Goal: Task Accomplishment & Management: Manage account settings

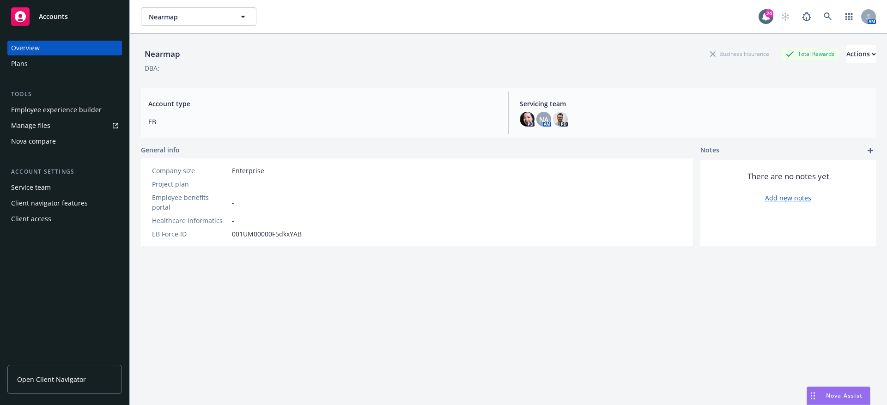
click at [51, 117] on div "Employee experience builder" at bounding box center [56, 110] width 91 height 15
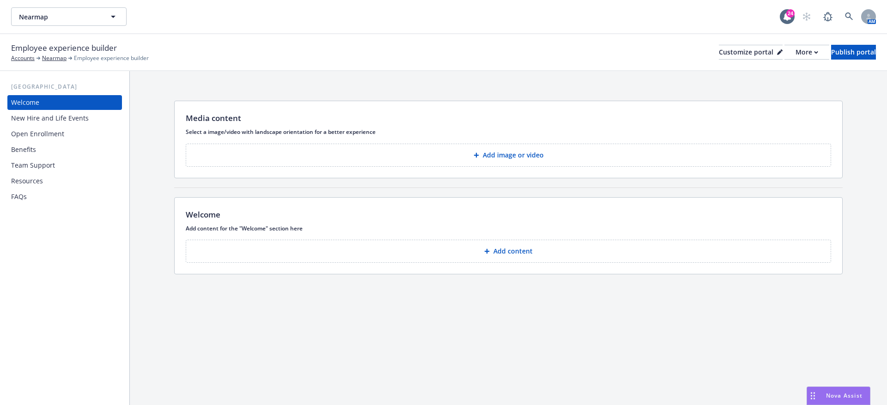
click at [385, 151] on button "Add image or video" at bounding box center [509, 155] width 646 height 23
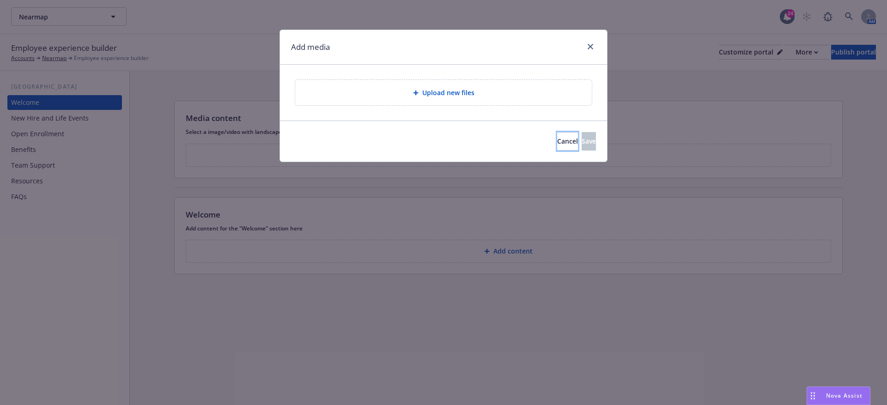
click at [512, 150] on div "Cancel Save" at bounding box center [443, 141] width 305 height 18
click at [557, 149] on button "Cancel" at bounding box center [567, 141] width 21 height 18
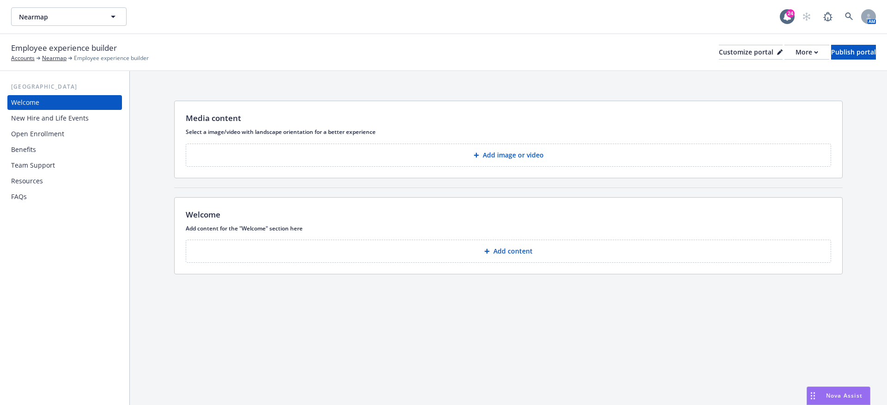
click at [374, 247] on button "Add content" at bounding box center [509, 251] width 646 height 23
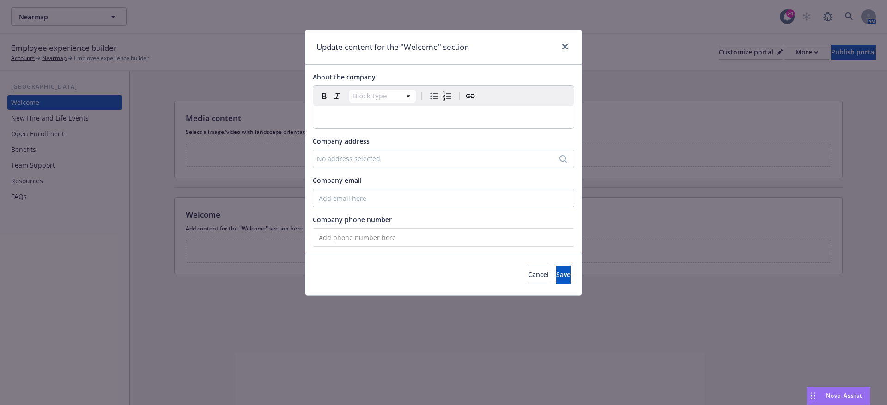
click at [385, 158] on div "No address selected" at bounding box center [439, 159] width 244 height 10
select select "paragraph"
click at [331, 126] on div "editable markdown" at bounding box center [443, 117] width 261 height 22
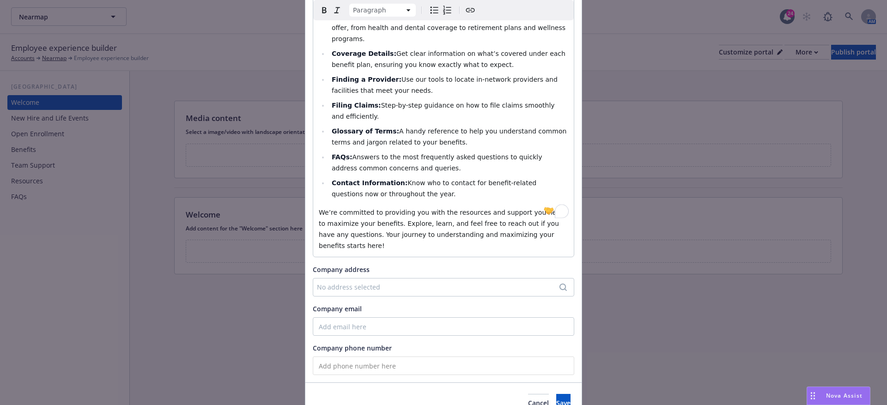
scroll to position [185, 0]
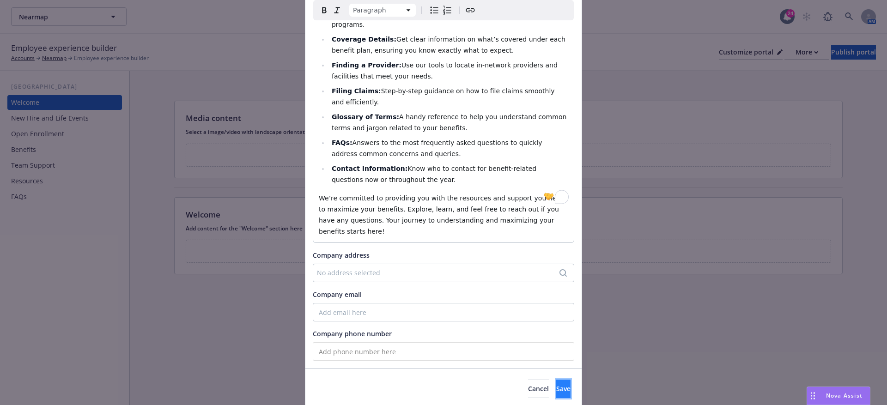
click at [556, 385] on span "Save" at bounding box center [563, 389] width 14 height 9
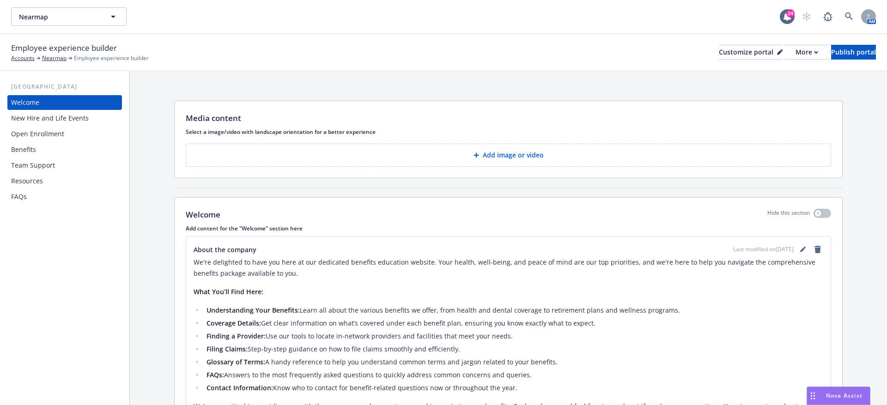
click at [80, 119] on div "New Hire and Life Events" at bounding box center [50, 118] width 78 height 15
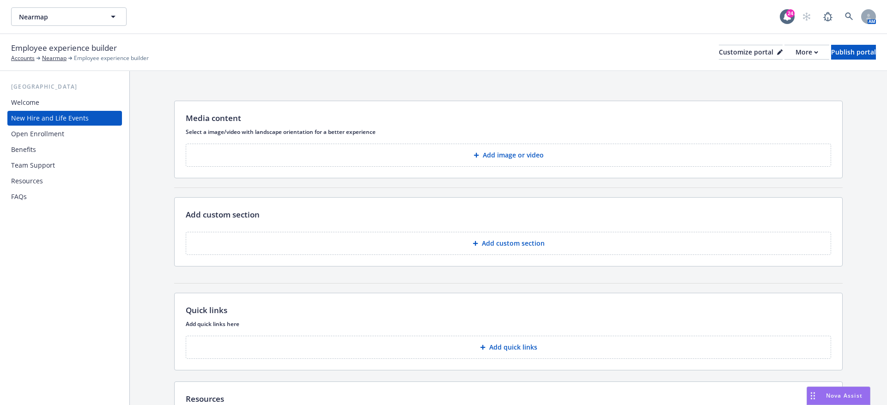
click at [478, 153] on icon at bounding box center [477, 156] width 6 height 6
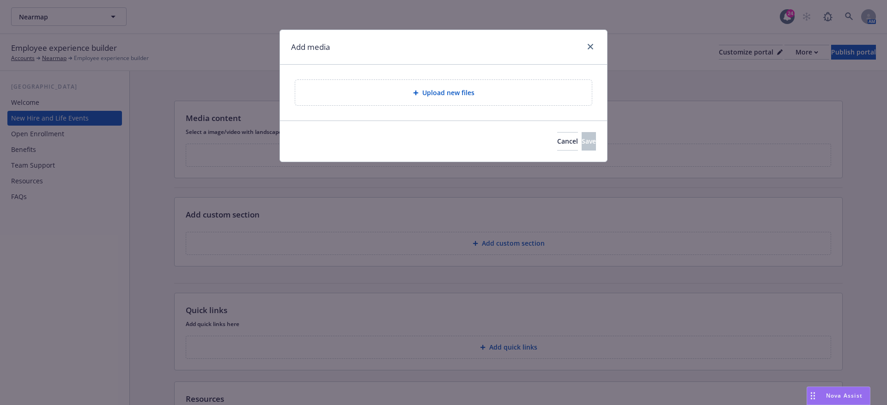
click at [473, 99] on div "Upload new files" at bounding box center [443, 92] width 297 height 25
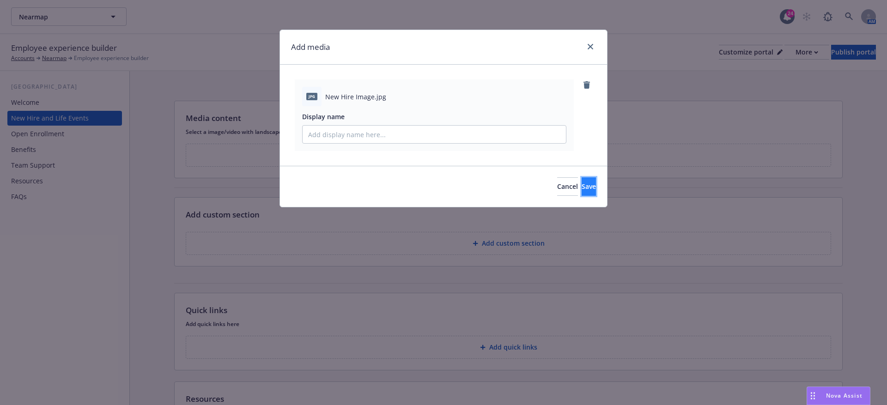
click at [582, 184] on button "Save" at bounding box center [589, 186] width 14 height 18
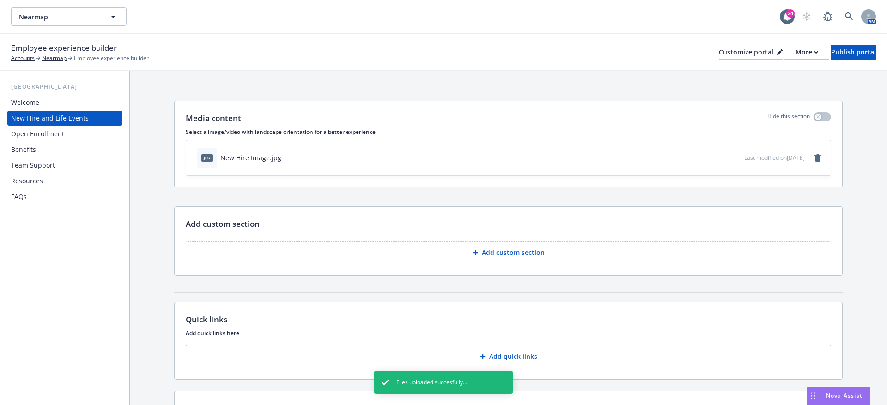
click at [387, 262] on button "Add custom section" at bounding box center [509, 252] width 646 height 23
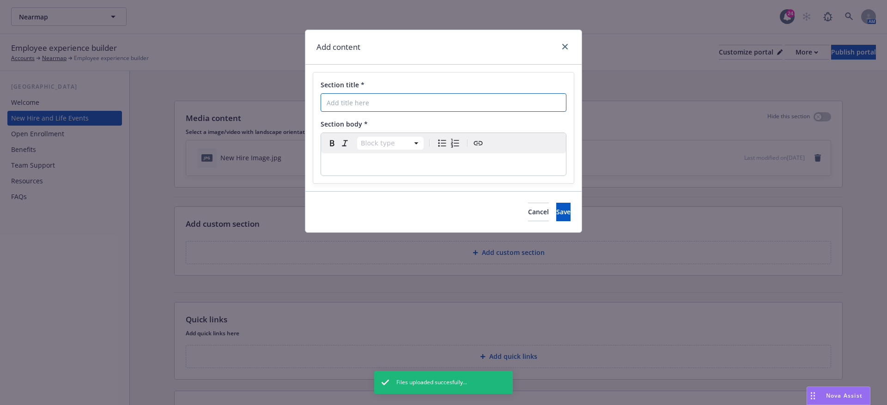
click at [344, 102] on input "Section title *" at bounding box center [444, 102] width 246 height 18
paste input "Employee & Dependent Eligibility"
type input "Employee & Dependent Eligibility"
select select "paragraph"
click at [342, 175] on div "editable markdown" at bounding box center [443, 164] width 245 height 22
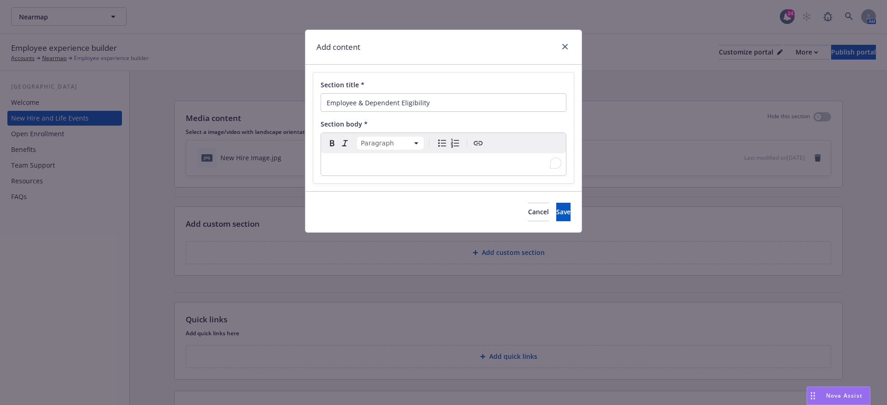
click at [329, 164] on p "To enrich screen reader interactions, please activate Accessibility in Grammarl…" at bounding box center [444, 164] width 234 height 11
click at [337, 161] on p "To enrich screen reader interactions, please activate Accessibility in Grammarl…" at bounding box center [444, 164] width 234 height 11
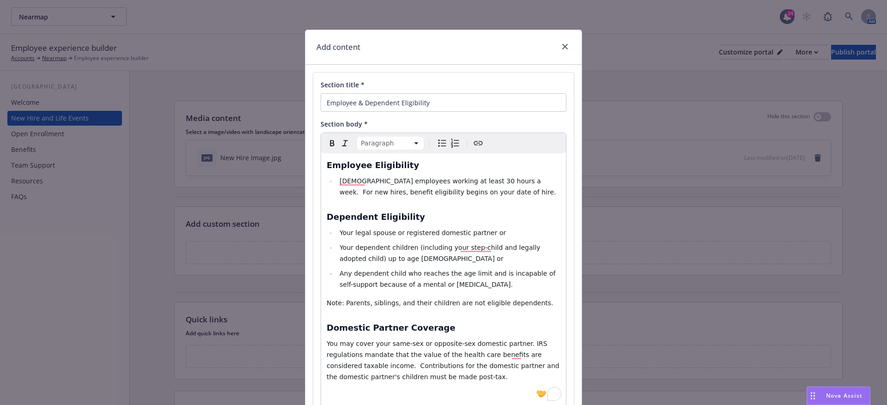
select select
click at [451, 181] on span "Full time employees working at least 30 hours a week. For new hires, benefit el…" at bounding box center [448, 186] width 217 height 18
click at [437, 194] on span "hours a week. For new hires, benefit eligibility begins on your date of hire." at bounding box center [448, 186] width 217 height 18
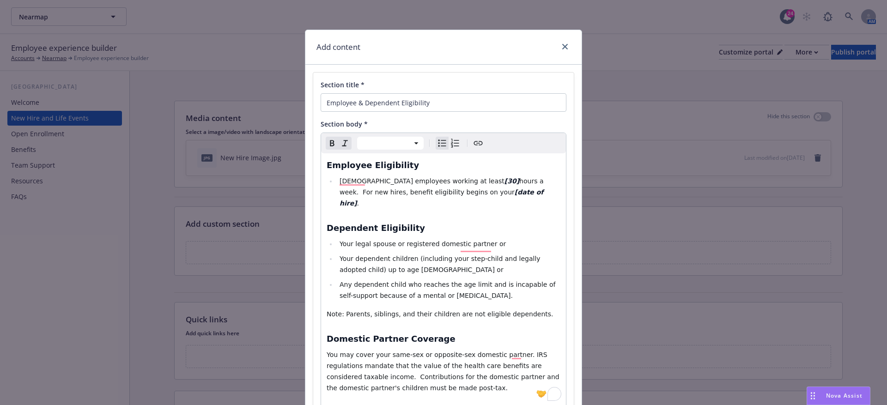
scroll to position [51, 0]
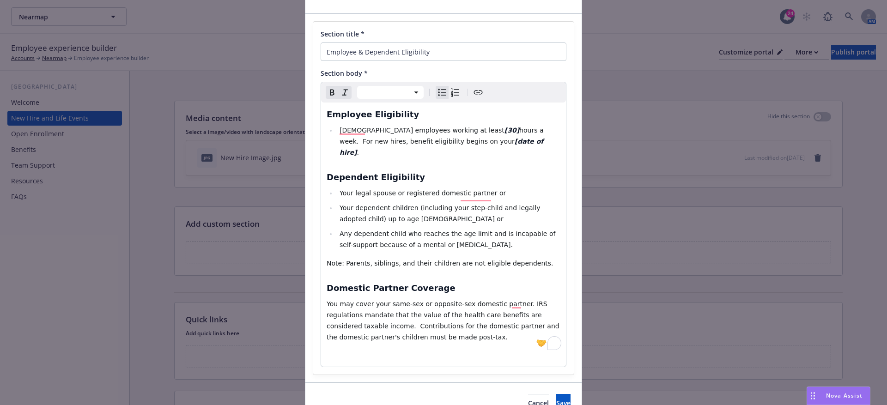
select select "paragraph"
click at [395, 299] on p "You may cover your same-sex or opposite-sex domestic partner. IRS regulations m…" at bounding box center [444, 321] width 234 height 44
click at [392, 299] on p "You may cover your same-sex or opposite-sex domestic partner. IRS regulations m…" at bounding box center [444, 321] width 234 height 44
click at [391, 299] on p "You may cover your same-sex or opposite-sex domestic partner. IRS regulations m…" at bounding box center [444, 321] width 234 height 44
click at [390, 300] on span "You may cover your same-sex or opposite-sex domestic partner. IRS regulations m…" at bounding box center [444, 320] width 235 height 41
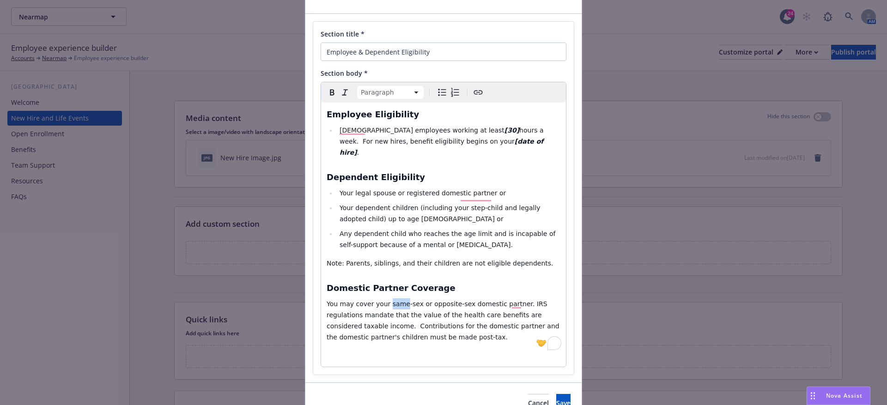
click at [390, 300] on span "You may cover your same-sex or opposite-sex domestic partner. IRS regulations m…" at bounding box center [444, 320] width 235 height 41
click at [389, 300] on span "You may cover your same-sex or opposite-sex domestic partner. IRS regulations m…" at bounding box center [444, 320] width 235 height 41
click at [387, 300] on span "You may cover your same-sex or opposite-sex domestic partner. IRS regulations m…" at bounding box center [444, 320] width 235 height 41
click at [467, 300] on span "You may cover your [same-sex or opposite-sex domestic partner. IRS regulations …" at bounding box center [444, 320] width 235 height 41
click at [471, 300] on span "You may cover your [same-sex or opposite-sex]domestic partner. IRS regulations …" at bounding box center [444, 320] width 235 height 41
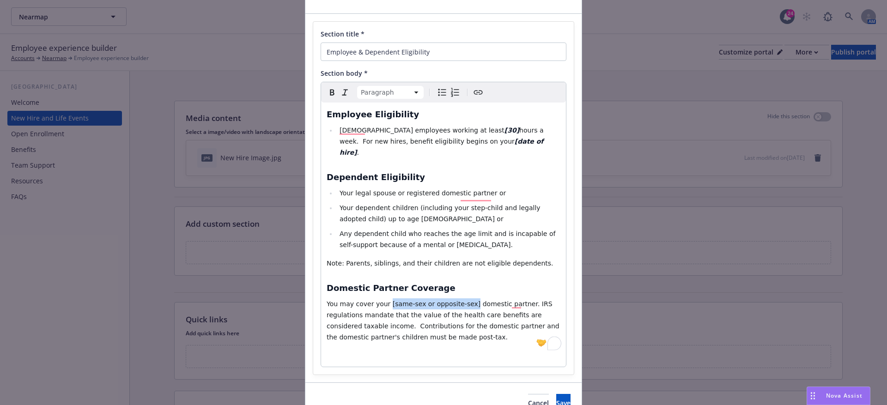
drag, startPoint x: 469, startPoint y: 293, endPoint x: 387, endPoint y: 295, distance: 81.8
click at [387, 300] on span "You may cover your [same-sex or opposite-sex] domestic partner. IRS regulations…" at bounding box center [444, 320] width 235 height 41
click at [456, 357] on div "Section title * Employee & Dependent Eligibility Section body * Paragraph Parag…" at bounding box center [443, 198] width 261 height 353
click at [456, 350] on p "To enrich screen reader interactions, please activate Accessibility in Grammarl…" at bounding box center [444, 355] width 234 height 11
click at [556, 380] on span "Save" at bounding box center [563, 384] width 14 height 9
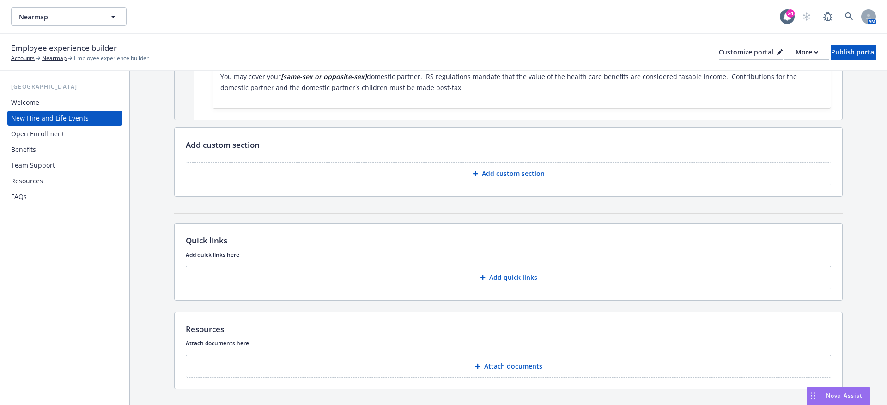
scroll to position [343, 0]
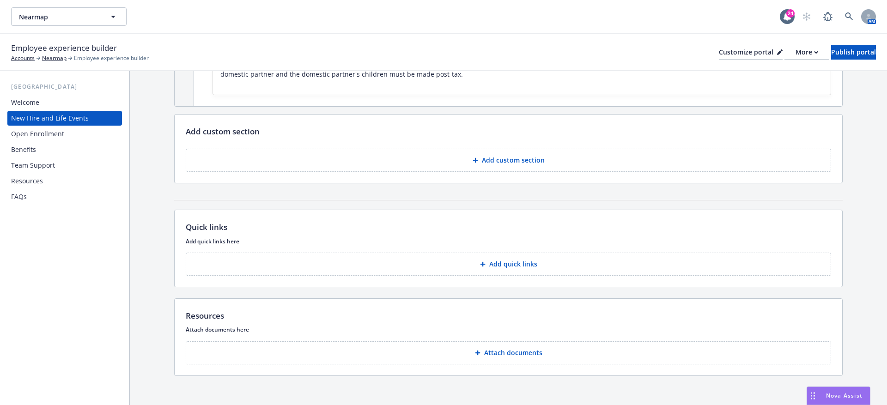
click at [483, 173] on div "Add custom section To pick up a draggable item, press the space bar. While drag…" at bounding box center [509, 149] width 668 height 68
click at [478, 161] on button "Add custom section" at bounding box center [509, 160] width 646 height 23
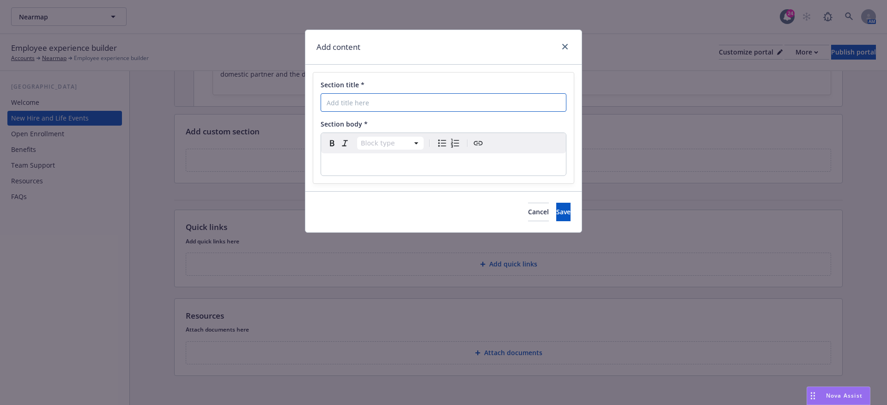
click at [322, 107] on input "Section title *" at bounding box center [444, 102] width 246 height 18
paste input "When Can I Enroll"
type input "When Can I Enroll"
select select "paragraph"
click at [332, 154] on div "editable markdown" at bounding box center [443, 164] width 245 height 22
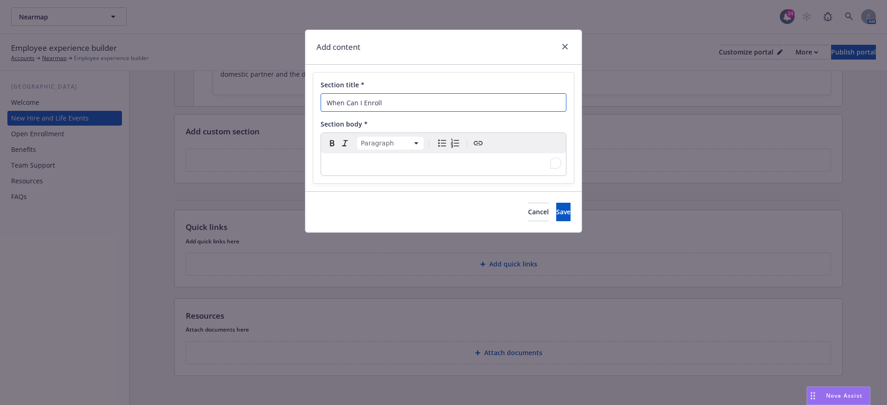
click at [326, 100] on input "When Can I Enroll" at bounding box center [444, 102] width 246 height 18
type input "When Can I Enroll"
click at [333, 167] on p "To enrich screen reader interactions, please activate Accessibility in Grammarl…" at bounding box center [444, 164] width 234 height 11
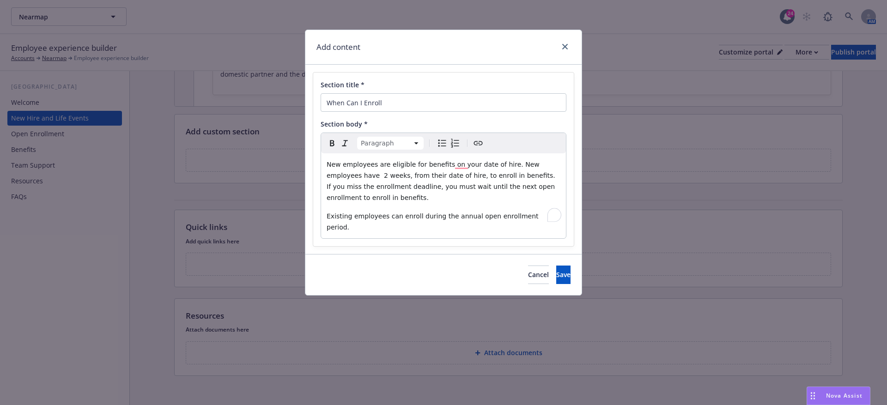
click at [454, 166] on span "New employees are eligible for benefits on your date of hire. New employees hav…" at bounding box center [442, 181] width 231 height 41
click at [446, 163] on span "New employees are eligible for benefits on your date of hire. New employees hav…" at bounding box center [442, 181] width 231 height 41
click at [504, 162] on span "New employees are eligible for benefits [on your date of hire]. New employees h…" at bounding box center [442, 181] width 231 height 41
drag, startPoint x: 507, startPoint y: 161, endPoint x: 448, endPoint y: 161, distance: 59.2
click at [448, 161] on span "New employees are eligible for benefits [on your date of hire]. New employees h…" at bounding box center [442, 181] width 231 height 41
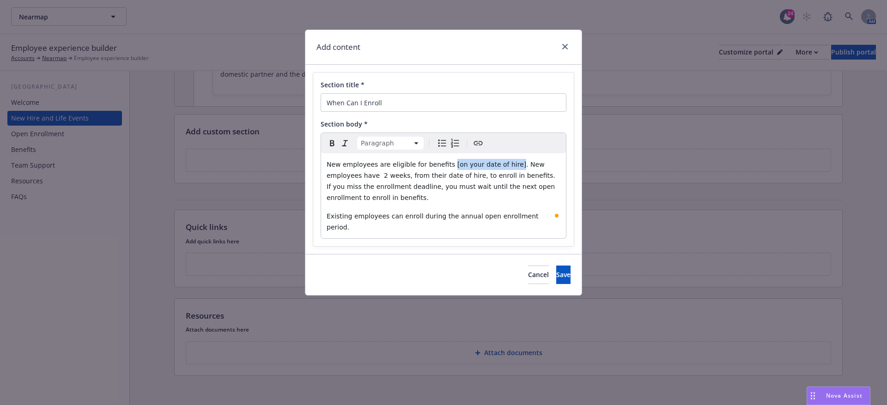
drag, startPoint x: 508, startPoint y: 163, endPoint x: 445, endPoint y: 163, distance: 62.9
click at [445, 163] on span "New employees are eligible for benefits [on your date of hire]. New employees h…" at bounding box center [442, 181] width 231 height 41
click at [375, 177] on span ". New employees have 2 weeks, from their date of hire, to enroll in benefits. I…" at bounding box center [442, 181] width 231 height 41
drag, startPoint x: 379, startPoint y: 176, endPoint x: 388, endPoint y: 171, distance: 10.8
click at [379, 176] on span ". New employees have 2 weeks, from their date of hire, to enroll in benefits. I…" at bounding box center [442, 181] width 231 height 41
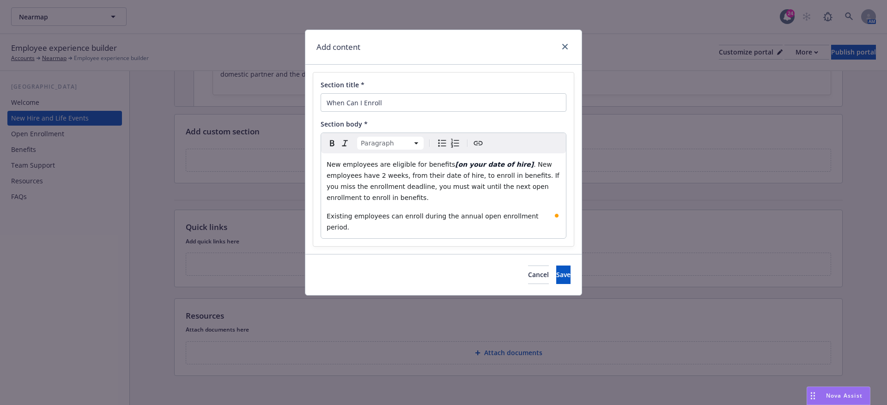
click at [377, 176] on span ". New employees have 2 weeks, from their date of hire, to enroll in benefits. I…" at bounding box center [444, 181] width 235 height 41
click at [402, 178] on span ". New employees have [2 weeks, from their date of hire, to enroll in benefits. …" at bounding box center [442, 181] width 231 height 41
drag, startPoint x: 404, startPoint y: 175, endPoint x: 376, endPoint y: 175, distance: 28.2
click at [376, 175] on span ". New employees have [2 weeks], from their date of hire, to enroll in benefits.…" at bounding box center [444, 181] width 234 height 41
click at [560, 269] on button "Save" at bounding box center [563, 275] width 14 height 18
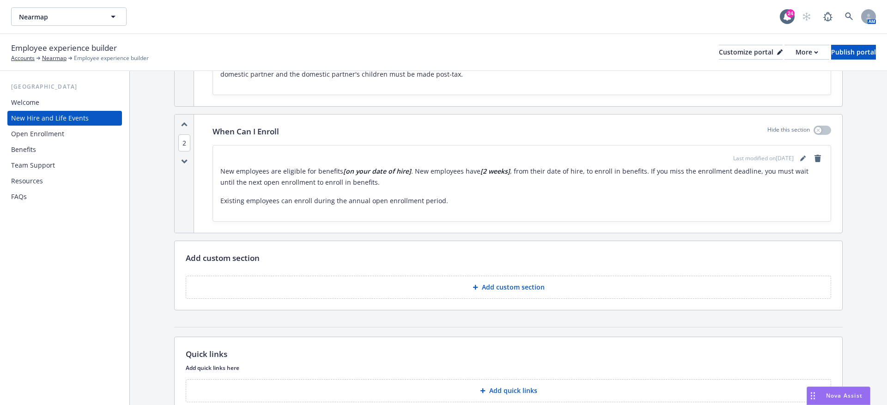
click at [483, 288] on p "Add custom section" at bounding box center [513, 287] width 63 height 9
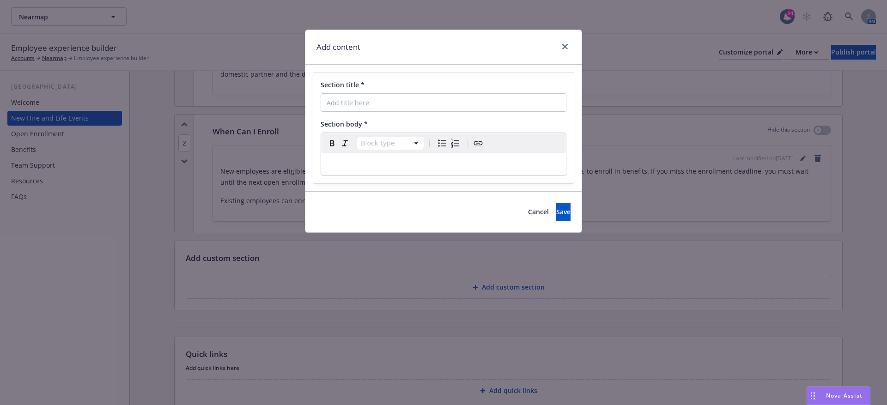
click at [338, 160] on p "editable markdown" at bounding box center [444, 164] width 234 height 11
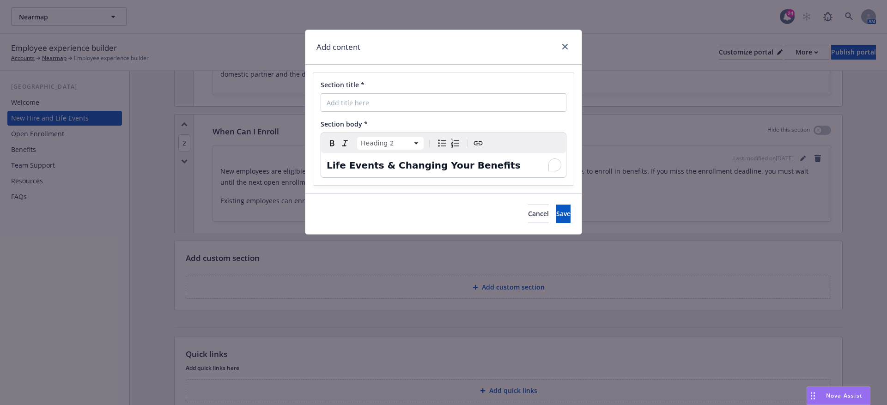
select select "paragraph"
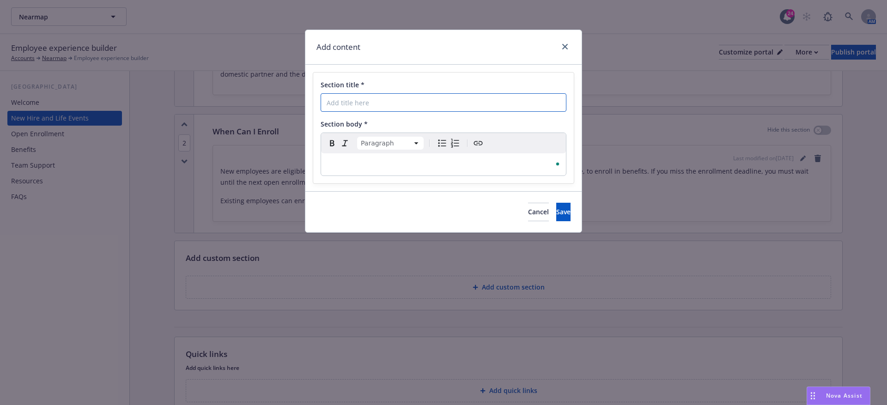
click at [376, 99] on input "Section title *" at bounding box center [444, 102] width 246 height 18
paste input "Life Events & Changing Your Benefits"
type input "Life Events & Changing Your Benefits"
click at [350, 153] on div "To enrich screen reader interactions, please activate Accessibility in Grammarl…" at bounding box center [443, 164] width 245 height 22
click at [329, 165] on p "To enrich screen reader interactions, please activate Accessibility in Grammarl…" at bounding box center [444, 164] width 234 height 11
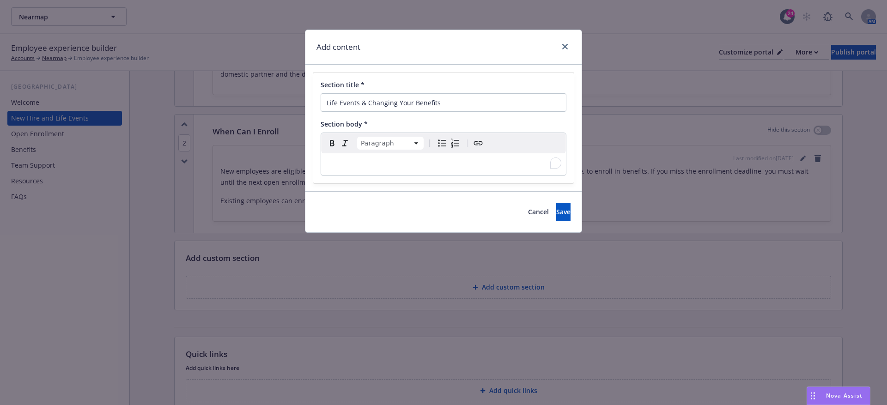
click at [338, 163] on p "To enrich screen reader interactions, please activate Accessibility in Grammarl…" at bounding box center [444, 164] width 234 height 11
click at [340, 163] on p "To enrich screen reader interactions, please activate Accessibility in Grammarl…" at bounding box center [444, 164] width 234 height 11
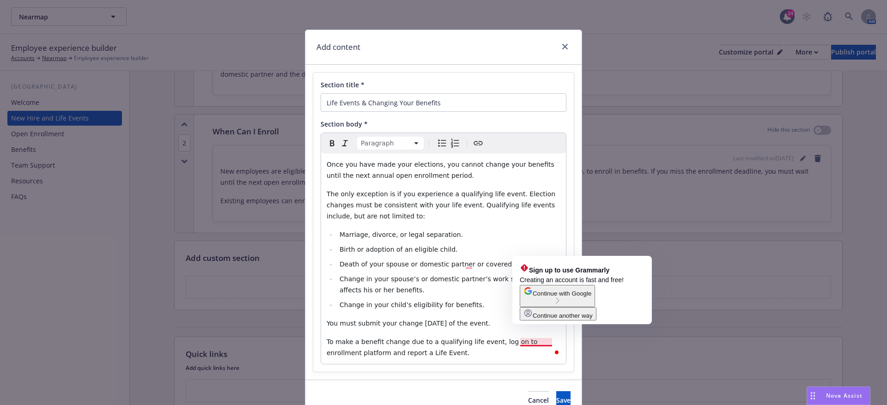
click at [519, 342] on span "To make a benefit change due to a qualifying life event, log on to enrollment p…" at bounding box center [433, 347] width 213 height 18
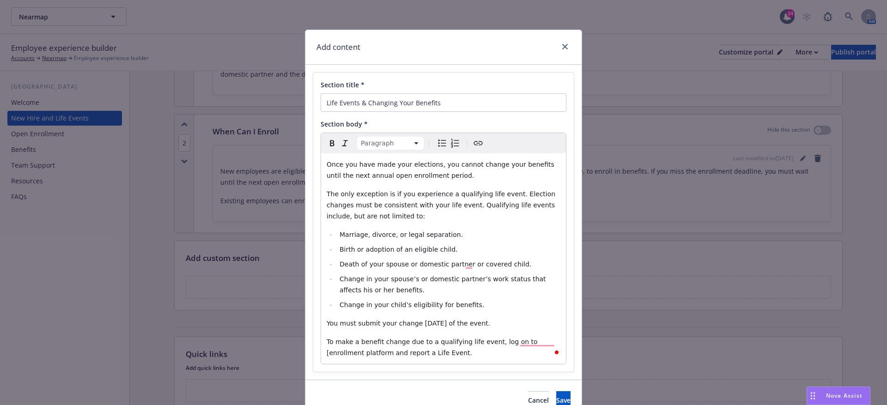
click at [350, 355] on span "To make a benefit change due to a qualifying life event, log on to [enrollment …" at bounding box center [433, 347] width 213 height 18
drag, startPoint x: 353, startPoint y: 355, endPoint x: 520, endPoint y: 343, distance: 167.7
click at [520, 343] on span "To make a benefit change due to a qualifying life event, log on to [enrollment …" at bounding box center [433, 347] width 213 height 18
click at [556, 396] on span "Save" at bounding box center [563, 400] width 14 height 9
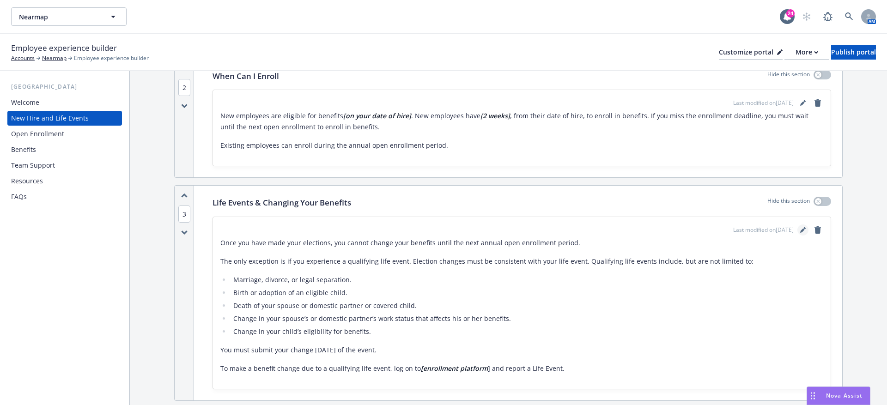
scroll to position [398, 0]
click at [803, 228] on icon "editPencil" at bounding box center [804, 231] width 6 height 6
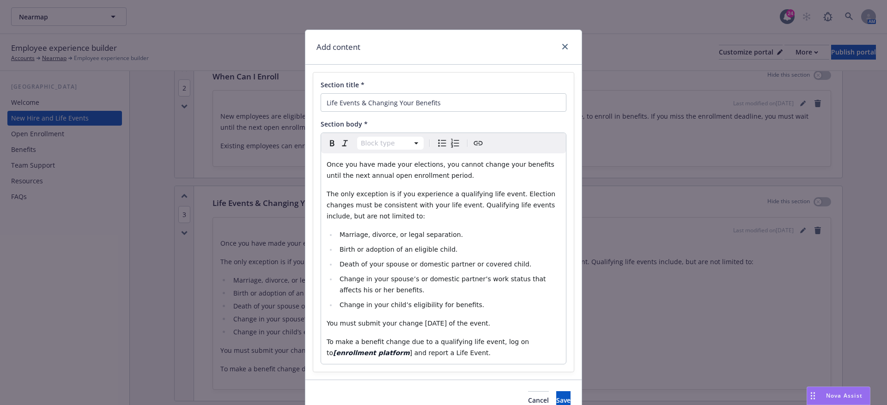
select select "paragraph"
click at [410, 353] on span "] and report a Life Event." at bounding box center [450, 352] width 81 height 7
click at [449, 360] on div "Once you have made your elections, you cannot change your benefits until the ne…" at bounding box center [443, 258] width 245 height 211
drag, startPoint x: 451, startPoint y: 354, endPoint x: 347, endPoint y: 355, distance: 103.5
click at [347, 355] on p "To make a benefit change due to a qualifying life event, log on to [enrollment …" at bounding box center [444, 347] width 234 height 22
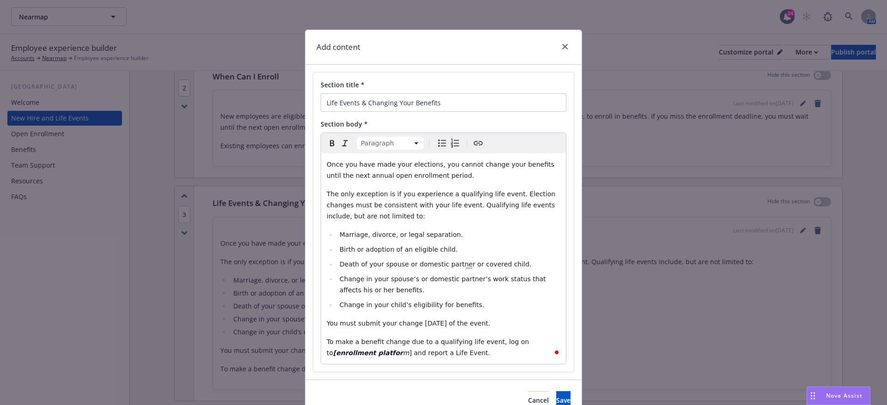
click at [410, 353] on span "] and report a Life Event." at bounding box center [450, 352] width 81 height 7
click at [380, 339] on span "To make a benefit change due to a qualifying life event, log on to" at bounding box center [429, 347] width 205 height 18
click at [410, 349] on span "] and report a Life Event." at bounding box center [450, 352] width 81 height 7
click at [556, 397] on span "Save" at bounding box center [563, 400] width 14 height 9
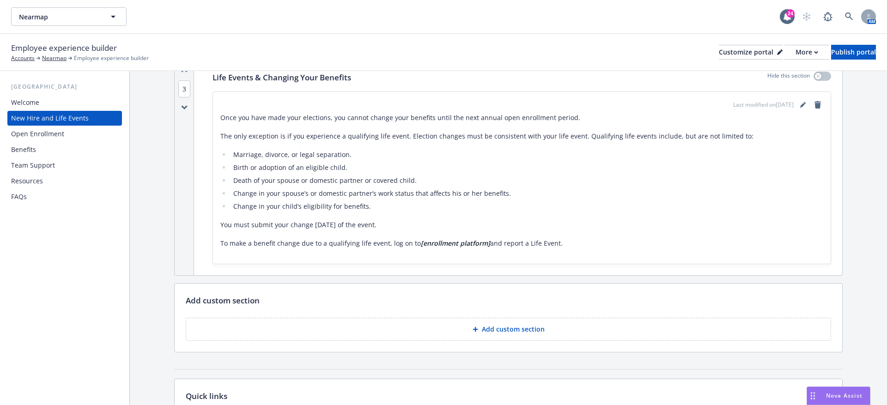
scroll to position [586, 0]
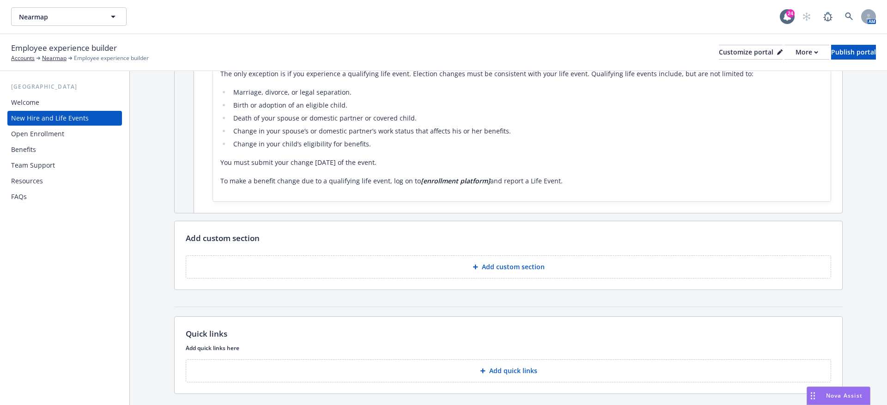
click at [452, 259] on button "Add custom section" at bounding box center [509, 267] width 646 height 23
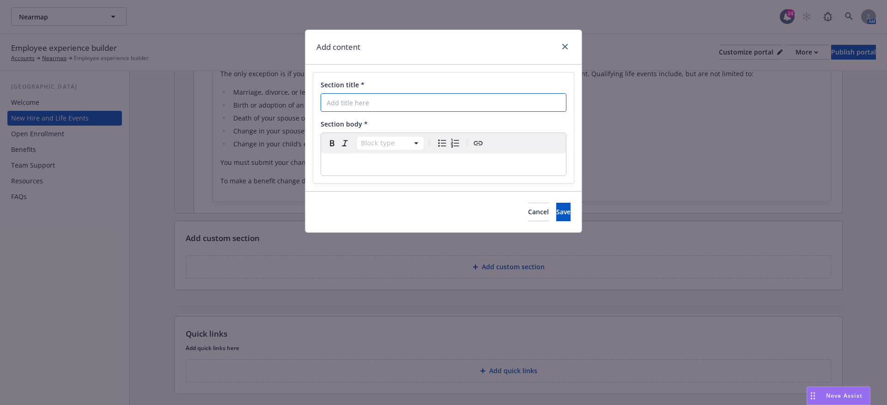
click at [366, 107] on input "Section title *" at bounding box center [444, 102] width 246 height 18
paste input "How To Enroll"
type input "How To Enroll"
select select "paragraph"
click at [337, 168] on p "editable markdown" at bounding box center [444, 164] width 234 height 11
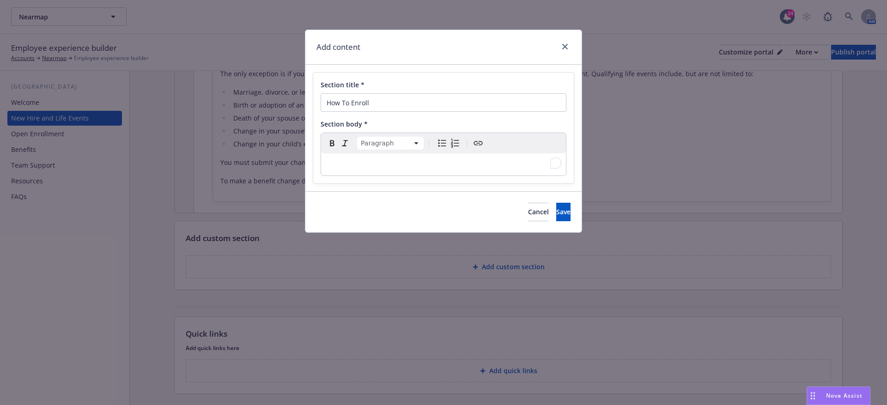
click at [336, 166] on p "To enrich screen reader interactions, please activate Accessibility in Grammarl…" at bounding box center [444, 164] width 234 height 11
select select
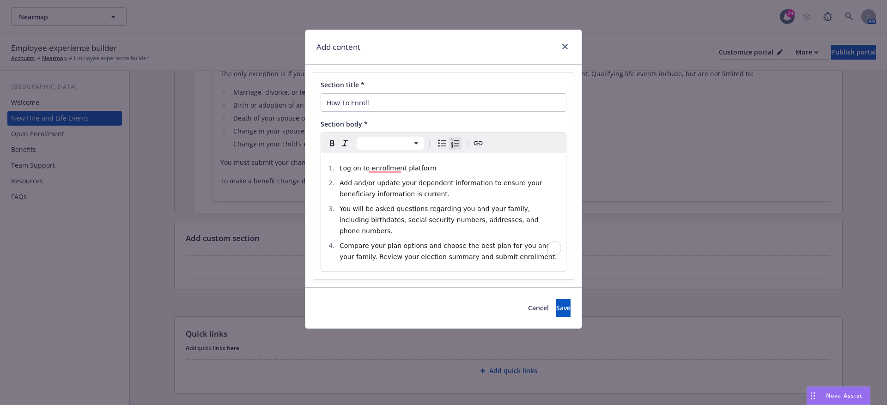
click at [351, 167] on span "Log on to enrollment platform" at bounding box center [388, 168] width 97 height 7
click at [366, 171] on li "Log on to enrollment platform" at bounding box center [449, 168] width 224 height 11
click at [368, 167] on span "Log on to enrollment platform" at bounding box center [388, 168] width 97 height 7
click at [432, 171] on li "Log on to [enrollment platform" at bounding box center [449, 168] width 224 height 11
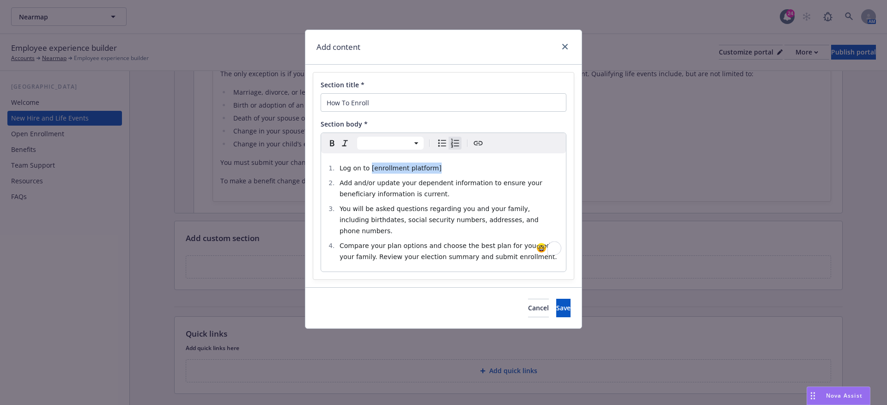
drag, startPoint x: 440, startPoint y: 171, endPoint x: 369, endPoint y: 168, distance: 71.3
click at [369, 168] on li "Log on to [enrollment platform]" at bounding box center [449, 168] width 224 height 11
click at [556, 304] on span "Save" at bounding box center [563, 308] width 14 height 9
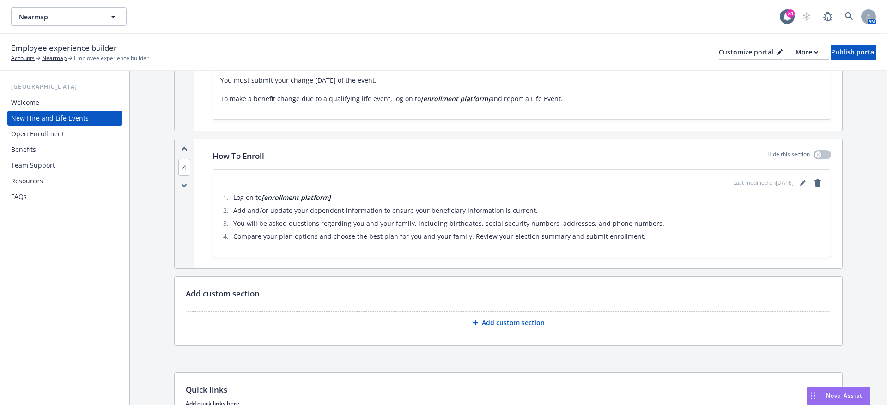
scroll to position [782, 0]
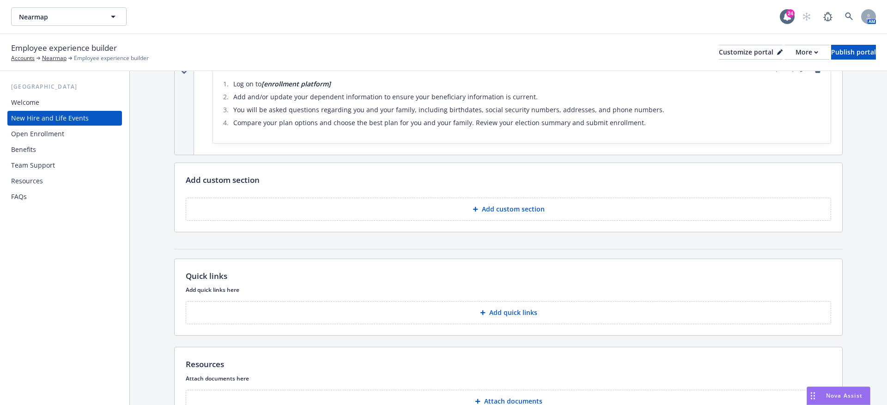
click at [509, 206] on p "Add custom section" at bounding box center [513, 209] width 63 height 9
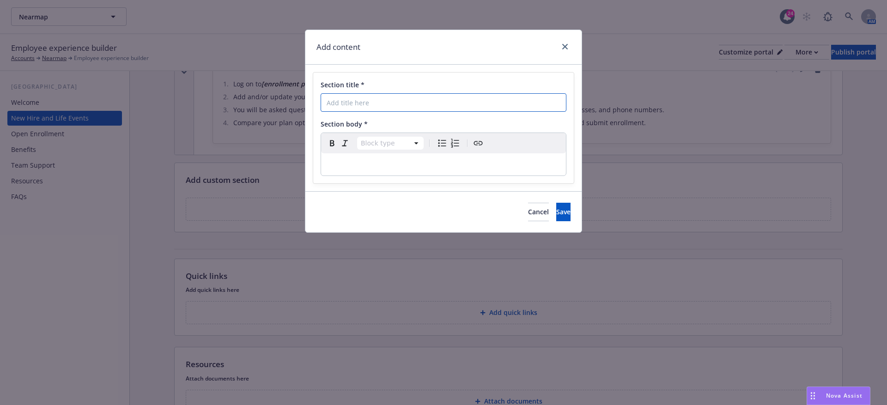
click at [328, 107] on input "Section title *" at bounding box center [444, 102] width 246 height 18
paste input "Decision Support - What Plan Is Right For You"
type input "Decision Support - What Plan Is Right For You"
click at [351, 187] on div "Section title * Decision Support - What Plan Is Right For You Section body * Bl…" at bounding box center [444, 128] width 276 height 127
click at [351, 180] on div "Section title * Decision Support - What Plan Is Right For You Section body * Bl…" at bounding box center [443, 128] width 261 height 111
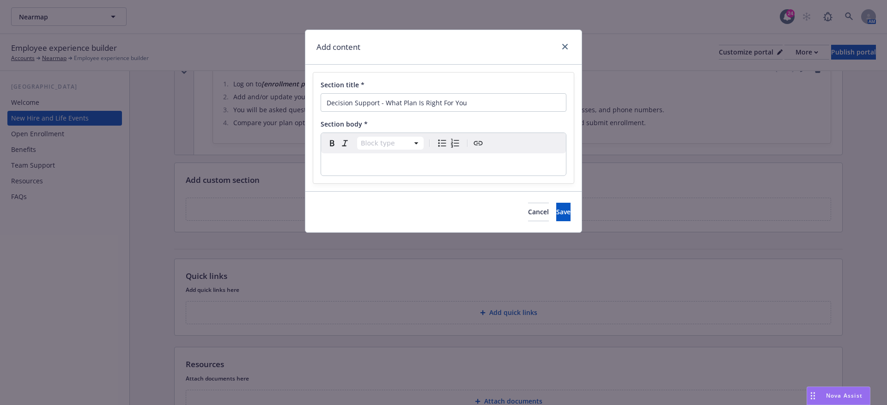
select select "paragraph"
click at [354, 162] on p "To enrich screen reader interactions, please activate Accessibility in Grammarl…" at bounding box center [444, 164] width 234 height 11
click at [382, 162] on p "To enrich screen reader interactions, please activate Accessibility in Grammarl…" at bounding box center [444, 164] width 234 height 11
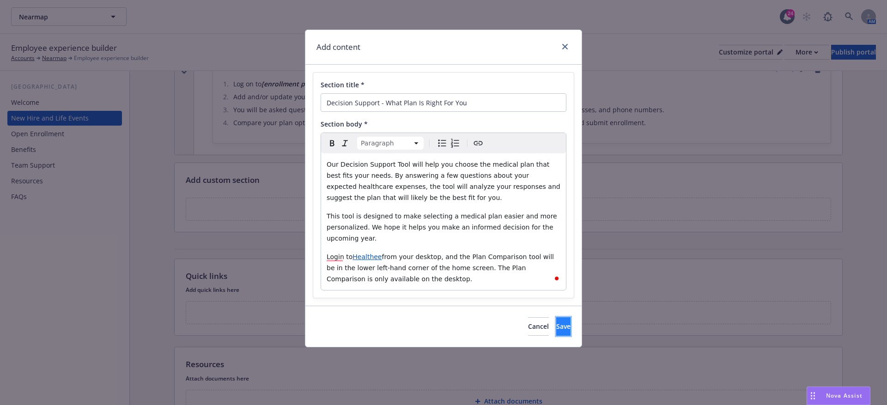
click at [563, 329] on button "Save" at bounding box center [563, 327] width 14 height 18
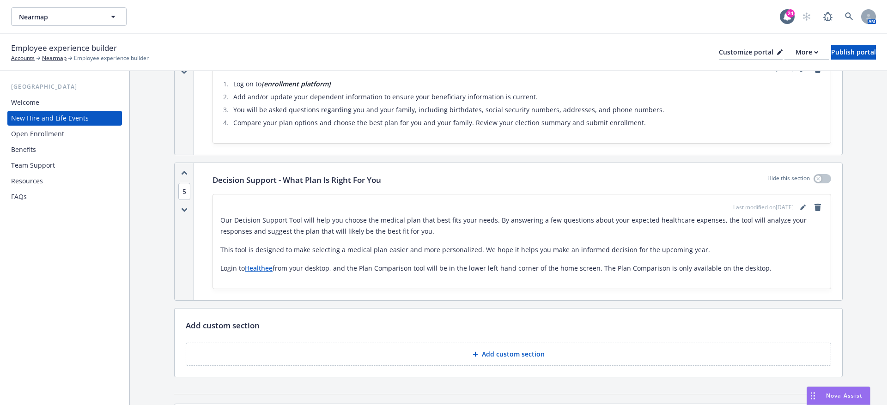
click at [462, 352] on button "Add custom section" at bounding box center [509, 354] width 646 height 23
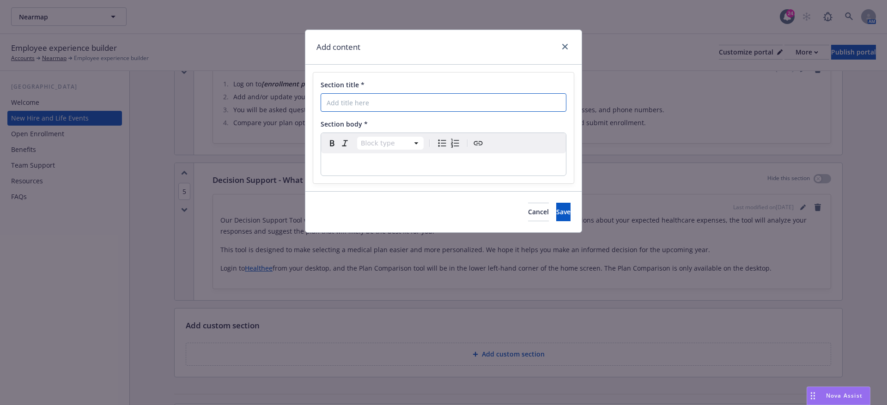
paste input "Who Do I Contact for Benefit-Related Questions?"
click at [323, 96] on input "Section title *" at bounding box center [444, 102] width 246 height 18
type input "Who Do I Contact for Benefit-Related Questions?"
click at [344, 186] on div "Section title * Who Do I Contact for Benefit-Related Questions? Section body * …" at bounding box center [444, 128] width 276 height 127
select select "paragraph"
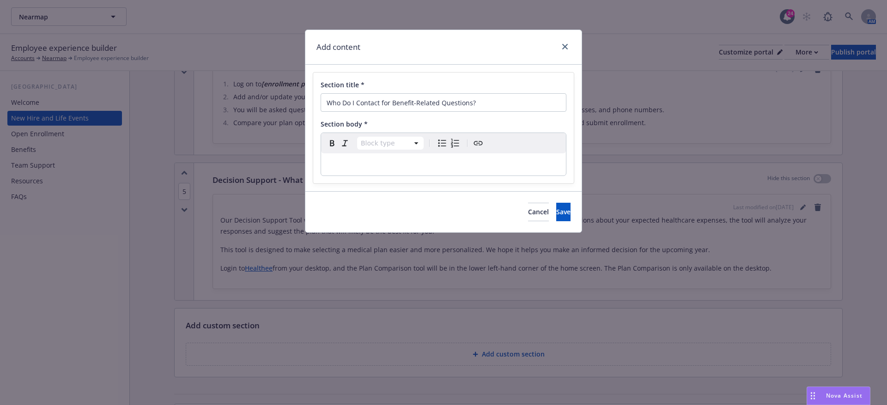
click at [355, 164] on p "editable markdown" at bounding box center [444, 164] width 234 height 11
click at [350, 165] on p "To enrich screen reader interactions, please activate Accessibility in Grammarl…" at bounding box center [444, 164] width 234 height 11
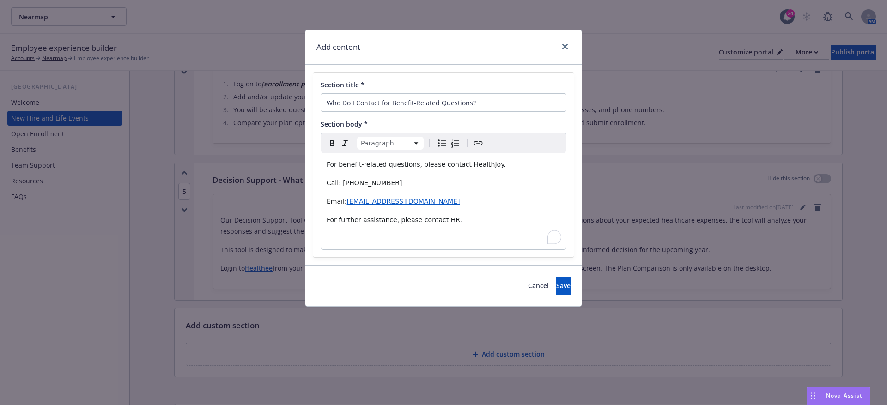
click at [463, 165] on span "For benefit-related questions, please contact HealthJoy." at bounding box center [416, 164] width 179 height 7
click at [500, 165] on p "For benefit-related questions, please contact [HealthJoy." at bounding box center [444, 164] width 234 height 11
click at [494, 162] on span "For benefit-related questions, please contact [HealthJoy." at bounding box center [418, 164] width 182 height 7
click at [341, 183] on span "Call: 877-500-3212" at bounding box center [365, 182] width 76 height 7
click at [398, 175] on div "For benefit-related questions, please contact [HealthJoy]. Call: [877-500-3212 …" at bounding box center [443, 201] width 245 height 96
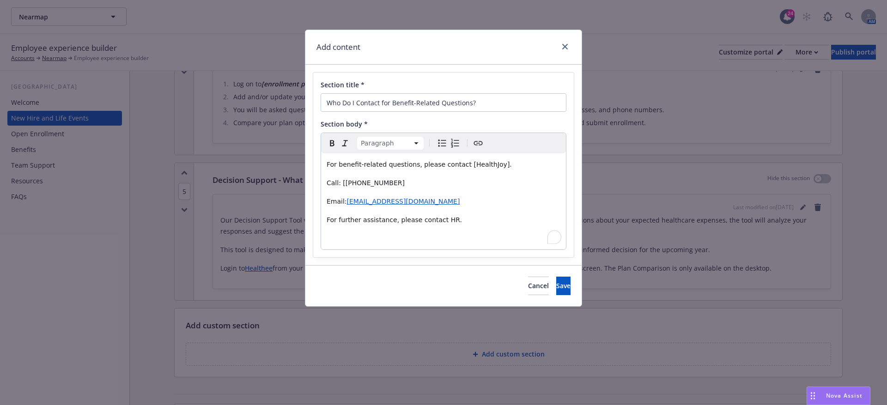
click at [390, 177] on p "Call: [877-500-3212" at bounding box center [444, 182] width 234 height 11
click at [399, 201] on p "Email: zoe@healthee.co" at bounding box center [444, 201] width 234 height 11
click at [499, 166] on p "For benefit-related questions, please contact [HealthJoy]." at bounding box center [444, 164] width 234 height 11
drag, startPoint x: 460, startPoint y: 165, endPoint x: 500, endPoint y: 166, distance: 39.3
click at [500, 166] on p "For benefit-related questions, please contact [HealthJoy]." at bounding box center [444, 164] width 234 height 11
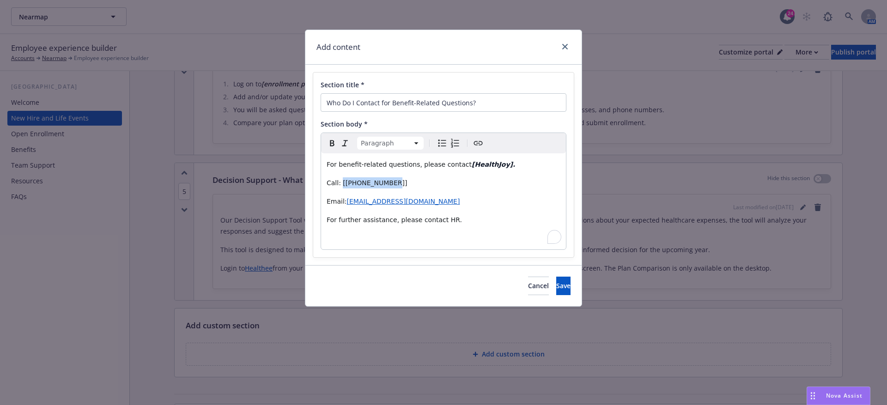
drag, startPoint x: 391, startPoint y: 182, endPoint x: 340, endPoint y: 182, distance: 50.4
click at [340, 182] on p "Call: [877-500-3212]" at bounding box center [444, 182] width 234 height 11
click at [353, 248] on div "For benefit-related questions, please contact [HealthJoy]. Call: [877-500-3212]…" at bounding box center [443, 201] width 245 height 96
click at [361, 233] on p "To enrich screen reader interactions, please activate Accessibility in Grammarl…" at bounding box center [444, 238] width 234 height 11
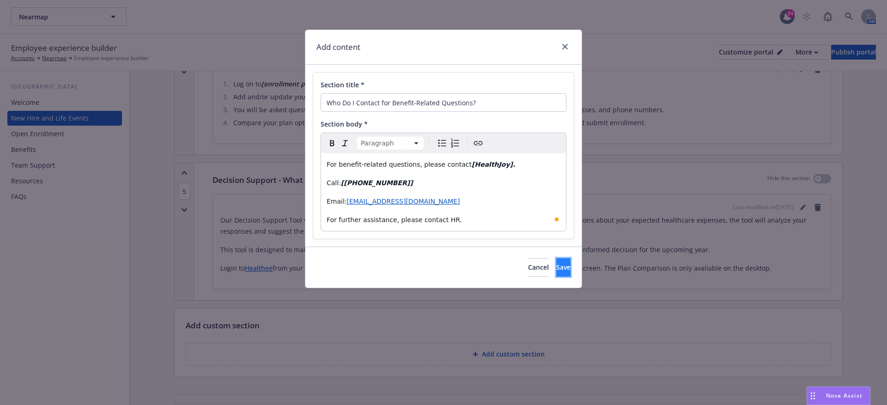
click at [556, 274] on button "Save" at bounding box center [563, 267] width 14 height 18
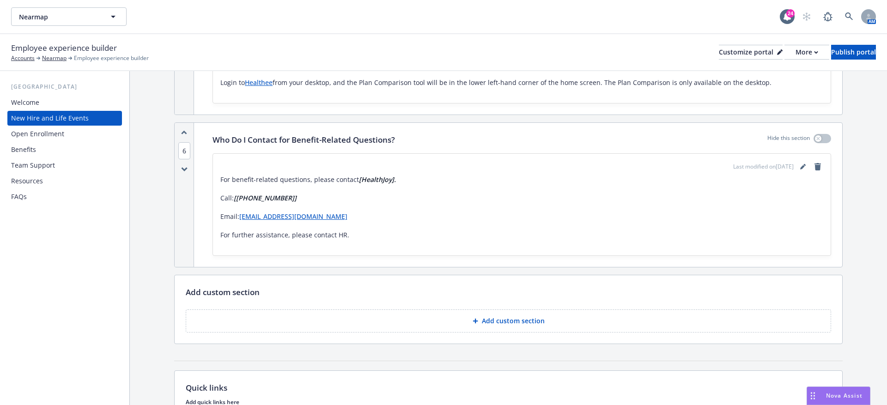
scroll to position [1126, 0]
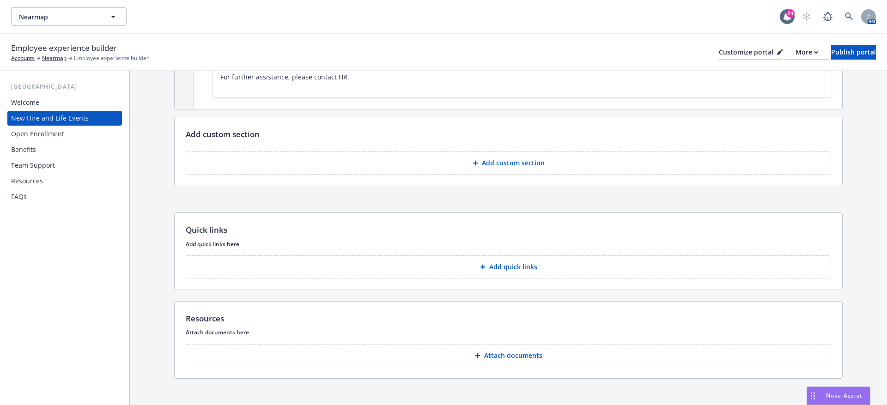
click at [481, 161] on div at bounding box center [477, 163] width 9 height 6
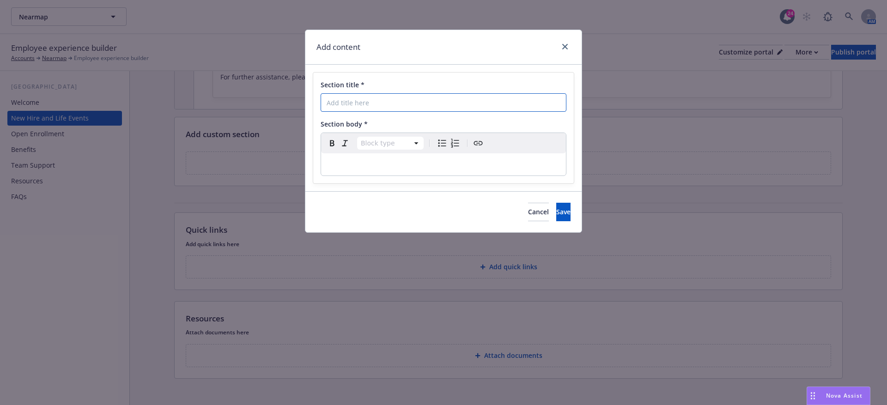
click at [350, 100] on input "Section title *" at bounding box center [444, 102] width 246 height 18
paste input "Ask [PERSON_NAME]"
type input "Ask [PERSON_NAME]"
select select "paragraph"
click at [352, 165] on p "To enrich screen reader interactions, please activate Accessibility in Grammarl…" at bounding box center [444, 164] width 234 height 11
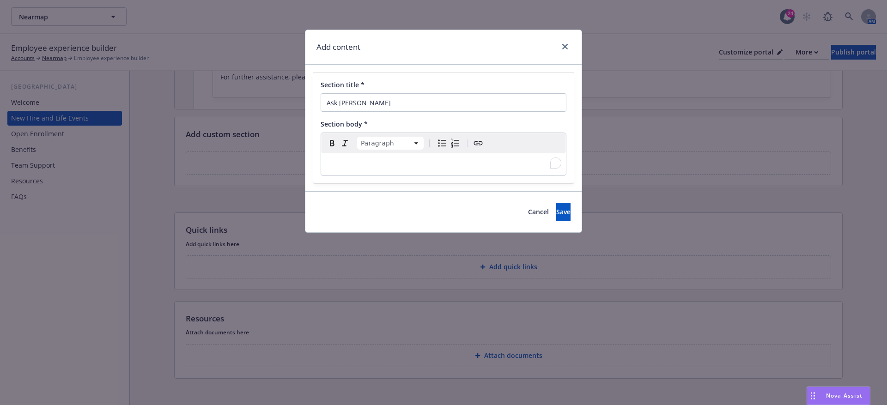
click at [397, 155] on div "To enrich screen reader interactions, please activate Accessibility in Grammarl…" at bounding box center [443, 164] width 245 height 22
paste div "To enrich screen reader interactions, please activate Accessibility in Grammarl…"
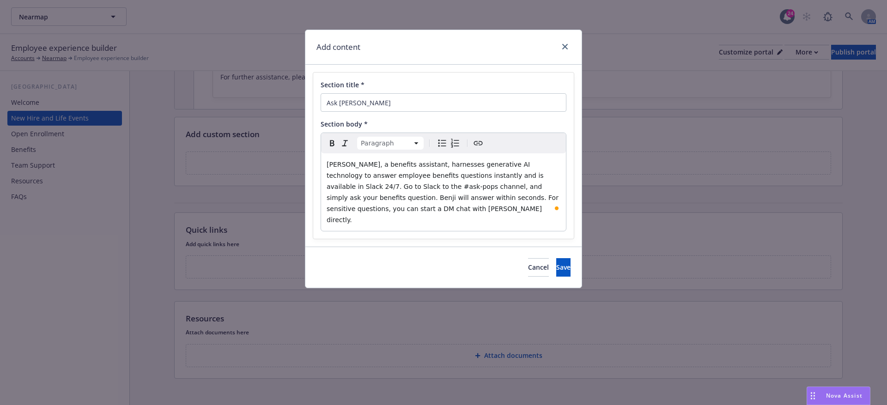
click at [362, 188] on span "Benji, a benefits assistant, harnesses generative AI technology to answer emplo…" at bounding box center [444, 192] width 234 height 63
click at [397, 189] on span "Benji, a benefits assistant, harnesses generative AI technology to answer emplo…" at bounding box center [444, 192] width 234 height 63
drag, startPoint x: 400, startPoint y: 189, endPoint x: 363, endPoint y: 189, distance: 37.0
click at [363, 189] on span "Benji, a benefits assistant, harnesses generative AI technology to answer emplo…" at bounding box center [444, 192] width 234 height 63
click at [556, 263] on span "Save" at bounding box center [563, 267] width 14 height 9
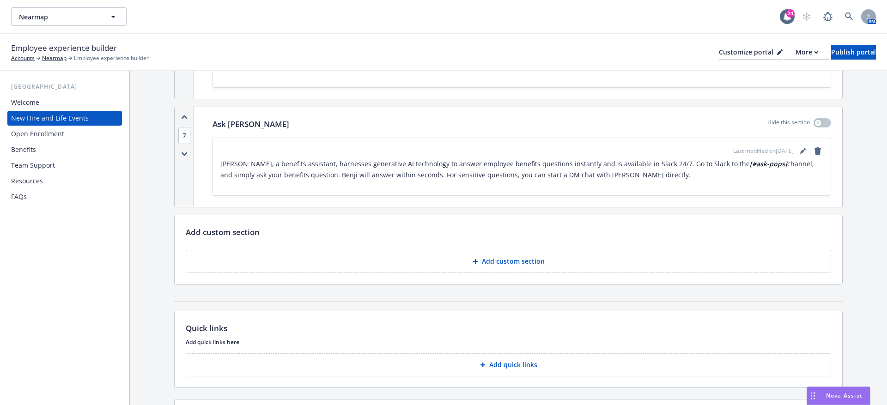
scroll to position [1064, 0]
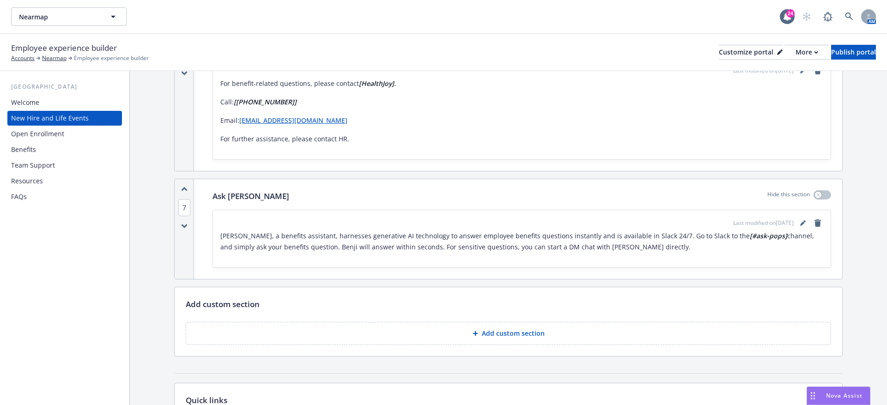
click at [75, 138] on div "Open Enrollment" at bounding box center [64, 134] width 107 height 15
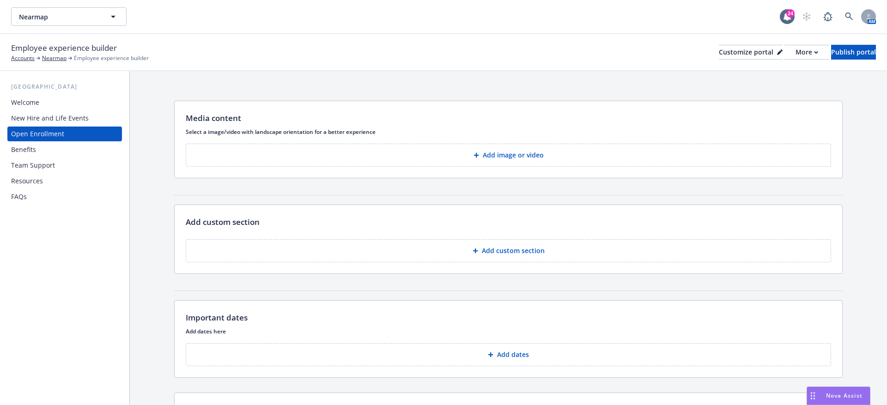
click at [464, 157] on button "Add image or video" at bounding box center [509, 155] width 646 height 23
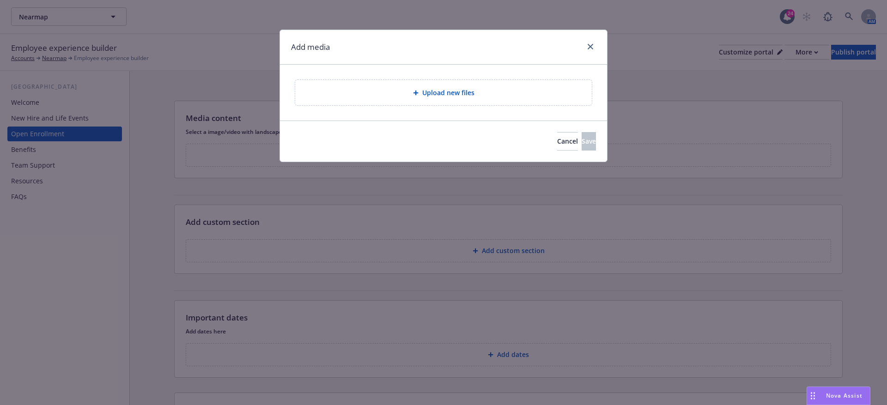
click at [470, 95] on span "Upload new files" at bounding box center [448, 93] width 52 height 10
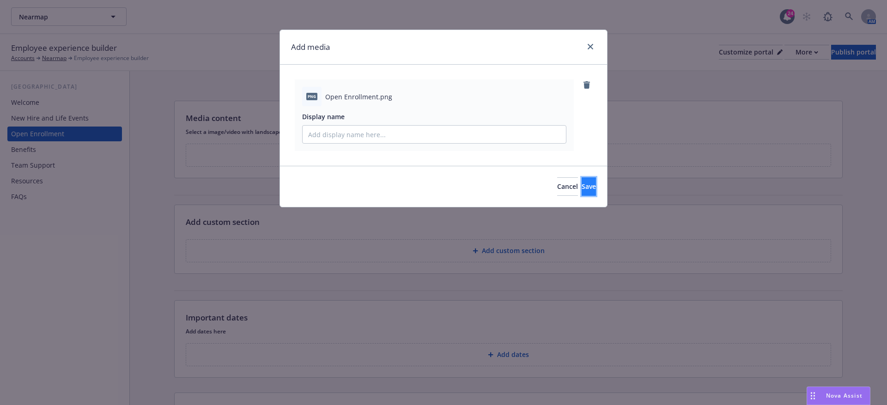
click at [582, 184] on button "Save" at bounding box center [589, 186] width 14 height 18
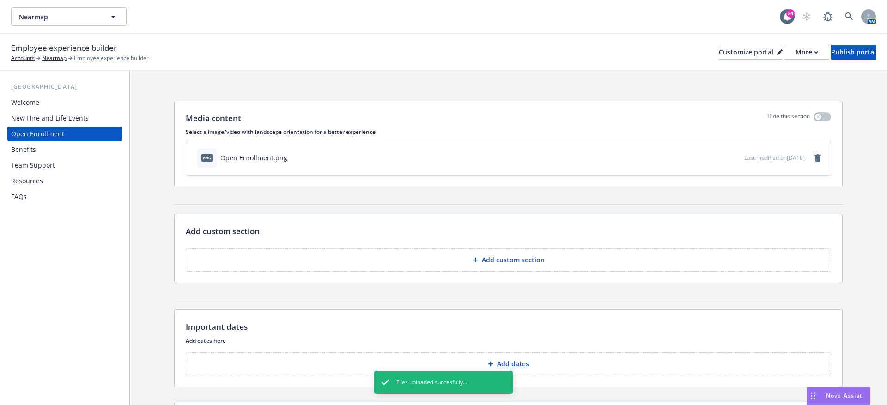
click at [421, 276] on div "Add custom section To pick up a draggable item, press the space bar. While drag…" at bounding box center [509, 248] width 668 height 68
click at [426, 263] on button "Add custom section" at bounding box center [509, 260] width 646 height 23
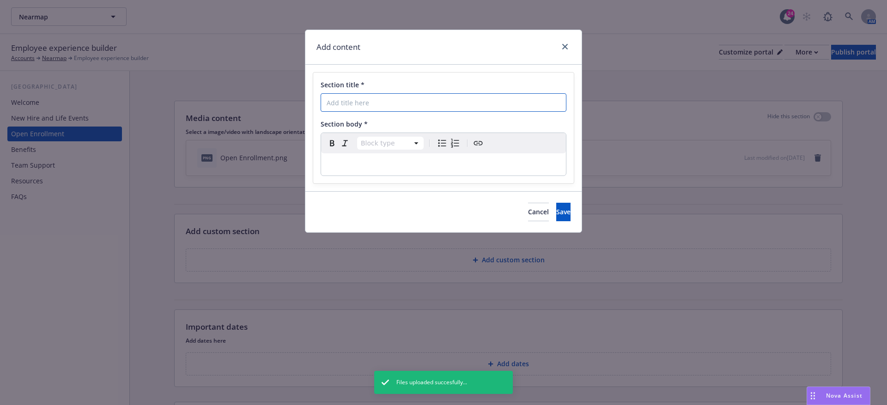
click at [360, 97] on input "Section title *" at bounding box center [444, 102] width 246 height 18
paste input "What Do I Need To Do"
type input "What Do I Need To Do"
select select "paragraph"
drag, startPoint x: 344, startPoint y: 156, endPoint x: 416, endPoint y: 153, distance: 72.6
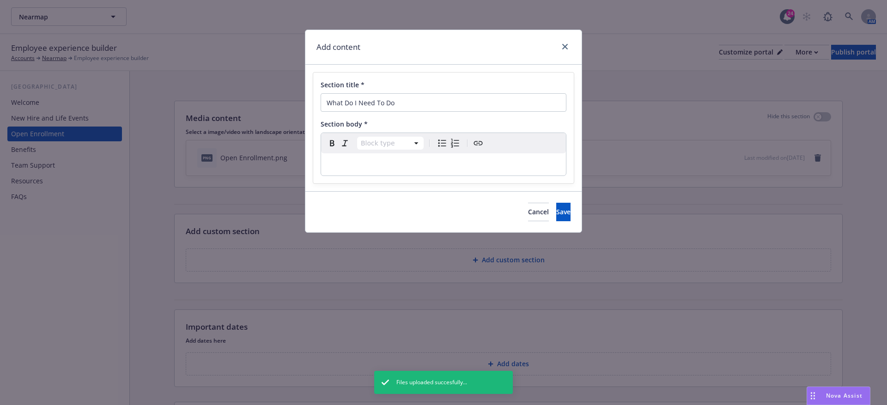
click at [344, 156] on div "editable markdown" at bounding box center [443, 164] width 245 height 22
click at [327, 157] on div "To enrich screen reader interactions, please activate Accessibility in Grammarl…" at bounding box center [443, 164] width 245 height 22
click at [329, 159] on p "To enrich screen reader interactions, please activate Accessibility in Grammarl…" at bounding box center [444, 164] width 234 height 11
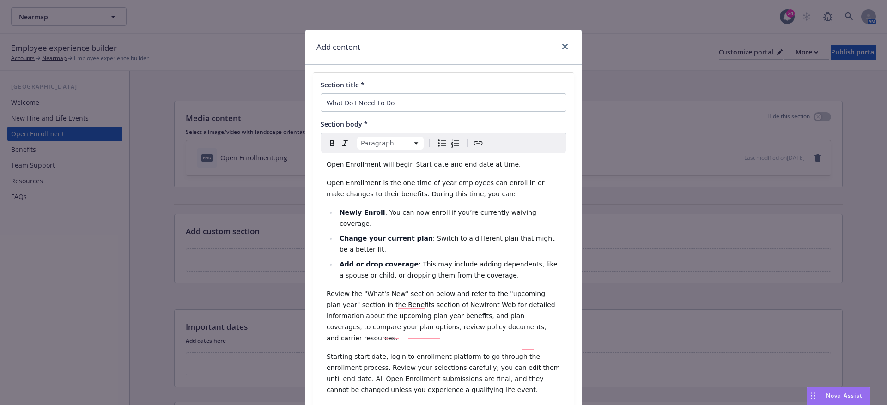
click at [408, 168] on span "Open Enrollment will begin Start date and end date at time." at bounding box center [424, 164] width 195 height 7
click at [439, 163] on span "Open Enrollment will begin [Start date and end date at time." at bounding box center [425, 164] width 197 height 7
click at [457, 165] on span "Open Enrollment will begin [Start date] and end date at time." at bounding box center [426, 164] width 199 height 7
click at [484, 166] on span "Open Enrollment will begin [Start date] and [end date at time." at bounding box center [428, 164] width 202 height 7
click at [488, 165] on span "Open Enrollment will begin [Start date] and [end date] at time." at bounding box center [429, 164] width 204 height 7
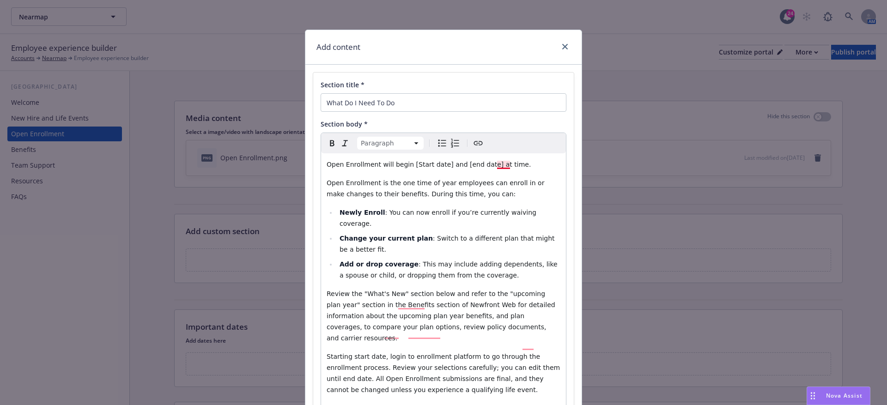
click at [497, 165] on span "Open Enrollment will begin [Start date] and [end date] at time." at bounding box center [429, 164] width 204 height 7
click at [517, 164] on p "Open Enrollment will begin [Start date] and [end date] at [time." at bounding box center [444, 164] width 234 height 11
click at [511, 162] on span "Open Enrollment will begin [Start date] and [end date] at [time." at bounding box center [430, 164] width 207 height 7
drag, startPoint x: 515, startPoint y: 161, endPoint x: 497, endPoint y: 160, distance: 18.1
click at [497, 160] on p "Open Enrollment will begin [Start date] and [end date] at [time]." at bounding box center [444, 164] width 234 height 11
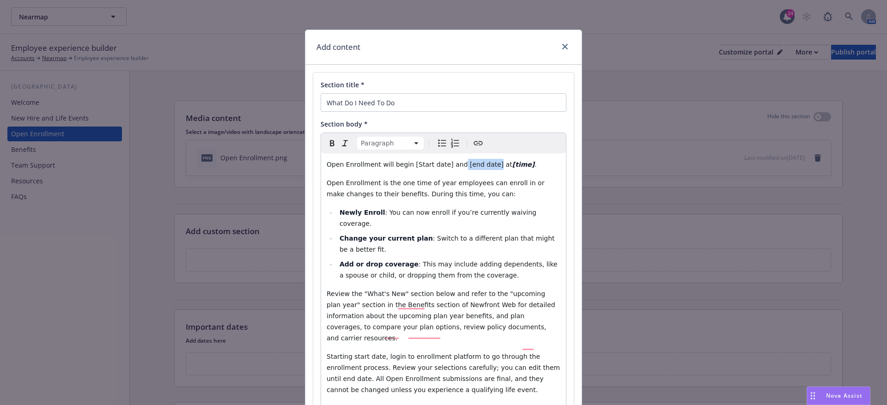
drag, startPoint x: 455, startPoint y: 165, endPoint x: 487, endPoint y: 167, distance: 32.0
click at [487, 167] on span "Open Enrollment will begin [Start date] and [end date] at" at bounding box center [420, 164] width 186 height 7
drag, startPoint x: 407, startPoint y: 165, endPoint x: 441, endPoint y: 167, distance: 34.3
click at [441, 167] on span "Open Enrollment will begin [Start date] and" at bounding box center [397, 164] width 141 height 7
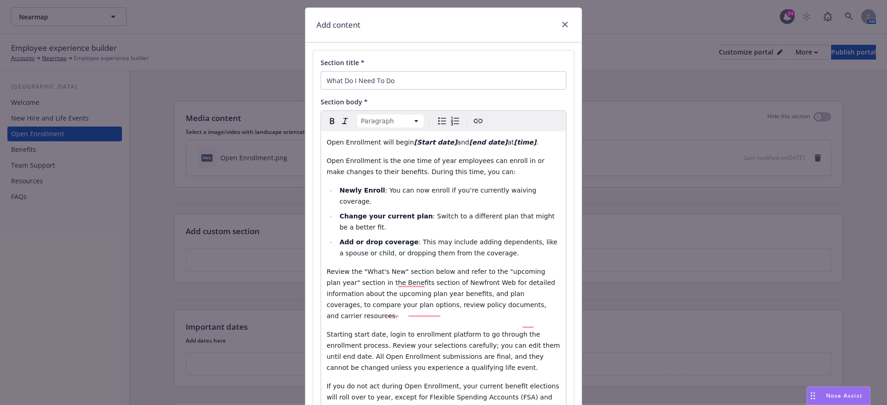
click at [351, 331] on span "Starting start date, login to enrollment platform to go through the enrollment …" at bounding box center [445, 351] width 236 height 41
click at [383, 331] on span "Starting [start date, login to enrollment platform to go through the enrollment…" at bounding box center [445, 351] width 236 height 41
drag, startPoint x: 385, startPoint y: 312, endPoint x: 352, endPoint y: 312, distance: 32.4
click at [352, 331] on span "Starting [start date], login to enrollment platform to go through the enrollmen…" at bounding box center [445, 351] width 236 height 41
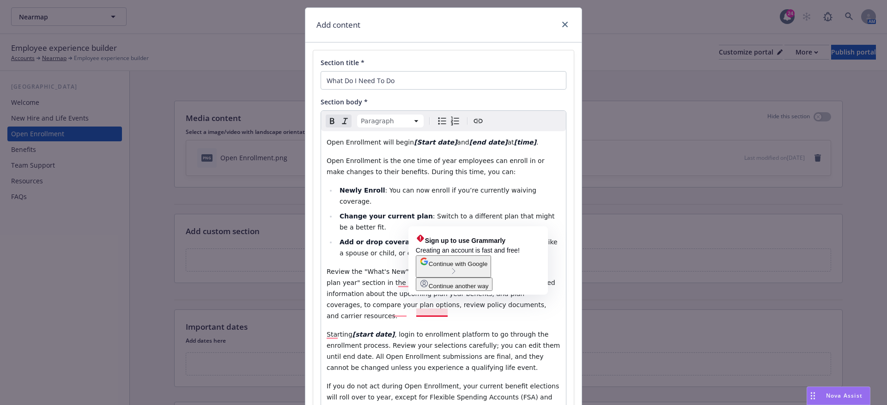
click at [416, 331] on span ", login to enrollment platform to go through the enrollment process. Review you…" at bounding box center [445, 351] width 236 height 41
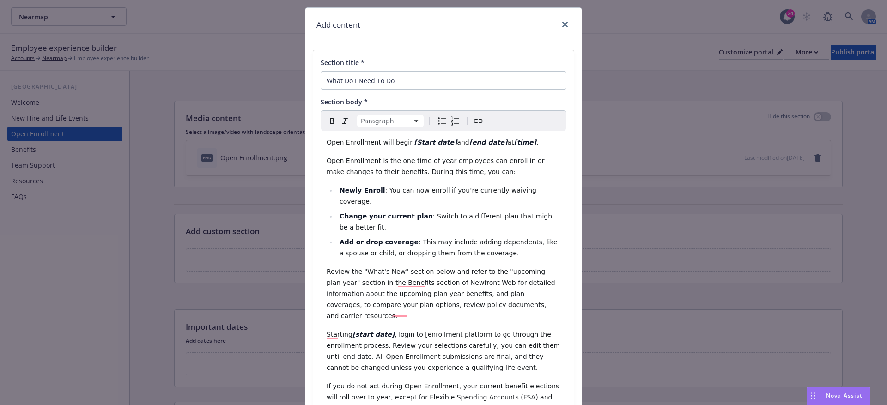
click at [476, 331] on span ", login to [enrollment platform to go through the enrollment process. Review yo…" at bounding box center [445, 351] width 236 height 41
drag, startPoint x: 479, startPoint y: 312, endPoint x: 416, endPoint y: 312, distance: 63.3
click at [416, 331] on span ", login to [enrollment platform] to go through the enrollment process. Review y…" at bounding box center [445, 351] width 236 height 41
click at [325, 336] on div "Open Enrollment will begin [Start date] and [end date] at [time] . Open Enrollm…" at bounding box center [443, 325] width 245 height 388
click at [354, 334] on span "to go through the enrollment process. Review your selections carefully; you can…" at bounding box center [445, 351] width 236 height 41
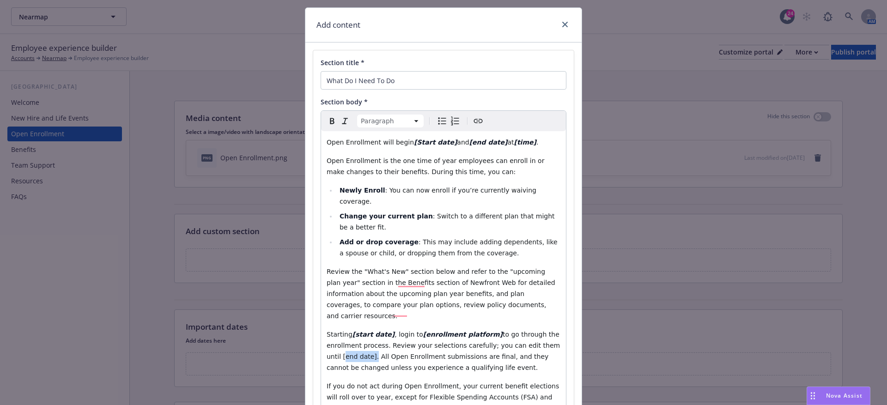
drag, startPoint x: 357, startPoint y: 334, endPoint x: 324, endPoint y: 332, distance: 33.3
click at [324, 332] on div "Open Enrollment will begin [Start date] and [end date] at [time] . Open Enrollm…" at bounding box center [443, 325] width 245 height 388
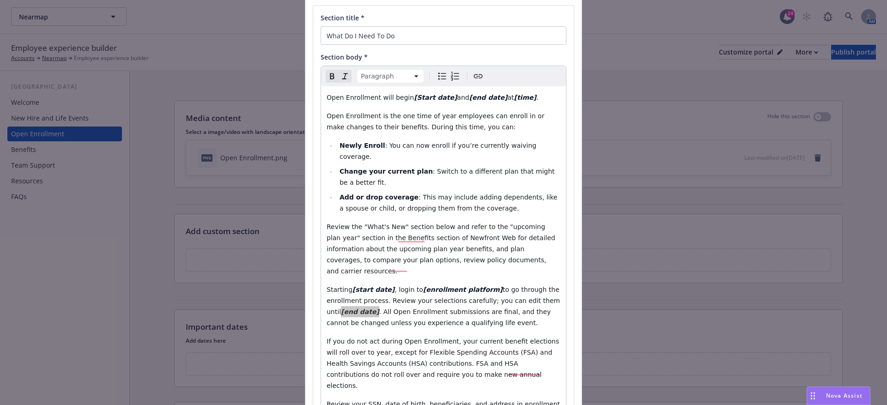
scroll to position [69, 0]
click at [351, 336] on span "If you do not act during Open Enrollment, your current benefit elections will r…" at bounding box center [444, 362] width 235 height 52
click at [349, 336] on span "If you do not act during Open Enrollment, your current benefit elections will r…" at bounding box center [444, 362] width 235 height 52
click at [362, 336] on span "If you do not act during Open Enrollment, your current benefit elections will r…" at bounding box center [444, 362] width 235 height 52
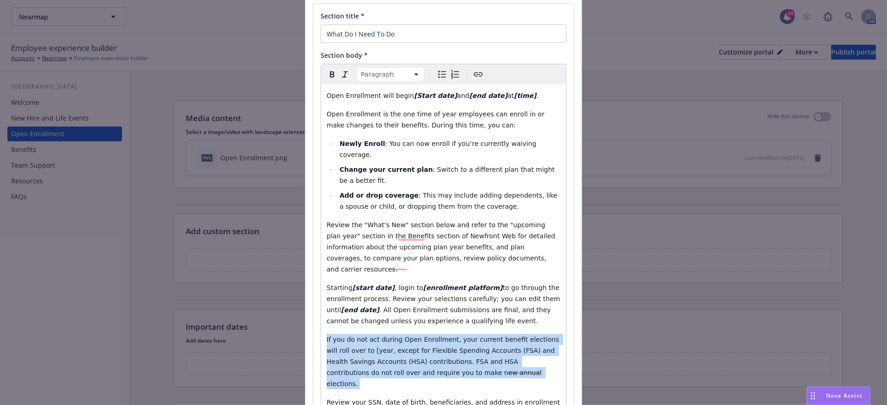
click at [362, 336] on span "If you do not act during Open Enrollment, your current benefit elections will r…" at bounding box center [444, 362] width 235 height 52
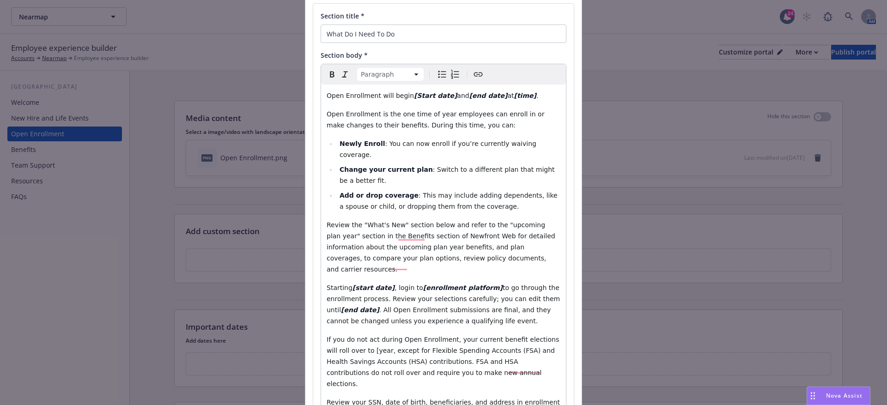
click at [362, 336] on span "If you do not act during Open Enrollment, your current benefit elections will r…" at bounding box center [444, 362] width 235 height 52
click at [366, 336] on span "If you do not act during Open Enrollment, your current benefit elections will r…" at bounding box center [444, 362] width 235 height 52
click at [362, 336] on span "If you do not act during Open Enrollment, your current benefit elections will r…" at bounding box center [444, 362] width 235 height 52
click at [365, 336] on span "If you do not act during Open Enrollment, your current benefit elections will r…" at bounding box center [444, 362] width 235 height 52
drag, startPoint x: 366, startPoint y: 326, endPoint x: 346, endPoint y: 326, distance: 19.9
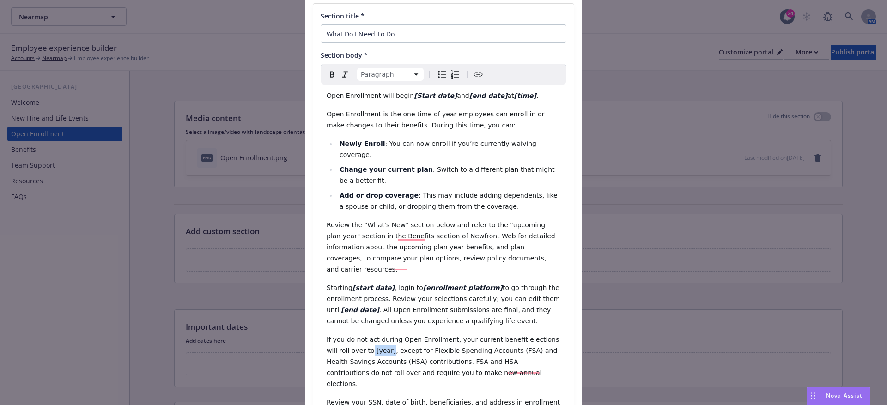
click at [346, 336] on span "If you do not act during Open Enrollment, your current benefit elections will r…" at bounding box center [444, 362] width 235 height 52
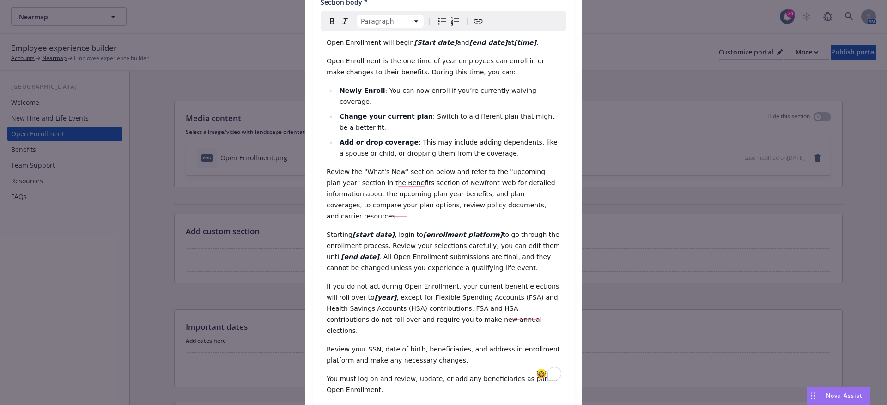
click at [504, 346] on span "Review your SSN, date of birth, beneficiaries, and address in enrollment platfo…" at bounding box center [444, 355] width 235 height 18
click at [506, 346] on span "Review your SSN, date of birth, beneficiaries, and address in enrollment platfo…" at bounding box center [444, 355] width 235 height 18
click at [351, 346] on span "Review your SSN, date of birth, beneficiaries, and address in [enrollment platf…" at bounding box center [426, 355] width 198 height 18
drag, startPoint x: 353, startPoint y: 328, endPoint x: 507, endPoint y: 317, distance: 153.9
click at [507, 346] on span "Review your SSN, date of birth, beneficiaries, and address in [enrollment platf…" at bounding box center [426, 355] width 198 height 18
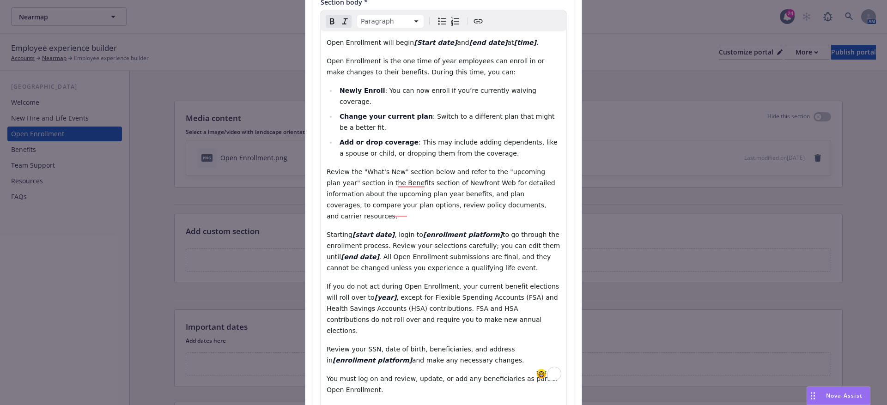
click at [414, 373] on p "You must log on and review, update, or add any beneficiaries as part of Open En…" at bounding box center [444, 384] width 234 height 22
click at [405, 403] on p "To enrich screen reader interactions, please activate Accessibility in Grammarl…" at bounding box center [444, 408] width 234 height 11
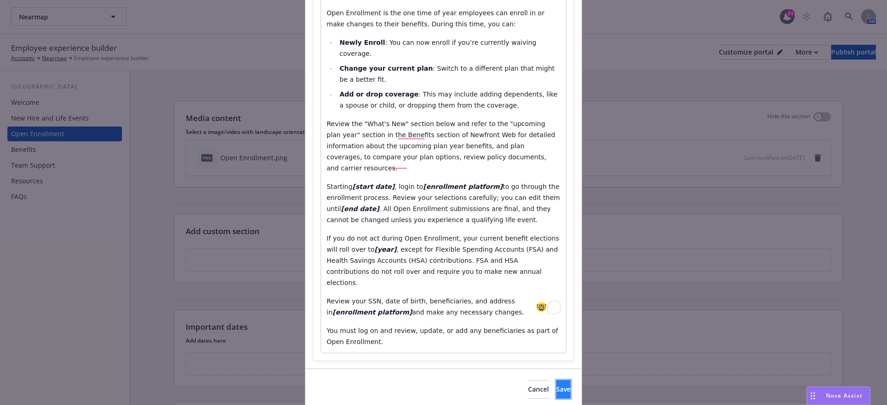
click at [556, 385] on span "Save" at bounding box center [563, 389] width 14 height 9
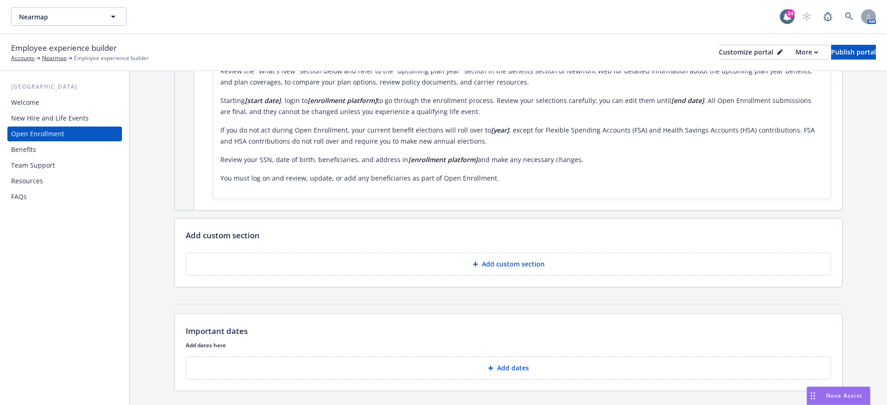
scroll to position [265, 0]
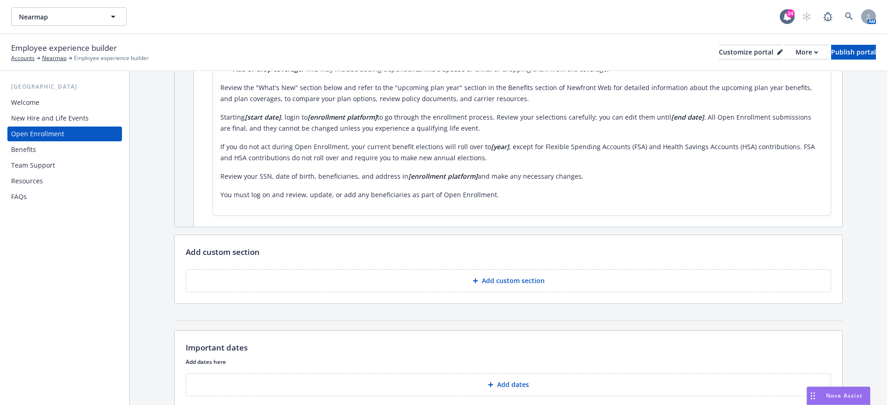
click at [478, 278] on icon at bounding box center [476, 281] width 6 height 6
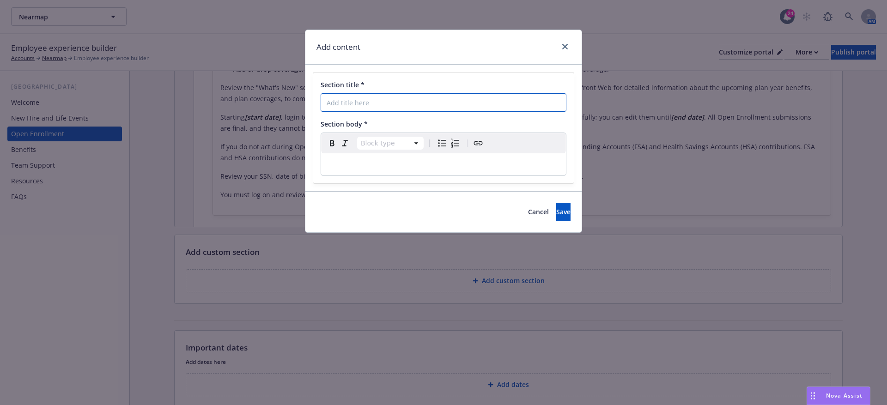
click at [395, 101] on input "Section title *" at bounding box center [444, 102] width 246 height 18
paste input "What’s New"
type input "What’s New"
select select "paragraph"
click at [340, 160] on p "To enrich screen reader interactions, please activate Accessibility in Grammarl…" at bounding box center [444, 164] width 234 height 11
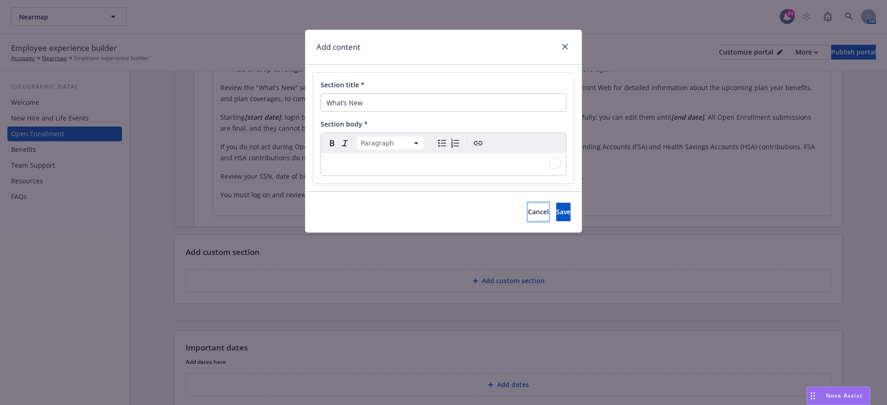
click at [528, 208] on span "Cancel" at bounding box center [538, 212] width 21 height 9
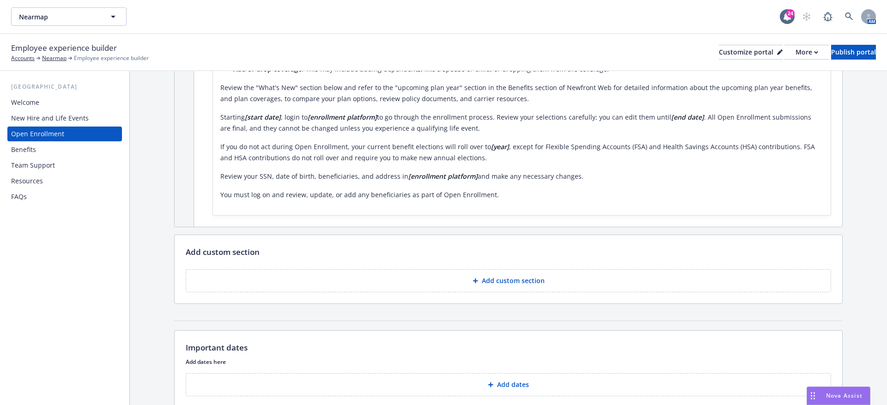
scroll to position [0, 0]
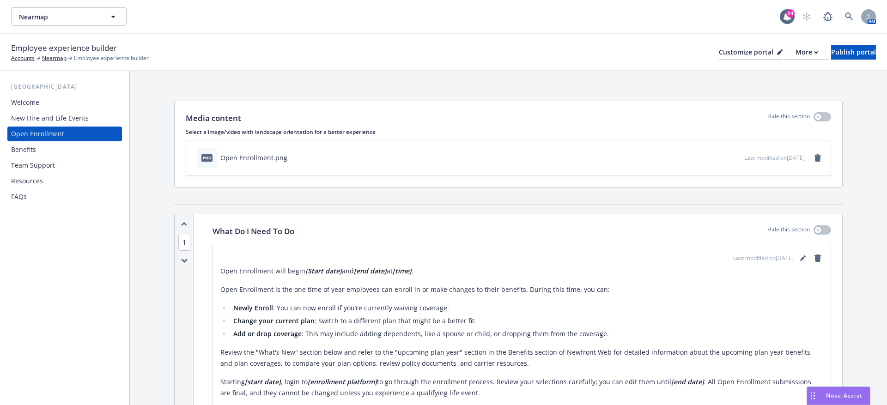
click at [73, 116] on div "New Hire and Life Events" at bounding box center [50, 118] width 78 height 15
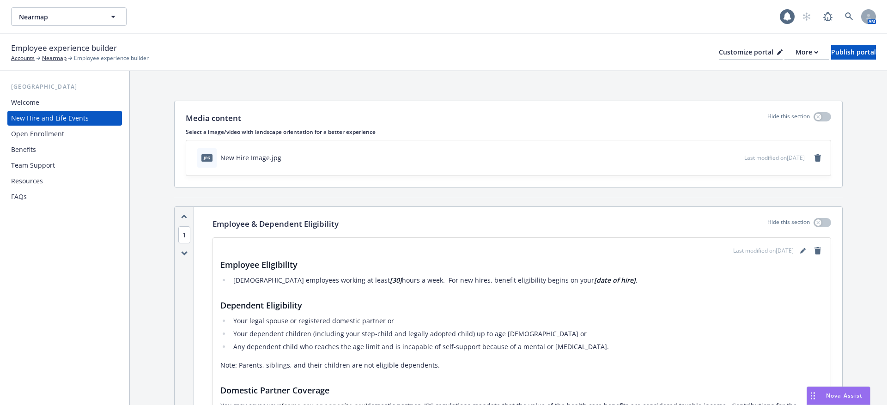
click at [49, 107] on div "Welcome" at bounding box center [64, 102] width 107 height 15
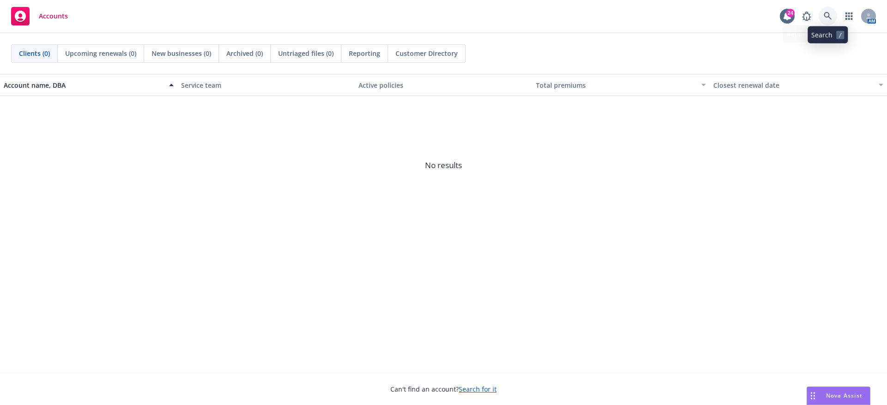
click at [830, 15] on icon at bounding box center [828, 16] width 8 height 8
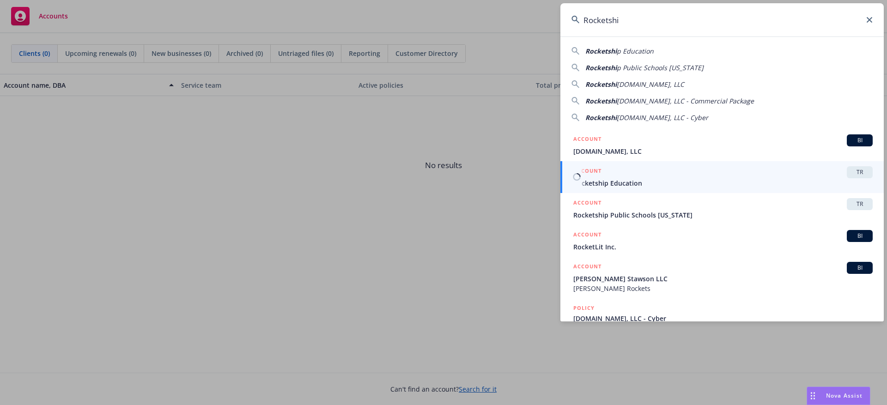
type input "Rocketshi"
click at [630, 180] on span "Rocketship Education" at bounding box center [724, 183] width 300 height 10
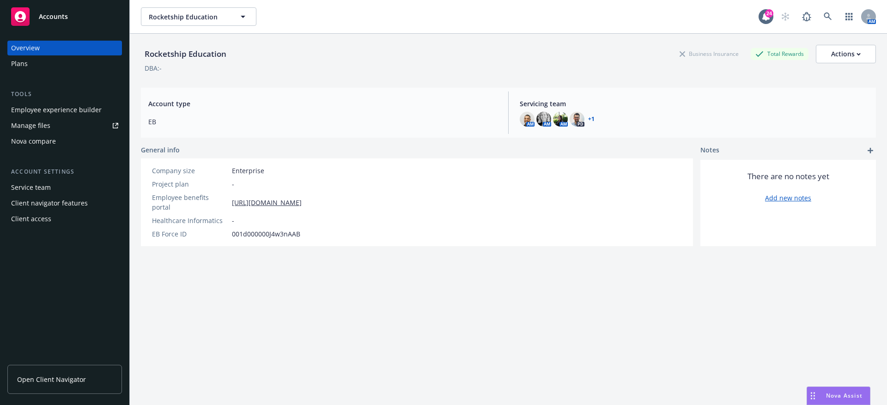
click at [46, 112] on div "Employee experience builder" at bounding box center [56, 110] width 91 height 15
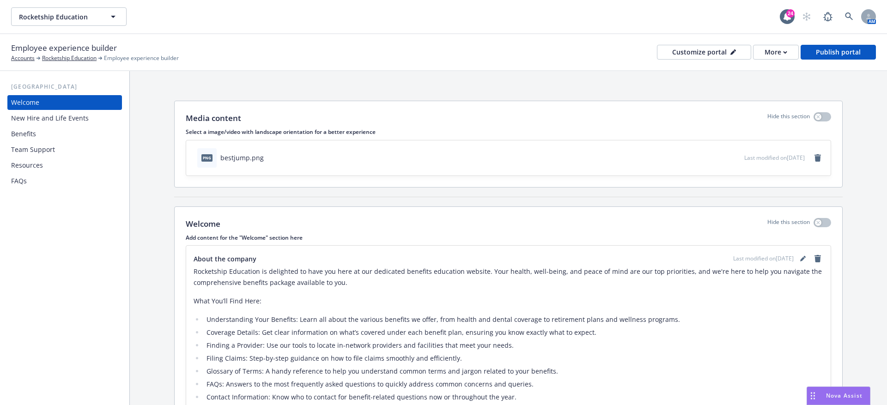
click at [86, 121] on div "New Hire and Life Events" at bounding box center [50, 118] width 78 height 15
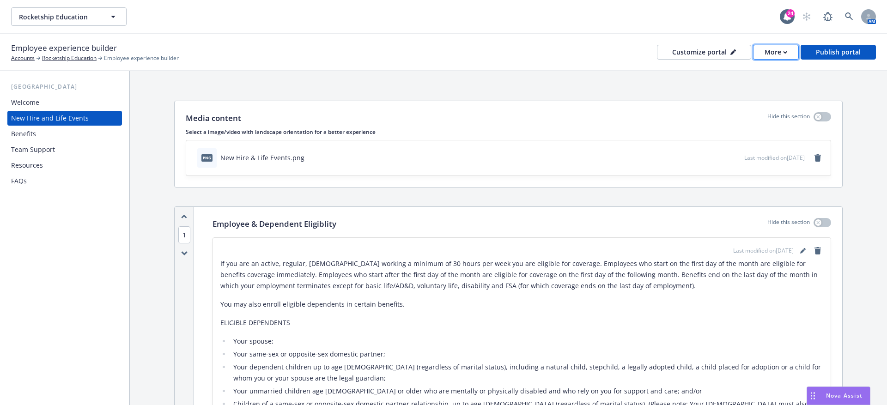
click at [779, 52] on div "More" at bounding box center [776, 52] width 23 height 14
click at [750, 78] on link "Copy preview link" at bounding box center [758, 73] width 84 height 18
click at [778, 45] on button "More" at bounding box center [776, 52] width 46 height 15
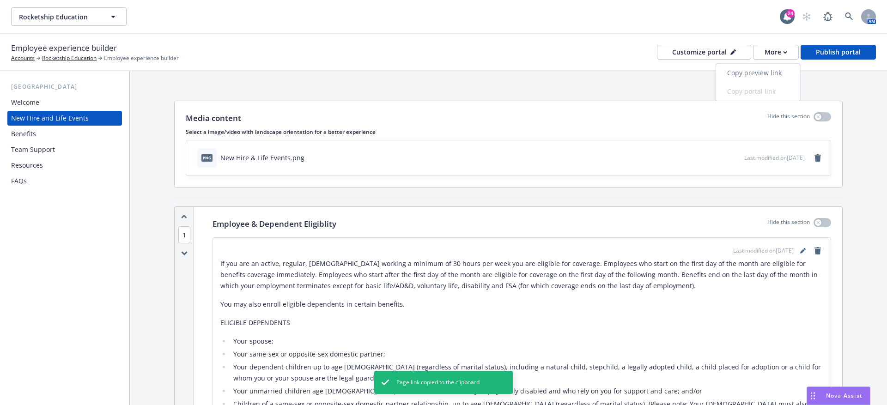
click at [752, 75] on link "Copy preview link" at bounding box center [758, 73] width 84 height 18
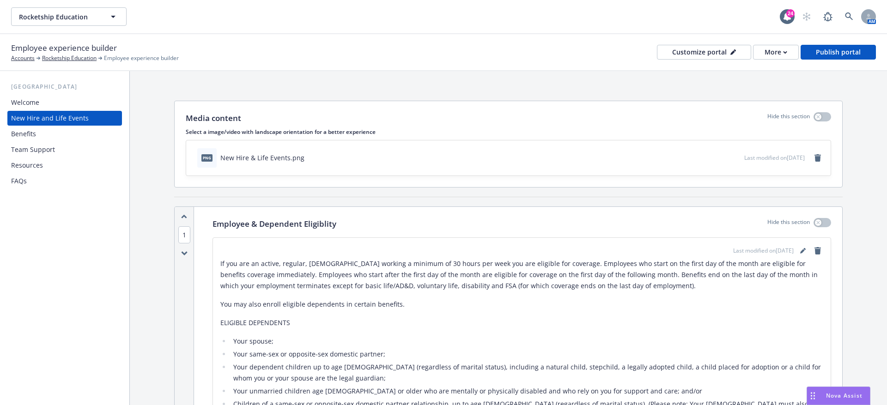
click at [76, 96] on div "Welcome" at bounding box center [64, 102] width 107 height 15
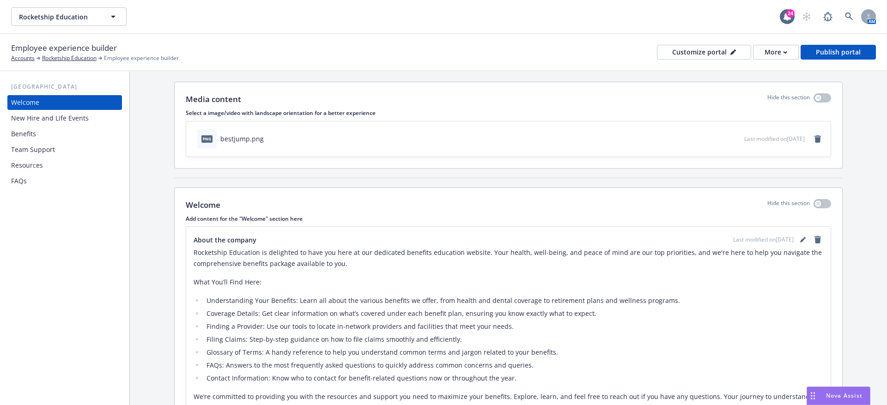
scroll to position [15, 0]
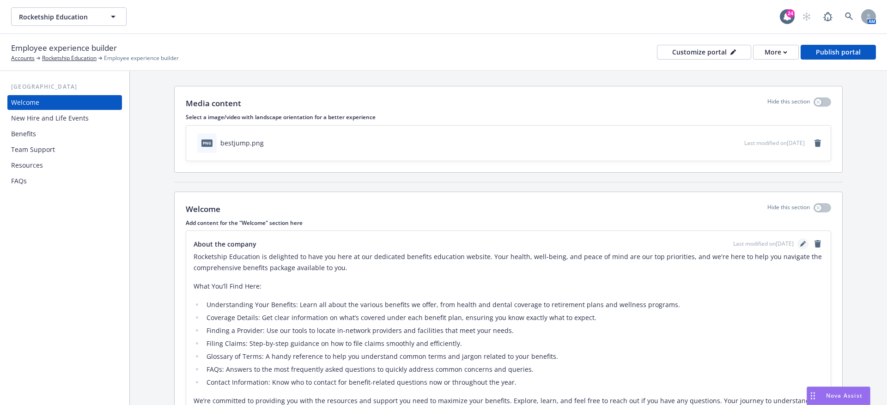
click at [803, 245] on icon "editPencil" at bounding box center [804, 244] width 6 height 6
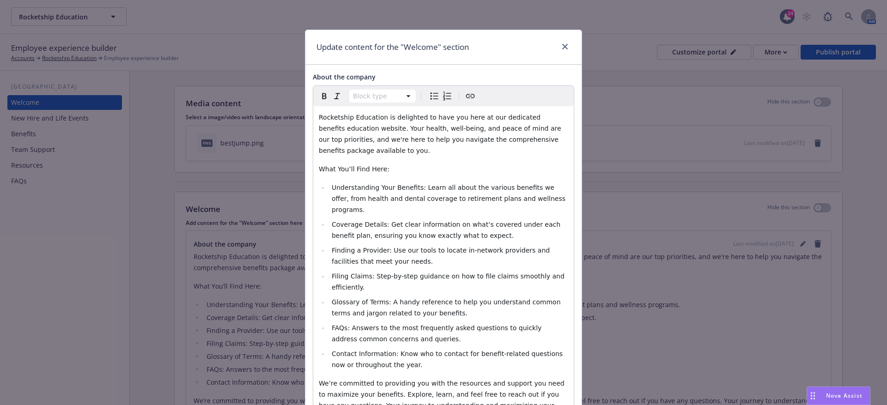
click at [386, 189] on span "Understanding Your Benefits: Learn all about the various benefits we offer, fro…" at bounding box center [450, 199] width 236 height 30
select select "paragraph"
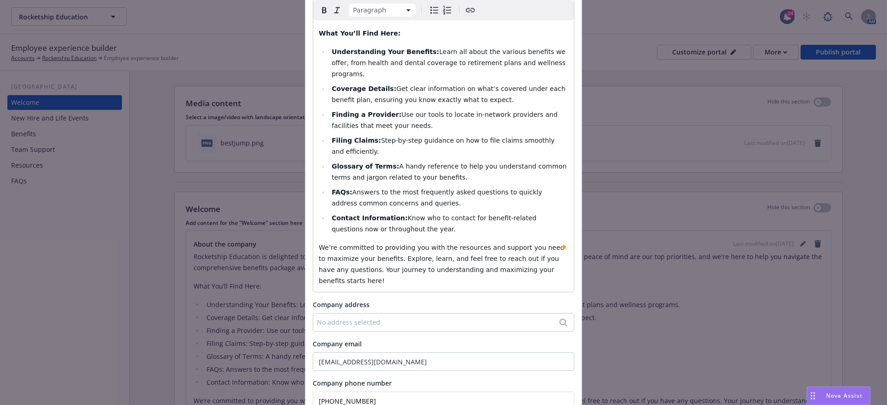
scroll to position [185, 0]
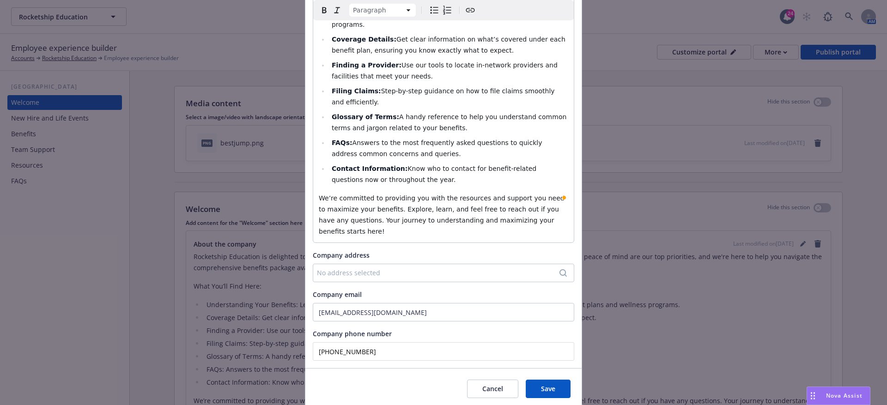
click at [565, 368] on div "Cancel Save" at bounding box center [444, 388] width 276 height 41
click at [555, 385] on span "Save" at bounding box center [548, 389] width 14 height 9
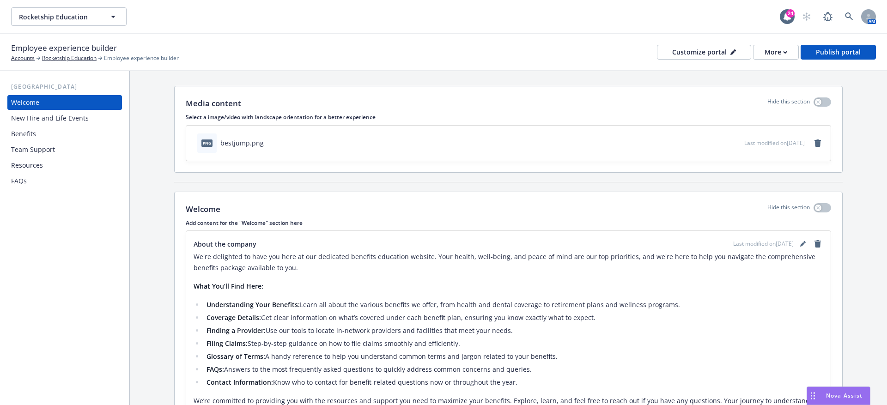
scroll to position [143, 0]
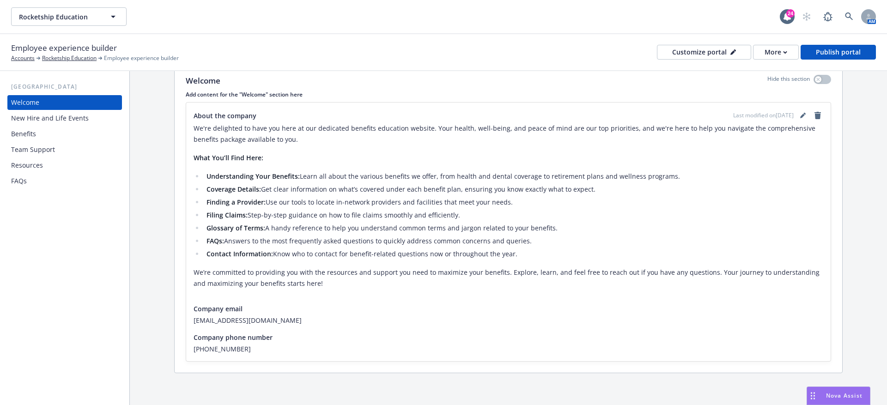
click at [49, 118] on div "New Hire and Life Events" at bounding box center [50, 118] width 78 height 15
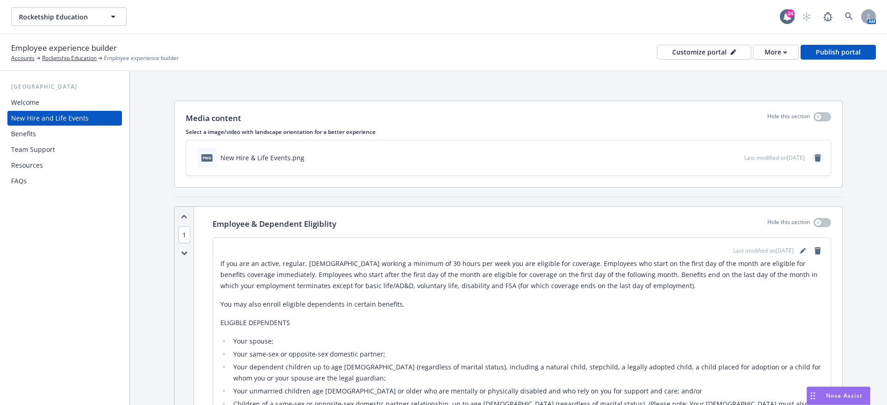
click at [817, 161] on link "remove" at bounding box center [818, 158] width 11 height 11
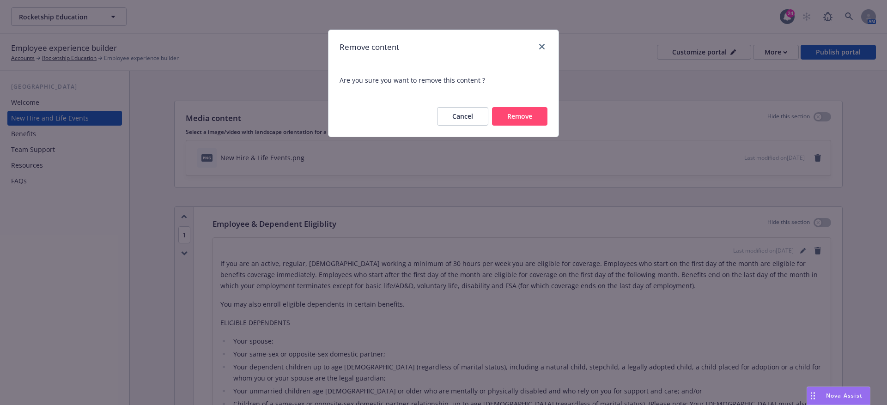
click at [526, 115] on button "Remove" at bounding box center [519, 116] width 55 height 18
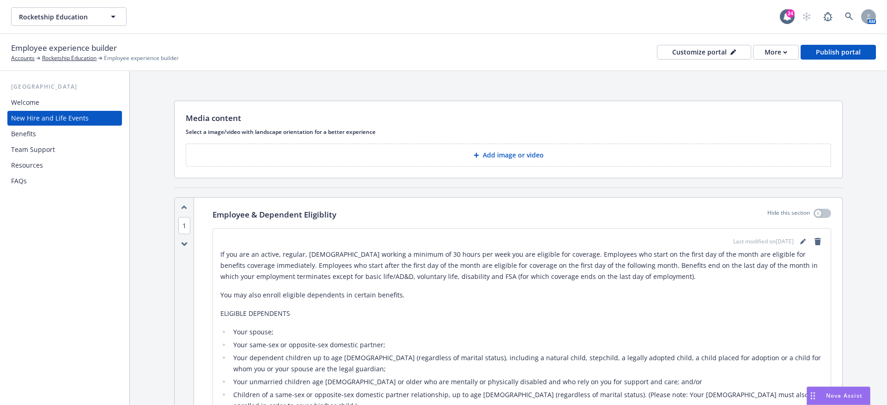
click at [683, 156] on button "Add image or video" at bounding box center [509, 155] width 646 height 23
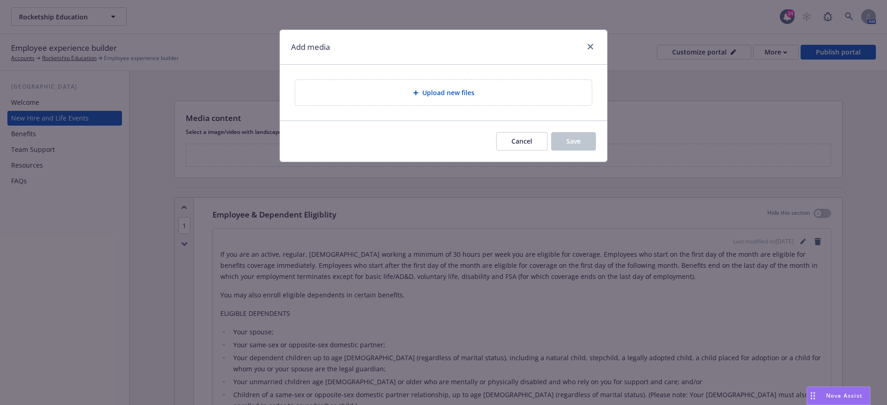
click at [456, 91] on span "Upload new files" at bounding box center [448, 93] width 52 height 10
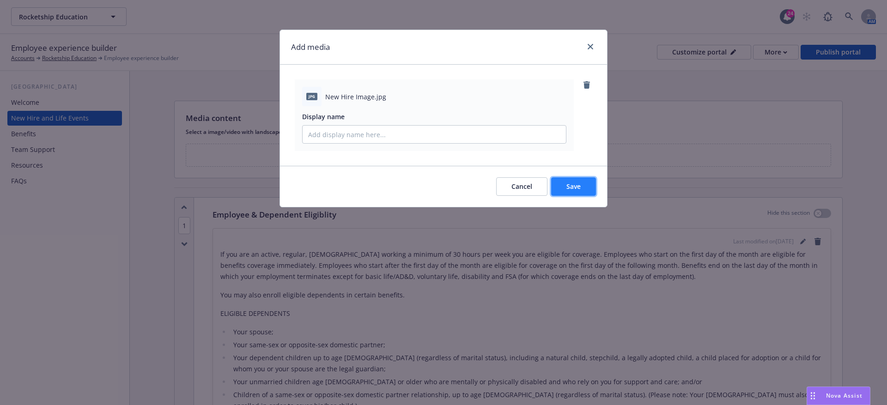
click at [572, 180] on button "Save" at bounding box center [573, 186] width 45 height 18
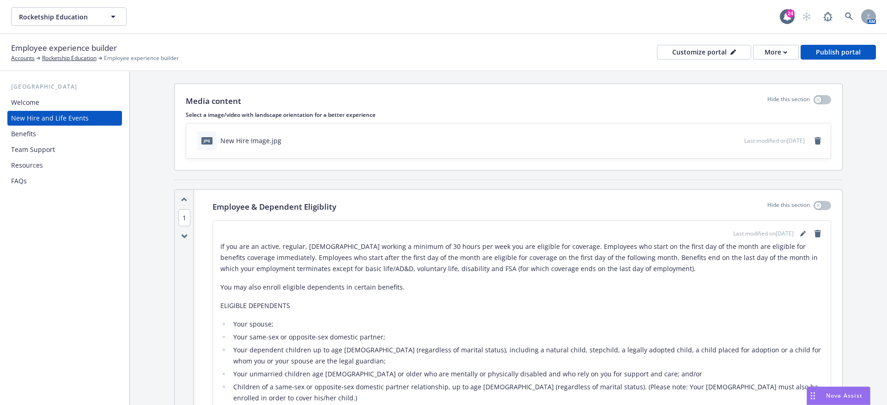
scroll to position [21, 0]
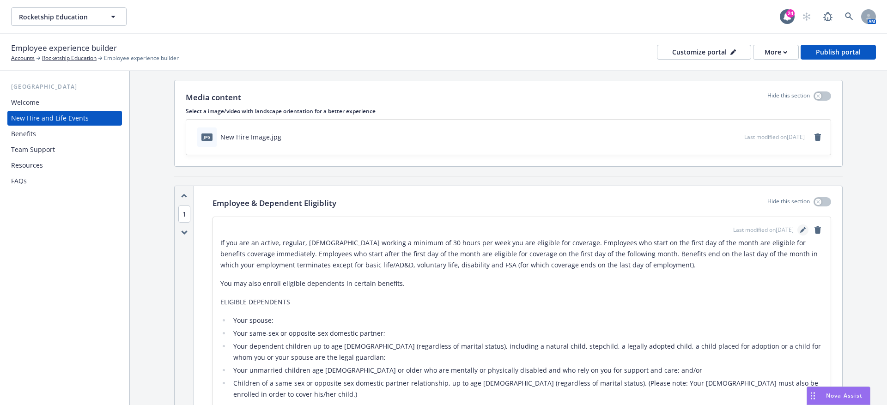
click at [802, 229] on icon "editPencil" at bounding box center [803, 230] width 5 height 5
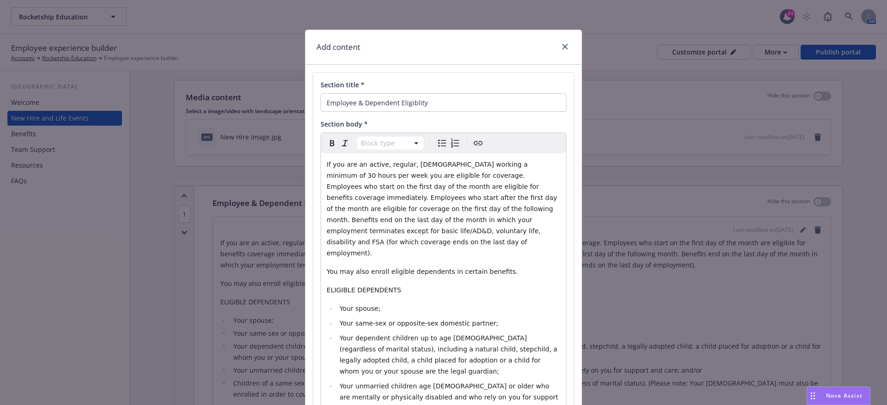
select select "paragraph"
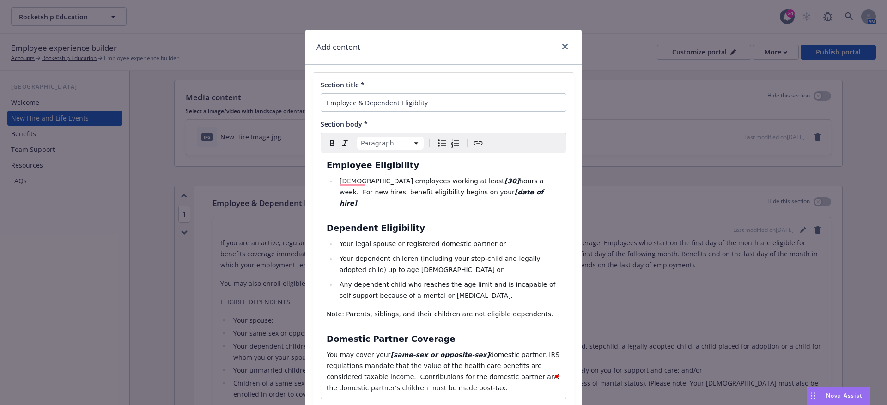
scroll to position [68, 0]
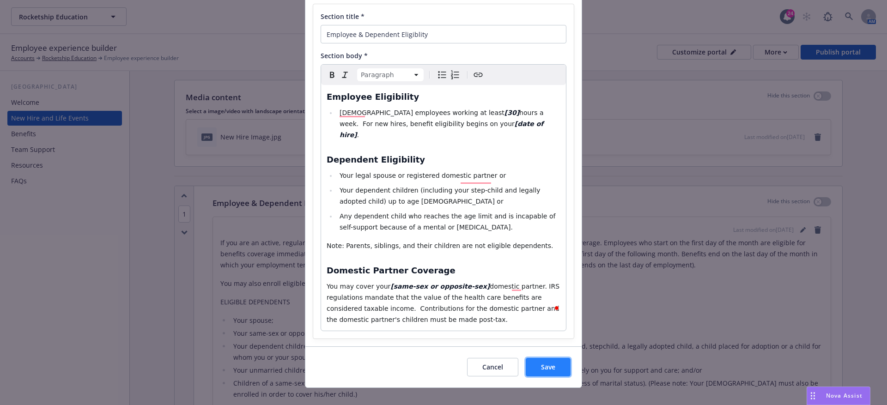
click at [539, 358] on button "Save" at bounding box center [548, 367] width 45 height 18
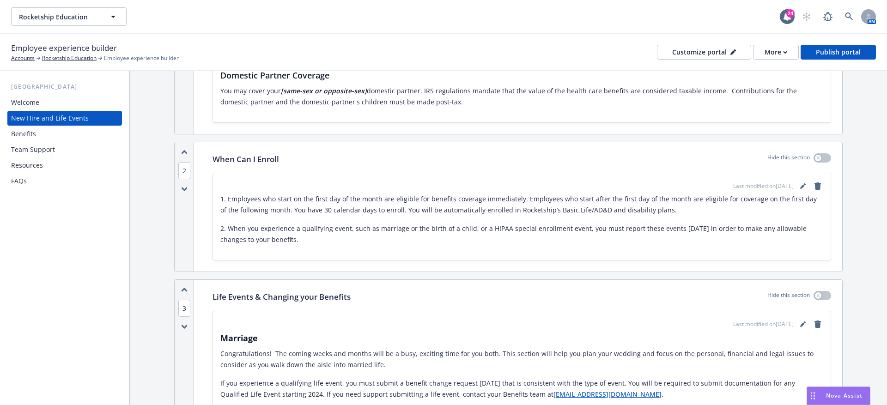
scroll to position [293, 0]
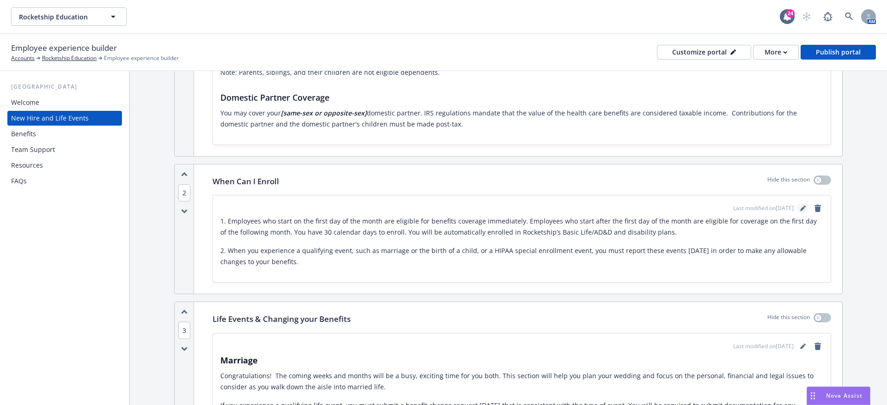
click at [802, 206] on icon "editPencil" at bounding box center [804, 209] width 6 height 6
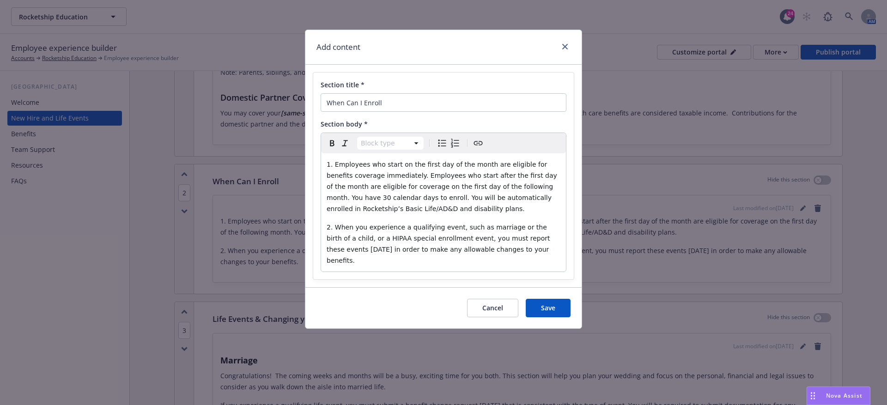
select select "paragraph"
click at [477, 196] on span "1. Employees who start on the first day of the month are eligible for benefits …" at bounding box center [443, 187] width 232 height 52
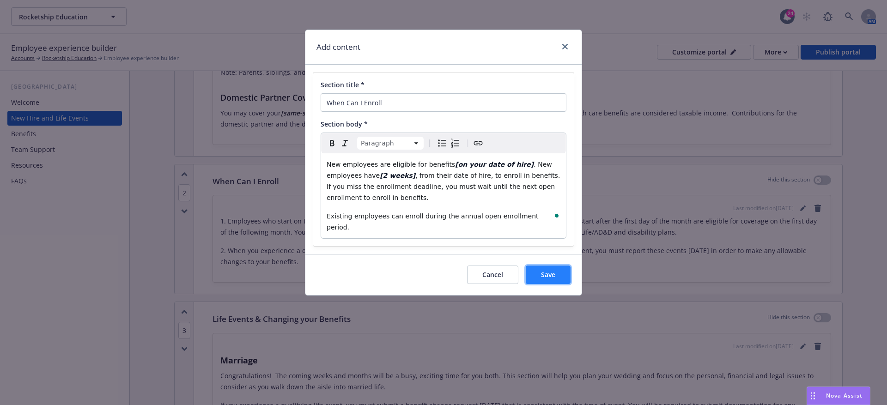
click at [539, 266] on button "Save" at bounding box center [548, 275] width 45 height 18
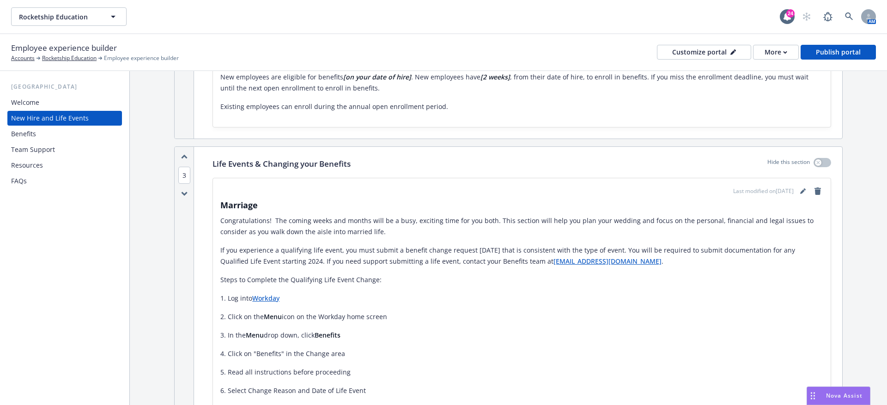
scroll to position [509, 0]
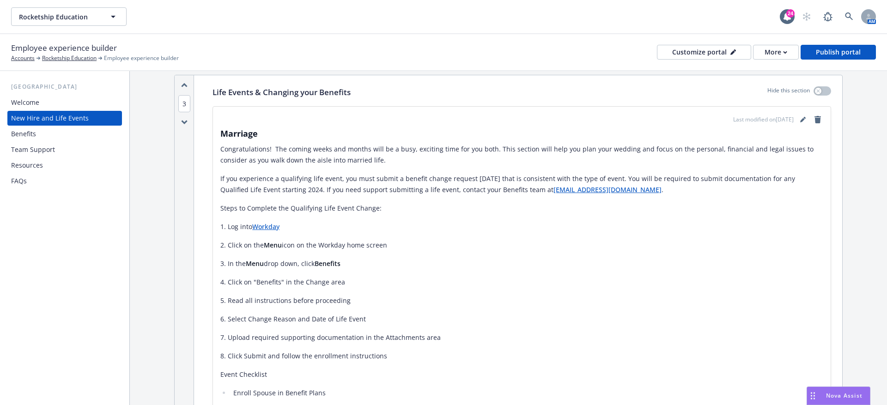
click at [798, 121] on div "Last modified on 12/01/2024" at bounding box center [779, 119] width 90 height 11
click at [800, 118] on link "editPencil" at bounding box center [803, 119] width 11 height 11
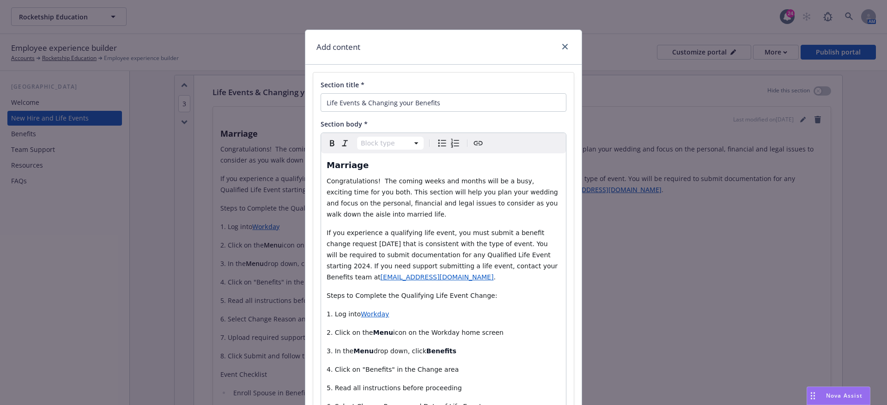
click at [432, 202] on span "Congratulations! The coming weeks and months will be a busy, exciting time for …" at bounding box center [443, 197] width 233 height 41
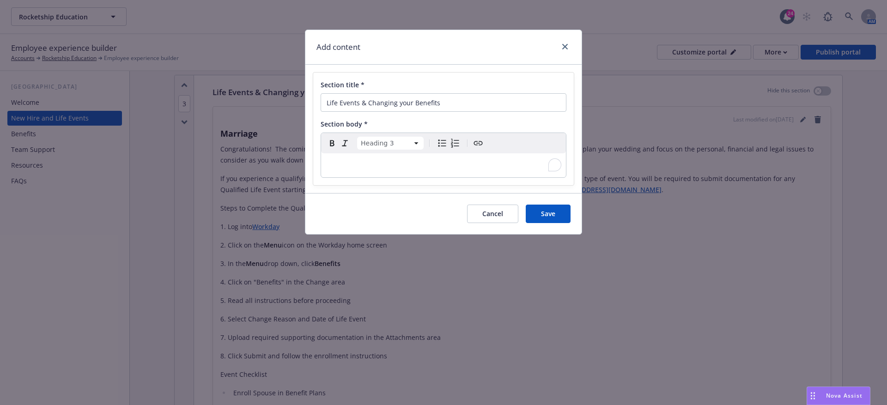
select select "paragraph"
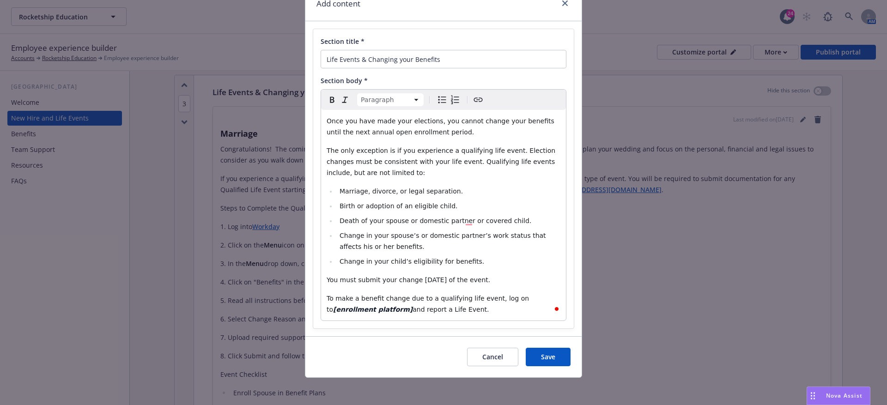
scroll to position [44, 0]
click at [533, 358] on button "Save" at bounding box center [548, 356] width 45 height 18
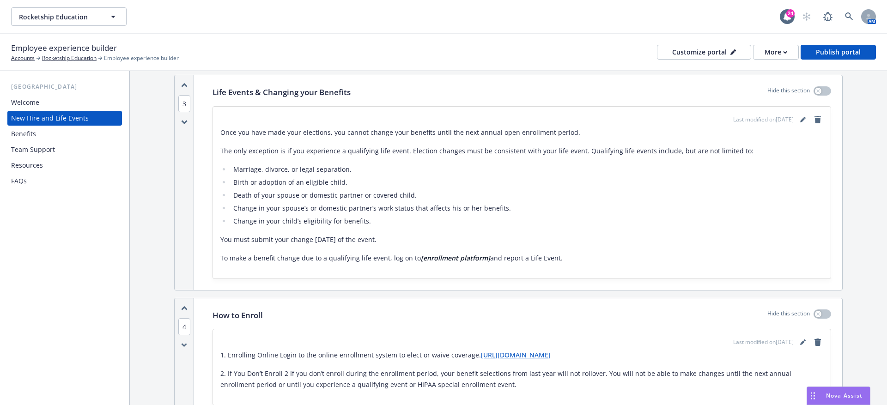
scroll to position [642, 0]
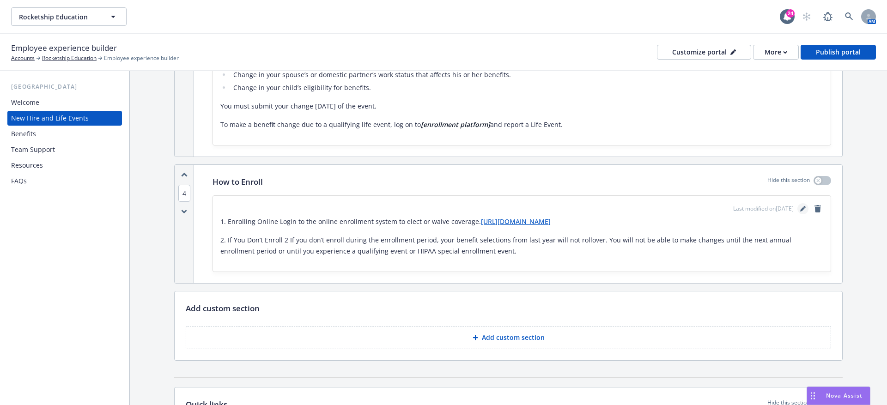
click at [802, 203] on link "editPencil" at bounding box center [803, 208] width 11 height 11
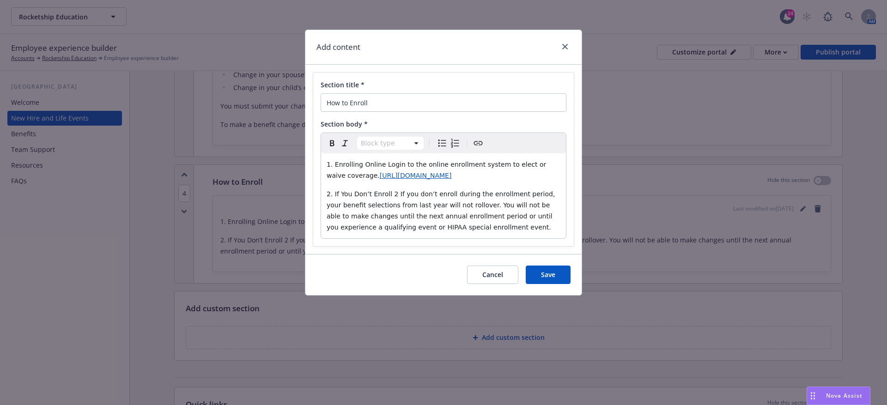
select select "paragraph"
click at [514, 238] on div "1. Enrolling Online Login to the online enrollment system to elect or waive cov…" at bounding box center [443, 195] width 245 height 85
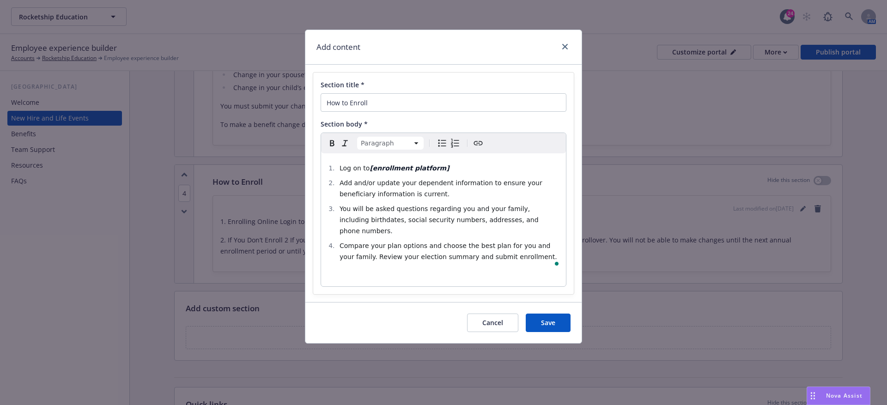
select select
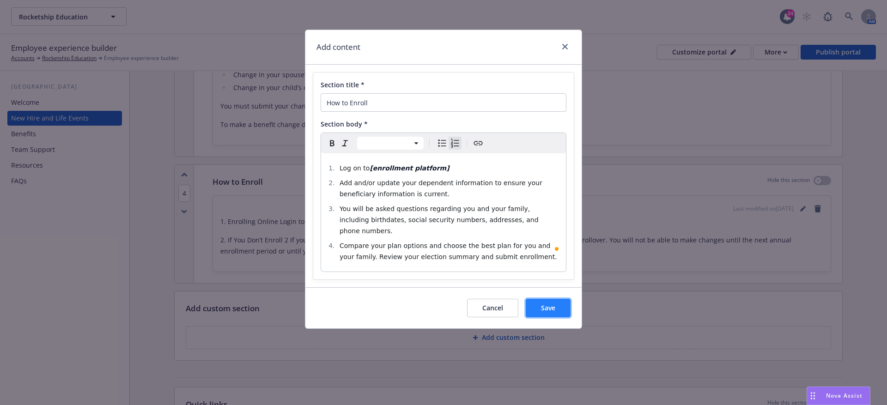
click at [538, 299] on button "Save" at bounding box center [548, 308] width 45 height 18
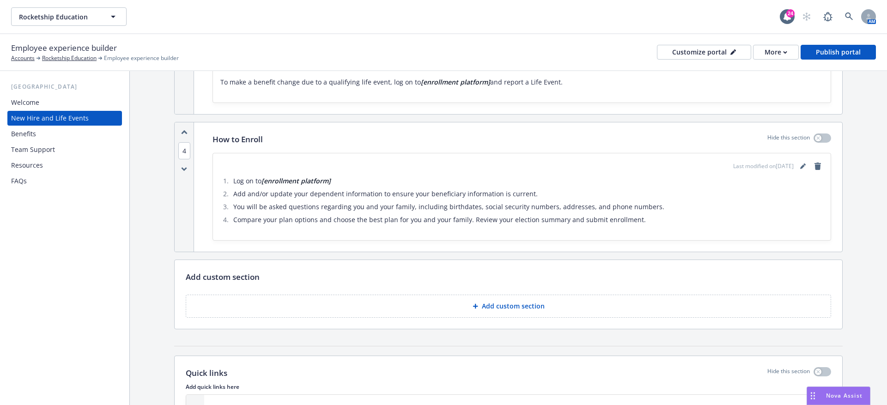
scroll to position [754, 0]
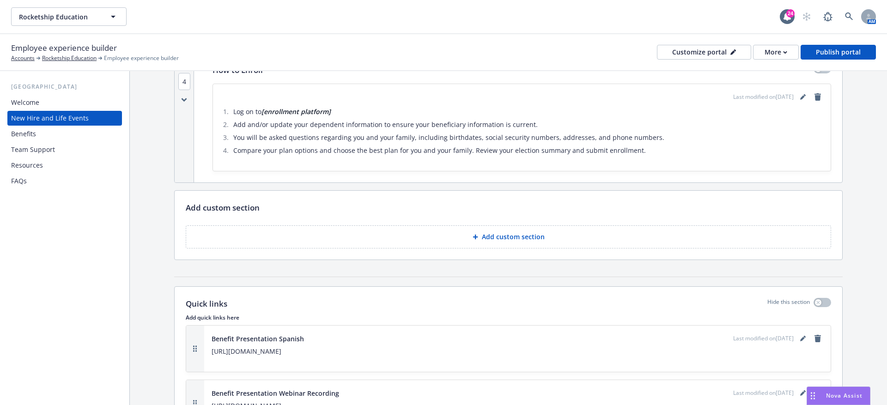
click at [502, 234] on p "Add custom section" at bounding box center [513, 236] width 63 height 9
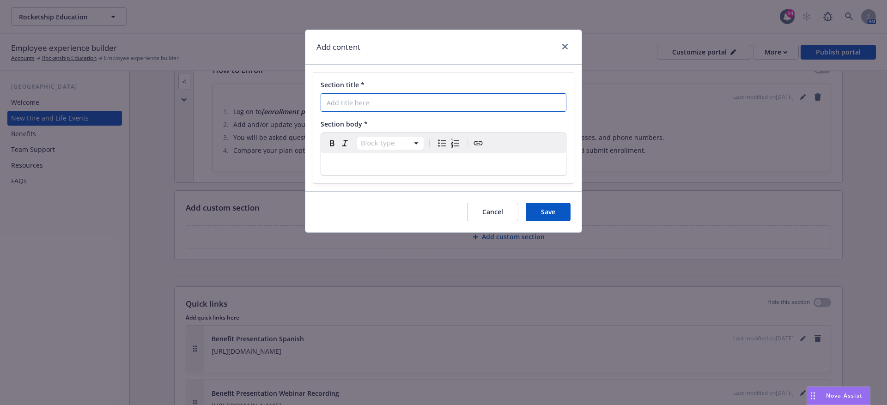
click at [422, 97] on input "Section title *" at bounding box center [444, 102] width 246 height 18
click at [369, 103] on input "Section title *" at bounding box center [444, 102] width 246 height 18
type input "Decision Support - What Plan Is Right For You"
click at [341, 153] on div "Block type Paragraph Heading 1 Heading 2 Heading 3 Heading 4 Heading 5 Heading 6" at bounding box center [443, 143] width 245 height 20
select select "paragraph"
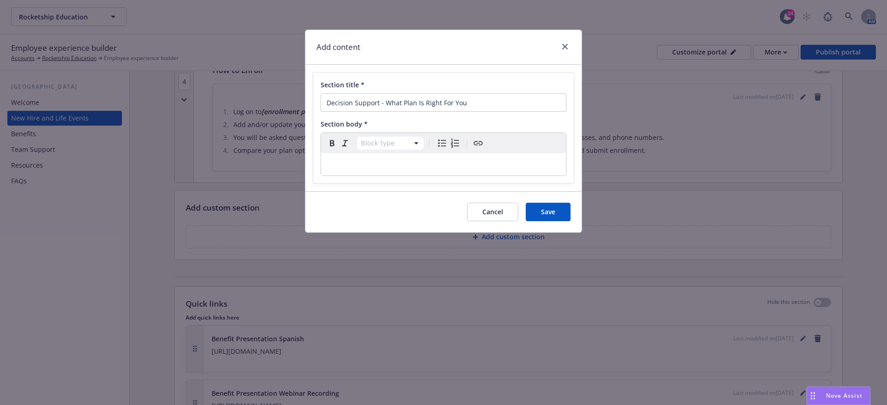
click at [410, 156] on div "editable markdown" at bounding box center [443, 164] width 245 height 22
click at [395, 159] on p "To enrich screen reader interactions, please activate Accessibility in Grammarl…" at bounding box center [444, 164] width 234 height 11
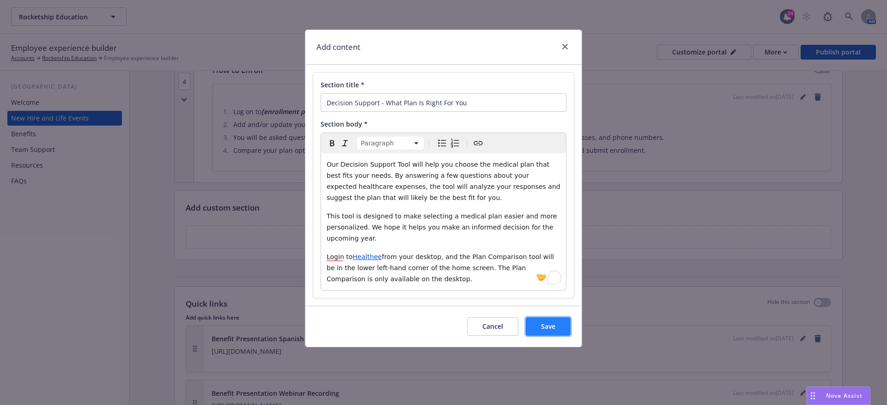
click at [543, 319] on button "Save" at bounding box center [548, 327] width 45 height 18
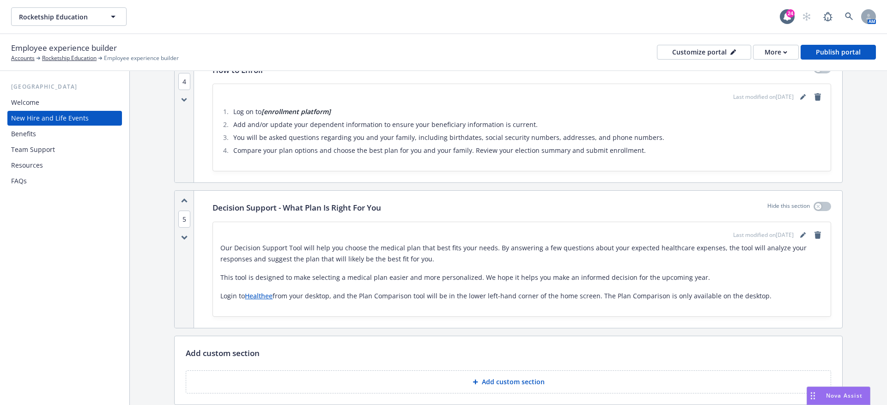
scroll to position [845, 0]
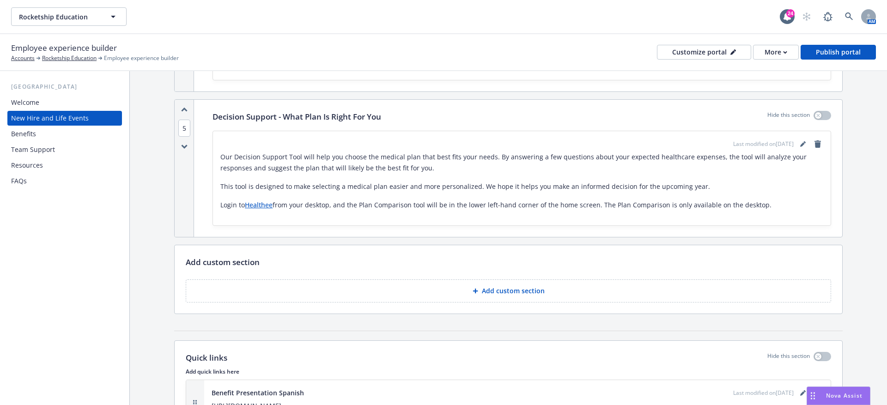
click at [487, 294] on button "Add custom section" at bounding box center [509, 291] width 646 height 23
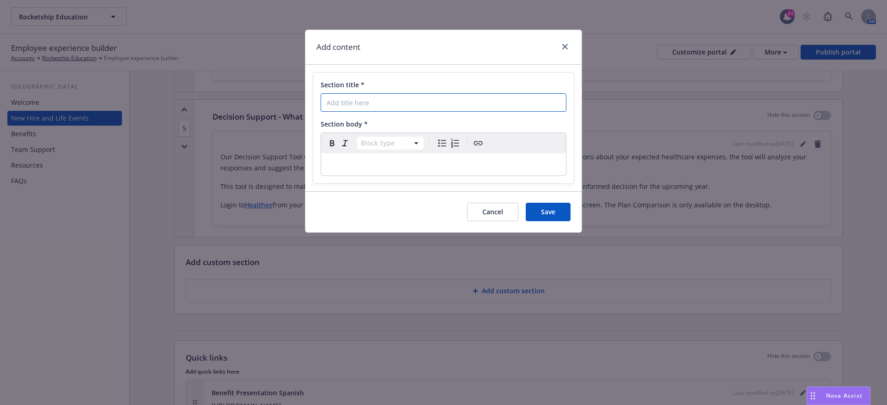
click at [374, 107] on input "Section title *" at bounding box center [444, 102] width 246 height 18
paste input "Who Do I Contact for Benefit-Related Questions?"
type input "Who Do I Contact for Benefit-Related Questions?"
select select "paragraph"
click at [357, 170] on div "editable markdown" at bounding box center [443, 164] width 245 height 22
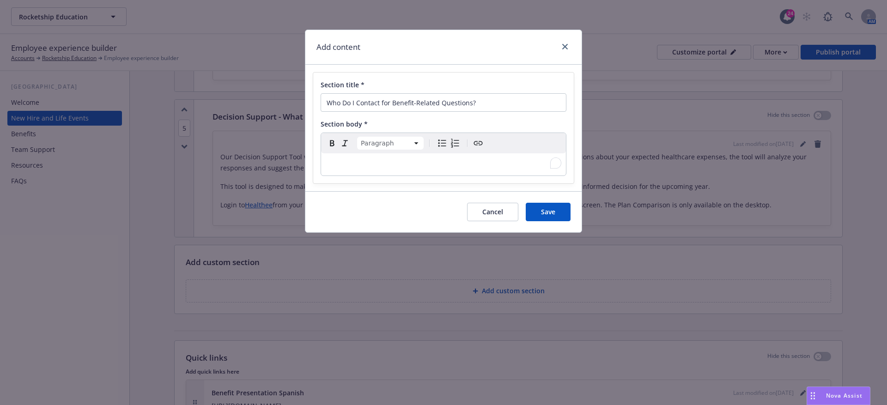
click at [377, 159] on p "To enrich screen reader interactions, please activate Accessibility in Grammarl…" at bounding box center [444, 164] width 234 height 11
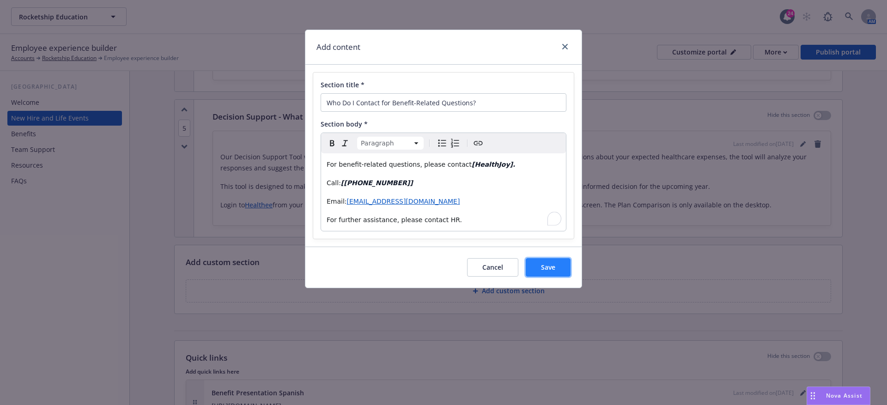
click at [548, 269] on span "Save" at bounding box center [548, 267] width 14 height 9
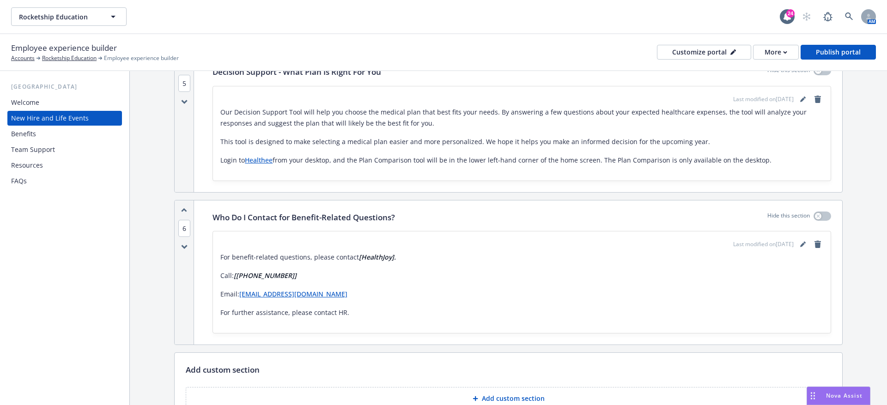
scroll to position [968, 0]
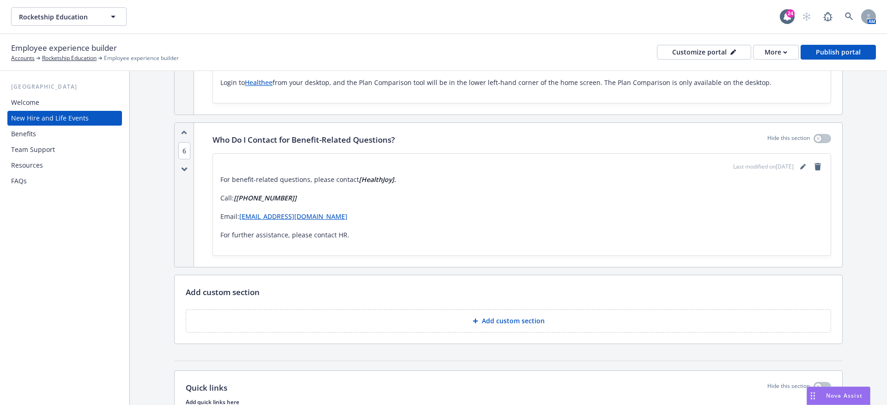
click at [464, 324] on button "Add custom section" at bounding box center [509, 321] width 646 height 23
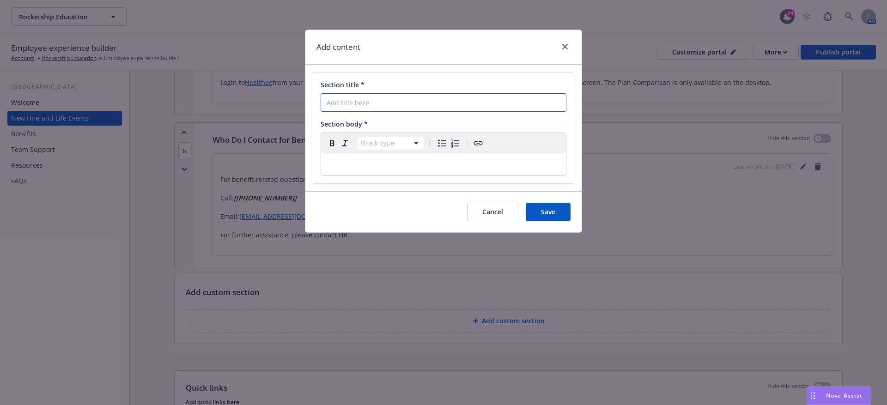
click at [404, 97] on input "Section title *" at bounding box center [444, 102] width 246 height 18
paste input "Ask [PERSON_NAME]"
type input "Ask [PERSON_NAME]"
click at [375, 186] on div "Section title * Ask Benji Section body * Block type Paragraph Heading 1 Heading…" at bounding box center [444, 128] width 276 height 127
select select "paragraph"
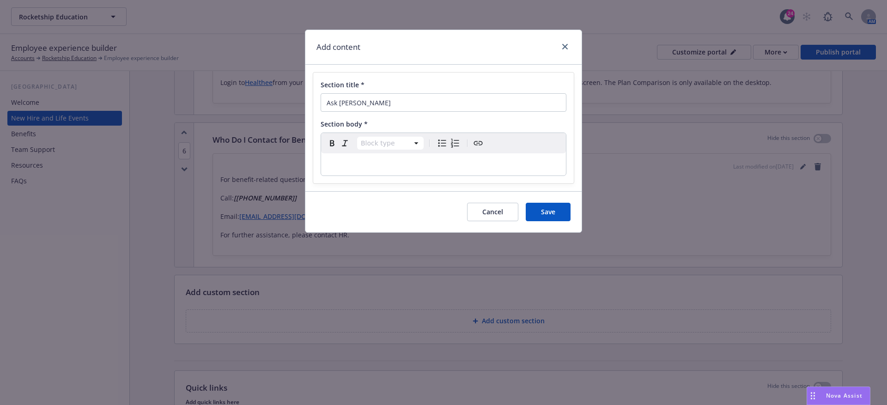
click at [375, 164] on p "editable markdown" at bounding box center [444, 164] width 234 height 11
click at [399, 151] on div "Paragraph Paragraph Heading 1 Heading 2 Heading 3 Heading 4 Heading 5 Heading 6" at bounding box center [443, 143] width 245 height 20
click at [394, 156] on div "To enrich screen reader interactions, please activate Accessibility in Grammarl…" at bounding box center [443, 164] width 245 height 22
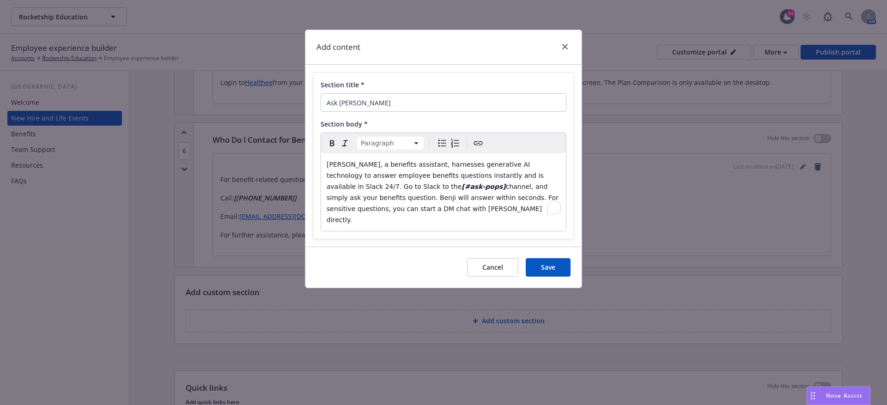
click at [524, 259] on div "Cancel Save" at bounding box center [519, 267] width 104 height 18
click at [537, 260] on button "Save" at bounding box center [548, 267] width 45 height 18
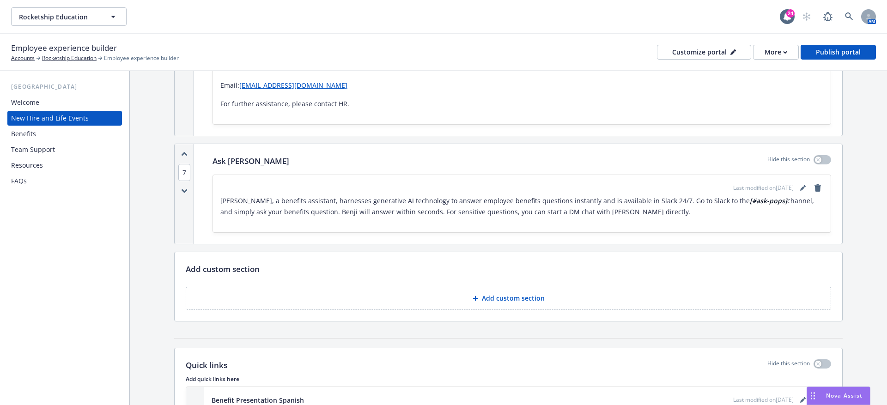
scroll to position [1114, 0]
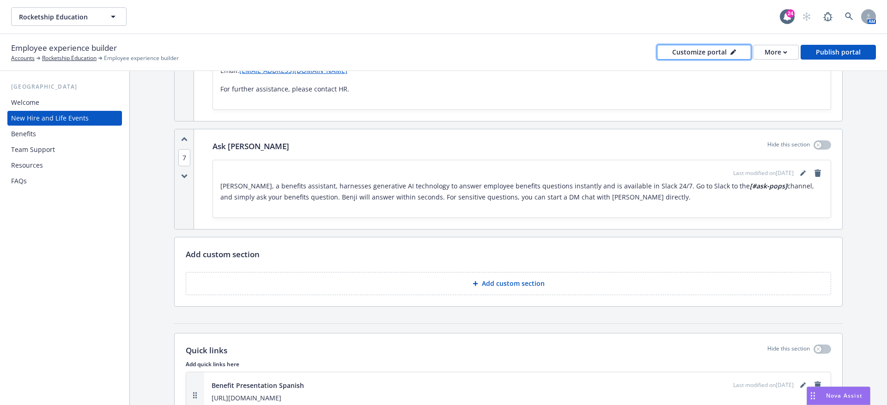
click at [739, 49] on button "Customize portal" at bounding box center [704, 52] width 94 height 15
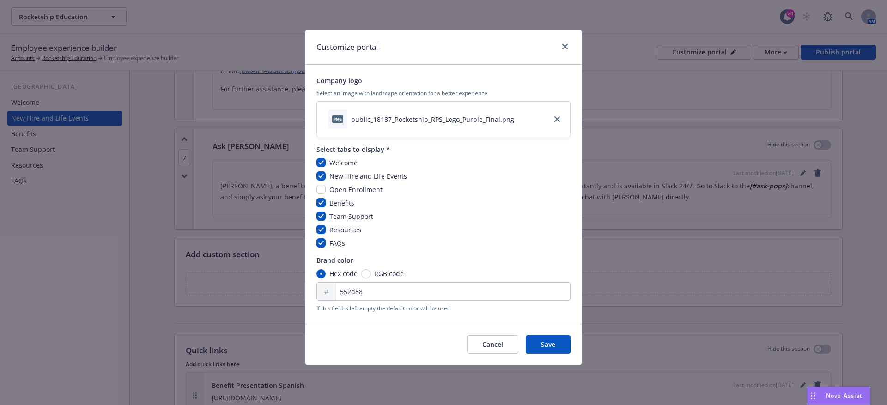
click at [359, 192] on span "Open Enrollment" at bounding box center [356, 189] width 53 height 9
click at [322, 190] on input "checkbox" at bounding box center [321, 189] width 9 height 9
checkbox input "true"
click at [543, 342] on span "Save" at bounding box center [548, 344] width 14 height 9
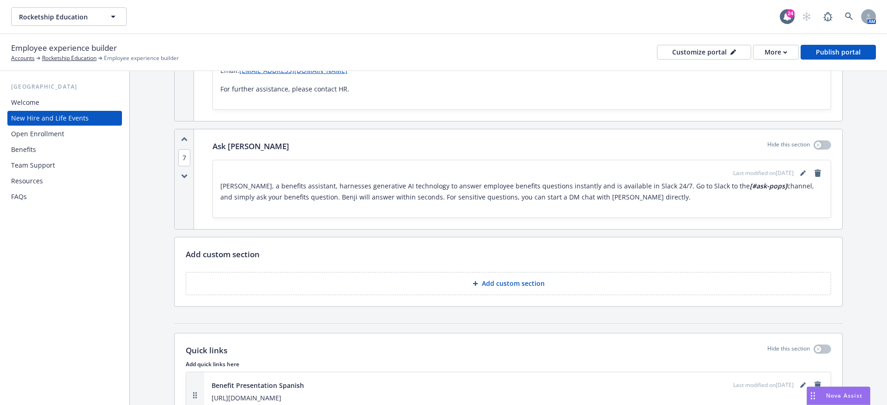
click at [78, 135] on div "Open Enrollment" at bounding box center [64, 134] width 107 height 15
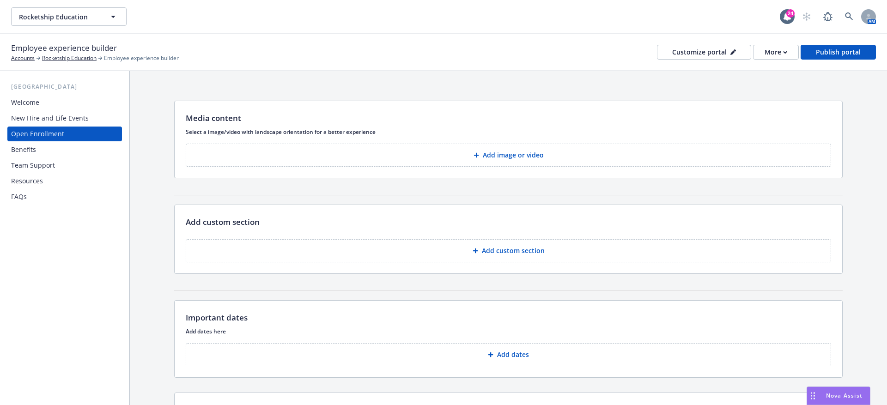
click at [578, 157] on button "Add image or video" at bounding box center [509, 155] width 646 height 23
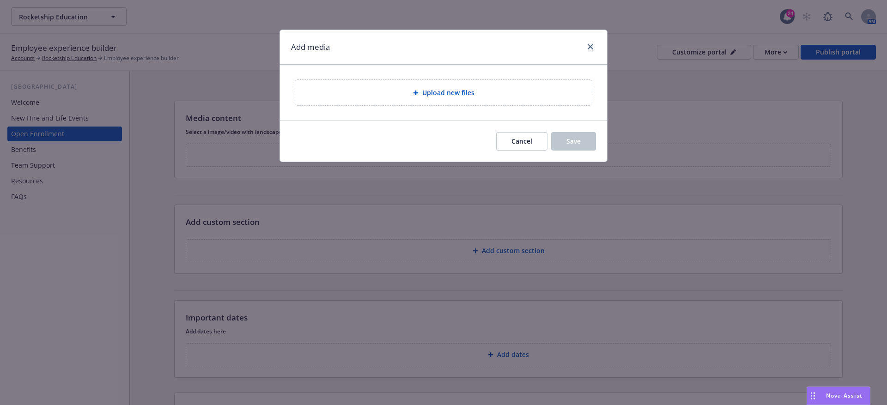
click at [395, 113] on div "Upload new files" at bounding box center [443, 93] width 327 height 56
click at [395, 101] on div "Upload new files" at bounding box center [443, 92] width 297 height 25
click at [499, 90] on div "Upload new files" at bounding box center [444, 92] width 282 height 11
click at [429, 60] on div "Add media" at bounding box center [443, 47] width 327 height 35
click at [416, 77] on div "Upload new files" at bounding box center [443, 93] width 327 height 56
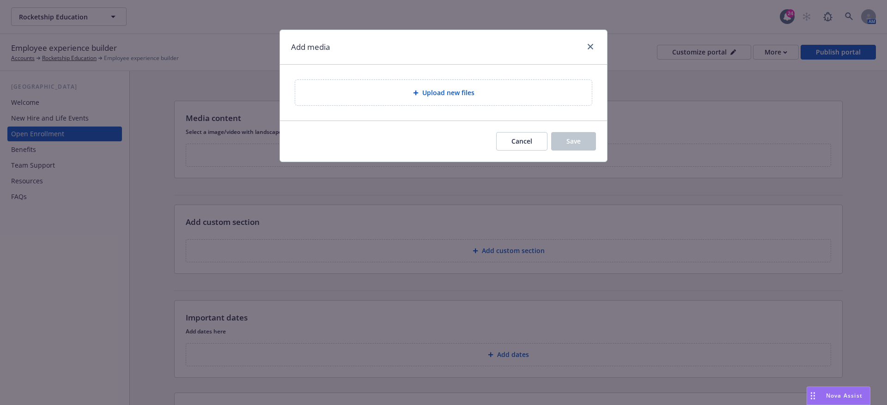
click at [394, 88] on div "Upload new files" at bounding box center [444, 92] width 282 height 11
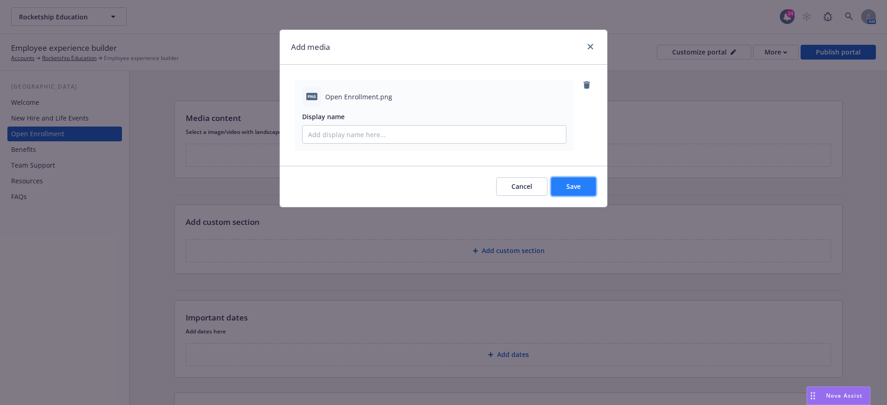
click at [587, 181] on button "Save" at bounding box center [573, 186] width 45 height 18
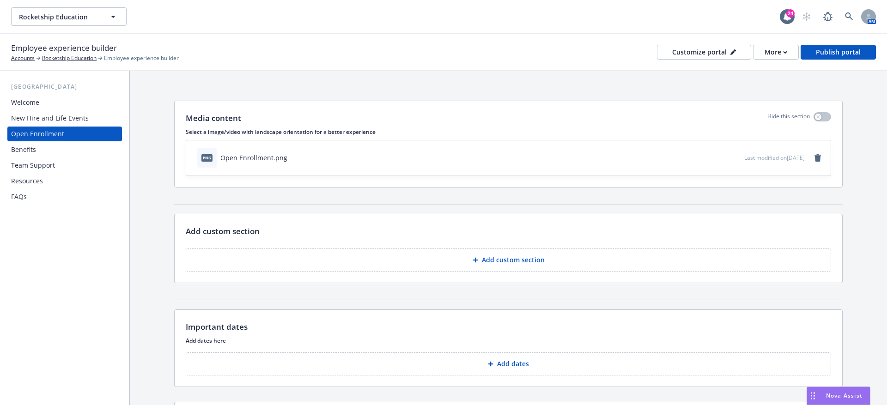
click at [508, 253] on button "Add custom section" at bounding box center [509, 260] width 646 height 23
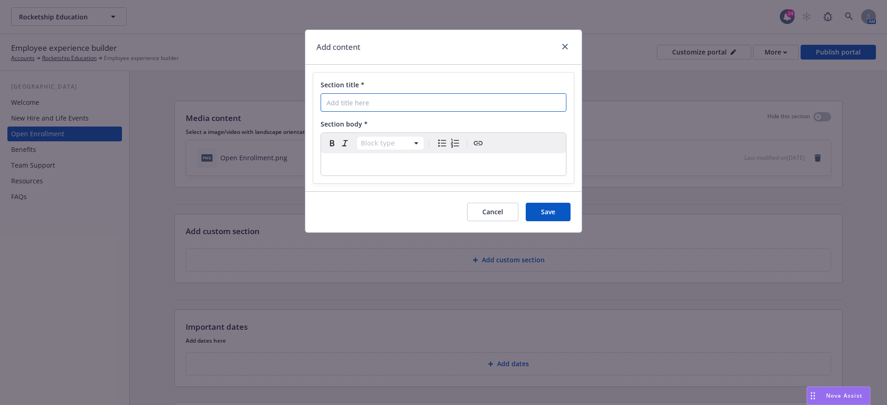
click at [346, 107] on input "Section title *" at bounding box center [444, 102] width 246 height 18
paste input "What Do I Need To Do"
type input "What Do I Need To Do"
select select "paragraph"
click at [346, 167] on p "editable markdown" at bounding box center [444, 164] width 234 height 11
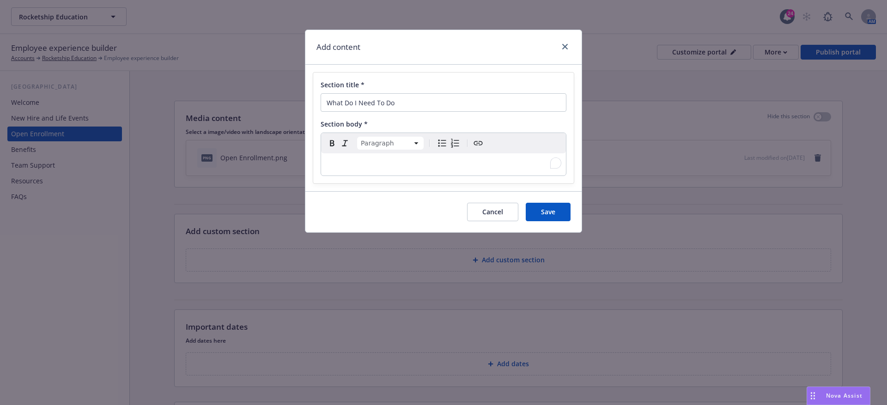
click at [346, 163] on p "To enrich screen reader interactions, please activate Accessibility in Grammarl…" at bounding box center [444, 164] width 234 height 11
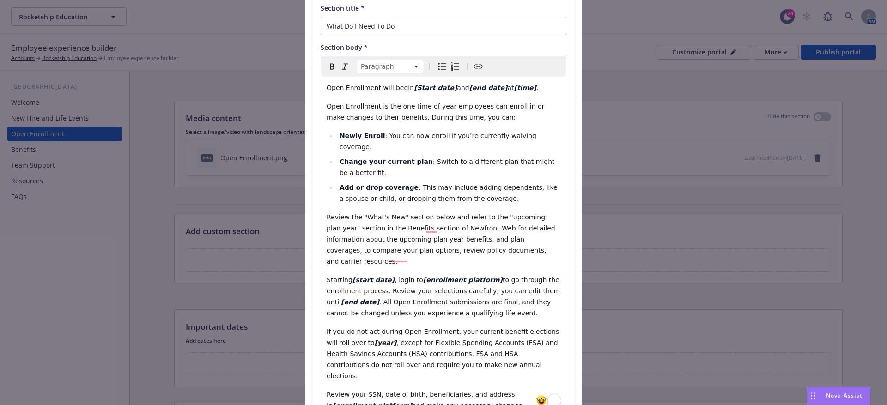
scroll to position [170, 0]
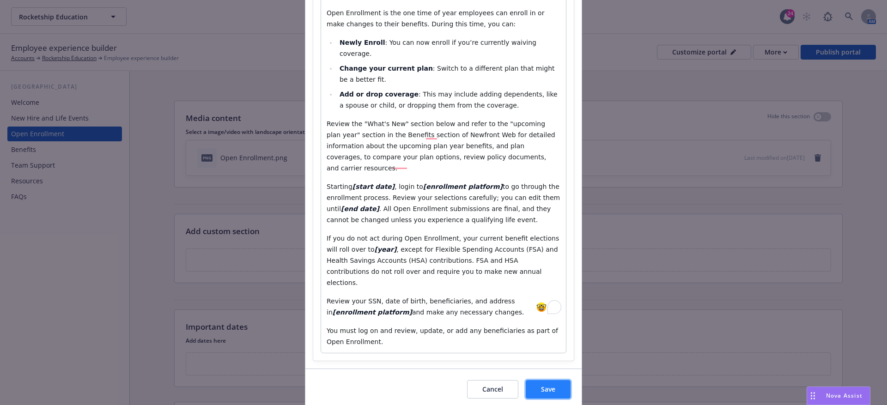
click at [540, 380] on button "Save" at bounding box center [548, 389] width 45 height 18
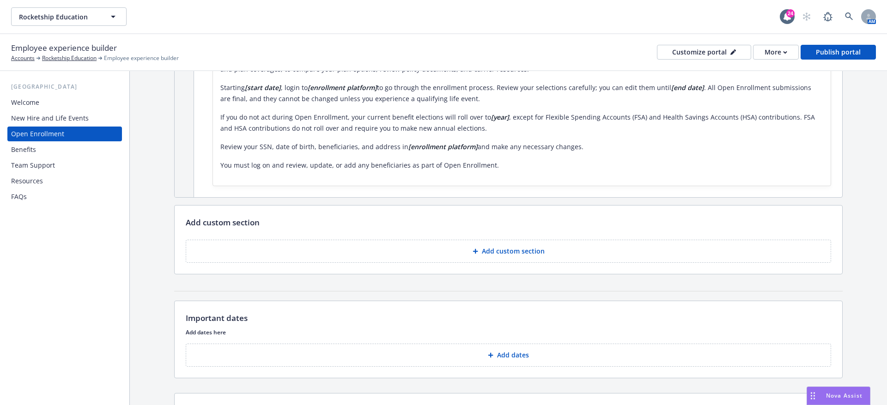
scroll to position [326, 0]
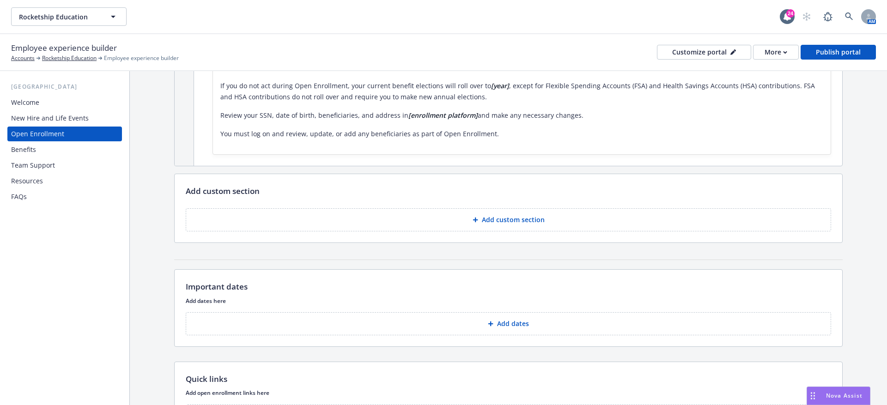
click at [544, 210] on button "Add custom section" at bounding box center [509, 219] width 646 height 23
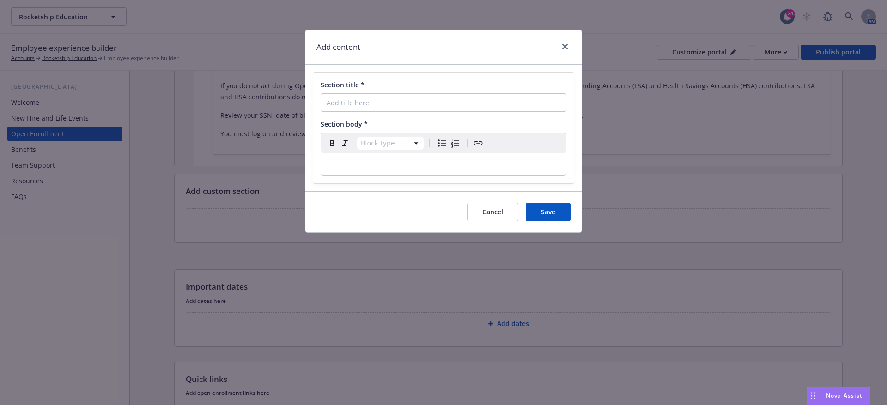
select select "paragraph"
click at [324, 164] on div "editable markdown" at bounding box center [443, 164] width 245 height 22
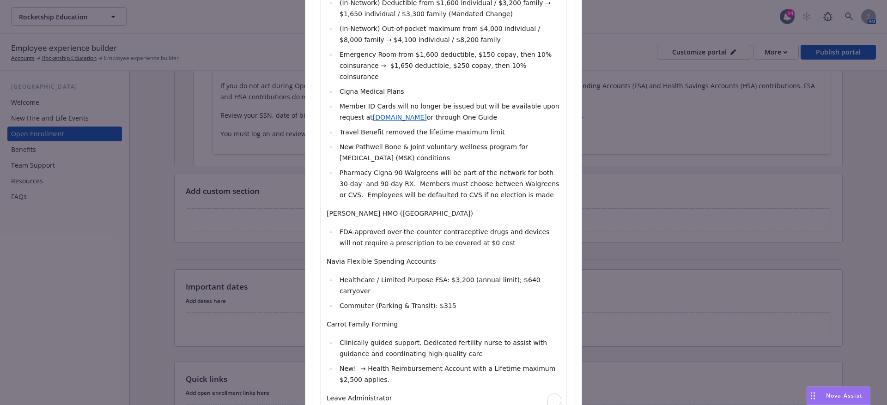
scroll to position [0, 0]
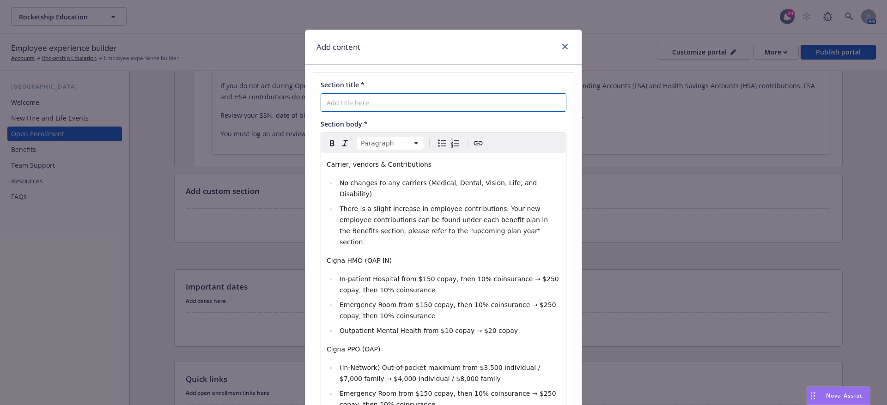
click at [355, 97] on input "Section title *" at bounding box center [444, 102] width 246 height 18
click at [353, 101] on input "Section title *" at bounding box center [444, 102] width 246 height 18
paste input "What’s New"
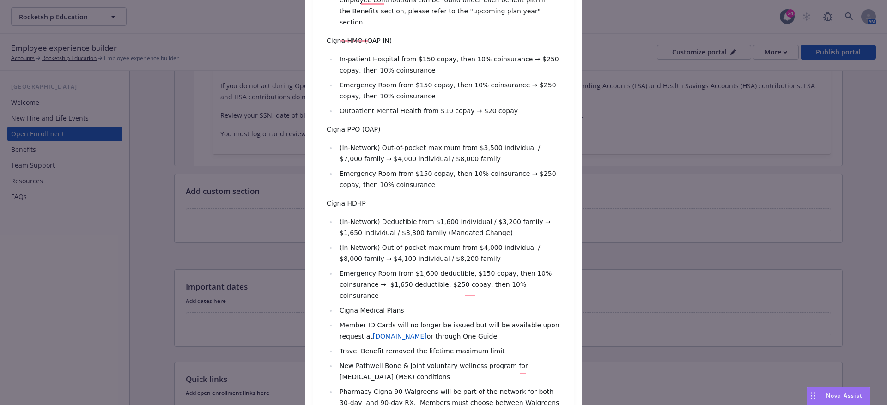
scroll to position [532, 0]
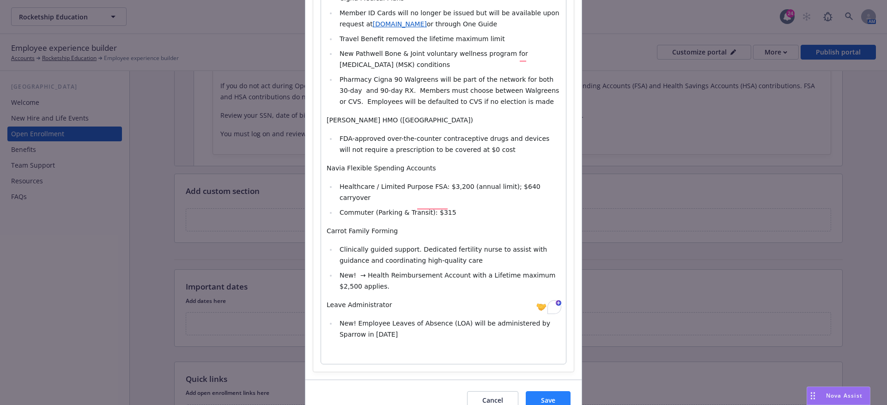
type input "What’s New"
click at [544, 396] on span "Save" at bounding box center [548, 400] width 14 height 9
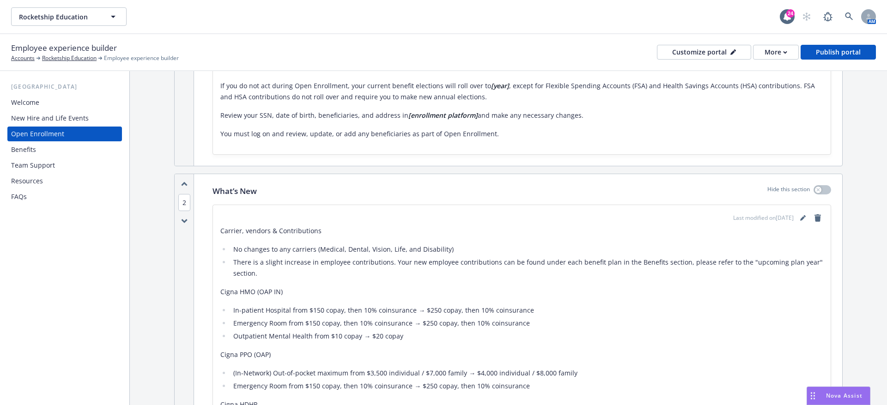
scroll to position [757, 0]
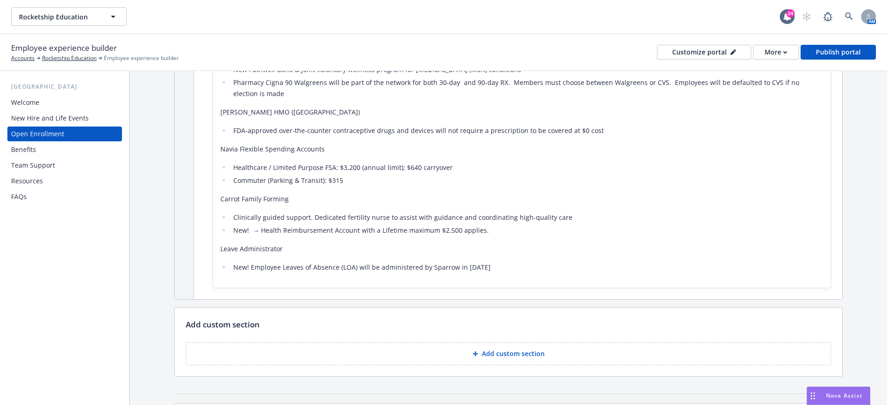
click at [574, 339] on div "To pick up a draggable item, press the space bar. While dragging, use the arrow…" at bounding box center [509, 352] width 646 height 27
click at [471, 363] on div "Add custom section To pick up a draggable item, press the space bar. While drag…" at bounding box center [509, 342] width 668 height 68
click at [473, 347] on button "Add custom section" at bounding box center [509, 353] width 646 height 23
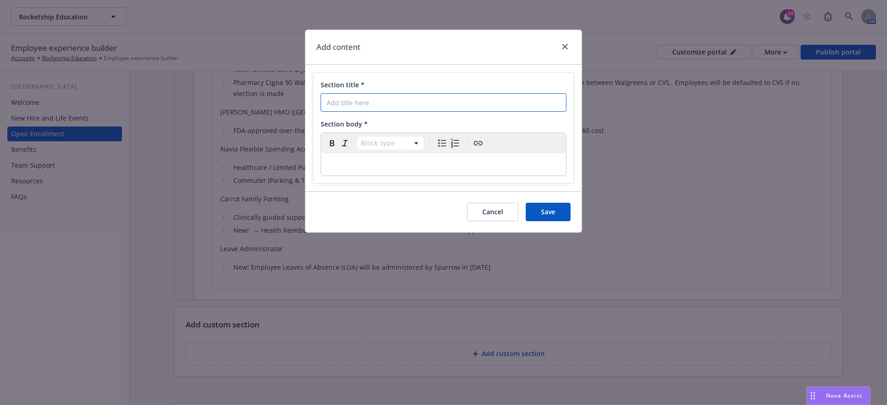
click at [330, 111] on input "Section title *" at bounding box center [444, 102] width 246 height 18
paste input "Decision Support - What Plan Is Right For You"
type input "Decision Support - What Plan Is Right For You"
click at [345, 179] on div "Section title * Decision Support - What Plan Is Right For You Section body * Bl…" at bounding box center [443, 128] width 261 height 111
select select "paragraph"
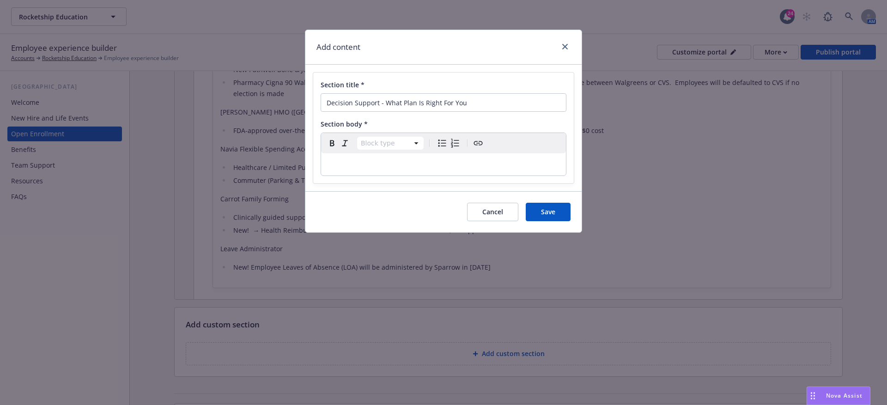
click at [376, 171] on div "editable markdown" at bounding box center [443, 164] width 245 height 22
click at [349, 162] on p "To enrich screen reader interactions, please activate Accessibility in Grammarl…" at bounding box center [444, 164] width 234 height 11
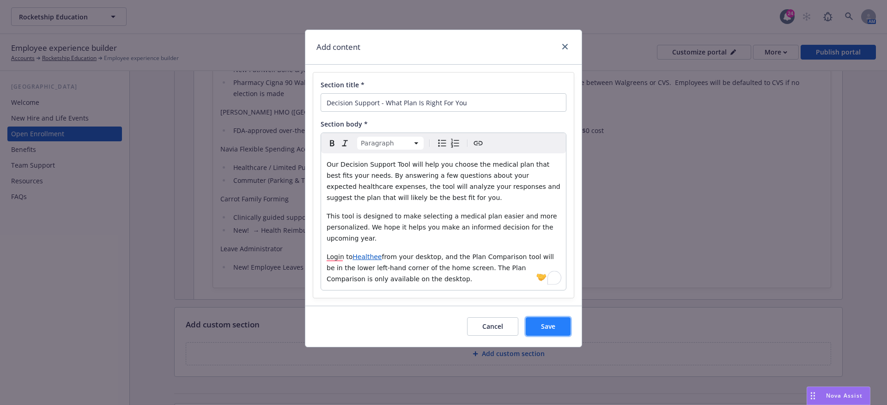
click at [542, 327] on span "Save" at bounding box center [548, 326] width 14 height 9
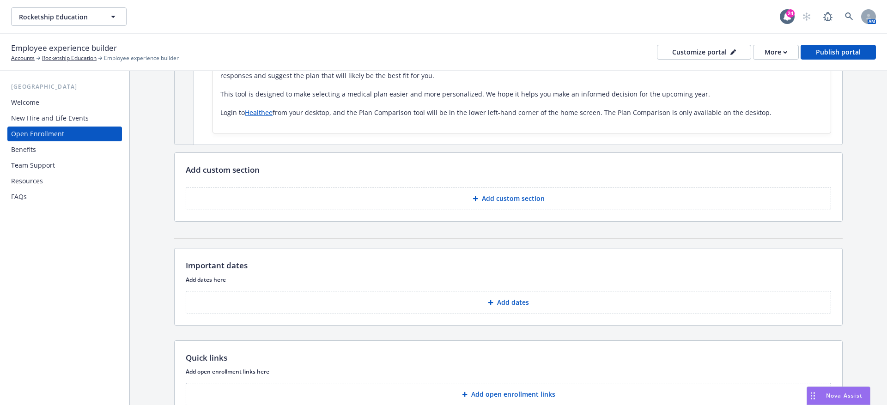
scroll to position [1121, 0]
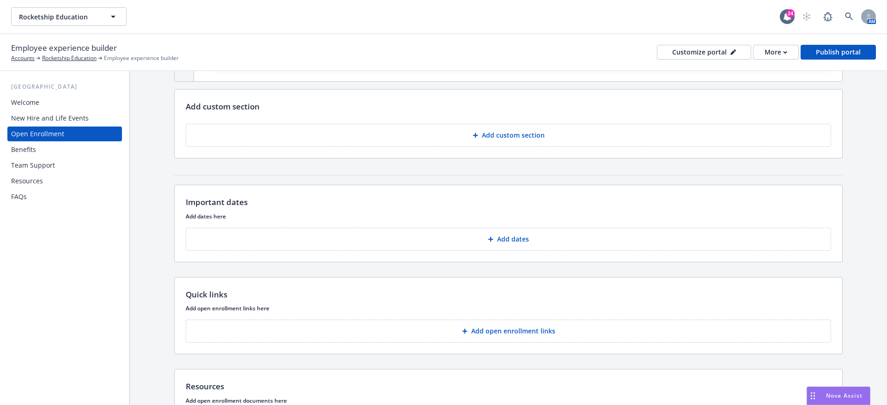
click at [495, 126] on button "Add custom section" at bounding box center [509, 135] width 646 height 23
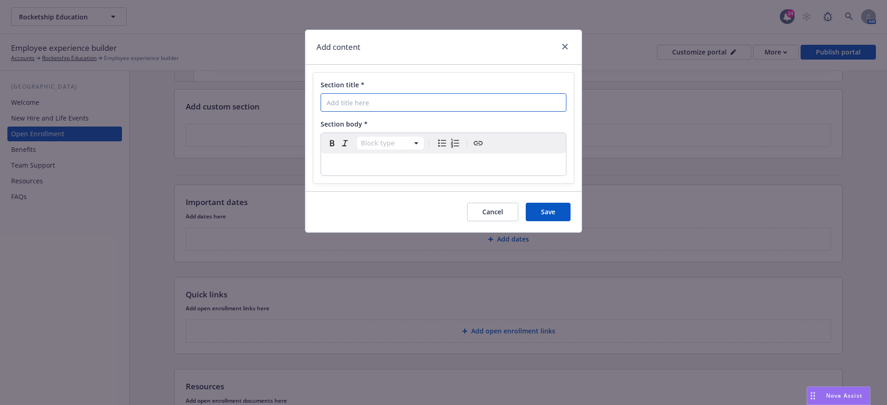
click at [369, 103] on input "Section title *" at bounding box center [444, 102] width 246 height 18
paste input "Ask [PERSON_NAME]"
type input "Ask [PERSON_NAME]"
select select "paragraph"
click at [347, 164] on p "To enrich screen reader interactions, please activate Accessibility in Grammarl…" at bounding box center [444, 164] width 234 height 11
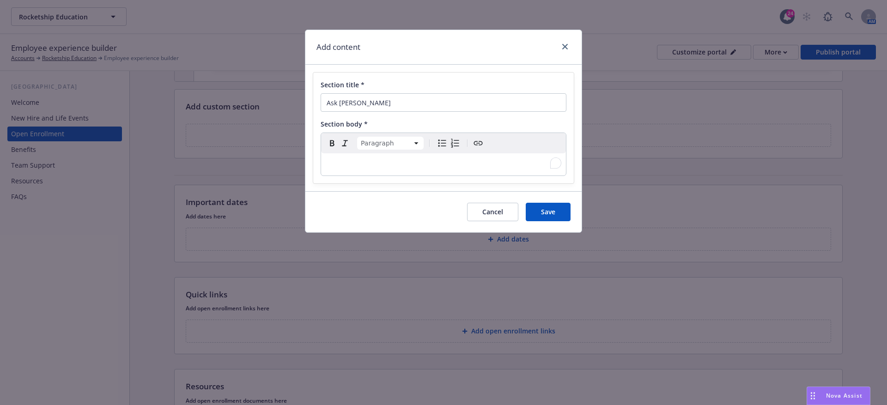
click at [349, 159] on p "To enrich screen reader interactions, please activate Accessibility in Grammarl…" at bounding box center [444, 164] width 234 height 11
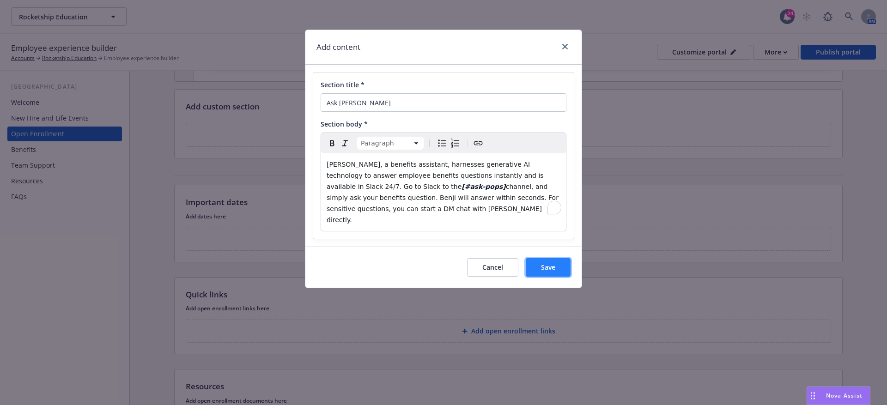
click at [546, 263] on span "Save" at bounding box center [548, 267] width 14 height 9
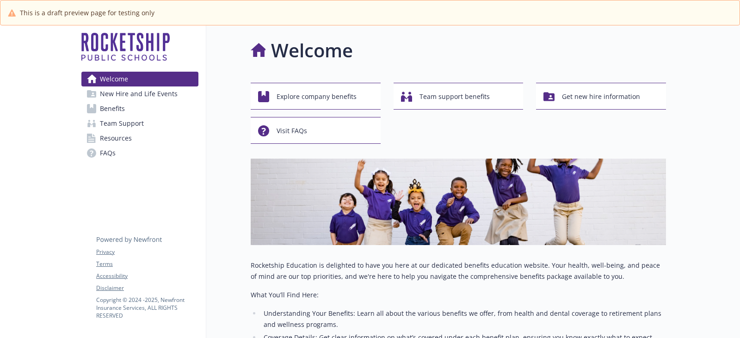
click at [107, 116] on span "Team Support" at bounding box center [122, 123] width 44 height 15
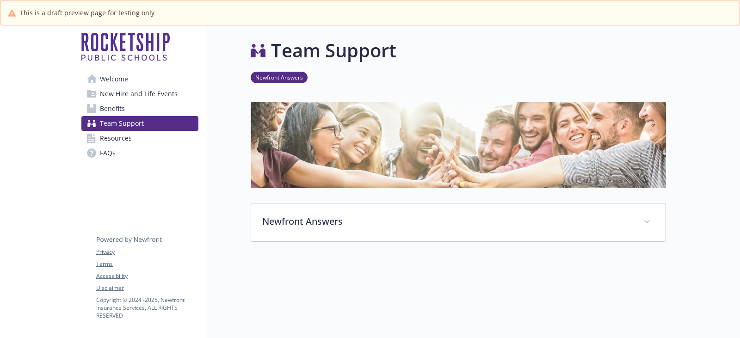
click at [109, 108] on span "Benefits" at bounding box center [112, 108] width 25 height 15
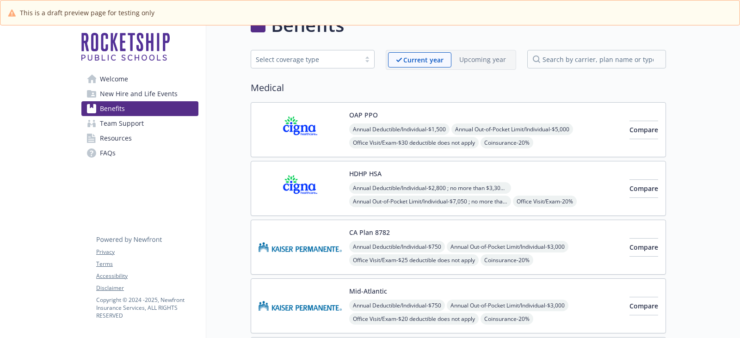
click at [438, 111] on div "OAP PPO Annual Deductible/Individual - $1,500 Annual Out-of-Pocket Limit/Indivi…" at bounding box center [485, 129] width 273 height 39
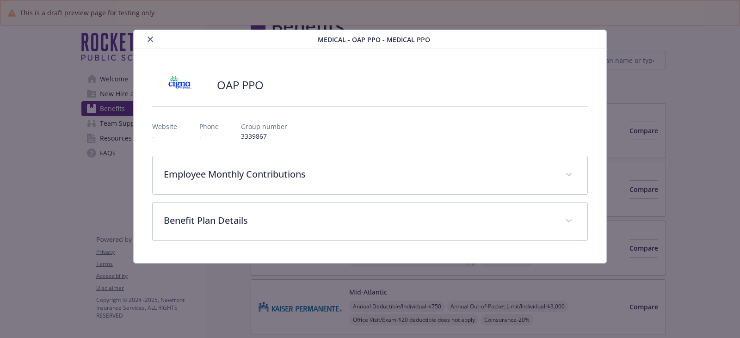
scroll to position [25, 0]
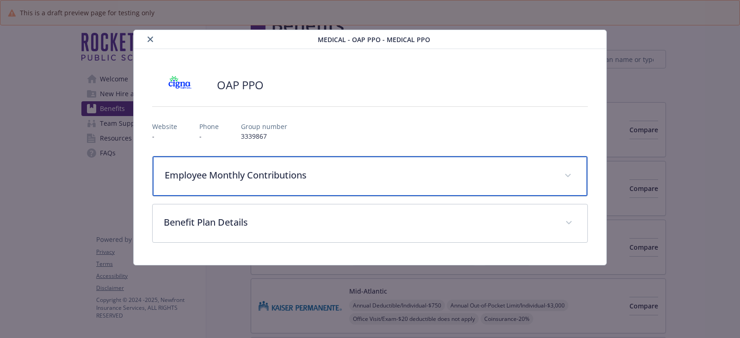
click at [367, 185] on div "Employee Monthly Contributions" at bounding box center [370, 176] width 434 height 40
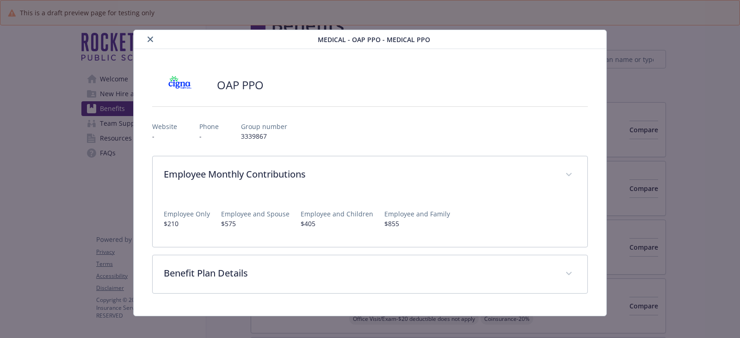
click at [422, 124] on div "Website - Phone - Group number 3339867" at bounding box center [369, 127] width 435 height 27
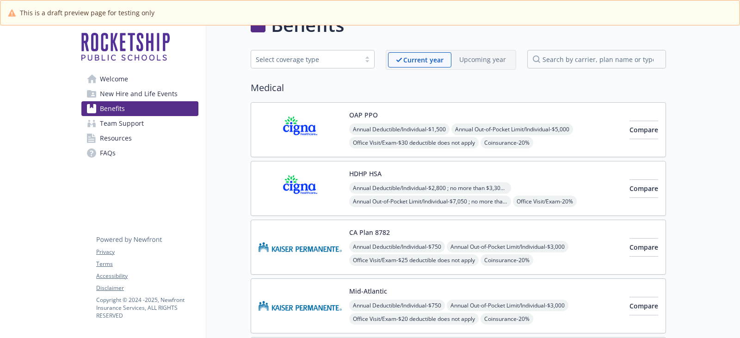
click at [133, 78] on link "Welcome" at bounding box center [139, 79] width 117 height 15
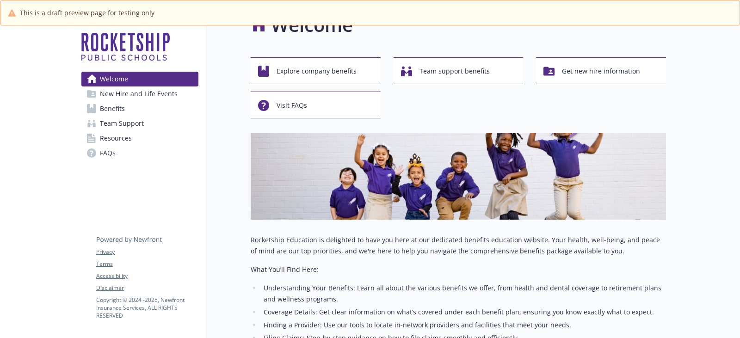
click at [127, 91] on span "New Hire and Life Events" at bounding box center [139, 93] width 78 height 15
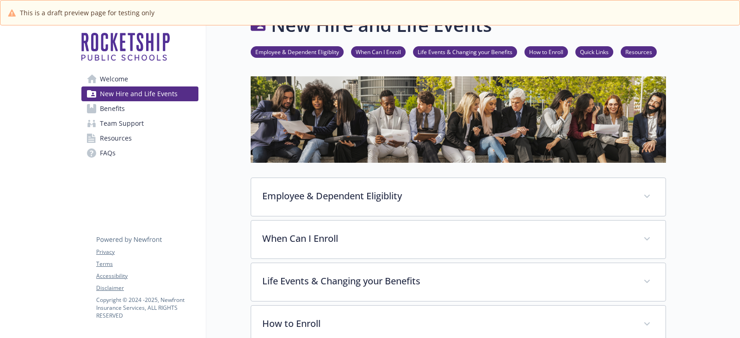
scroll to position [55, 0]
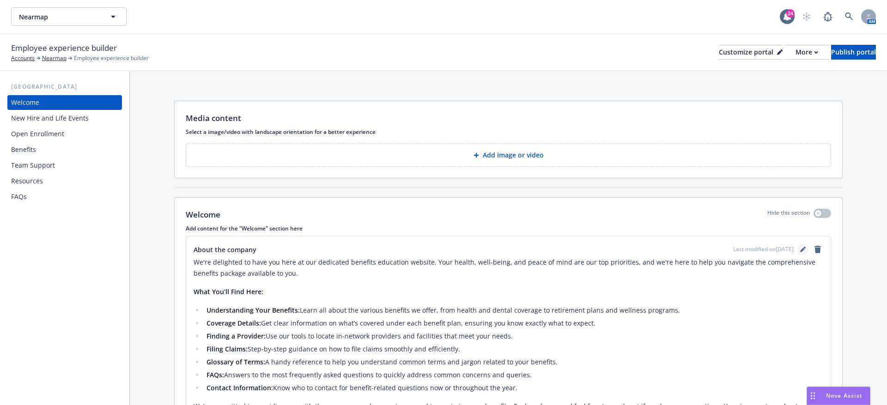
click at [803, 248] on icon "editPencil" at bounding box center [803, 250] width 5 height 5
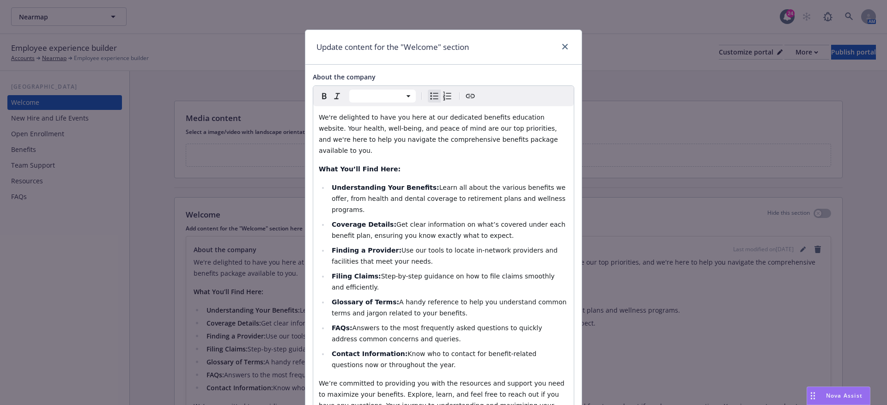
click at [423, 245] on li "Finding a Provider: Use our tools to locate in-network providers and facilities…" at bounding box center [448, 256] width 239 height 22
click at [346, 184] on strong "Understanding Your Benefits:" at bounding box center [386, 187] width 108 height 7
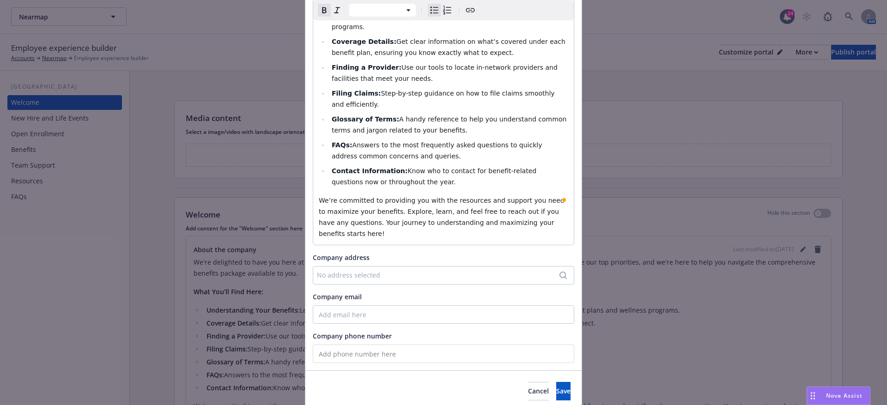
select select "paragraph"
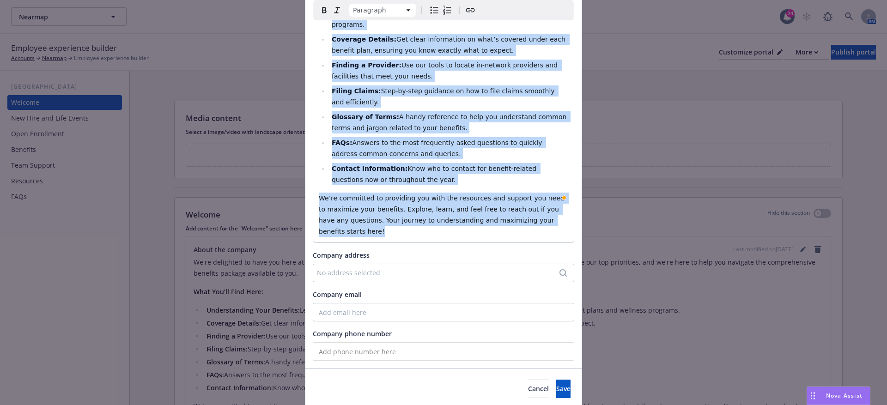
copy div "We're delighted to have you here at our dedicated benefits education website. Y…"
click at [528, 380] on button "Cancel" at bounding box center [538, 389] width 21 height 18
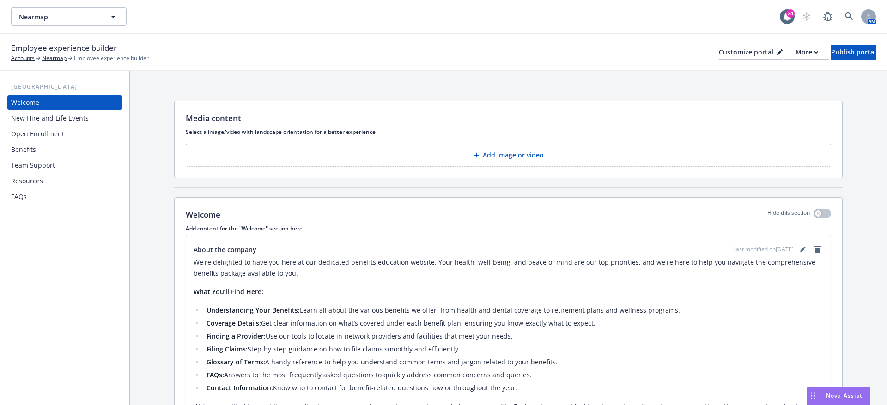
click at [46, 116] on div "New Hire and Life Events" at bounding box center [50, 118] width 78 height 15
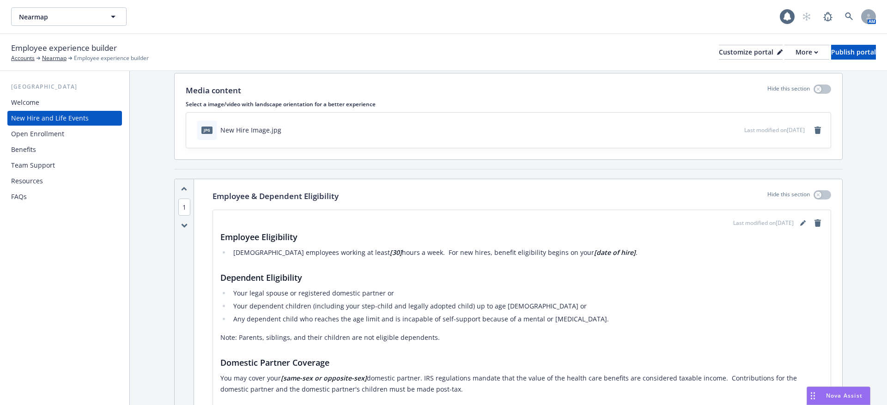
scroll to position [33, 0]
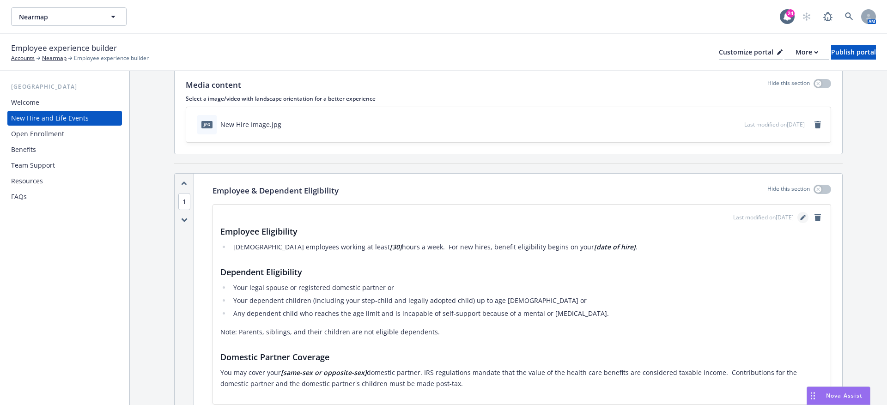
click at [802, 217] on icon "editPencil" at bounding box center [803, 218] width 5 height 5
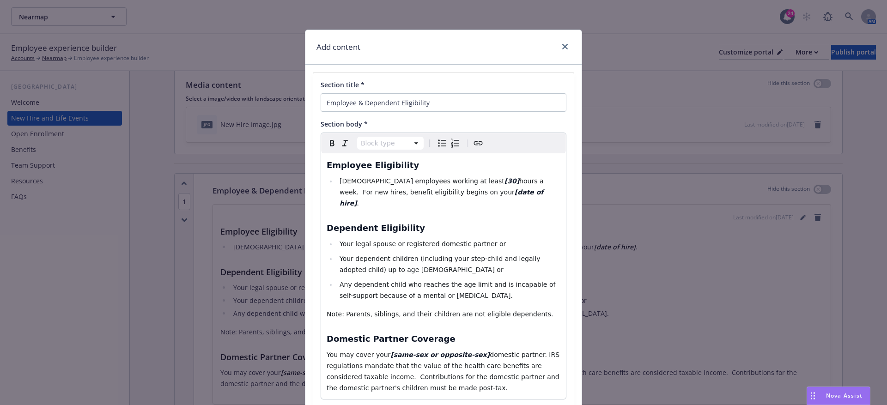
click at [426, 253] on li "Your dependent children (including your step-child and legally adopted child) u…" at bounding box center [449, 264] width 224 height 22
select select "h3"
copy div "Employee Eligibility Full time employees working at least [30] hours a week. Fo…"
click at [563, 44] on icon "close" at bounding box center [566, 47] width 6 height 6
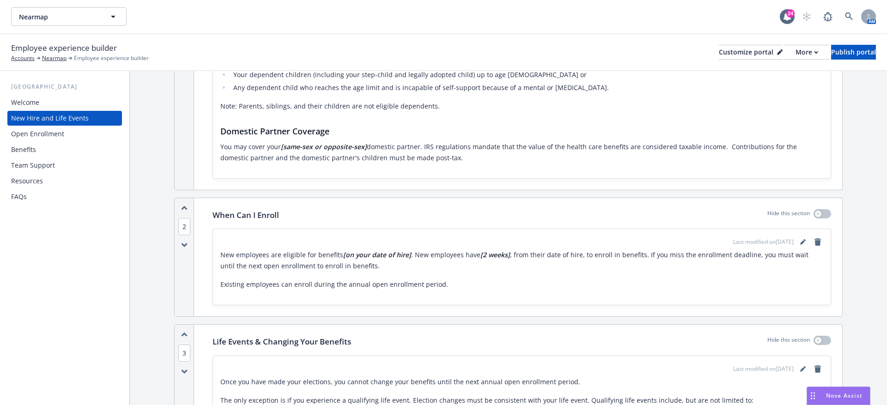
scroll to position [260, 0]
click at [803, 239] on icon "editPencil" at bounding box center [804, 242] width 6 height 6
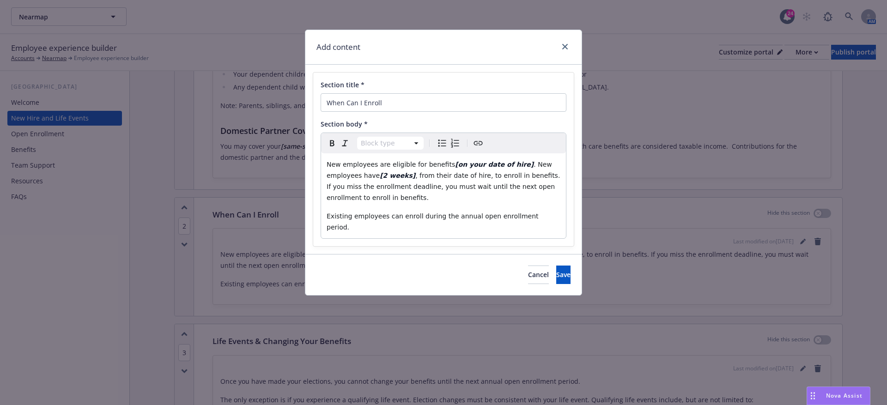
select select "paragraph"
click at [472, 214] on span "Existing employees can enroll during the annual open enrollment period." at bounding box center [434, 222] width 214 height 18
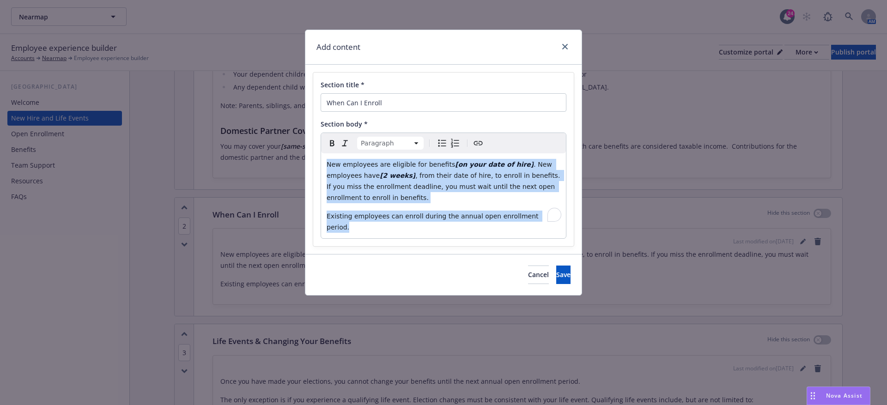
copy div "New employees are eligible for benefits [on your date of hire] . New employees …"
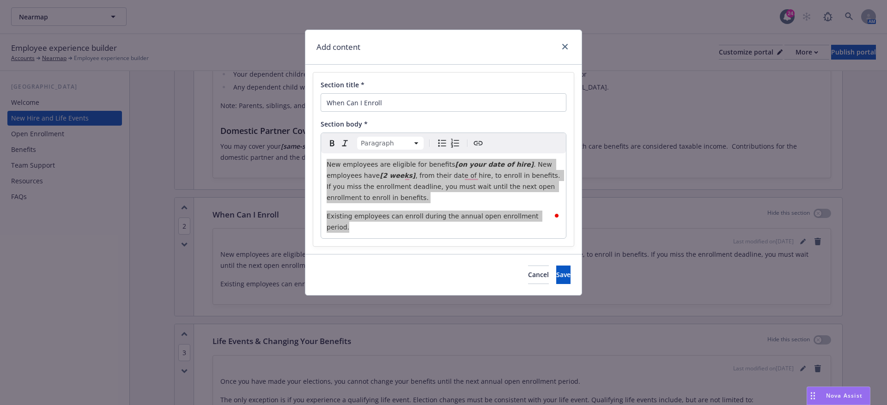
copy div "New employees are eligible for benefits [on your date of hire] . New employees …"
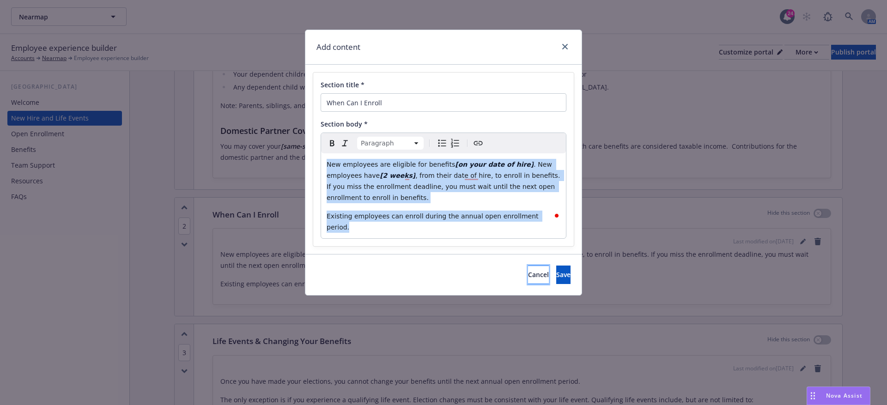
click at [528, 266] on button "Cancel" at bounding box center [538, 275] width 21 height 18
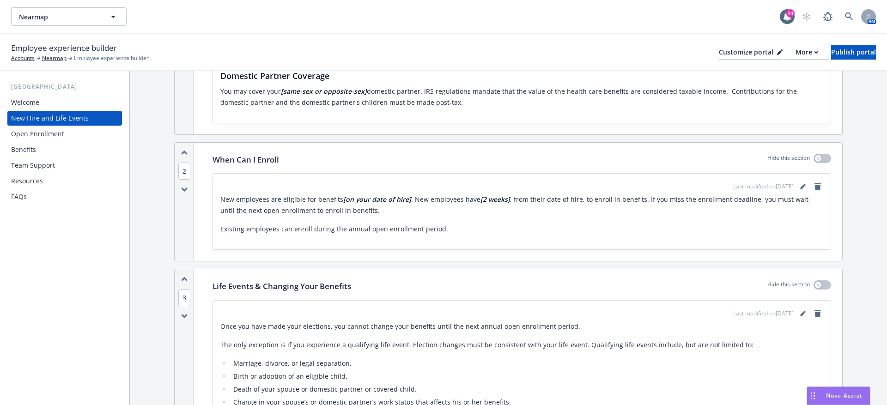
scroll to position [385, 0]
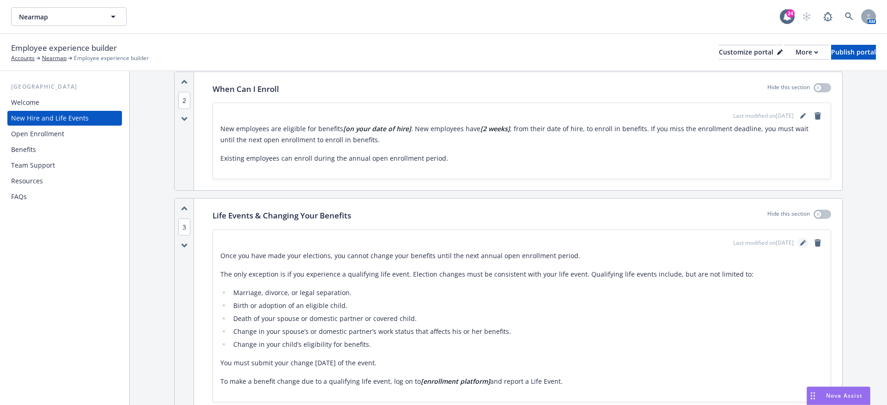
click at [802, 240] on icon "editPencil" at bounding box center [804, 243] width 6 height 6
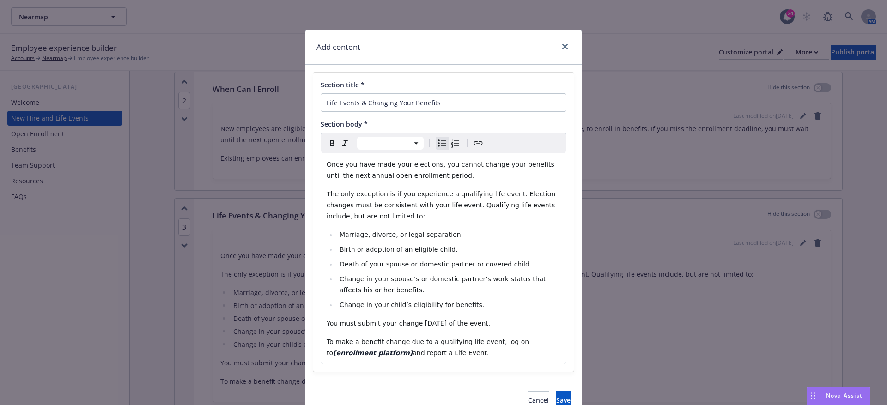
click at [497, 229] on li "Marriage, divorce, or legal separation." at bounding box center [449, 234] width 224 height 11
select select "paragraph"
copy div "Once you have made your elections, you cannot change your benefits until the ne…"
click at [556, 391] on button "Save" at bounding box center [563, 400] width 14 height 18
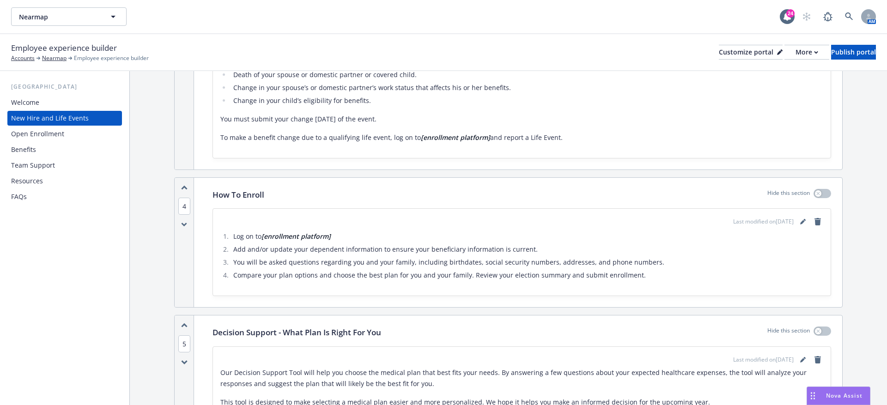
scroll to position [660, 0]
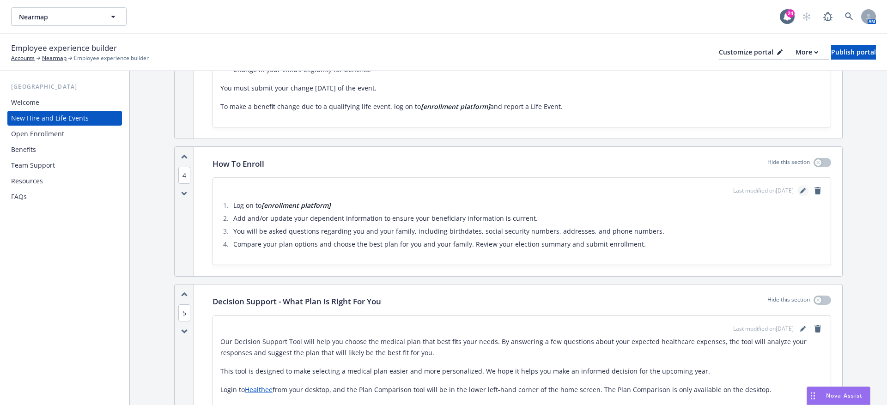
click at [804, 188] on icon "editPencil" at bounding box center [804, 191] width 6 height 6
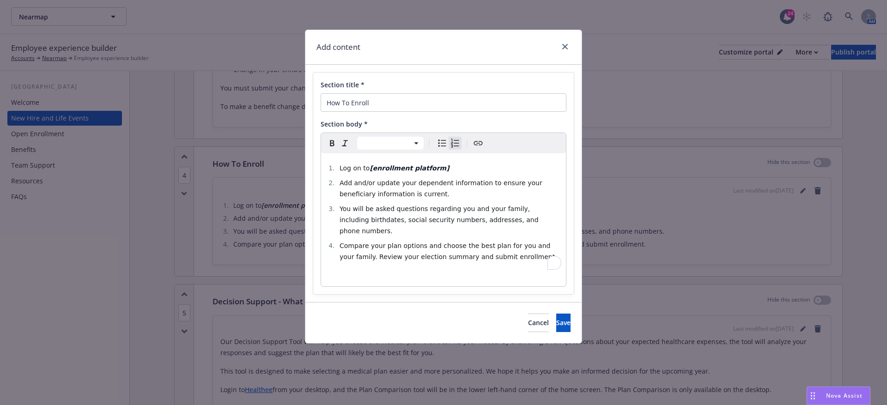
click at [456, 242] on span "Compare your plan options and choose the best plan for you and your family. Rev…" at bounding box center [449, 251] width 218 height 18
select select
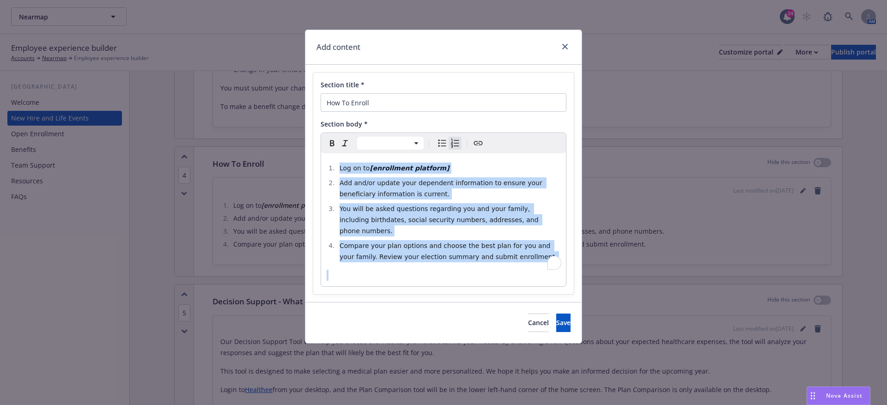
copy ol "Log on to [enrollment platform] Add and/or update your dependent information to…"
click at [556, 314] on button "Save" at bounding box center [563, 323] width 14 height 18
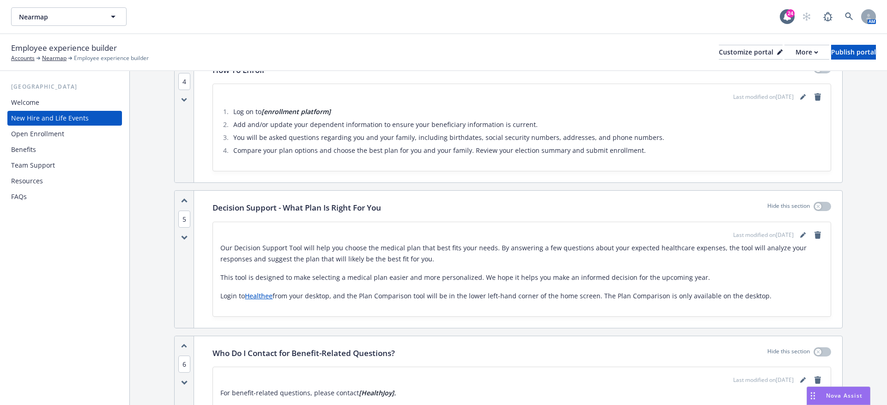
scroll to position [758, 0]
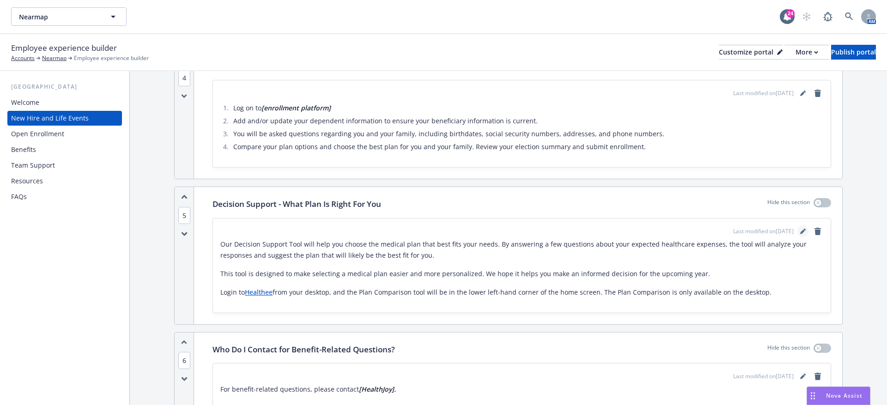
click at [805, 229] on icon "editPencil" at bounding box center [804, 232] width 6 height 6
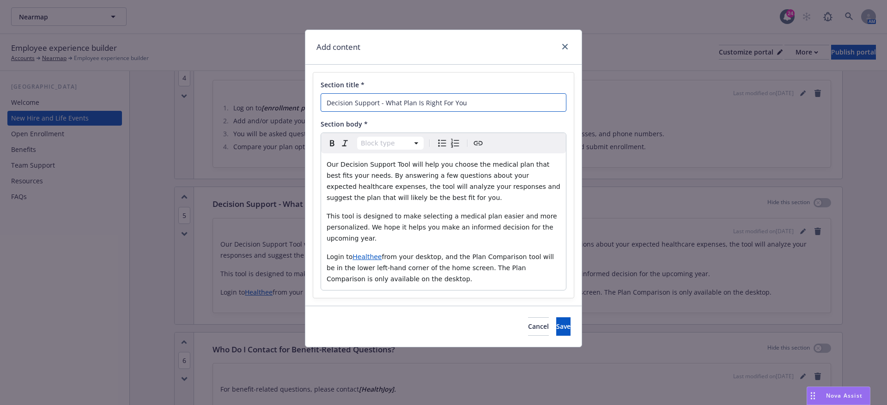
click at [470, 100] on input "Decision Support - What Plan Is Right For You" at bounding box center [444, 102] width 246 height 18
select select "paragraph"
click at [405, 208] on div "Our Decision Support Tool will help you choose the medical plan that best fits …" at bounding box center [443, 221] width 245 height 137
copy div "Our Decision Support Tool will help you choose the medical plan that best fits …"
click at [528, 330] on button "Cancel" at bounding box center [538, 327] width 21 height 18
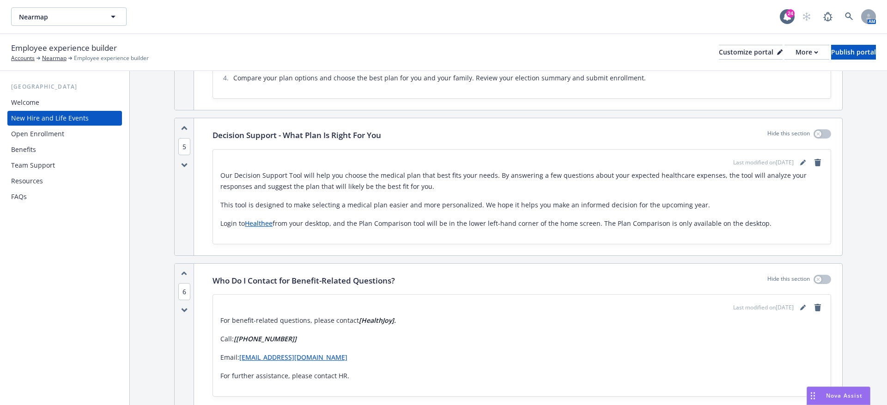
scroll to position [977, 0]
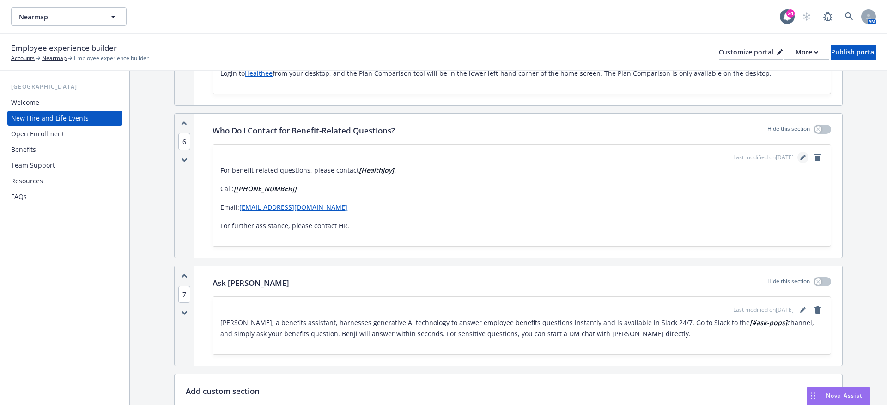
click at [803, 152] on link "editPencil" at bounding box center [803, 157] width 11 height 11
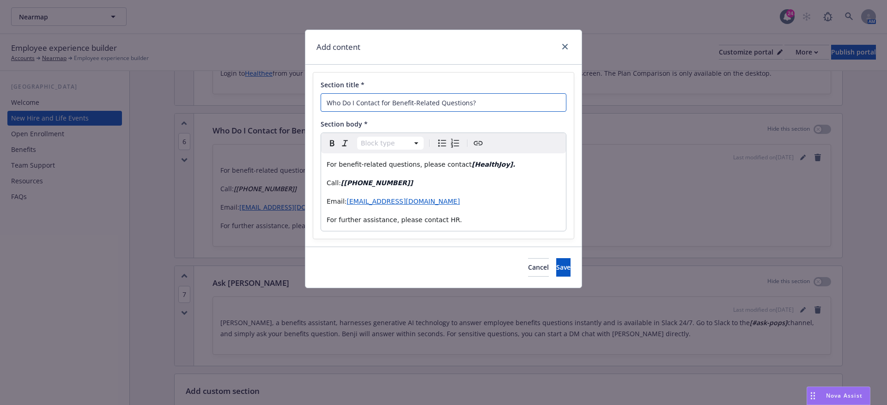
click at [469, 101] on input "Who Do I Contact for Benefit-Related Questions?" at bounding box center [444, 102] width 246 height 18
select select "paragraph"
click at [353, 222] on span "For further assistance, please contact HR." at bounding box center [394, 219] width 135 height 7
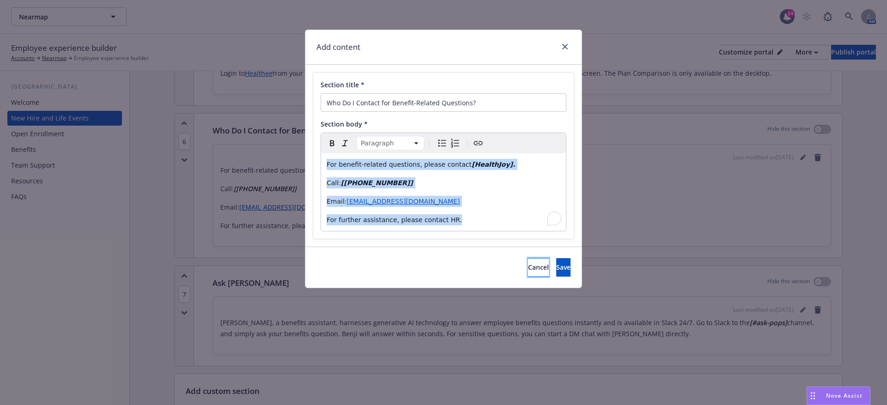
click at [528, 265] on span "Cancel" at bounding box center [538, 267] width 21 height 9
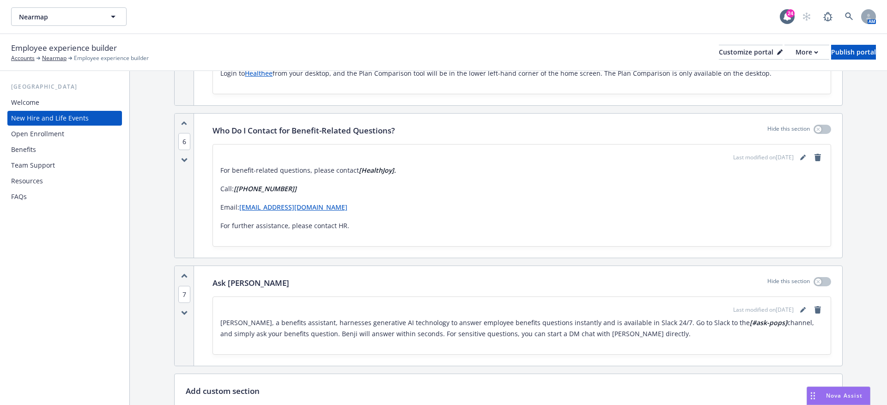
scroll to position [1071, 0]
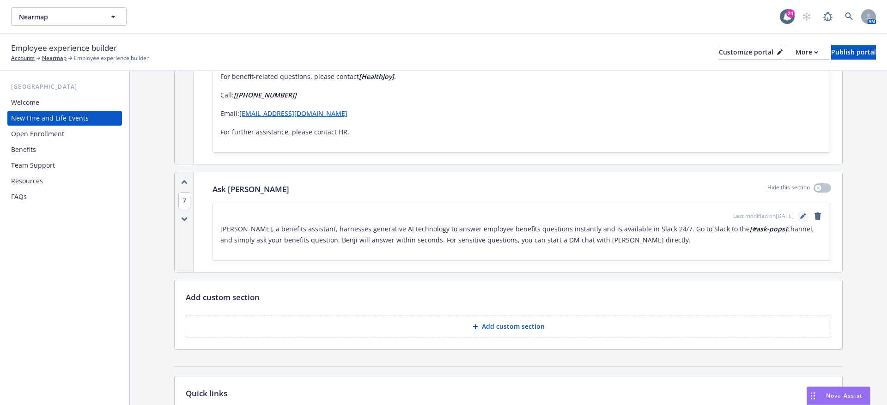
click at [800, 213] on link "editPencil" at bounding box center [803, 216] width 11 height 11
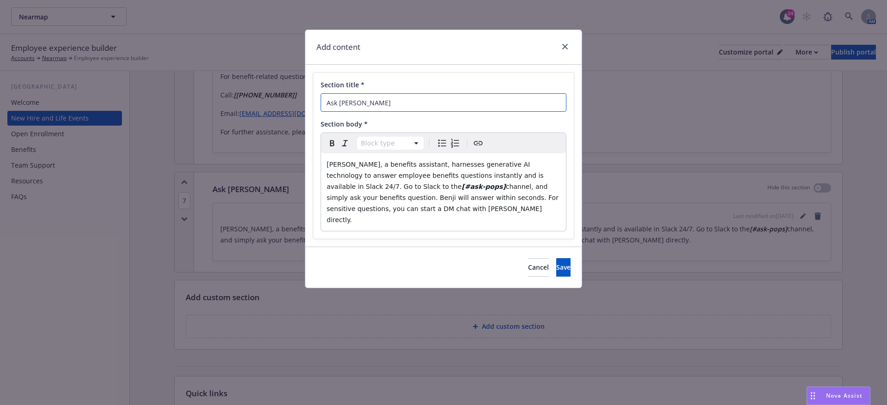
click at [400, 104] on input "Ask [PERSON_NAME]" at bounding box center [444, 102] width 246 height 18
select select "paragraph"
click at [418, 182] on p "[PERSON_NAME], a benefits assistant, harnesses generative AI technology to answ…" at bounding box center [444, 192] width 234 height 67
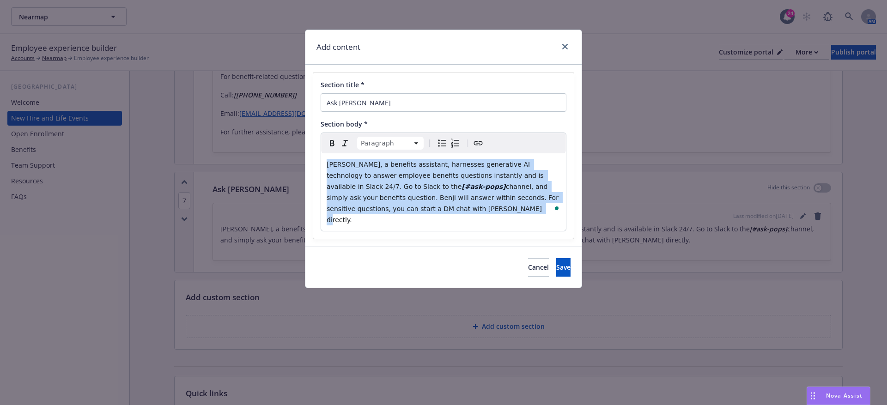
copy p "[PERSON_NAME], a benefits assistant, harnesses generative AI technology to answ…"
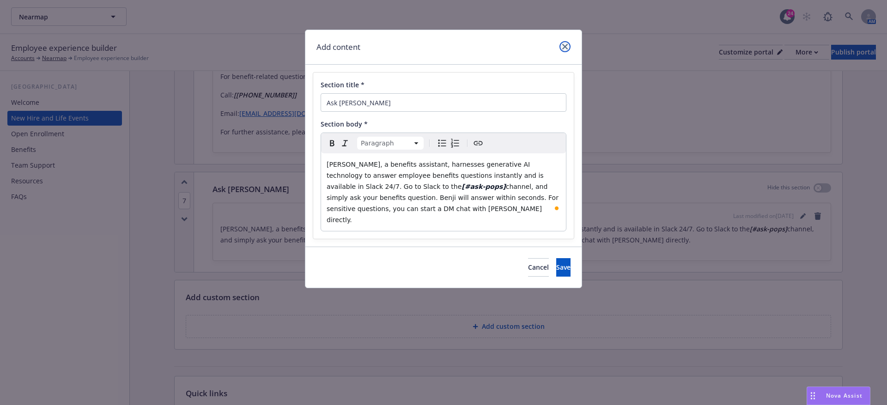
click at [565, 48] on icon "close" at bounding box center [566, 47] width 6 height 6
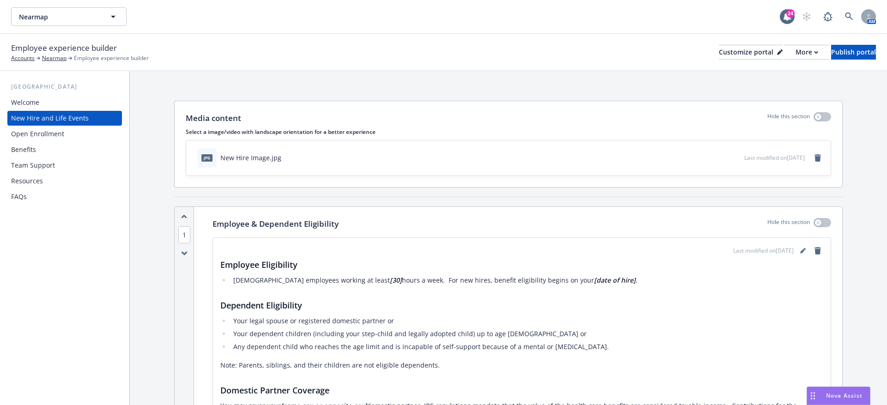
scroll to position [4, 0]
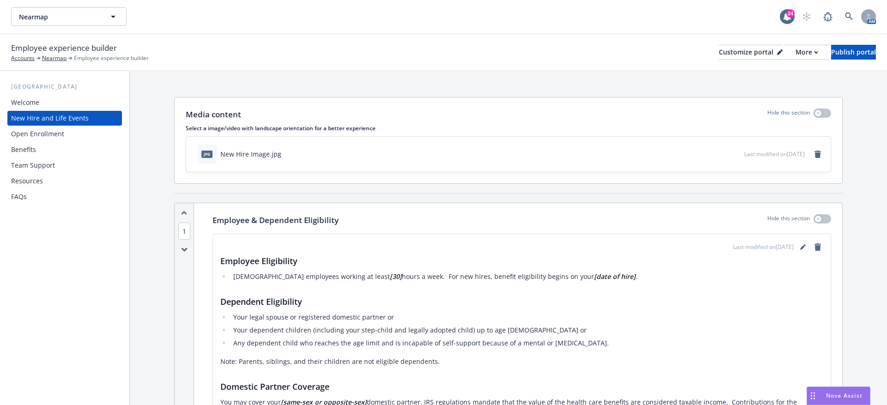
click at [58, 107] on div "Welcome" at bounding box center [64, 102] width 107 height 15
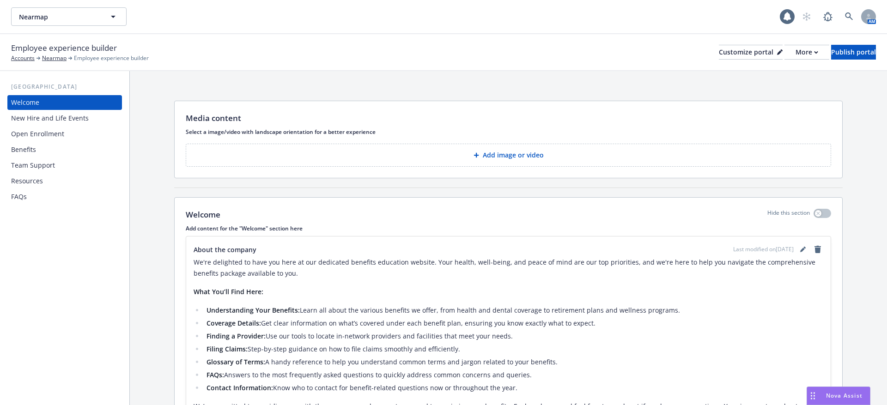
click at [44, 128] on div "Open Enrollment" at bounding box center [37, 134] width 53 height 15
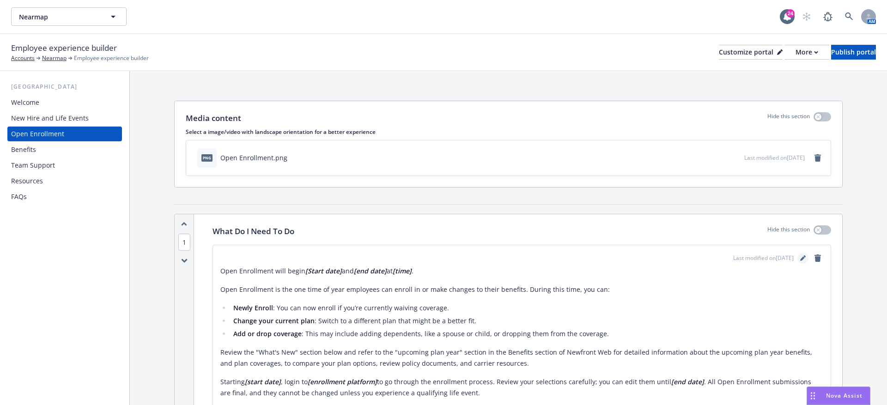
click at [799, 258] on link "editPencil" at bounding box center [803, 258] width 11 height 11
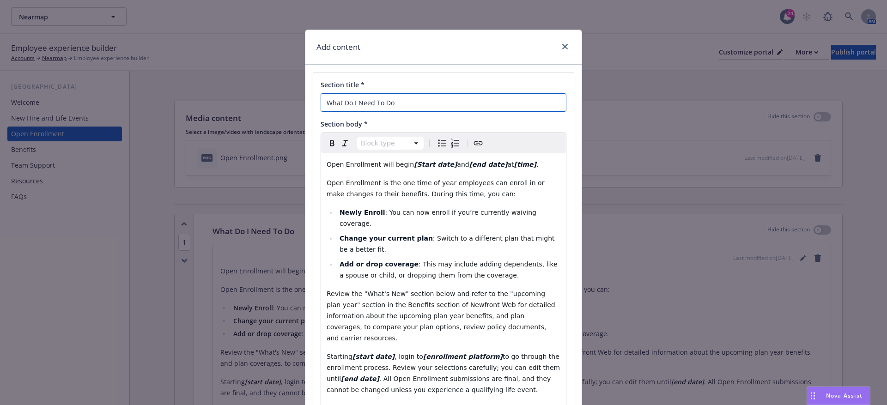
click at [402, 104] on input "What Do I Need To Do" at bounding box center [444, 102] width 246 height 18
select select "paragraph"
click at [433, 196] on span "Open Enrollment is the one time of year employees can enroll in or make changes…" at bounding box center [437, 188] width 220 height 18
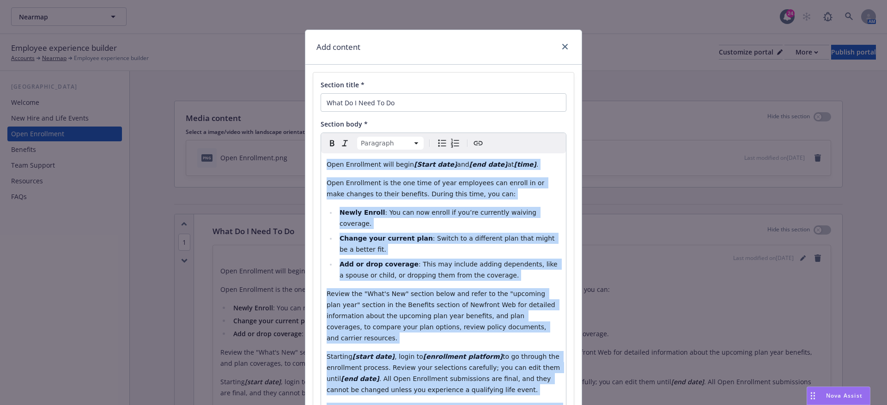
copy div "Open Enrollment will begin [Start date] and [end date] at [time] . Open Enrollm…"
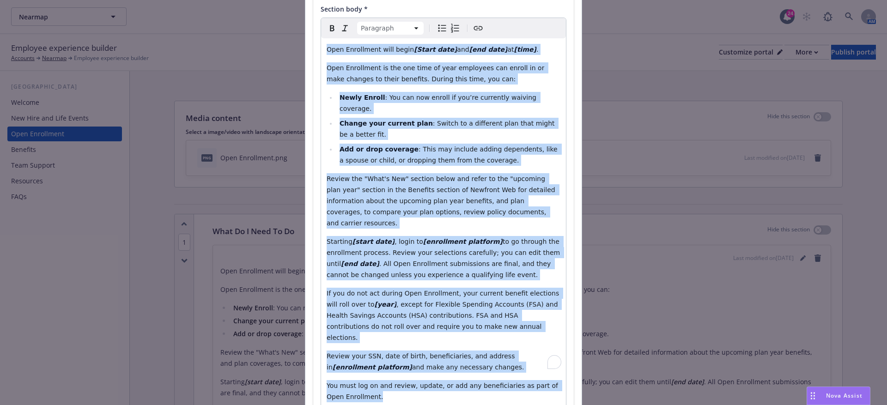
scroll to position [170, 0]
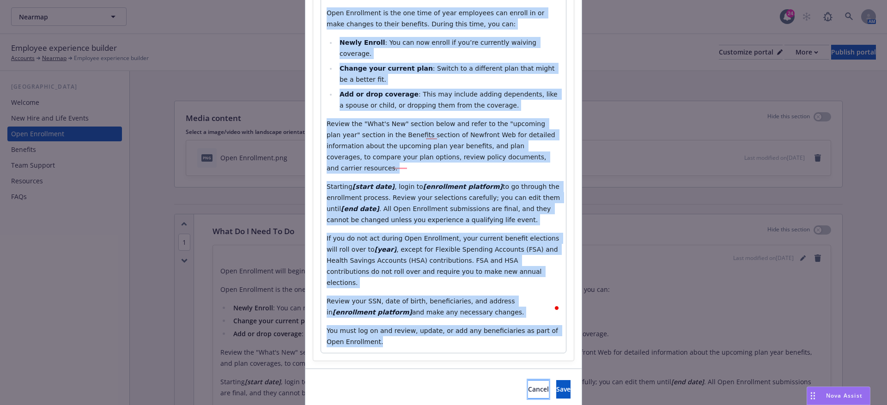
click at [528, 385] on span "Cancel" at bounding box center [538, 389] width 21 height 9
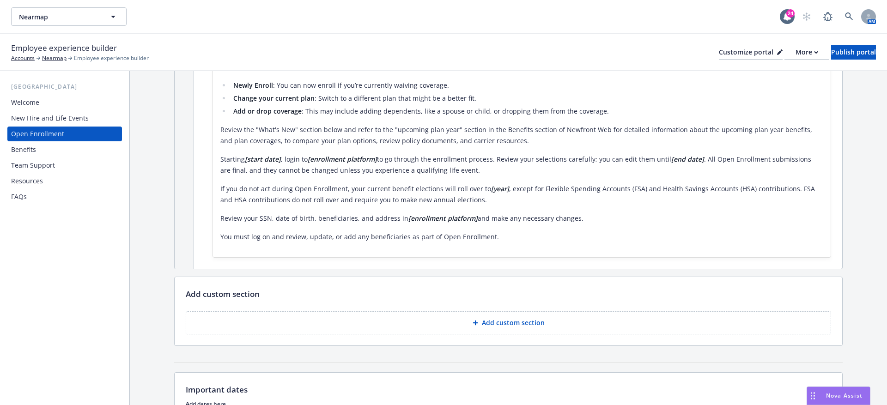
scroll to position [0, 0]
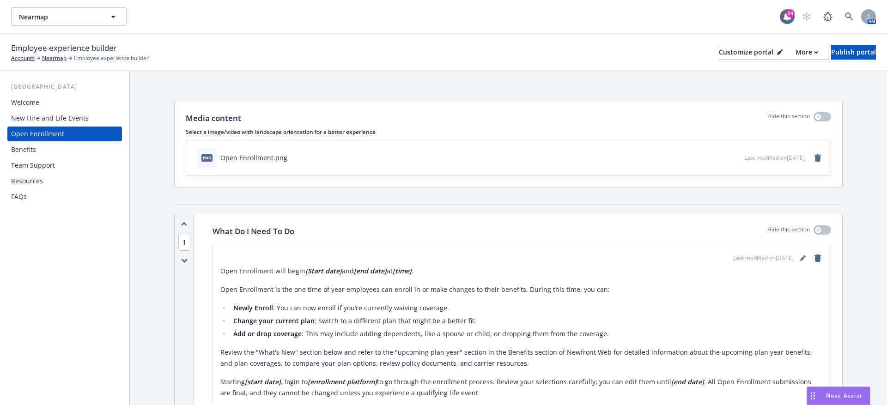
click at [816, 258] on icon "remove" at bounding box center [818, 258] width 6 height 7
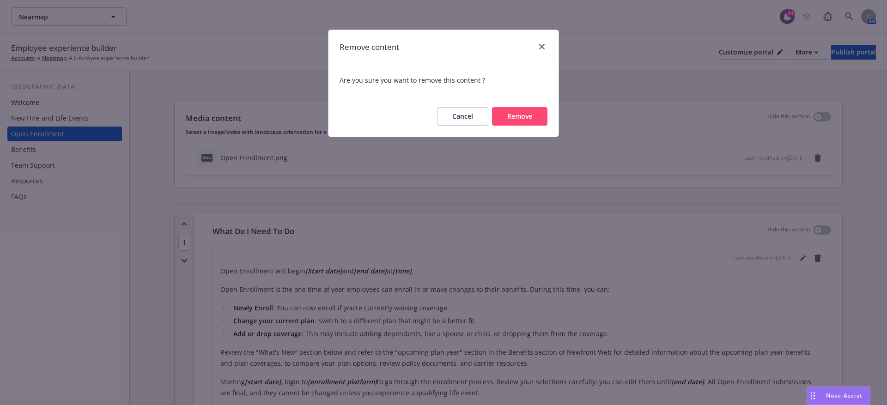
click at [520, 120] on button "Remove" at bounding box center [519, 116] width 55 height 18
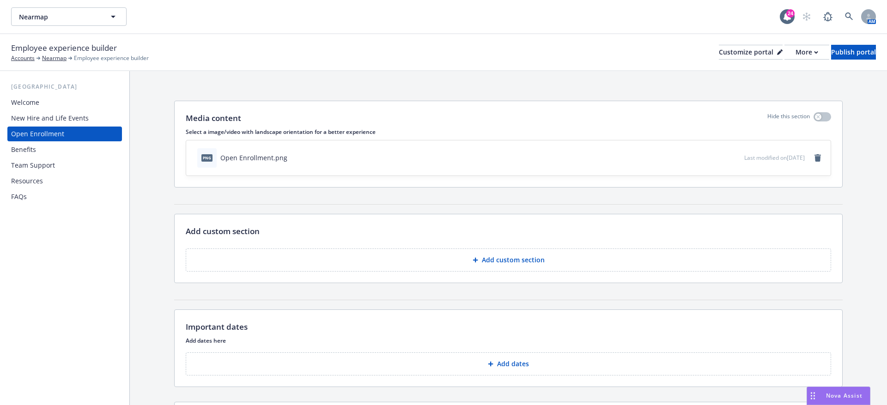
click at [48, 118] on div "New Hire and Life Events" at bounding box center [50, 118] width 78 height 15
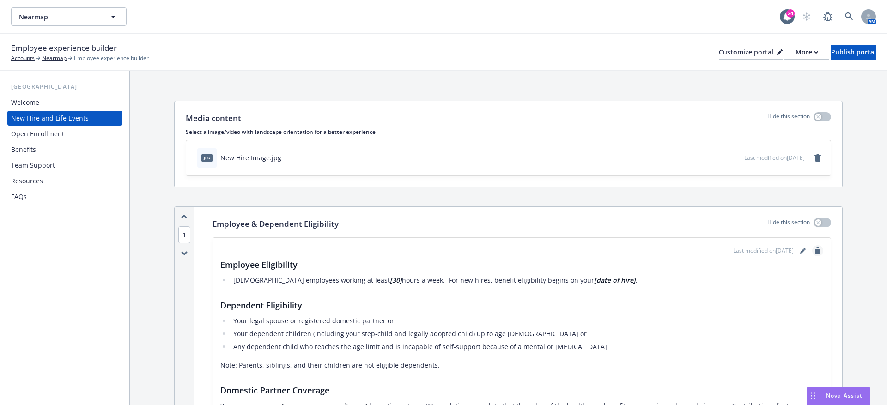
click at [819, 249] on icon "remove" at bounding box center [818, 250] width 6 height 7
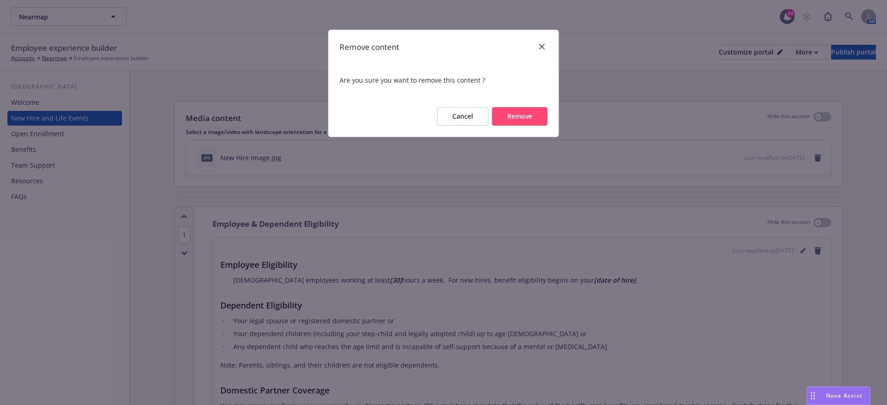
click at [516, 124] on button "Remove" at bounding box center [519, 116] width 55 height 18
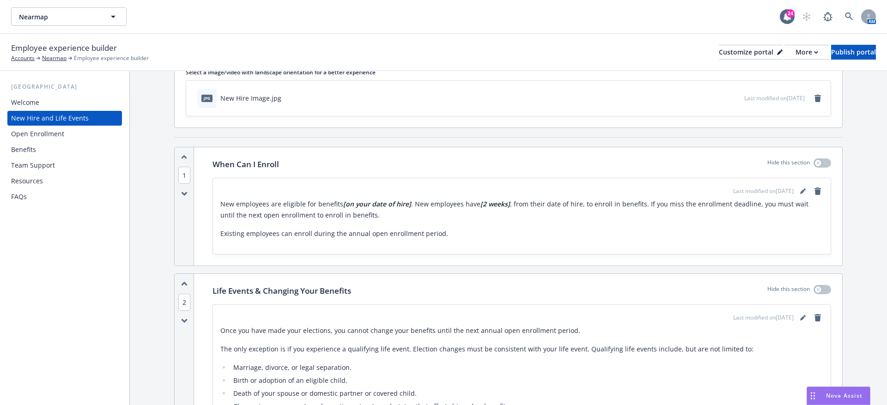
scroll to position [156, 0]
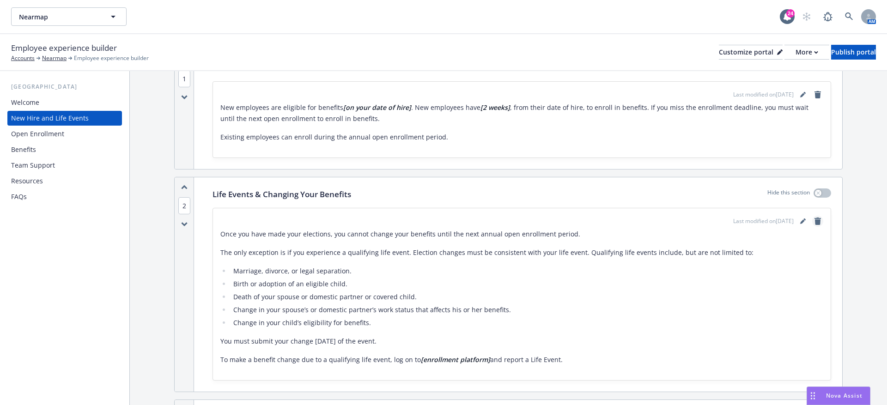
click at [819, 221] on icon "remove" at bounding box center [818, 221] width 6 height 7
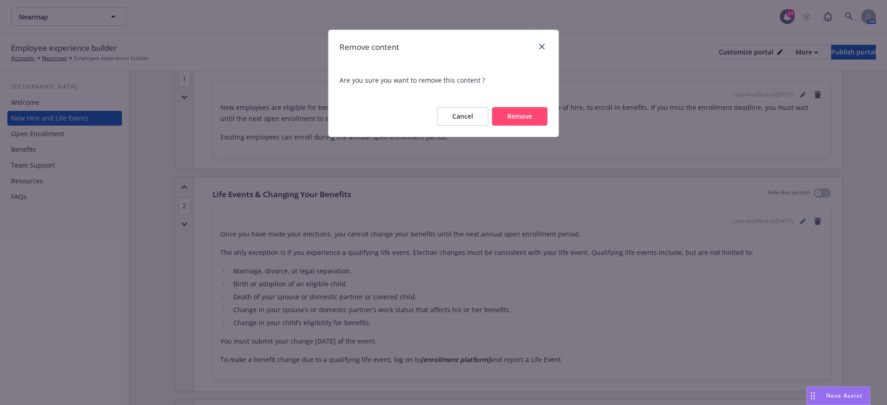
click at [499, 112] on button "Remove" at bounding box center [519, 116] width 55 height 18
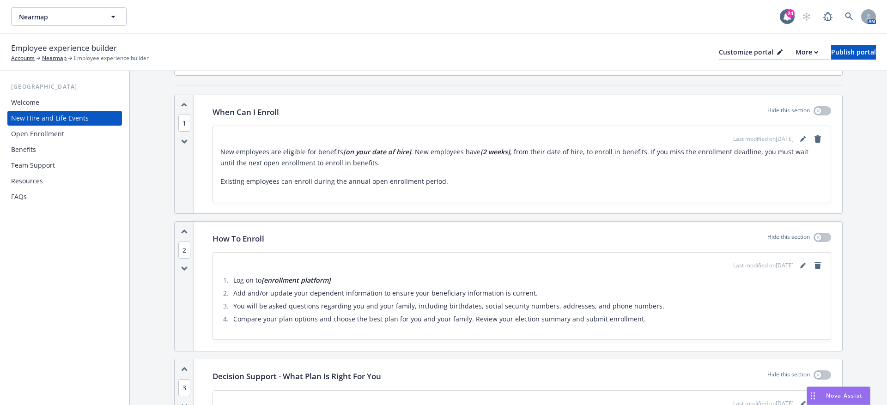
scroll to position [98, 0]
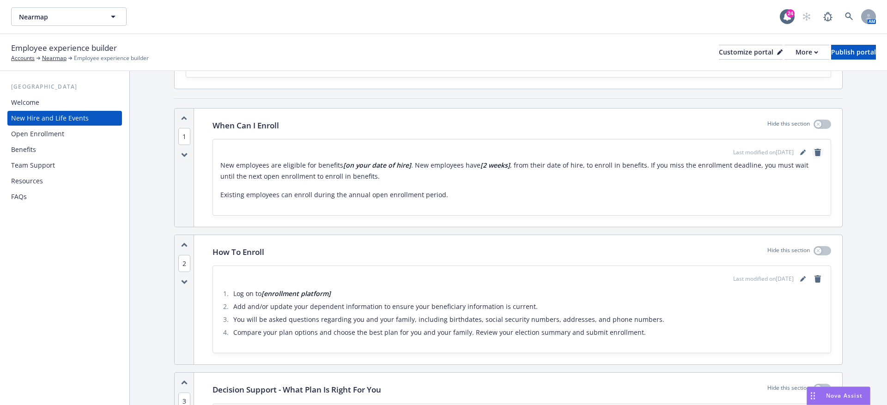
click at [819, 152] on icon "remove" at bounding box center [818, 152] width 6 height 7
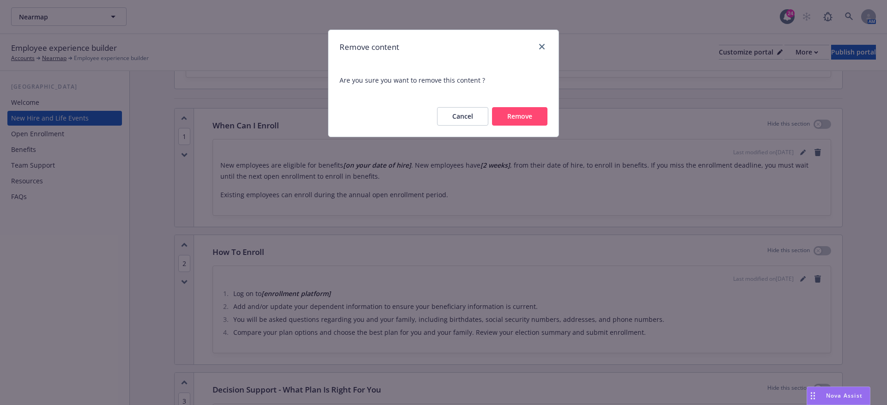
click at [519, 118] on button "Remove" at bounding box center [519, 116] width 55 height 18
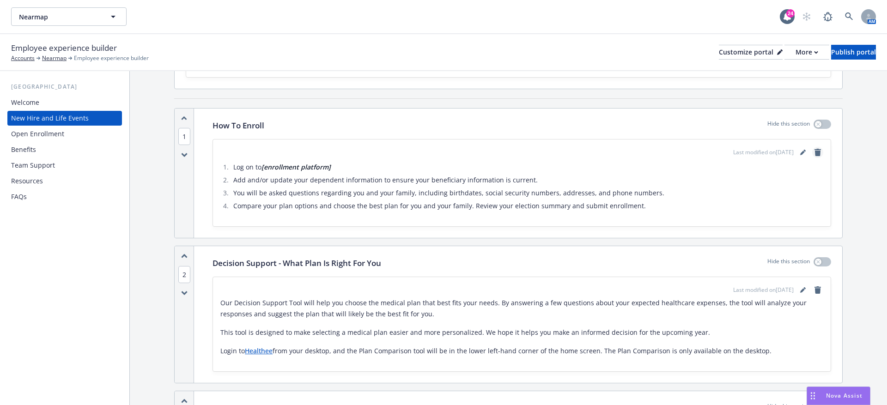
click at [822, 153] on link "remove" at bounding box center [818, 152] width 11 height 11
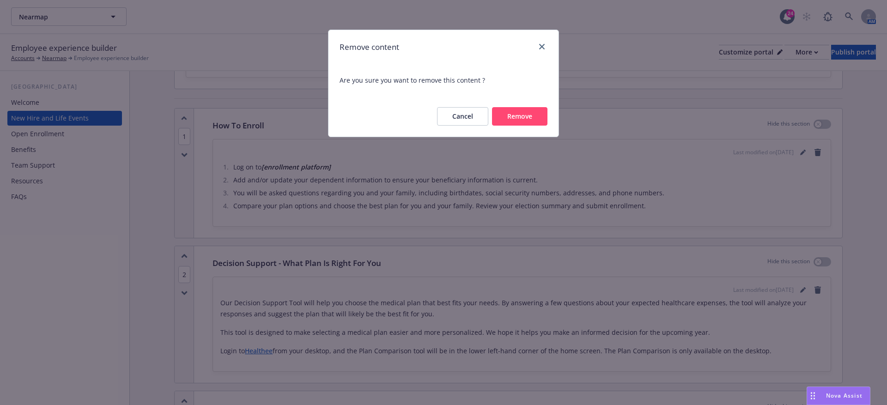
click at [507, 115] on button "Remove" at bounding box center [519, 116] width 55 height 18
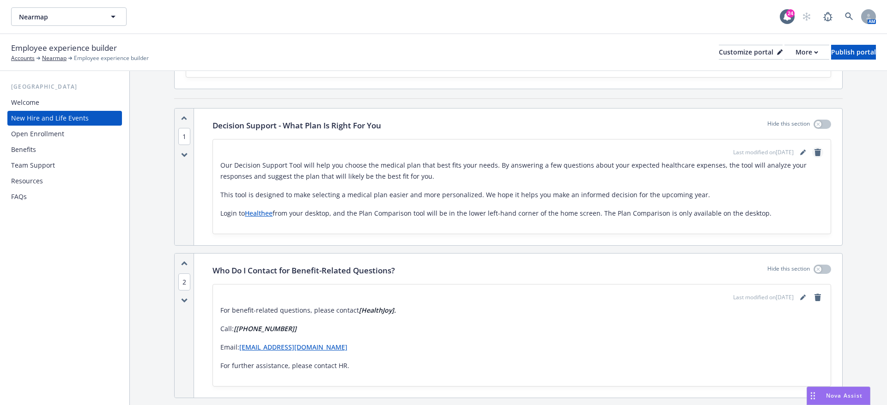
click at [818, 147] on link "remove" at bounding box center [818, 152] width 11 height 11
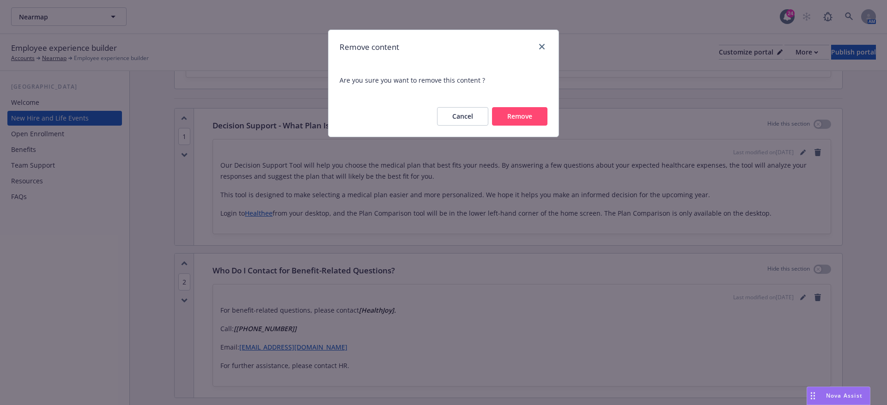
drag, startPoint x: 536, startPoint y: 115, endPoint x: 598, endPoint y: 116, distance: 61.5
click at [536, 115] on button "Remove" at bounding box center [519, 116] width 55 height 18
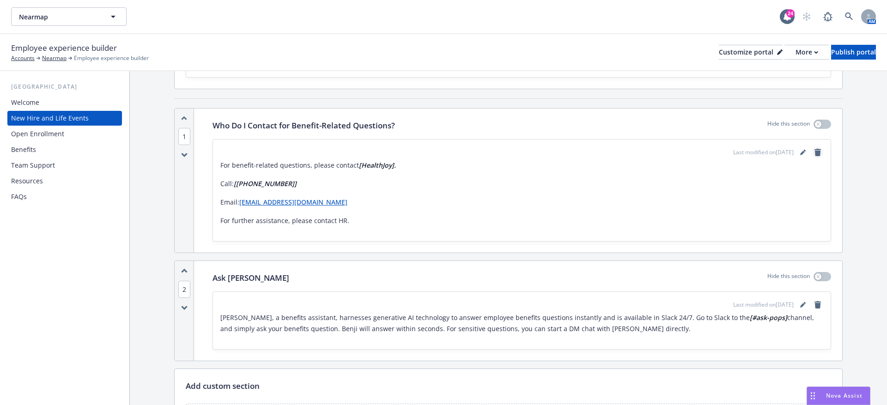
click at [816, 153] on icon "remove" at bounding box center [817, 152] width 7 height 7
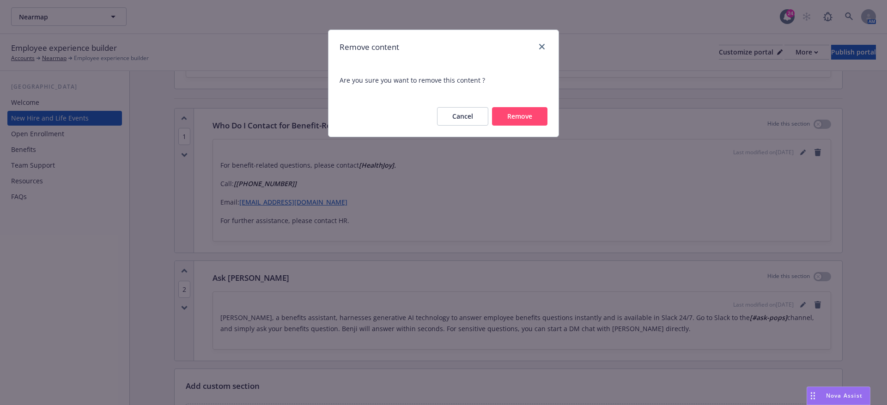
click at [517, 122] on button "Remove" at bounding box center [519, 116] width 55 height 18
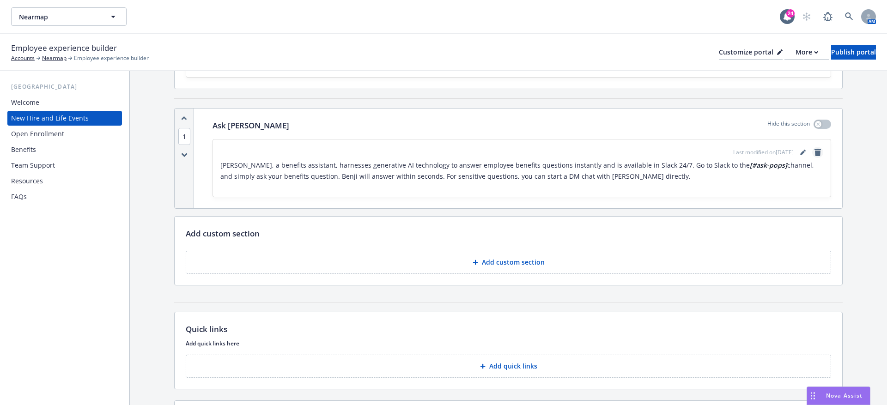
click at [818, 150] on icon "remove" at bounding box center [818, 152] width 6 height 7
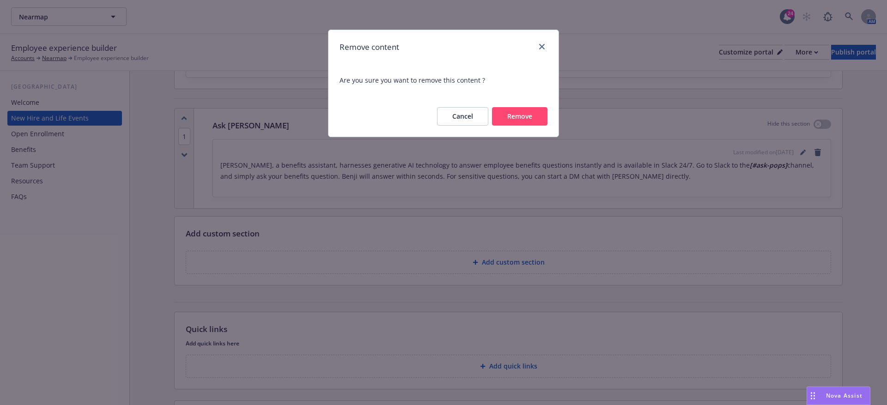
click at [540, 112] on button "Remove" at bounding box center [519, 116] width 55 height 18
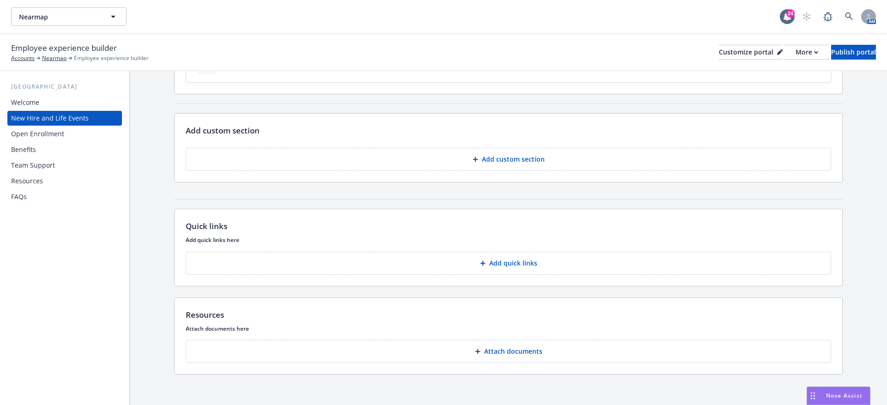
click at [58, 105] on div "Welcome" at bounding box center [64, 102] width 107 height 15
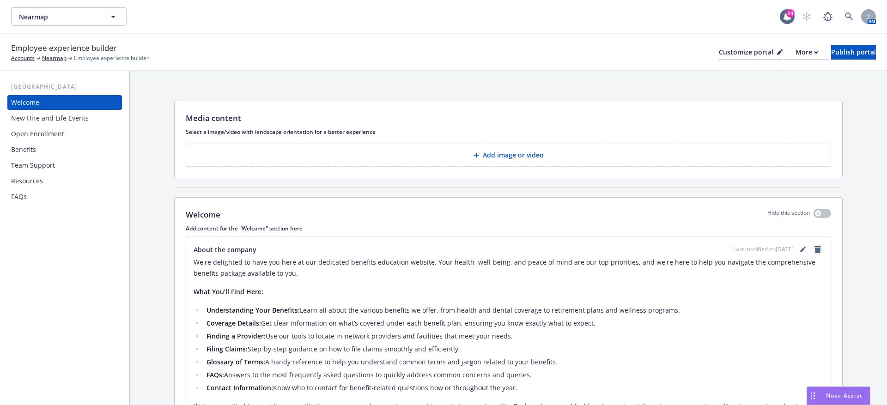
click at [821, 250] on icon "remove" at bounding box center [817, 249] width 7 height 7
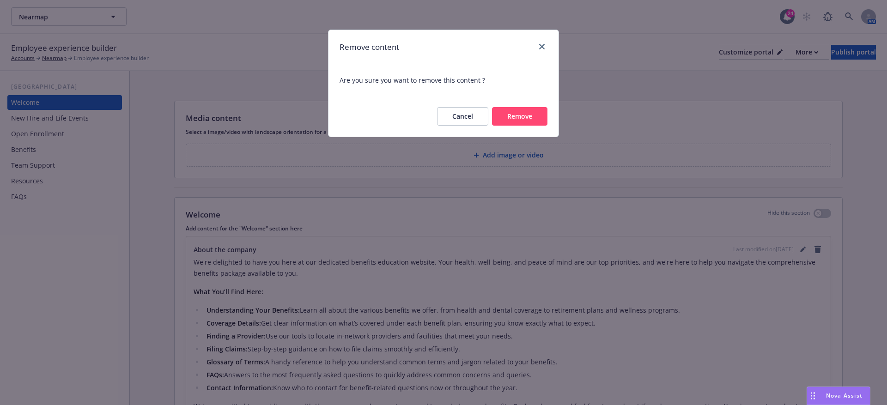
click at [514, 118] on button "Remove" at bounding box center [519, 116] width 55 height 18
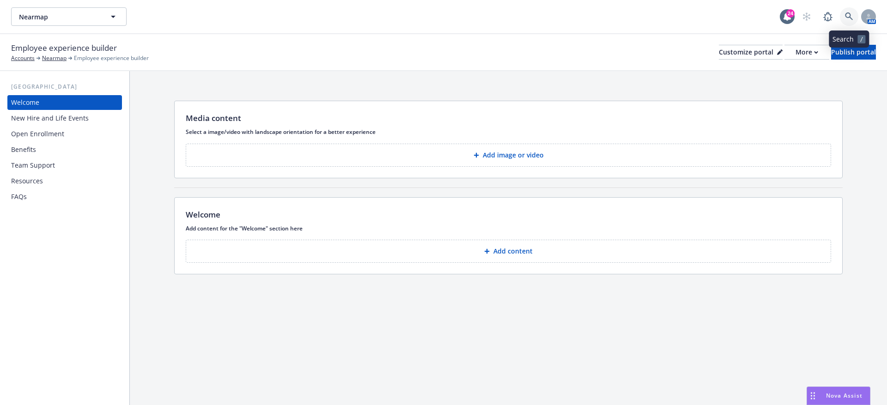
click at [843, 18] on link at bounding box center [849, 16] width 18 height 18
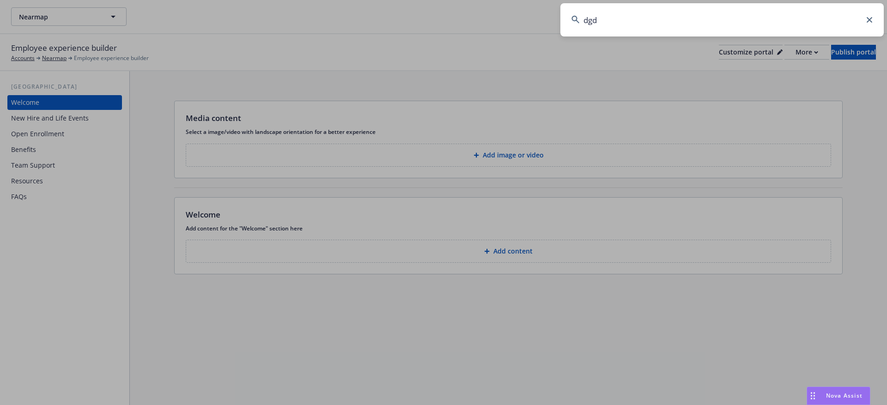
type input "dgdg"
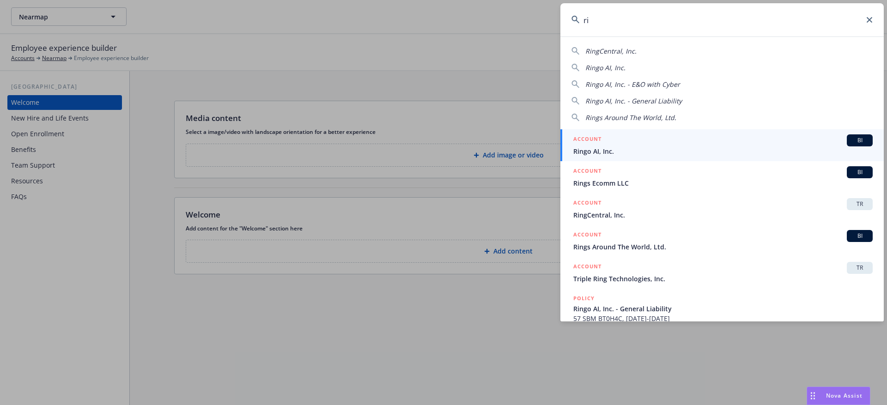
type input "r"
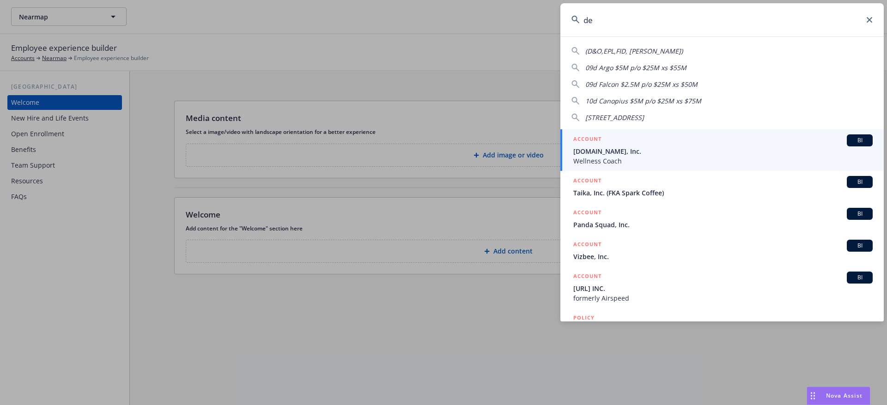
type input "d"
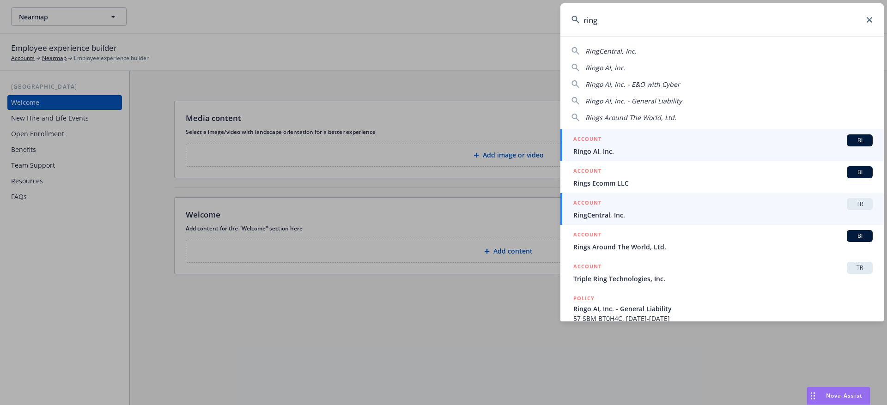
type input "ring"
click at [637, 215] on span "RingCentral, Inc." at bounding box center [724, 215] width 300 height 10
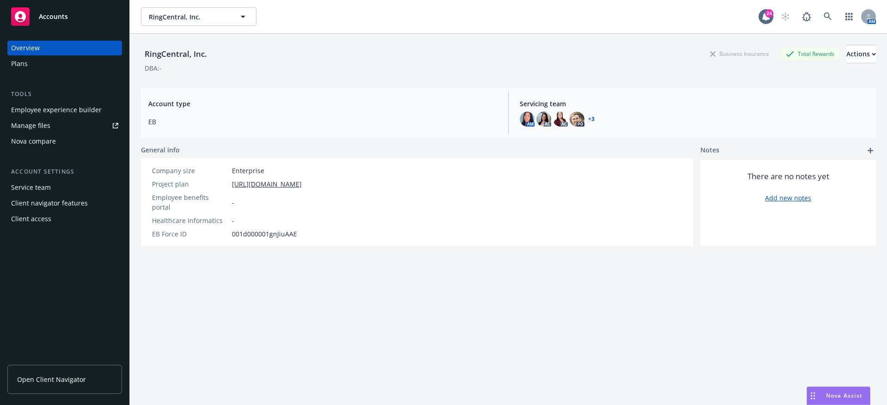
click at [66, 114] on div "Employee experience builder" at bounding box center [56, 110] width 91 height 15
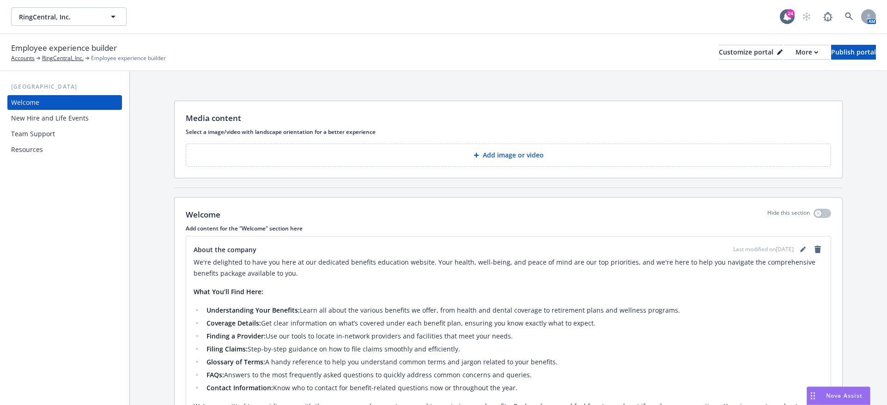
click at [50, 113] on div "New Hire and Life Events" at bounding box center [50, 118] width 78 height 15
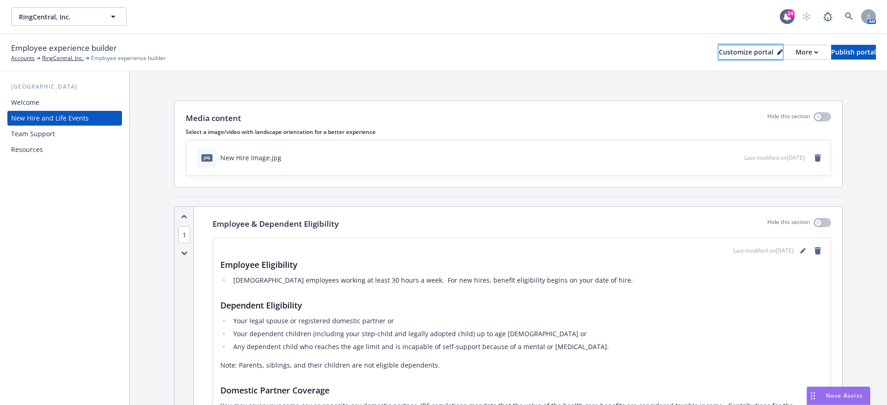
click at [719, 45] on div "Customize portal" at bounding box center [751, 52] width 64 height 14
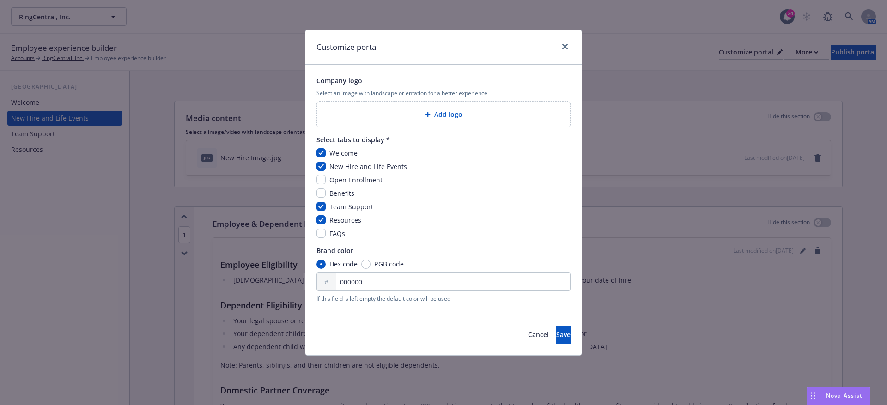
click at [334, 185] on div "Welcome New Hire and Life Events Open Enrollment Benefits Team Support Resource…" at bounding box center [444, 193] width 254 height 90
click at [326, 184] on div "Open Enrollment" at bounding box center [355, 180] width 59 height 10
click at [318, 175] on input "checkbox" at bounding box center [321, 179] width 9 height 9
checkbox input "true"
click at [556, 333] on span "Save" at bounding box center [563, 334] width 14 height 9
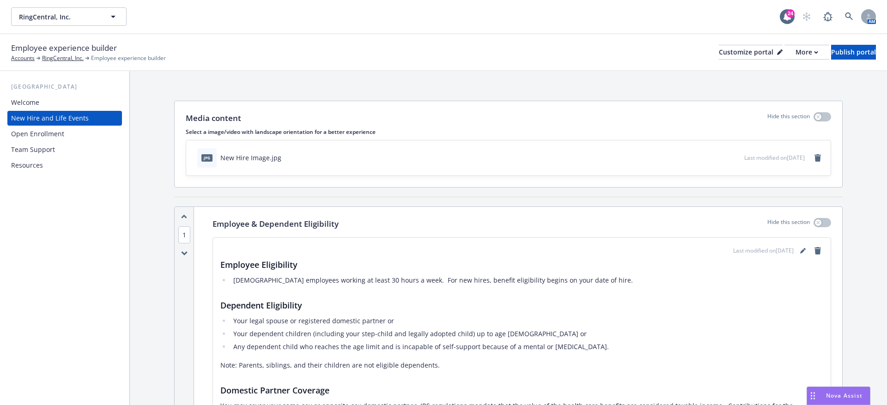
click at [81, 135] on div "Open Enrollment" at bounding box center [64, 134] width 107 height 15
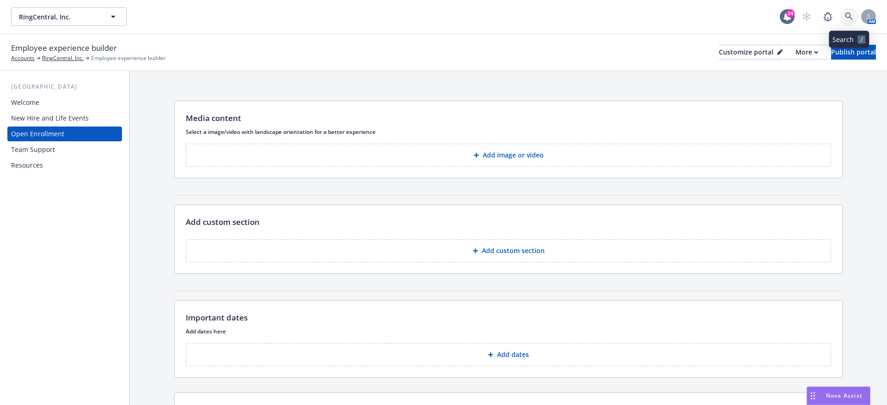
click at [845, 23] on link at bounding box center [849, 16] width 18 height 18
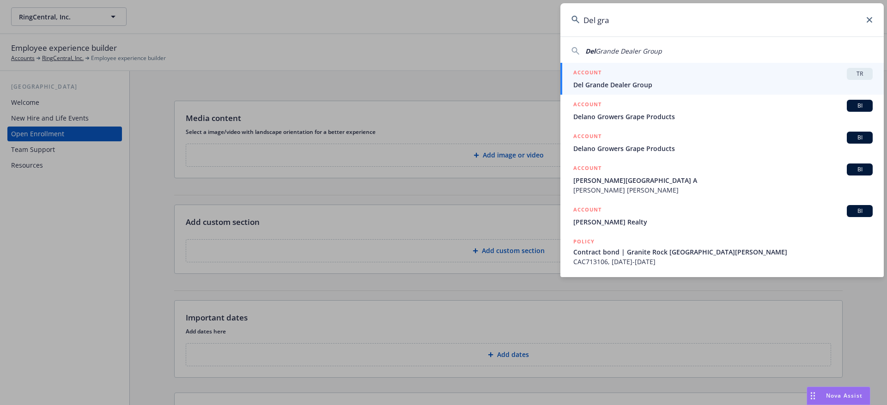
type input "Del gra"
click at [740, 81] on span "Del Grande Dealer Group" at bounding box center [724, 85] width 300 height 10
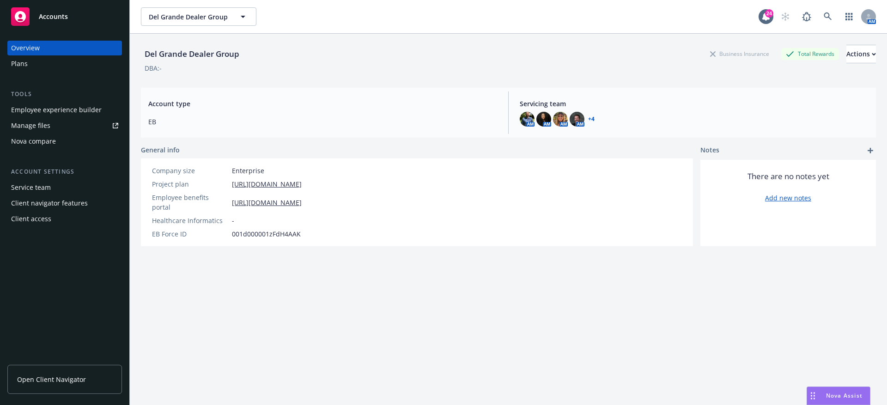
click at [73, 110] on div "Employee experience builder" at bounding box center [56, 110] width 91 height 15
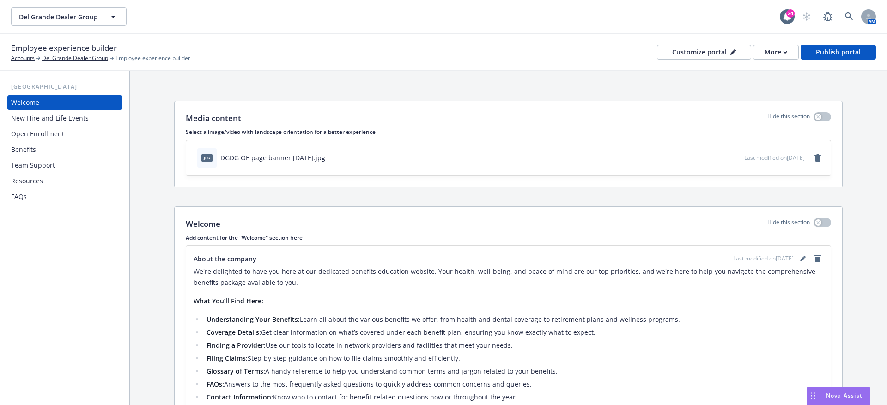
click at [37, 139] on div "Open Enrollment" at bounding box center [37, 134] width 53 height 15
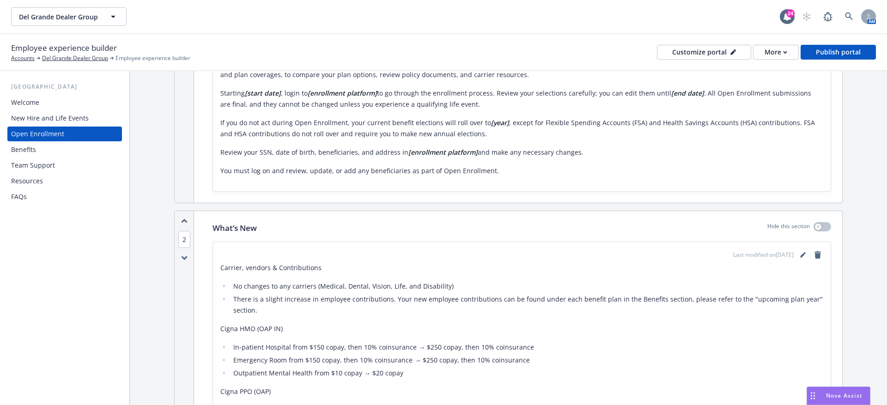
scroll to position [290, 0]
click at [801, 253] on icon "editPencil" at bounding box center [803, 254] width 5 height 5
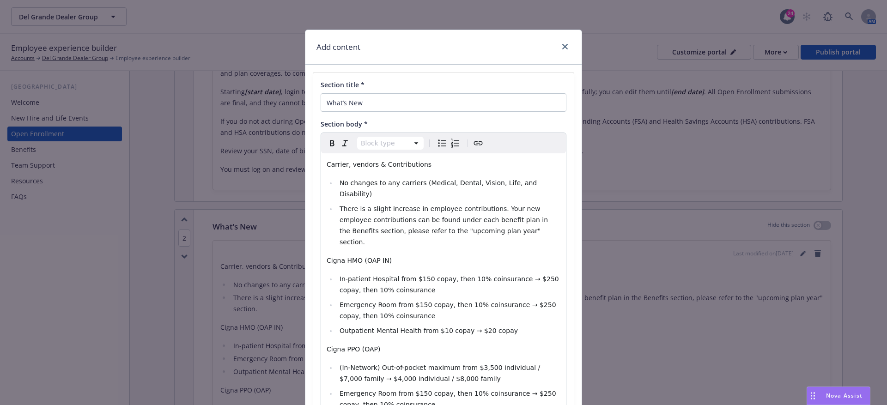
click at [445, 207] on span "There is a slight increase in employee contributions. Your new employee contrib…" at bounding box center [445, 225] width 211 height 41
select select "paragraph"
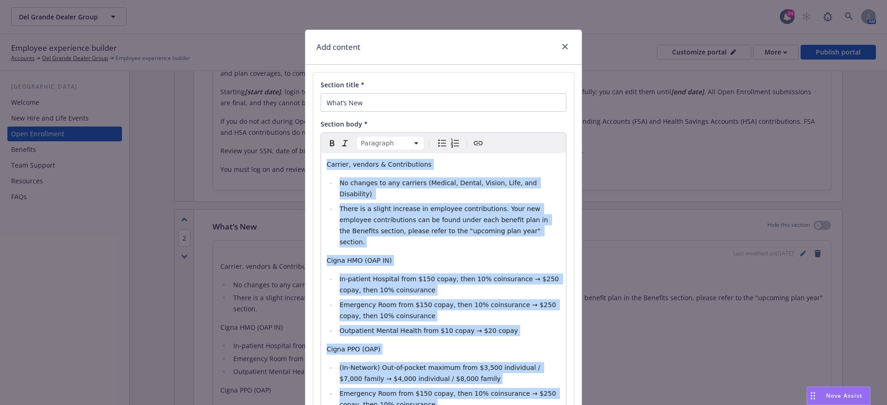
copy div "Loremip, dolorsi & Ametconsectet Ad elitsed do eiu temporin (Utlabor, Etdolo, M…"
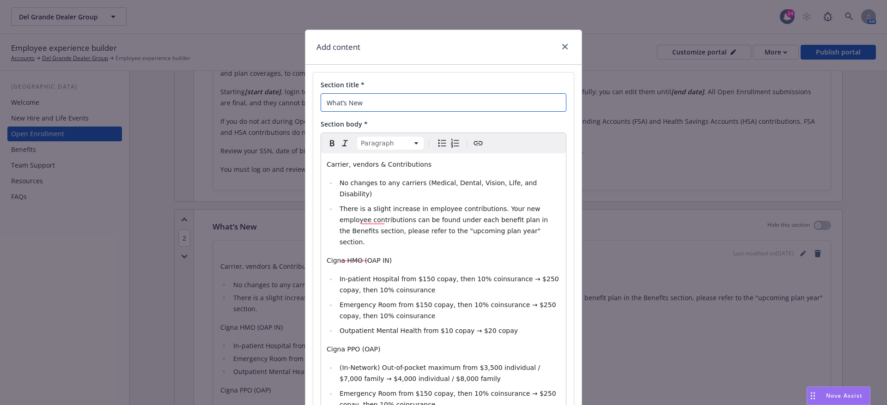
click at [376, 102] on input "What’s New" at bounding box center [444, 102] width 246 height 18
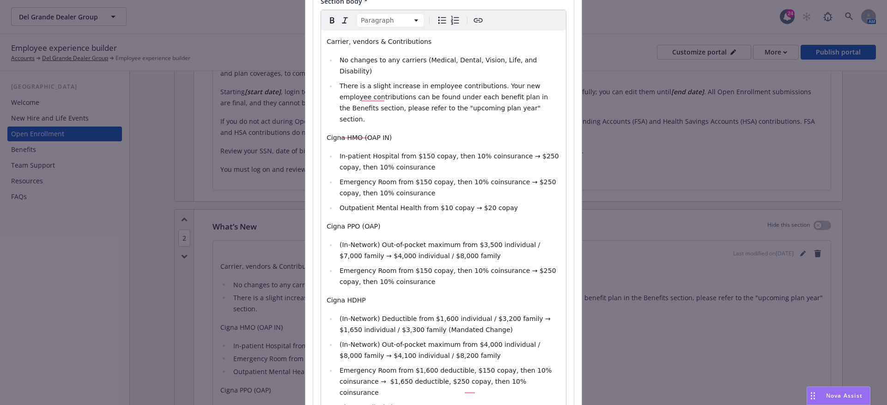
scroll to position [0, 0]
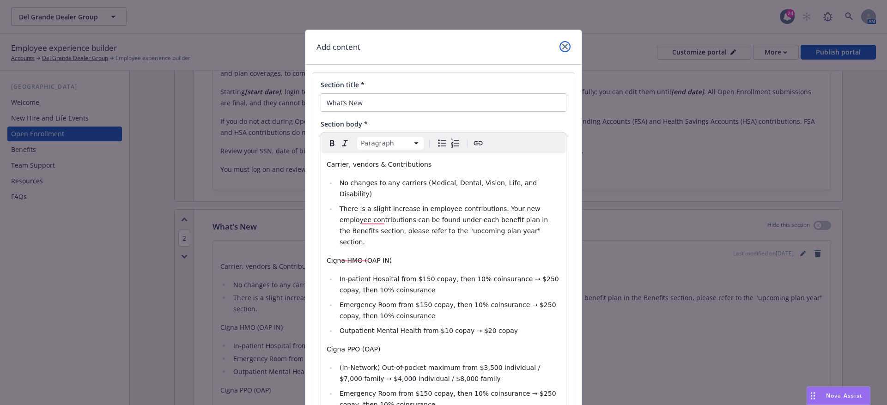
click at [567, 51] on link "close" at bounding box center [565, 46] width 11 height 11
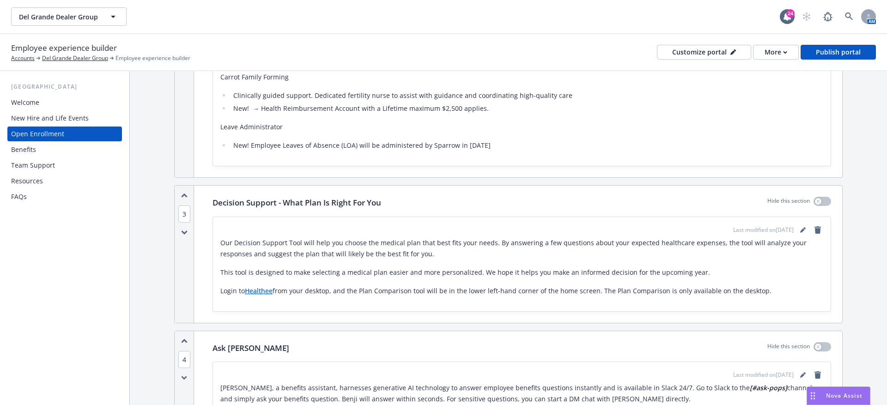
scroll to position [899, 0]
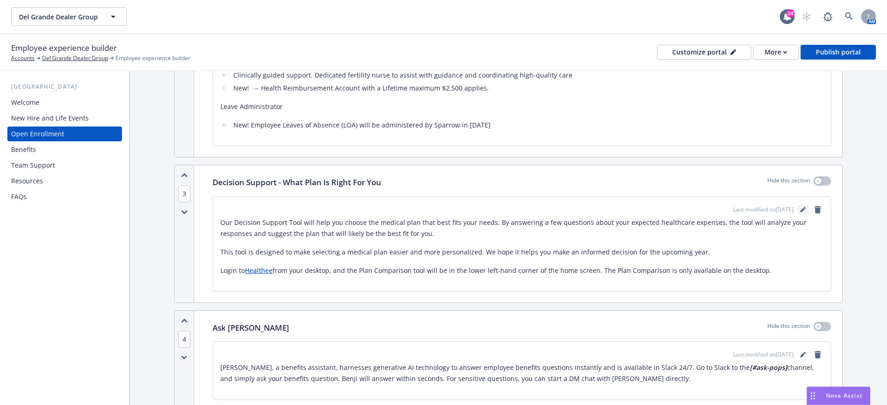
click at [802, 208] on icon "editPencil" at bounding box center [803, 210] width 5 height 5
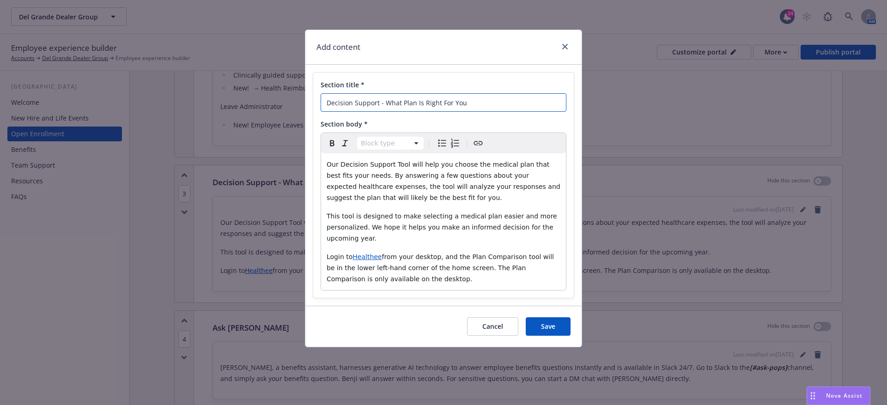
click at [411, 97] on input "Decision Support - What Plan Is Right For You" at bounding box center [444, 102] width 246 height 18
select select "paragraph"
click at [382, 221] on p "This tool is designed to make selecting a medical plan easier and more personal…" at bounding box center [444, 227] width 234 height 33
click at [541, 331] on button "Save" at bounding box center [548, 327] width 45 height 18
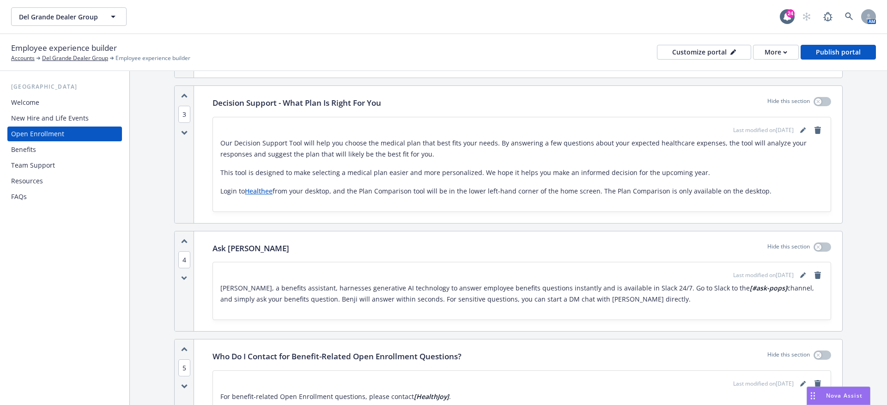
scroll to position [1040, 0]
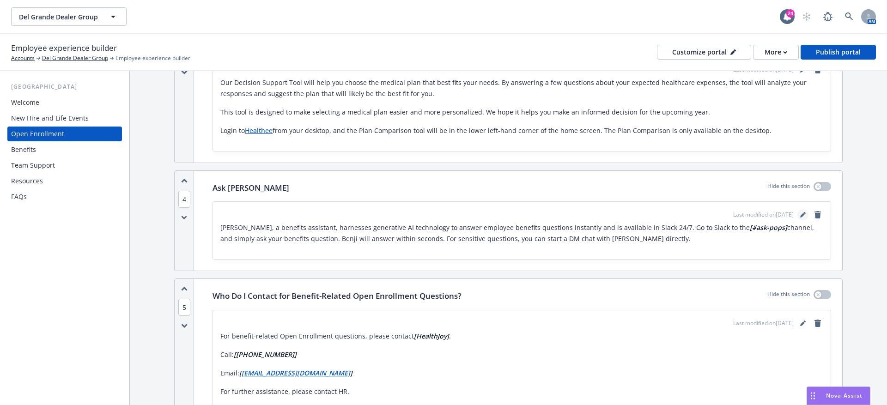
click at [806, 212] on icon "editPencil" at bounding box center [805, 213] width 2 height 2
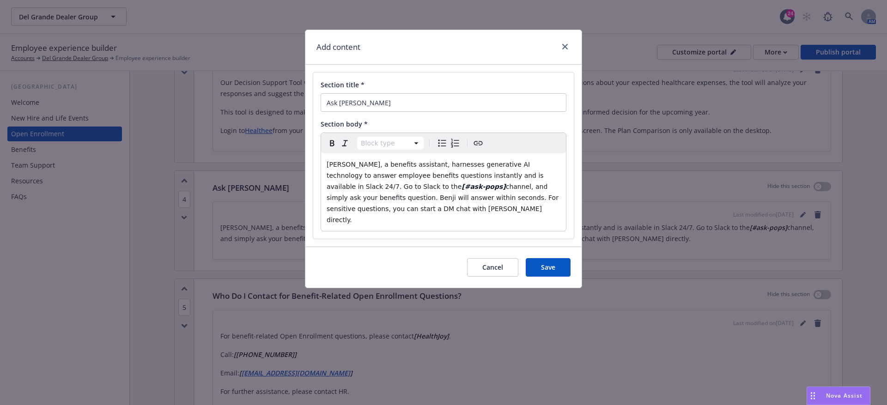
click at [379, 114] on div "Section title * Ask Benji Section body * Block type Paragraph Heading 1 Heading…" at bounding box center [443, 156] width 261 height 166
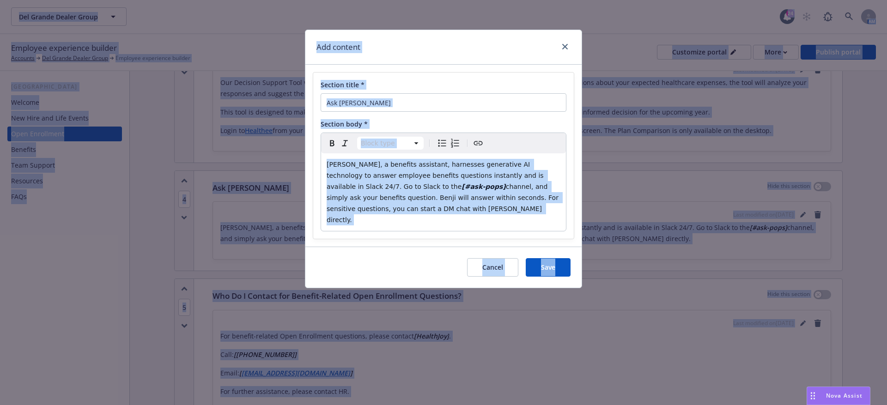
click at [381, 106] on input "Ask [PERSON_NAME]" at bounding box center [444, 102] width 246 height 18
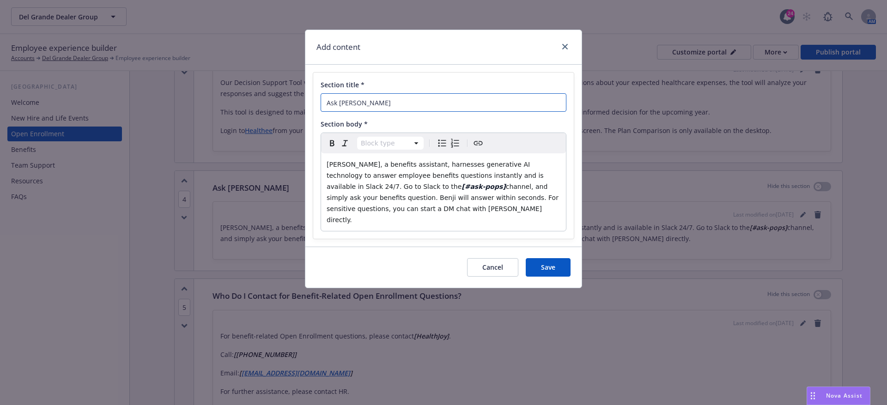
click at [381, 106] on input "Ask [PERSON_NAME]" at bounding box center [444, 102] width 246 height 18
select select "paragraph"
click at [404, 179] on p "[PERSON_NAME], a benefits assistant, harnesses generative AI technology to answ…" at bounding box center [444, 192] width 234 height 67
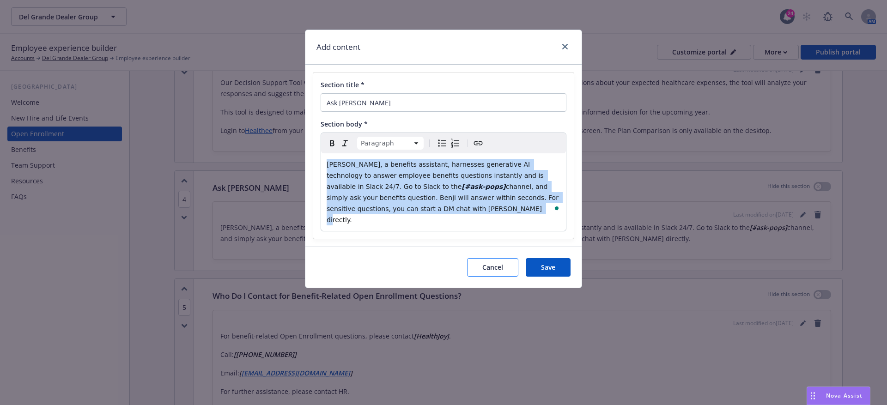
copy p "[PERSON_NAME], a benefits assistant, harnesses generative AI technology to answ…"
click at [490, 260] on button "Cancel" at bounding box center [492, 267] width 51 height 18
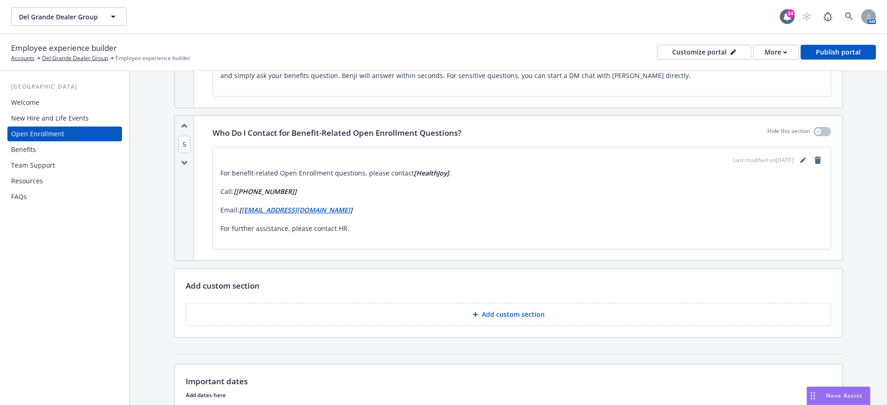
scroll to position [1204, 0]
click at [800, 154] on link "editPencil" at bounding box center [803, 159] width 11 height 11
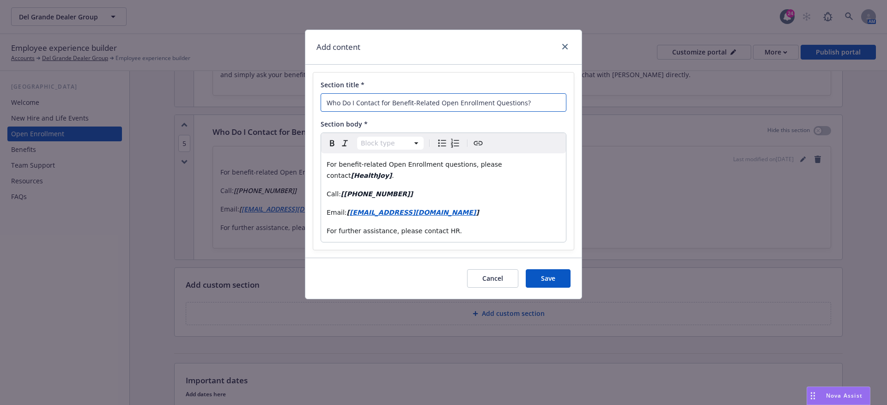
click at [366, 105] on input "Who Do I Contact for Benefit-Related Open Enrollment Questions?" at bounding box center [444, 102] width 246 height 18
select select "paragraph"
click at [421, 189] on p "Call: [[PHONE_NUMBER]]" at bounding box center [444, 194] width 234 height 11
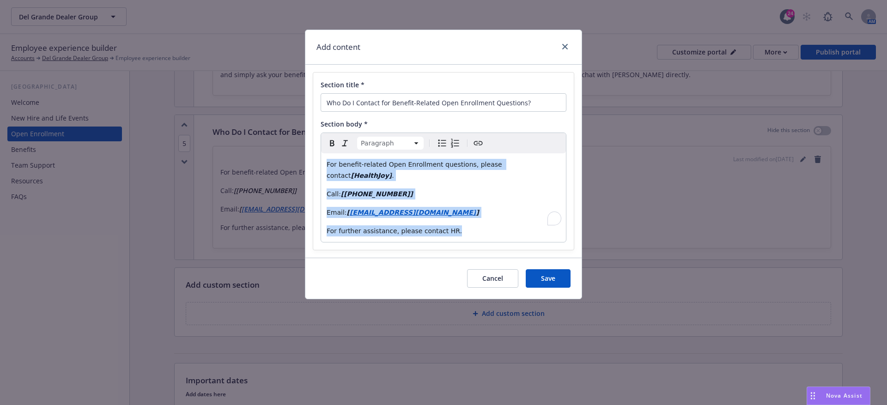
copy div "For benefit-related Open Enrollment questions, please contact [HealthJoy] . Cal…"
click at [504, 275] on button "Cancel" at bounding box center [492, 278] width 51 height 18
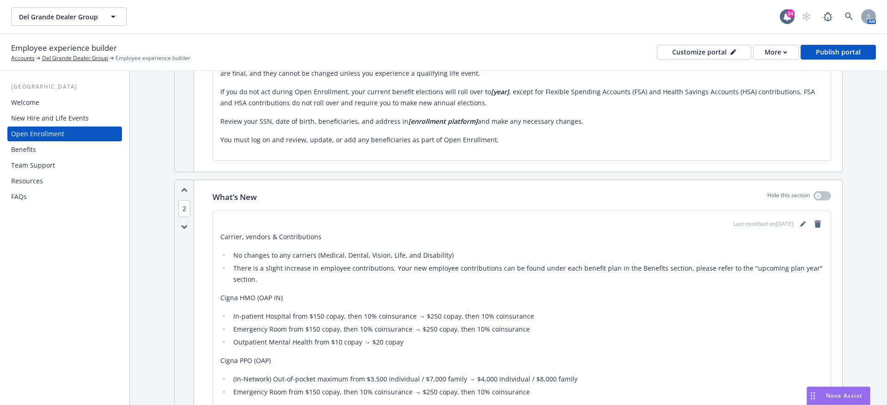
scroll to position [0, 0]
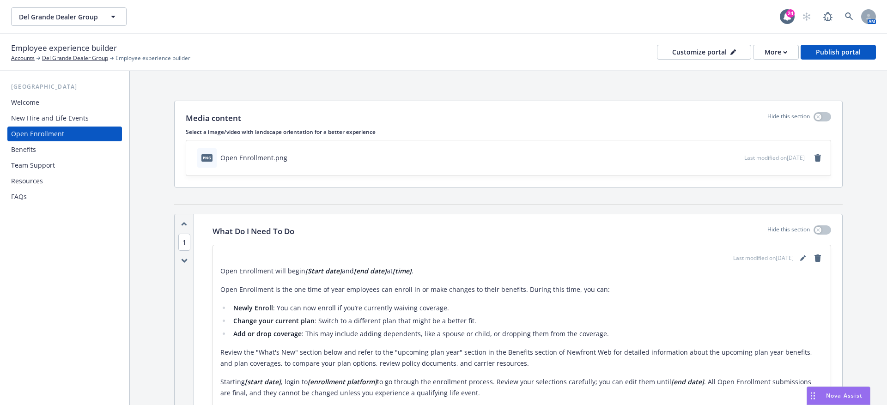
click at [41, 122] on div "New Hire and Life Events" at bounding box center [50, 118] width 78 height 15
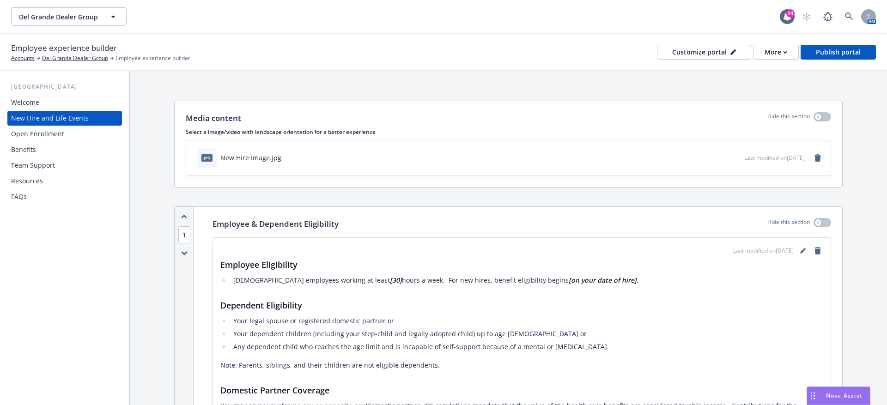
click at [48, 174] on div "Resources" at bounding box center [64, 181] width 107 height 15
click at [47, 171] on div "Team Support" at bounding box center [33, 165] width 44 height 15
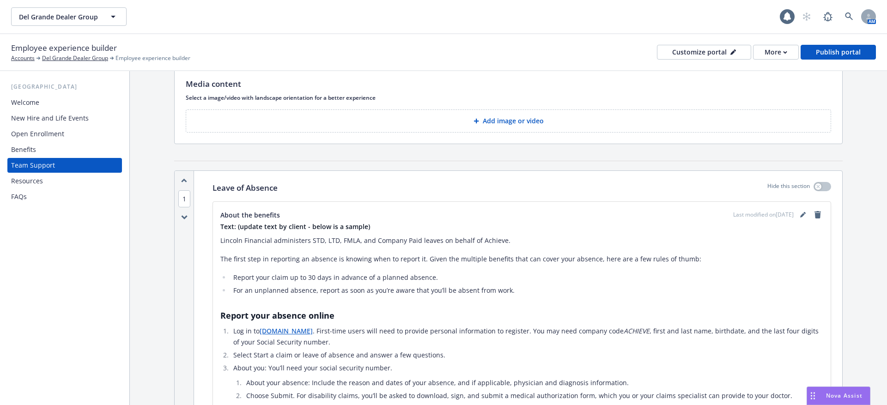
scroll to position [39, 0]
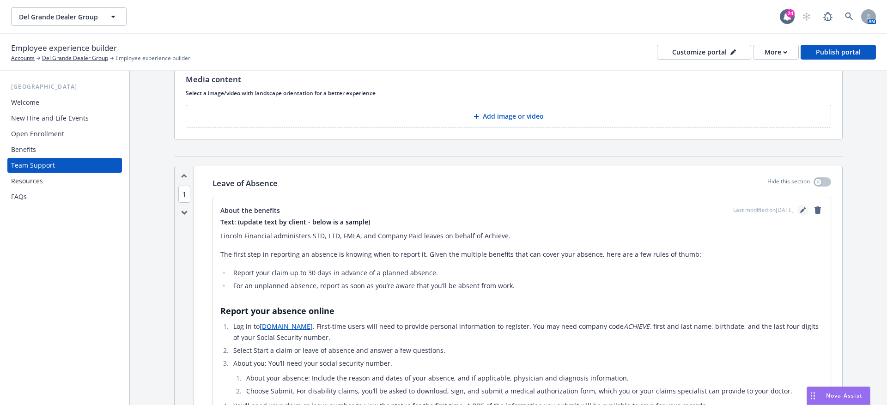
click at [802, 209] on icon "editPencil" at bounding box center [803, 210] width 5 height 5
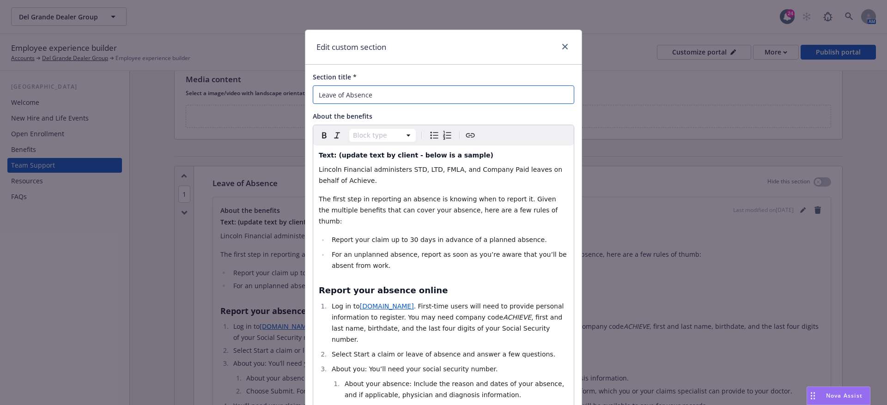
click at [403, 96] on input "Leave of Absence" at bounding box center [444, 95] width 262 height 18
click at [471, 176] on p "Lincoln Financial administers STD, LTD, FMLA, and Company Paid leaves on behalf…" at bounding box center [444, 175] width 250 height 22
select select "paragraph"
click at [480, 251] on span "For an unplanned absence, report as soon as you’re aware that you’ll be absent …" at bounding box center [450, 260] width 237 height 18
select select "h4"
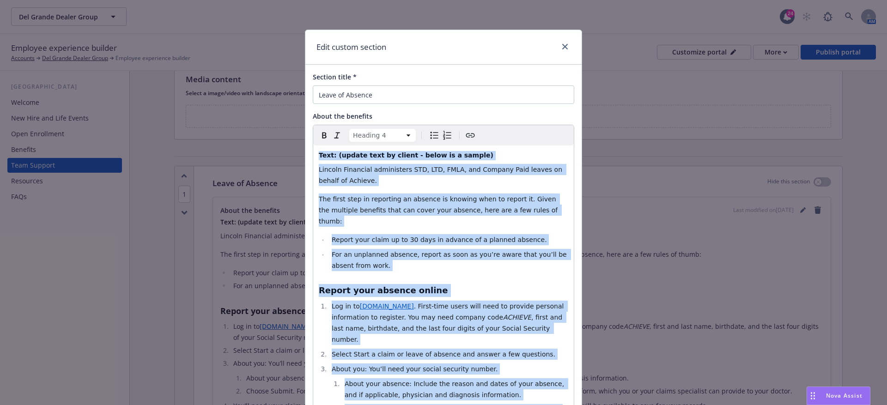
copy div "Lore: (ipsumd sita co adipis - elits do e tempor) Incidid Utlaboree doloremagna…"
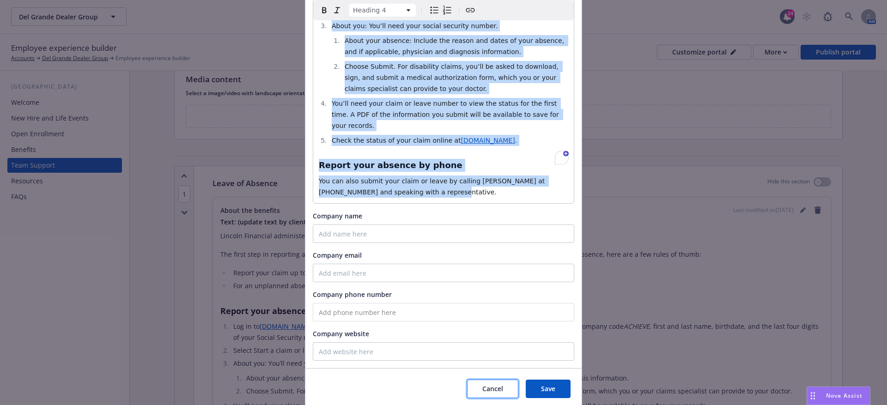
click at [503, 380] on button "Cancel" at bounding box center [492, 389] width 51 height 18
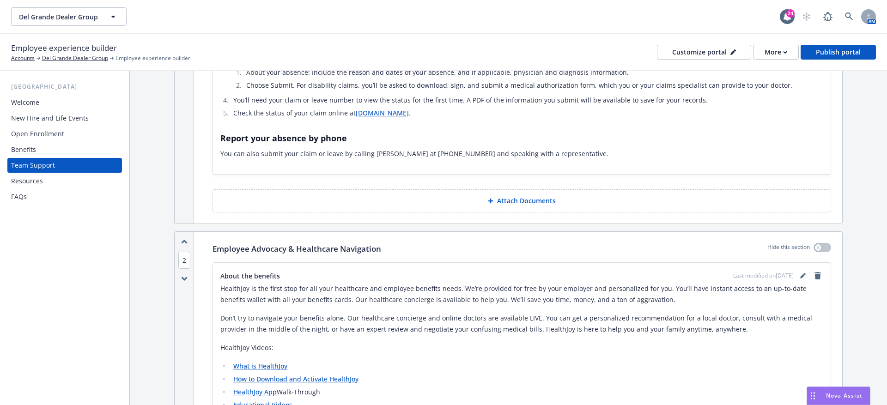
scroll to position [385, 0]
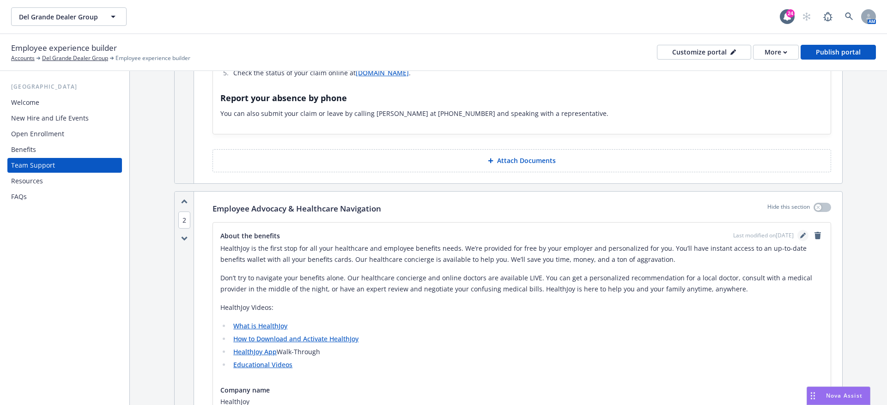
click at [801, 233] on icon "editPencil" at bounding box center [804, 236] width 6 height 6
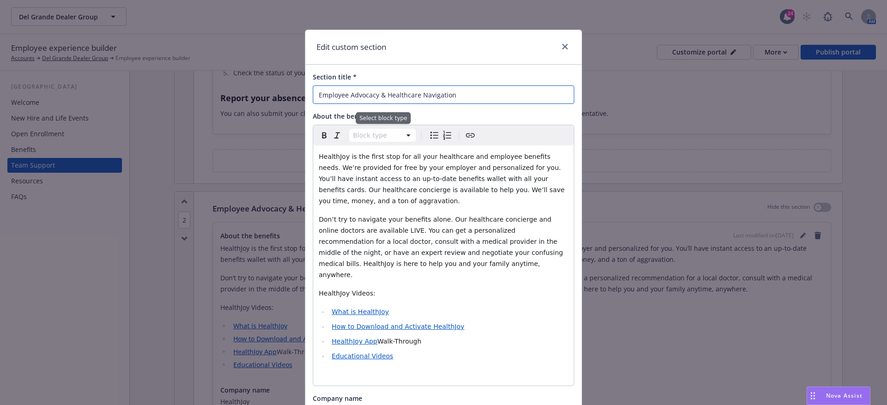
click at [378, 98] on input "Employee Advocacy & Healthcare Navigation" at bounding box center [444, 95] width 262 height 18
select select "paragraph"
click at [399, 220] on span "Don’t try to navigate your benefits alone. Our healthcare concierge and online …" at bounding box center [442, 247] width 246 height 63
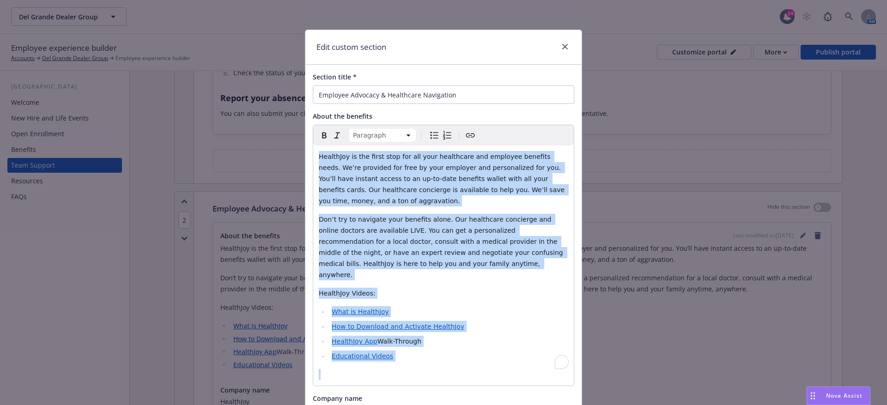
copy div "HealthJoy is the first stop for all your healthcare and employee benefits needs…"
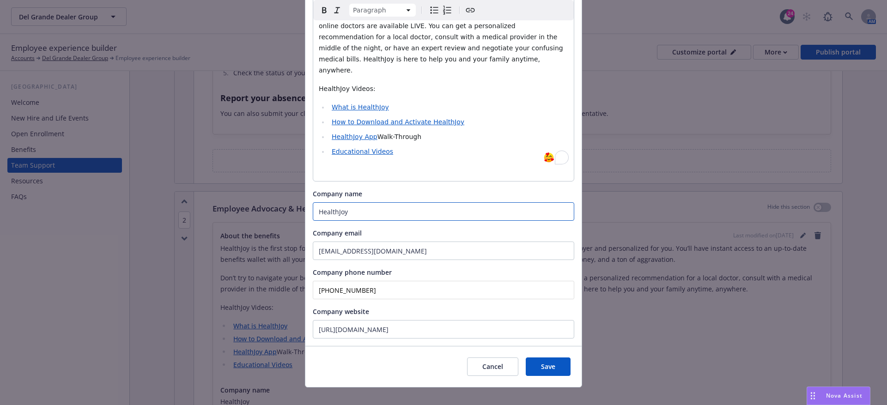
click at [405, 204] on input "HealthJoy" at bounding box center [444, 211] width 262 height 18
click at [379, 242] on input "[EMAIL_ADDRESS][DOMAIN_NAME]" at bounding box center [444, 251] width 262 height 18
click at [367, 286] on input "[PHONE_NUMBER]" at bounding box center [444, 290] width 262 height 18
click at [351, 321] on input "[URL][DOMAIN_NAME]" at bounding box center [444, 329] width 262 height 18
click at [489, 371] on div "Cancel Save" at bounding box center [444, 366] width 276 height 41
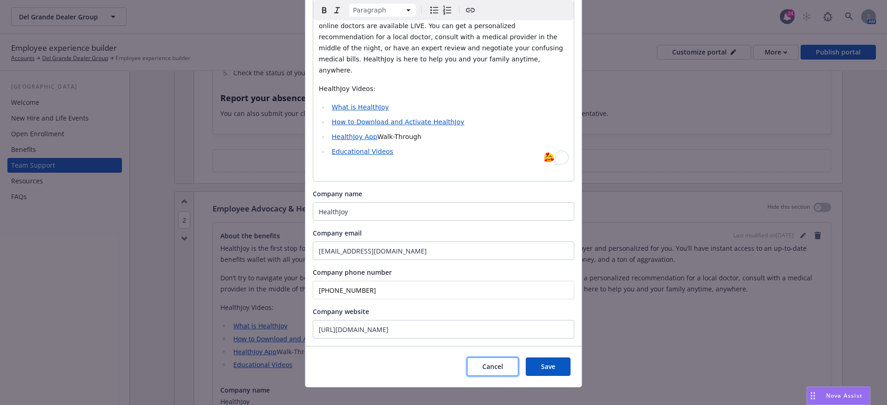
click at [484, 362] on span "Cancel" at bounding box center [493, 366] width 21 height 9
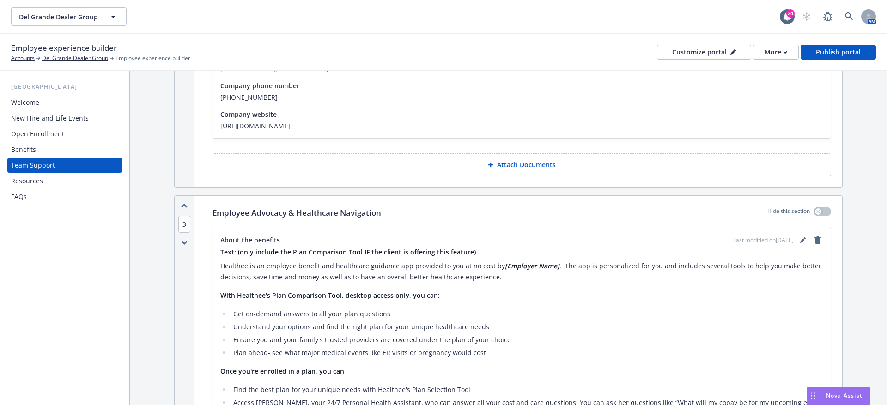
scroll to position [765, 0]
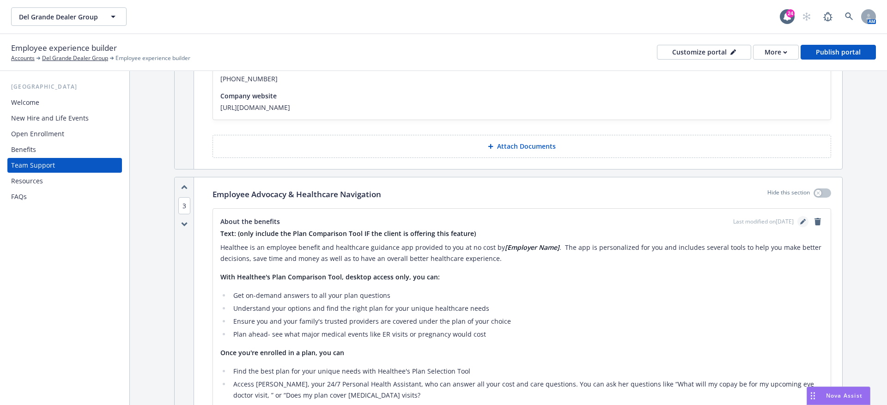
click at [801, 219] on icon "editPencil" at bounding box center [804, 222] width 6 height 6
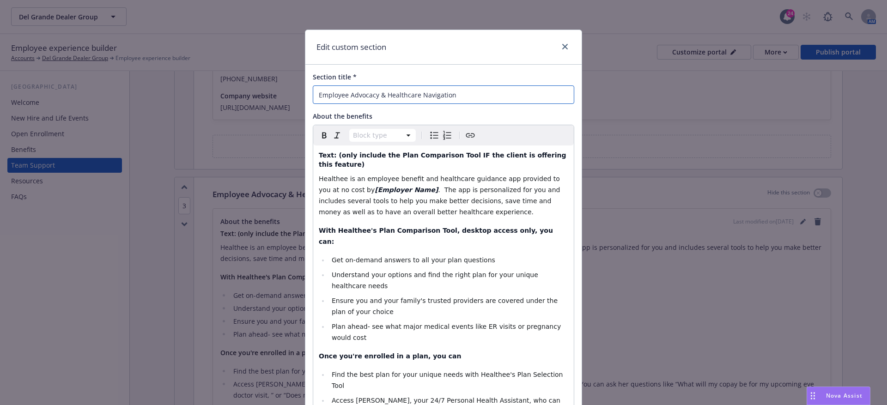
click at [394, 93] on input "Employee Advocacy & Healthcare Navigation" at bounding box center [444, 95] width 262 height 18
click at [442, 280] on li "Understand your options and find the right plan for your unique healthcare needs" at bounding box center [448, 280] width 239 height 22
select select "h4"
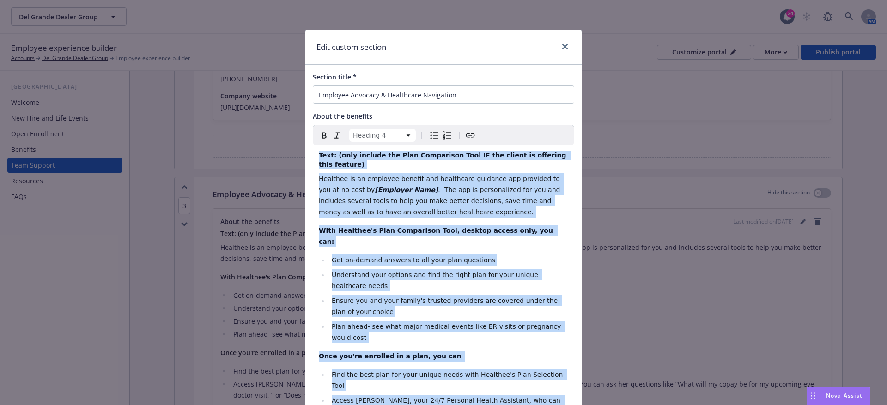
copy div "Text: (only include the Plan Comparison Tool IF the client is offering this fea…"
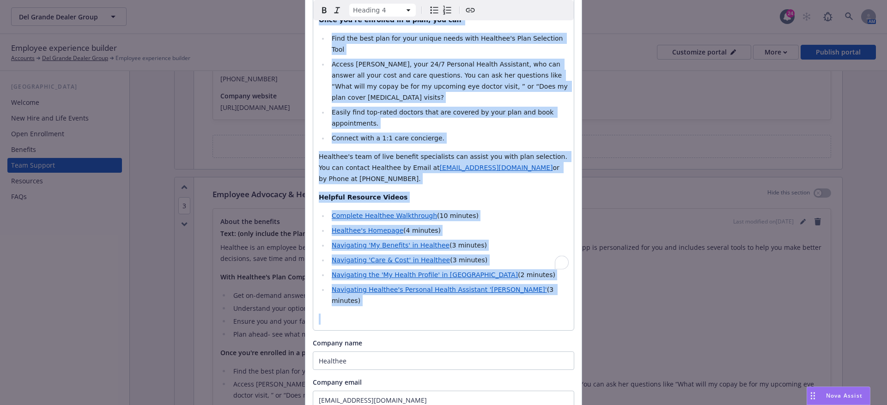
scroll to position [341, 0]
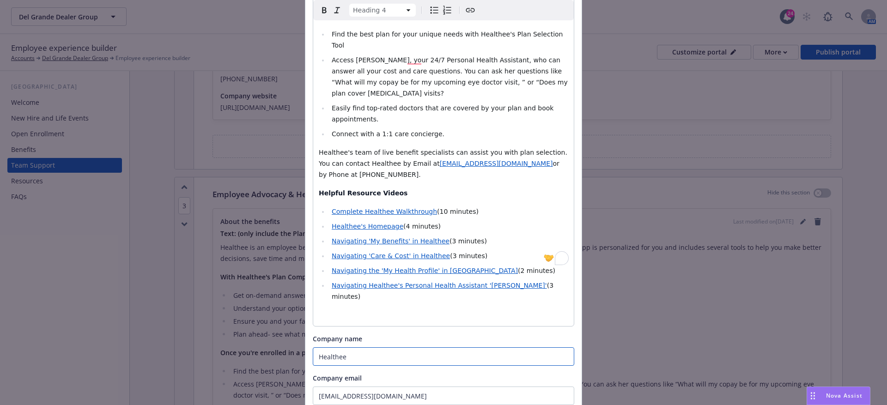
click at [381, 348] on input "Healthee" at bounding box center [444, 357] width 262 height 18
click at [337, 387] on input "[EMAIL_ADDRESS][DOMAIN_NAME]" at bounding box center [444, 396] width 262 height 18
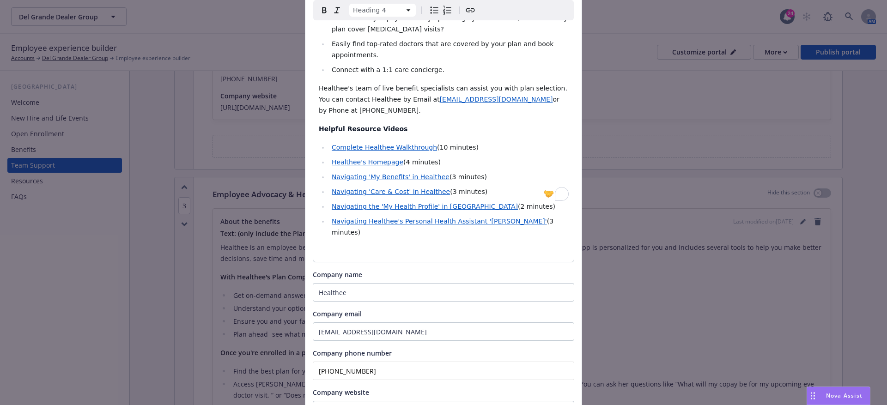
scroll to position [441, 0]
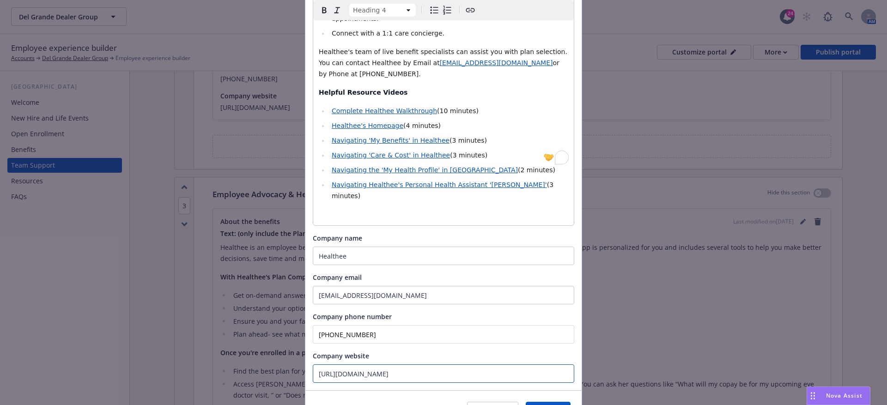
click at [355, 365] on input "[URL][DOMAIN_NAME]" at bounding box center [444, 374] width 262 height 18
click at [499, 405] on span "Cancel" at bounding box center [493, 411] width 21 height 9
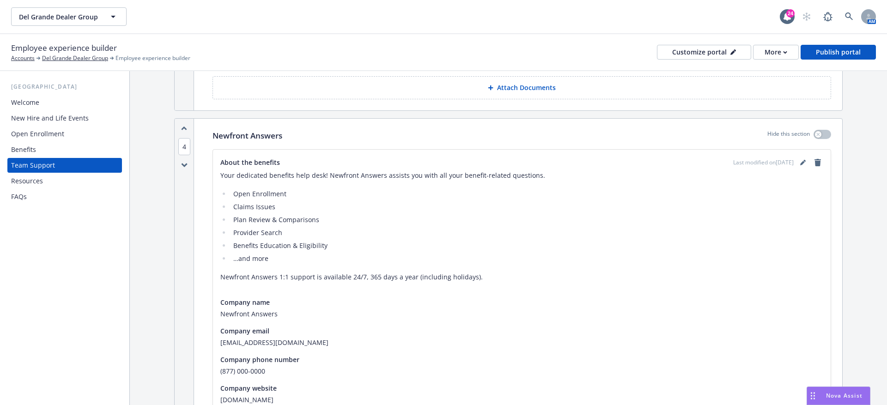
scroll to position [1547, 0]
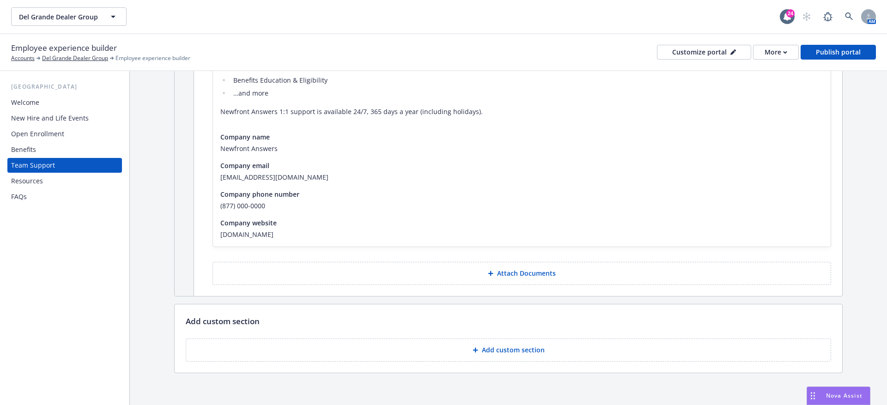
click at [39, 198] on div "FAQs" at bounding box center [64, 197] width 107 height 15
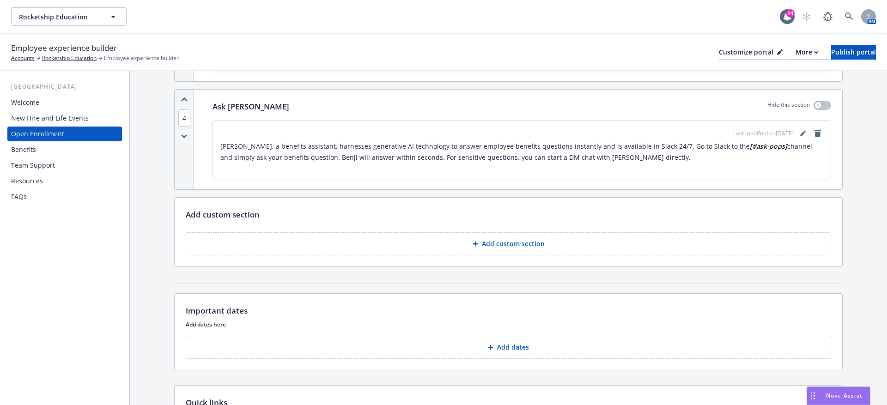
scroll to position [1135, 0]
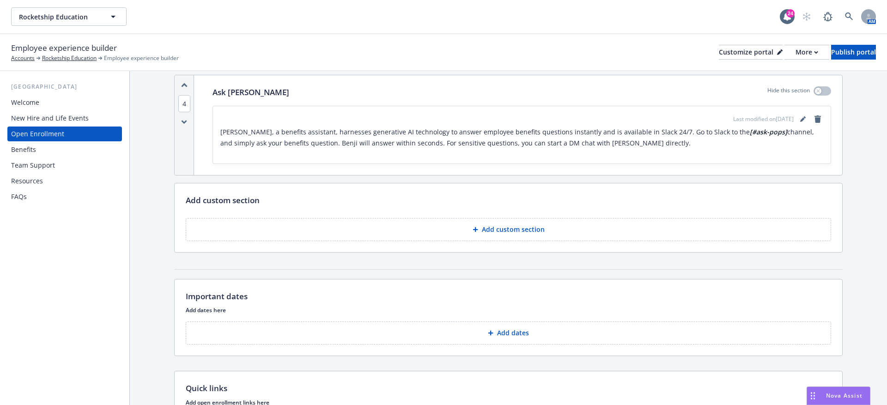
click at [434, 222] on button "Add custom section" at bounding box center [509, 229] width 646 height 23
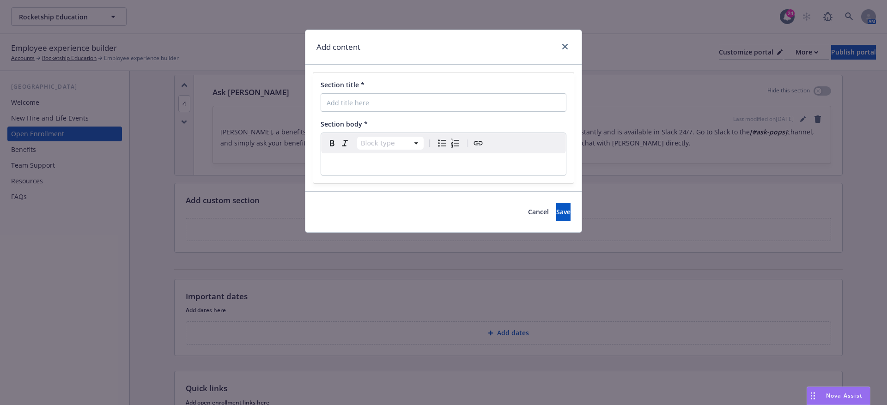
click at [371, 87] on div "Section title *" at bounding box center [444, 85] width 246 height 10
paste input "Who Do I Contact for Benefit-Related Open Enrollment Questions?"
click at [360, 93] on input "Section title *" at bounding box center [444, 102] width 246 height 18
type input "Who Do I Contact for Benefit-Related Open Enrollment Questions?"
select select "paragraph"
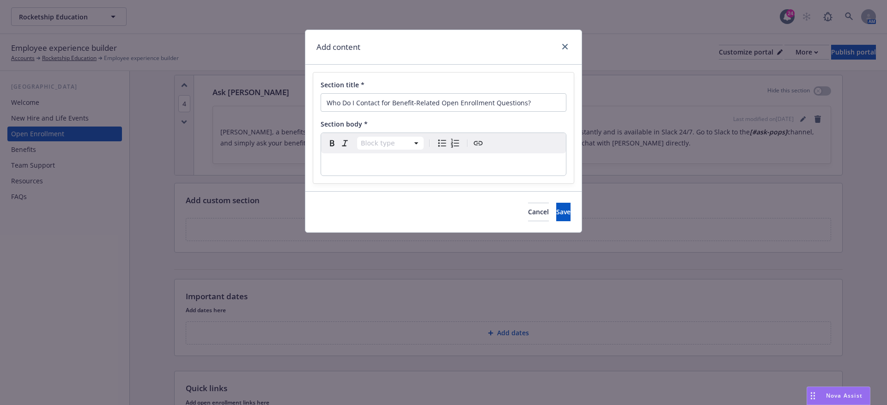
drag, startPoint x: 336, startPoint y: 159, endPoint x: 350, endPoint y: 161, distance: 13.6
click at [336, 159] on p "editable markdown" at bounding box center [444, 164] width 234 height 11
click at [411, 153] on div "To enrich screen reader interactions, please activate Accessibility in Grammarl…" at bounding box center [443, 164] width 245 height 22
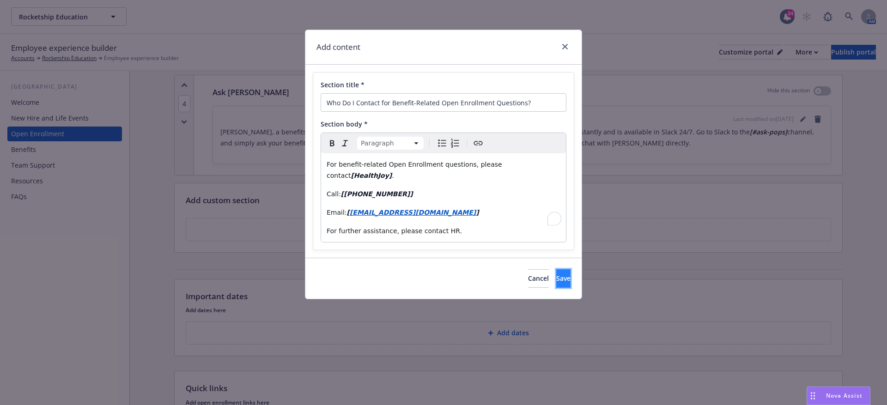
click at [556, 269] on button "Save" at bounding box center [563, 278] width 14 height 18
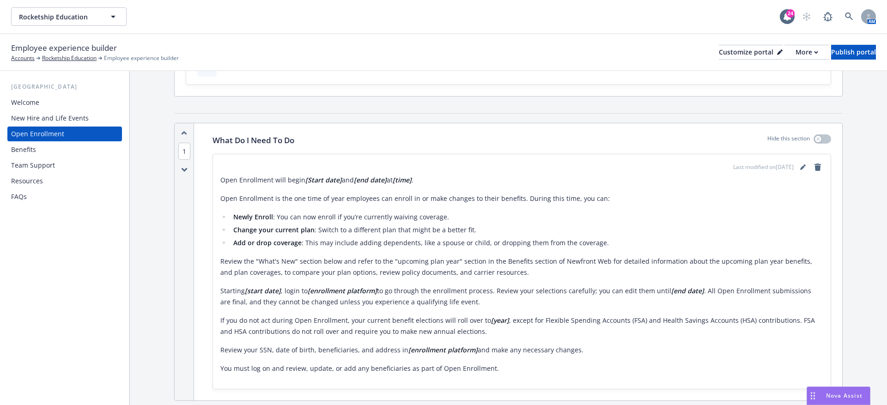
scroll to position [132, 0]
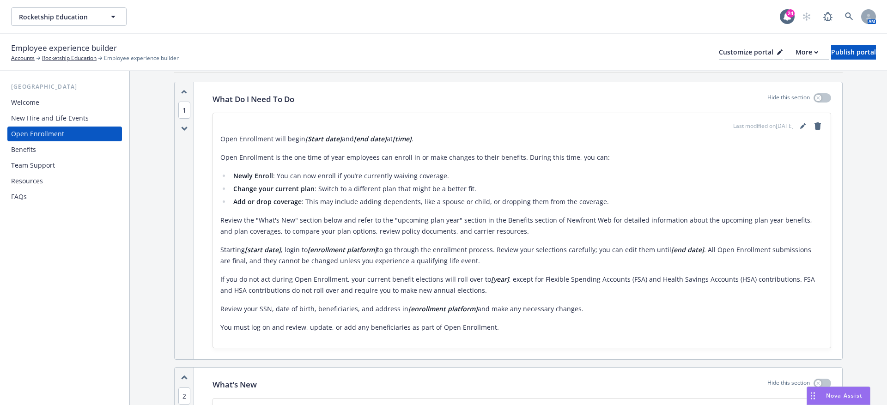
click at [77, 117] on div "New Hire and Life Events" at bounding box center [50, 118] width 78 height 15
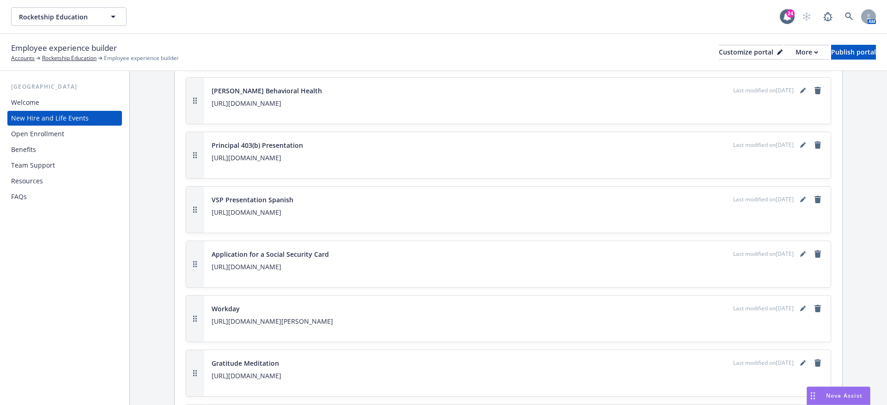
scroll to position [2247, 0]
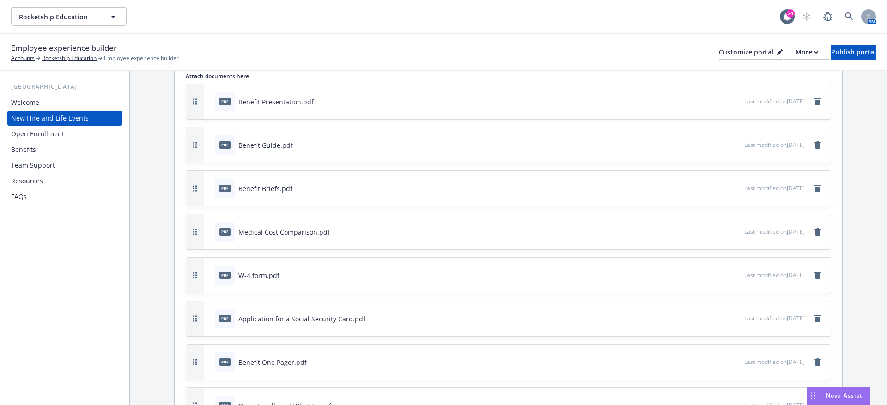
click at [66, 128] on div "Open Enrollment" at bounding box center [64, 134] width 107 height 15
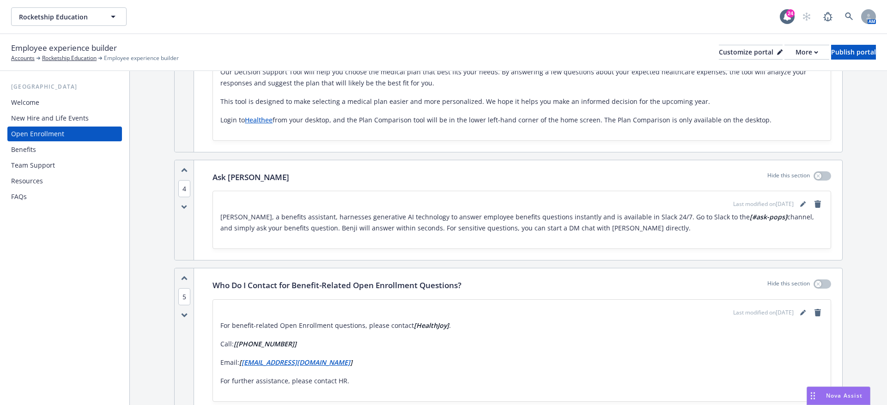
scroll to position [923, 0]
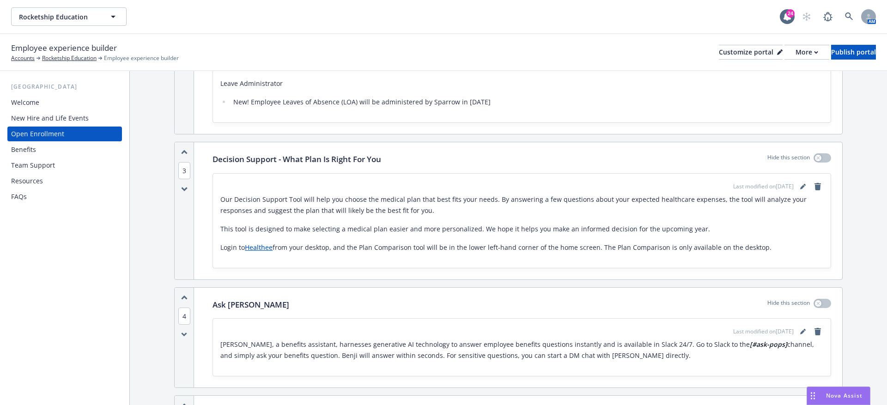
click at [62, 154] on div "Benefits" at bounding box center [64, 149] width 107 height 15
click at [59, 166] on div "Team Support" at bounding box center [64, 165] width 107 height 15
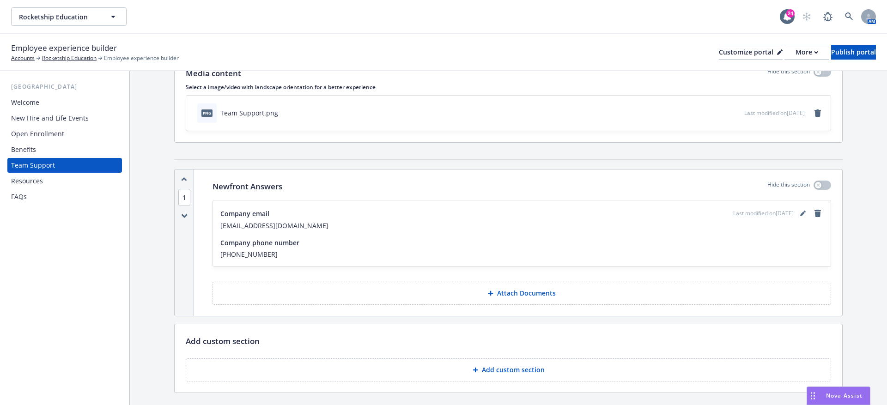
scroll to position [67, 0]
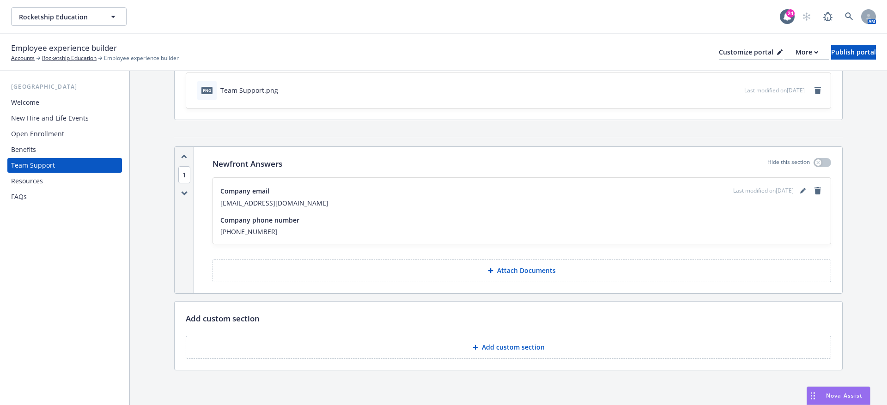
click at [504, 349] on p "Add custom section" at bounding box center [513, 347] width 63 height 9
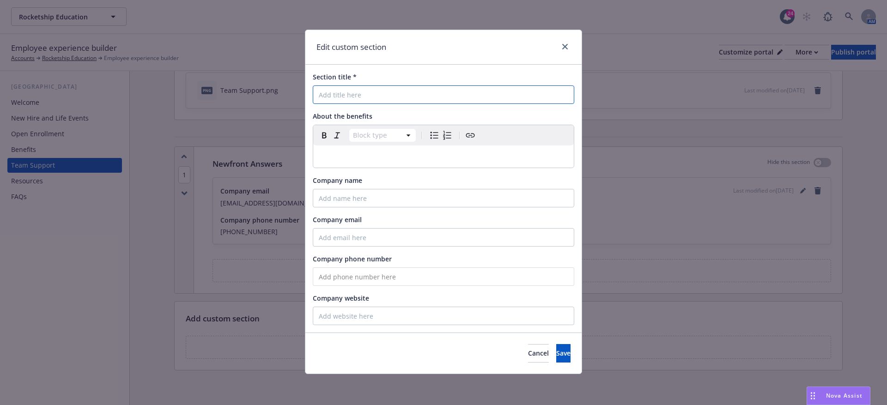
click at [371, 99] on input "Section title *" at bounding box center [444, 95] width 262 height 18
paste input "Leave of Absence"
type input "Leave of Absence"
click at [322, 145] on div "Block type Paragraph Heading 1 Heading 2 Heading 3 Heading 4 Heading 5 Heading 6" at bounding box center [443, 146] width 261 height 43
click at [367, 155] on p "editable markdown" at bounding box center [444, 156] width 250 height 11
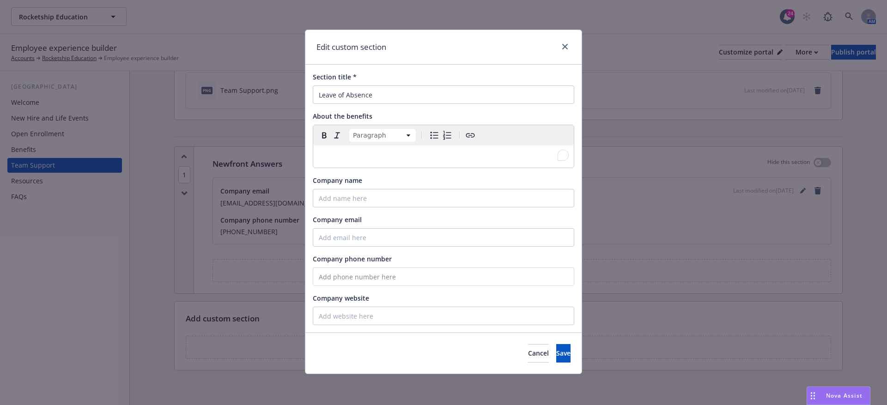
click at [374, 164] on div "To enrich screen reader interactions, please activate Accessibility in Grammarl…" at bounding box center [443, 157] width 261 height 22
select select "h3"
click at [374, 164] on div "To enrich screen reader interactions, please activate Accessibility in Grammarl…" at bounding box center [443, 157] width 261 height 22
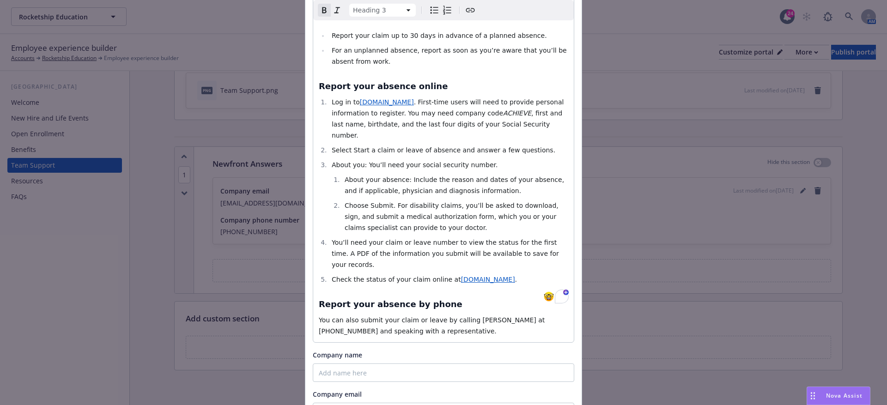
scroll to position [343, 0]
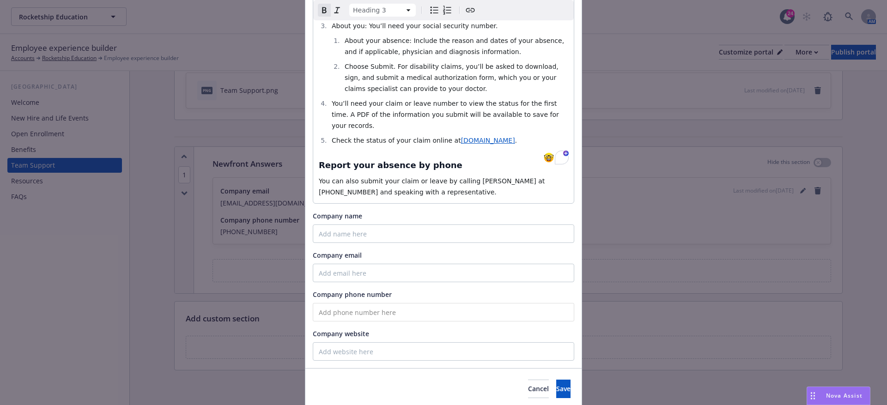
click at [545, 368] on div "Cancel Save" at bounding box center [444, 388] width 276 height 41
click at [556, 380] on button "Save" at bounding box center [563, 389] width 14 height 18
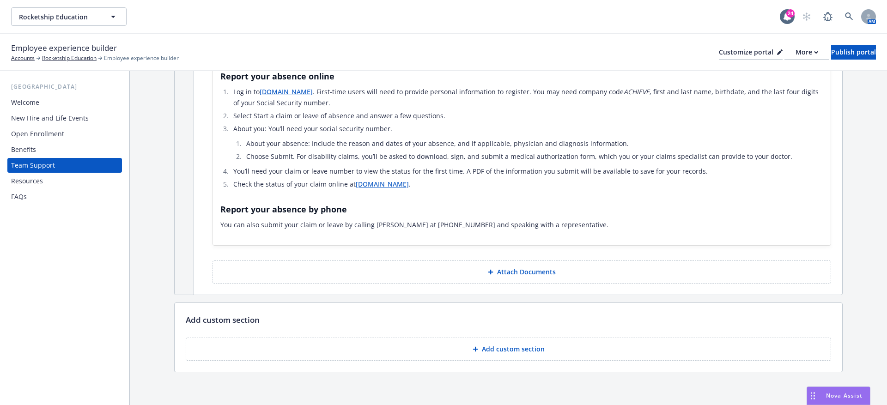
scroll to position [438, 0]
click at [451, 267] on button "Attach Documents" at bounding box center [522, 271] width 619 height 23
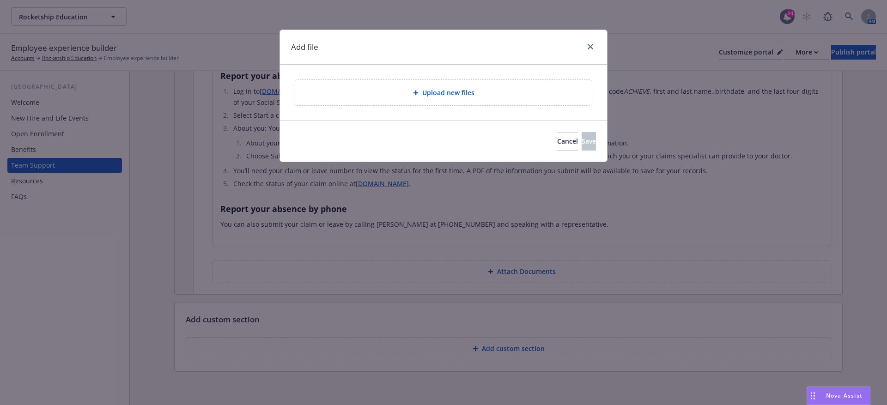
drag, startPoint x: 508, startPoint y: 302, endPoint x: 513, endPoint y: 309, distance: 9.0
click at [508, 302] on div "Add file Upload new files Cancel Save" at bounding box center [443, 202] width 887 height 405
click at [503, 342] on div "Add file Upload new files Cancel Save" at bounding box center [443, 202] width 887 height 405
click at [557, 135] on button "Cancel" at bounding box center [567, 141] width 21 height 18
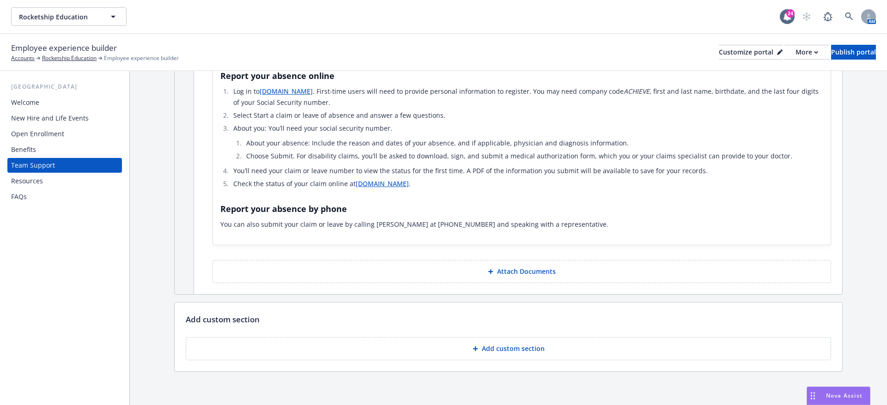
click at [477, 346] on icon at bounding box center [476, 349] width 6 height 6
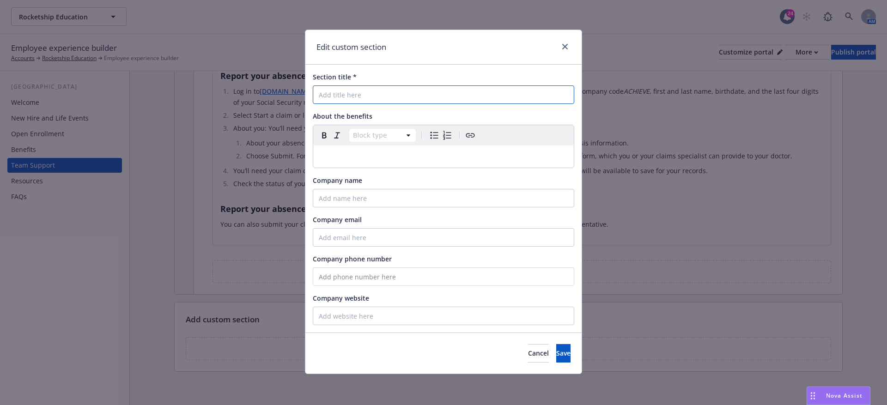
click at [325, 94] on input "Section title *" at bounding box center [444, 95] width 262 height 18
paste input "Employee Advocacy & Healthcare Navigation"
type input "Employee Advocacy & Healthcare Navigation"
select select "paragraph"
click at [337, 157] on p "editable markdown" at bounding box center [444, 156] width 250 height 11
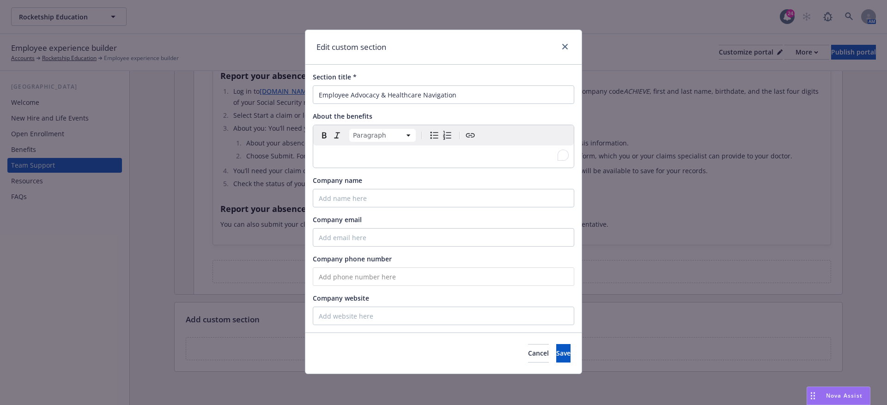
click at [365, 155] on p "To enrich screen reader interactions, please activate Accessibility in Grammarl…" at bounding box center [444, 156] width 250 height 11
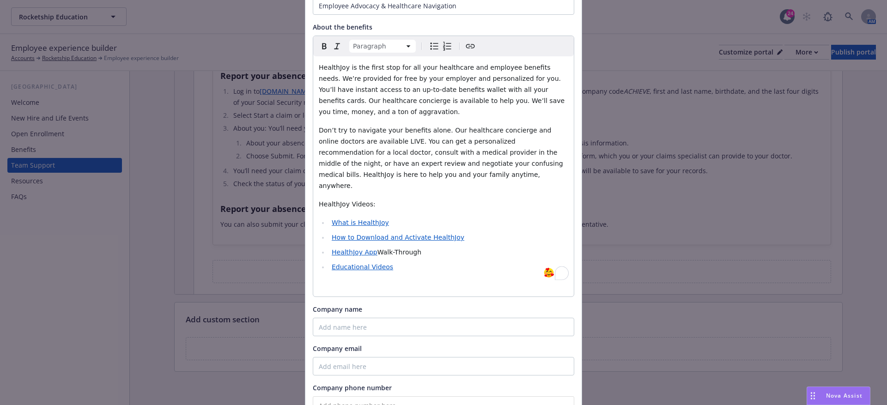
scroll to position [205, 0]
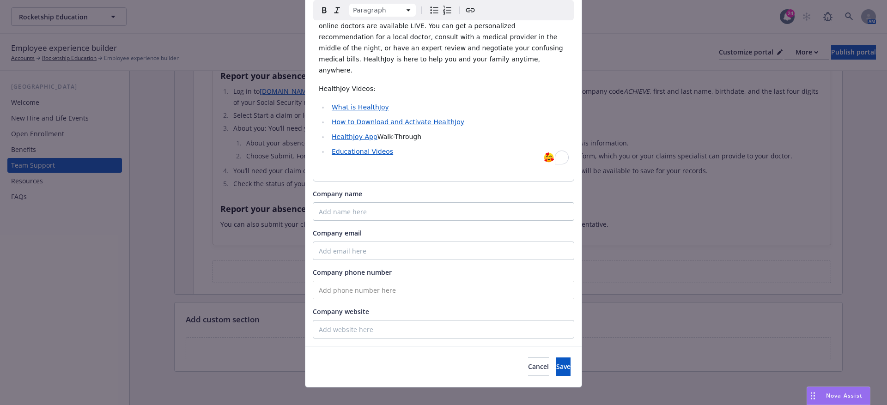
click at [359, 209] on div "Section title * Employee Advocacy & Healthcare Navigation About the benefits Pa…" at bounding box center [444, 103] width 276 height 486
click at [369, 208] on input "Company name" at bounding box center [444, 211] width 262 height 18
click at [364, 202] on input "Company name" at bounding box center [444, 211] width 262 height 18
type input "HealthJoy"
click at [347, 242] on input "Company email" at bounding box center [444, 251] width 262 height 18
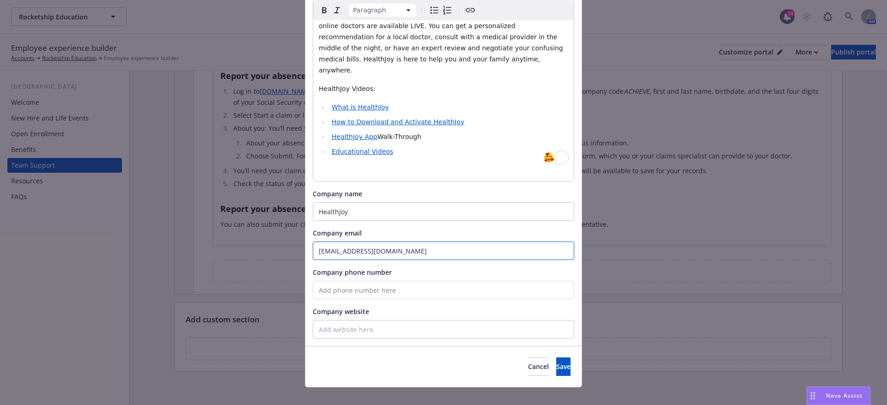
type input "[EMAIL_ADDRESS][DOMAIN_NAME]"
click at [330, 281] on input "tel" at bounding box center [444, 290] width 262 height 18
paste input "(877) 500-3212"
type input "(877) 500-3212"
click at [349, 320] on input "Company website" at bounding box center [444, 329] width 262 height 18
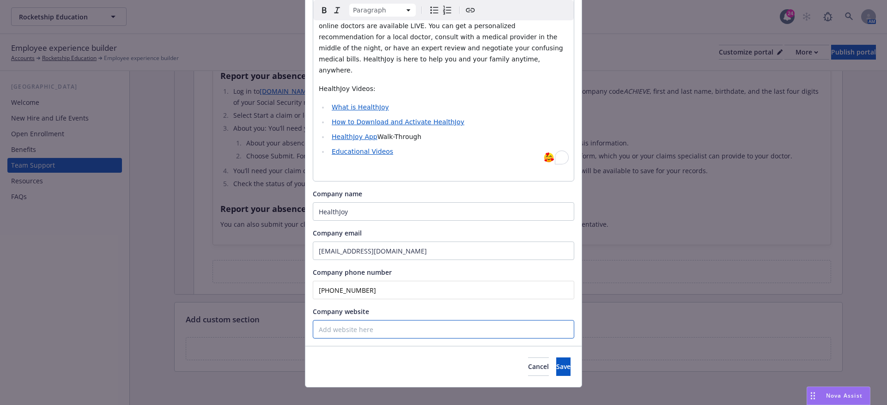
paste input "https://healthjoymemberservices.zendesk.com/hc/en-us"
type input "https://healthjoymemberservices.zendesk.com/hc/en-us"
click at [566, 358] on button "Save" at bounding box center [563, 367] width 14 height 18
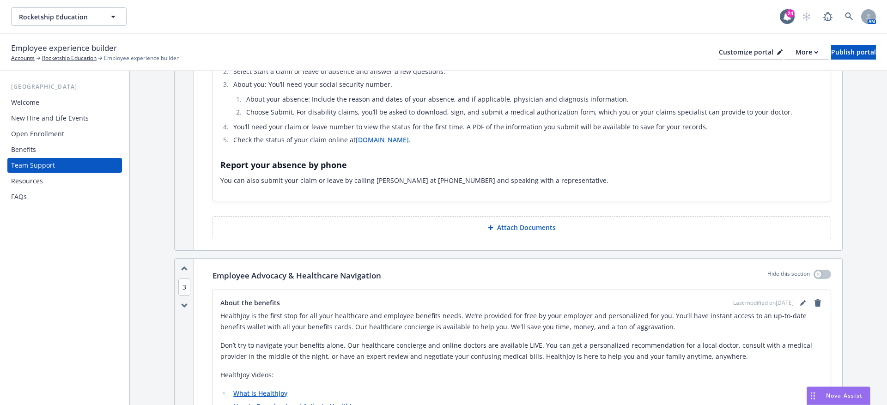
scroll to position [803, 0]
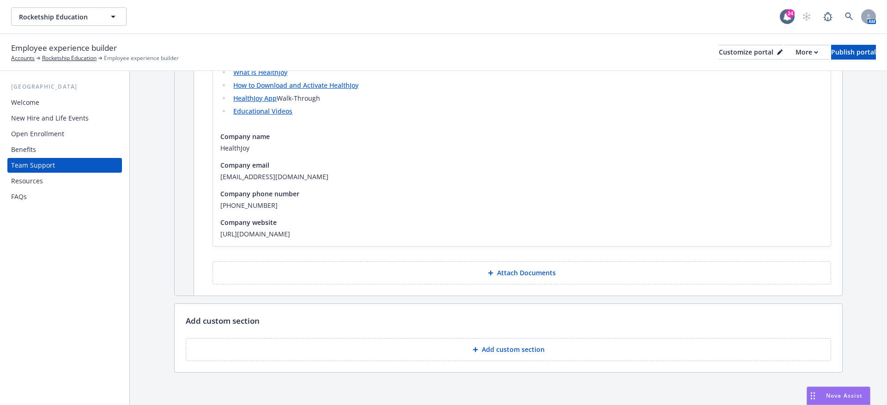
click at [484, 270] on button "Attach Documents" at bounding box center [522, 273] width 619 height 23
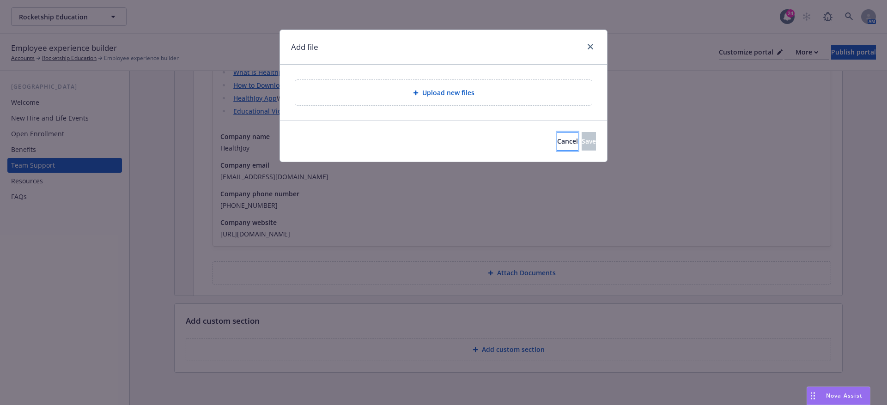
click at [557, 146] on button "Cancel" at bounding box center [567, 141] width 21 height 18
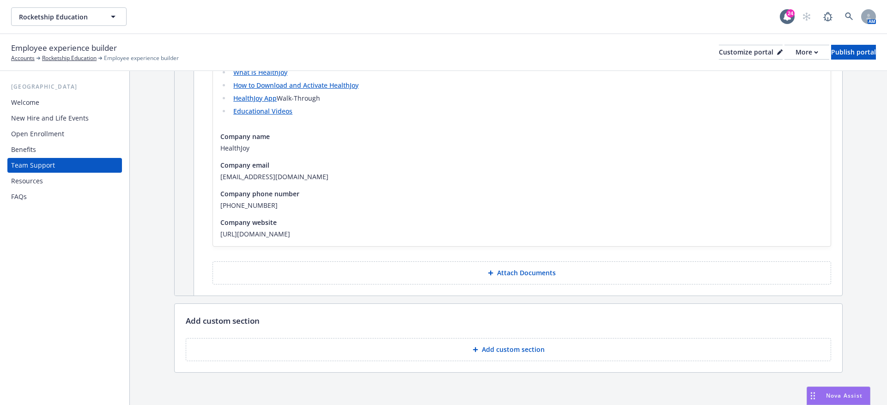
click at [466, 350] on button "Add custom section" at bounding box center [509, 349] width 646 height 23
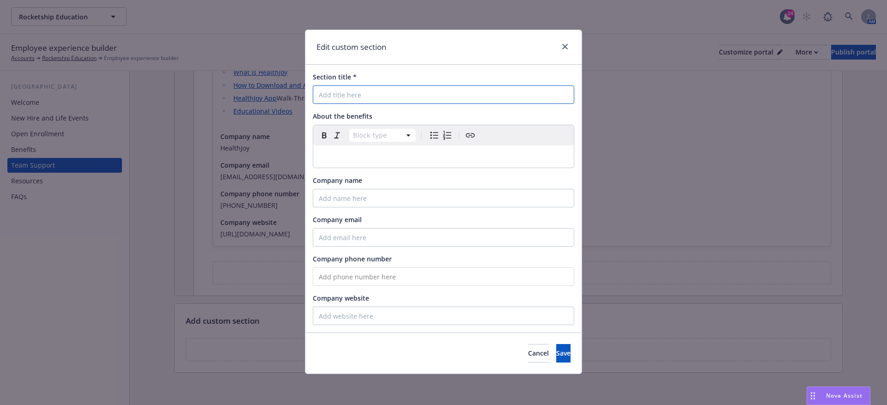
paste input "Employee Advocacy & Healthcare Navigation"
click at [329, 96] on input "Section title *" at bounding box center [444, 95] width 262 height 18
type input "Employee Advocacy & Healthcare Navigation"
select select "paragraph"
click at [335, 152] on p "To enrich screen reader interactions, please activate Accessibility in Grammarl…" at bounding box center [444, 156] width 250 height 11
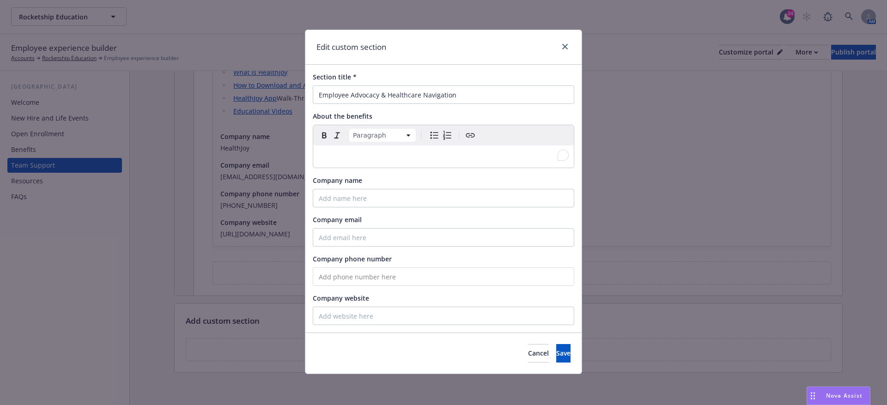
click at [344, 156] on p "To enrich screen reader interactions, please activate Accessibility in Grammarl…" at bounding box center [444, 156] width 250 height 11
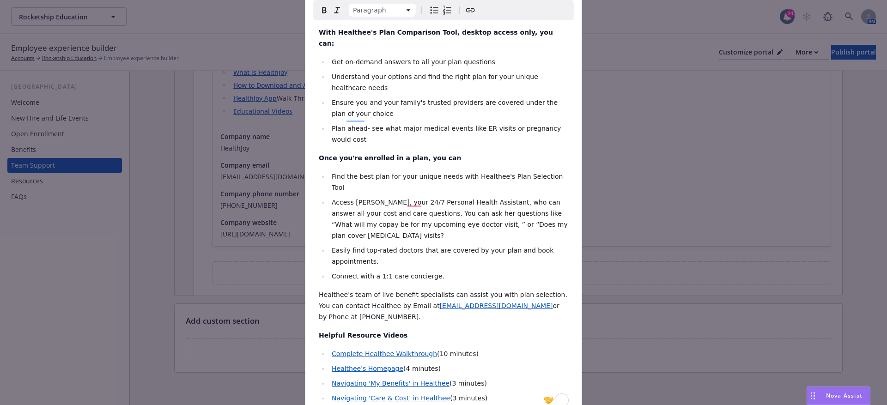
scroll to position [441, 0]
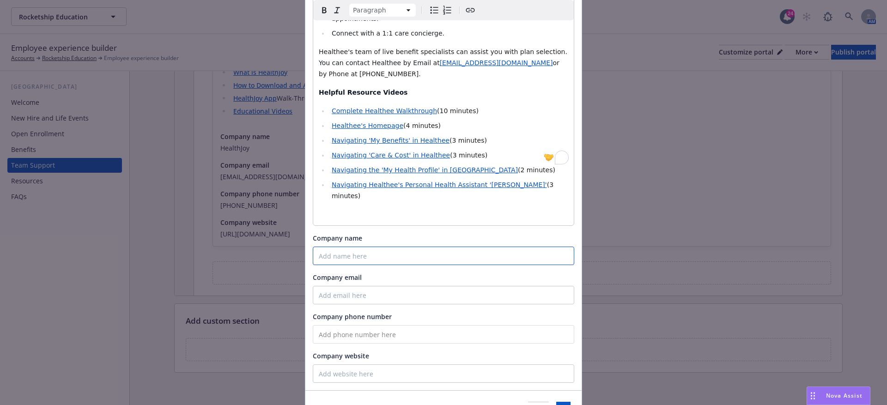
click at [359, 247] on input "Company name" at bounding box center [444, 256] width 262 height 18
paste input "Healthee"
type input "Healthee"
click at [353, 286] on input "Company email" at bounding box center [444, 295] width 262 height 18
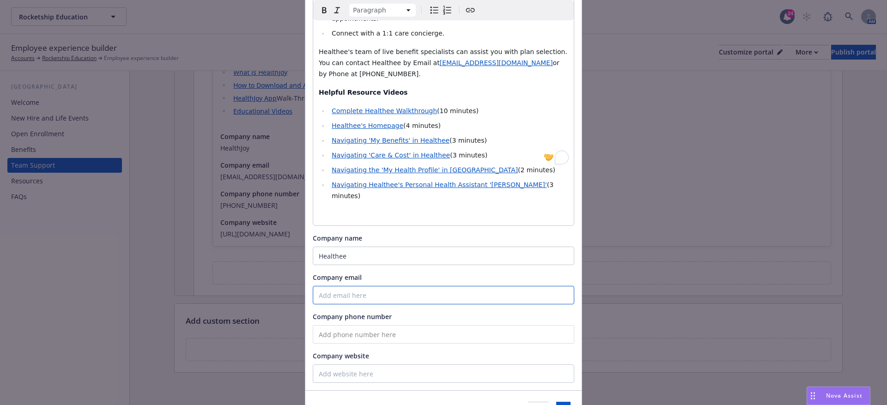
paste input "zoe@healthee.com"
type input "zoe@healthee.com"
click at [336, 292] on div "Section title * Employee Advocacy & Healthcare Navigation About the benefits Pa…" at bounding box center [444, 6] width 276 height 767
click at [339, 325] on input "tel" at bounding box center [444, 334] width 262 height 18
paste input "(518) 254-8785"
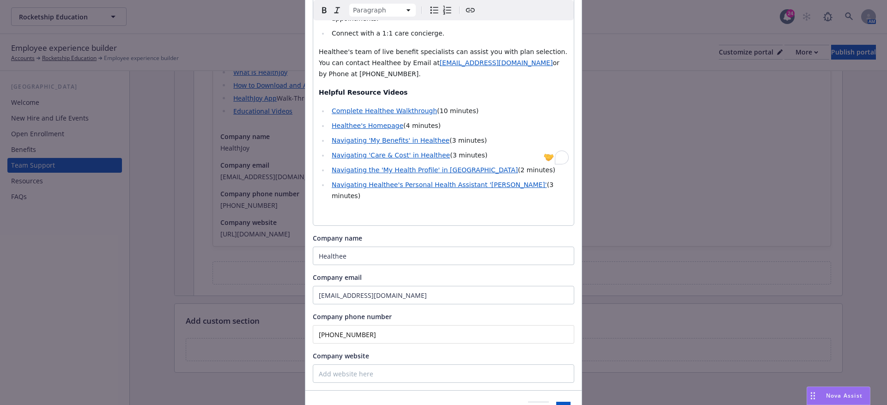
type input "(518) 254-8785"
click at [371, 365] on input "Company website" at bounding box center [444, 374] width 262 height 18
paste input "https://app.healthee.co/account/login"
type input "https://app.healthee.co/account/login"
click at [556, 405] on span "Save" at bounding box center [563, 411] width 14 height 9
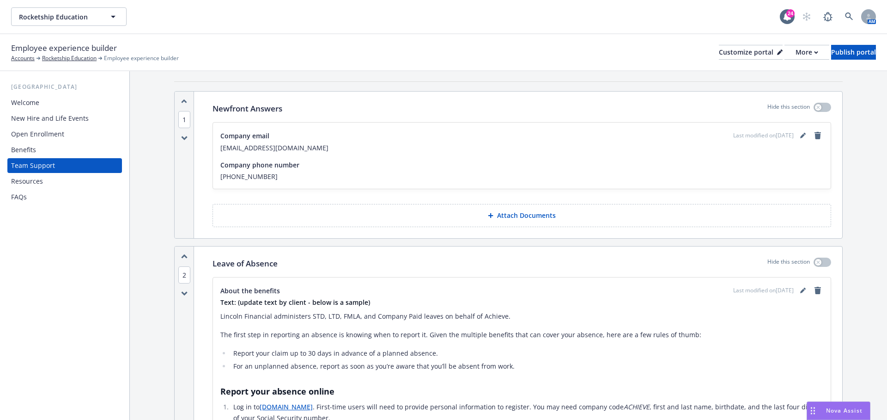
scroll to position [178, 0]
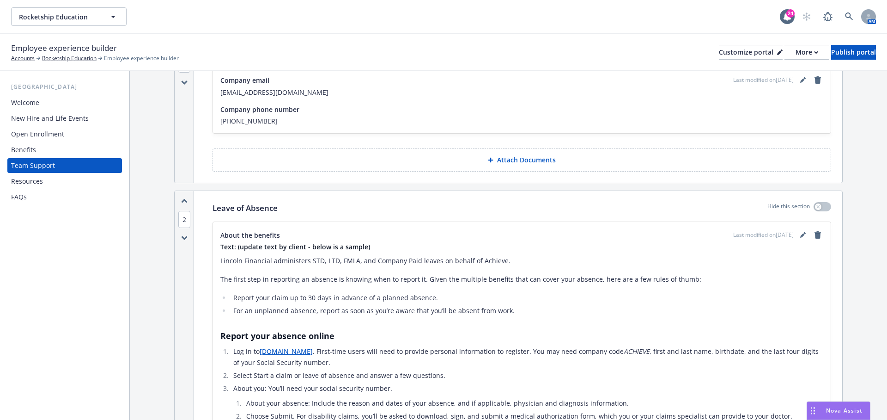
click at [59, 205] on div "USA Welcome New Hire and Life Events Open Enrollment Benefits Team Support Reso…" at bounding box center [64, 245] width 129 height 349
click at [59, 191] on div "FAQs" at bounding box center [64, 197] width 107 height 15
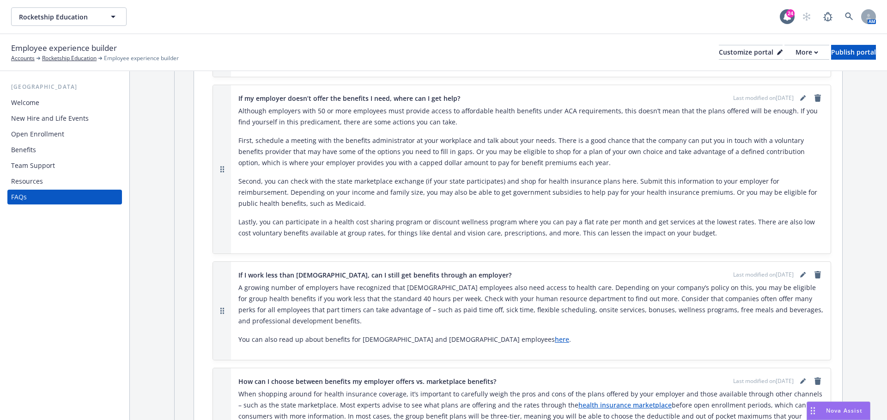
scroll to position [1108, 0]
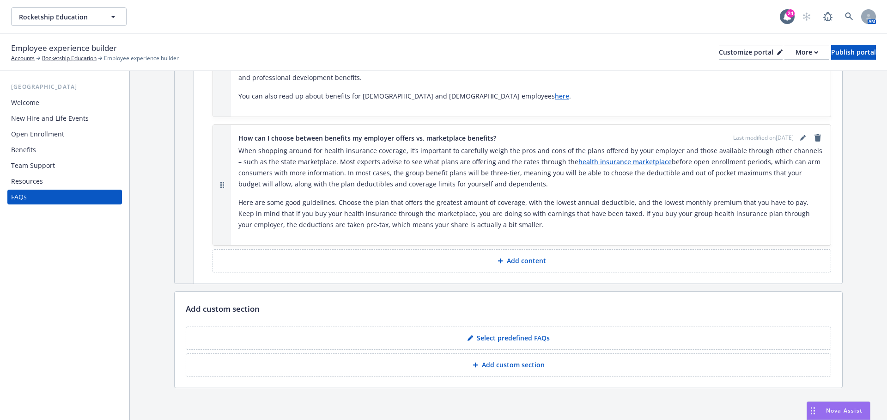
click at [527, 334] on p "Select predefined FAQs" at bounding box center [513, 337] width 73 height 9
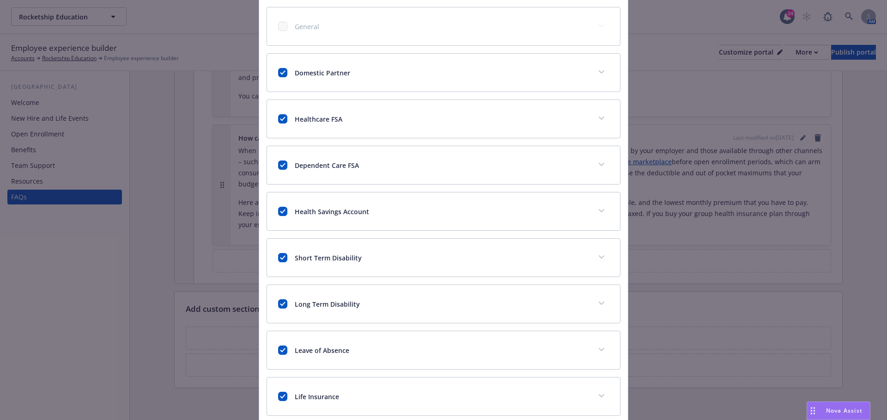
scroll to position [86, 0]
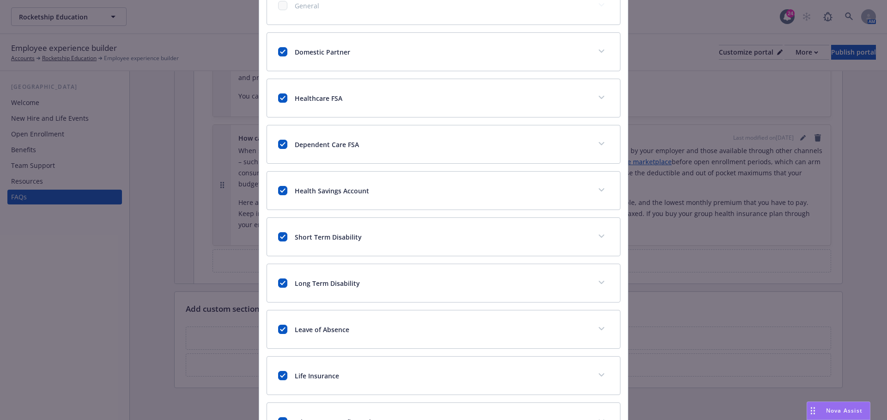
click at [287, 232] on div "Short Term Disability" at bounding box center [432, 237] width 309 height 10
click at [280, 234] on input "checkbox" at bounding box center [282, 236] width 9 height 9
checkbox input "false"
click at [281, 278] on input "checkbox" at bounding box center [282, 282] width 9 height 9
checkbox input "false"
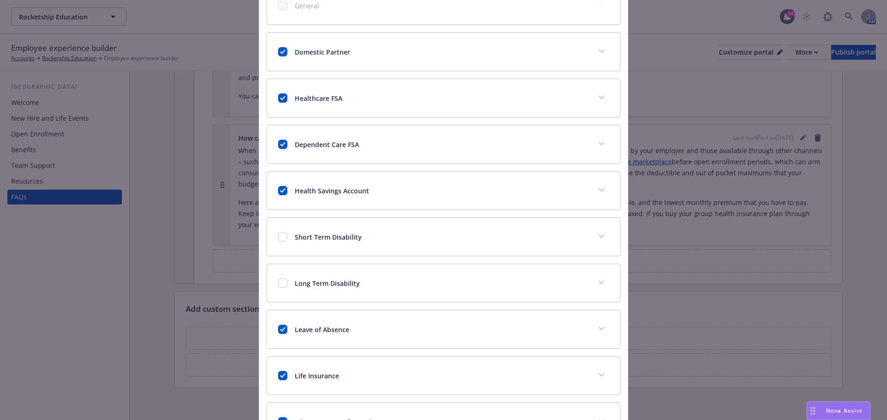
click at [278, 330] on div "Leave of Absence" at bounding box center [432, 329] width 309 height 10
click at [286, 363] on div "Life Insurance" at bounding box center [443, 375] width 353 height 38
click at [280, 326] on input "checkbox" at bounding box center [282, 328] width 9 height 9
checkbox input "false"
click at [284, 371] on input "checkbox" at bounding box center [282, 375] width 9 height 9
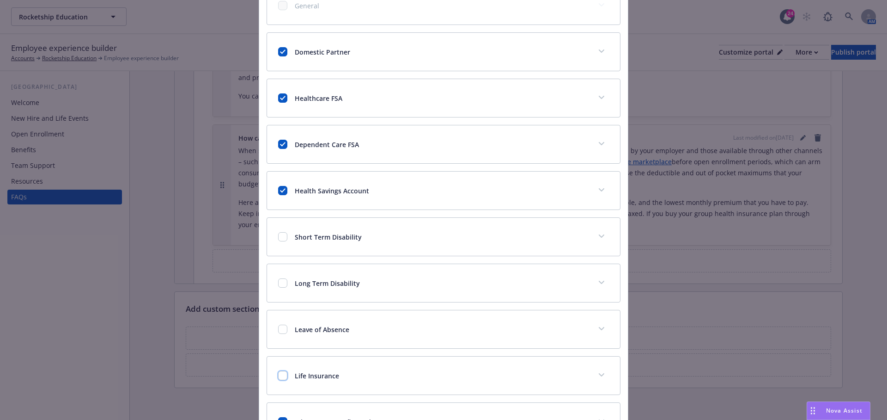
checkbox input "false"
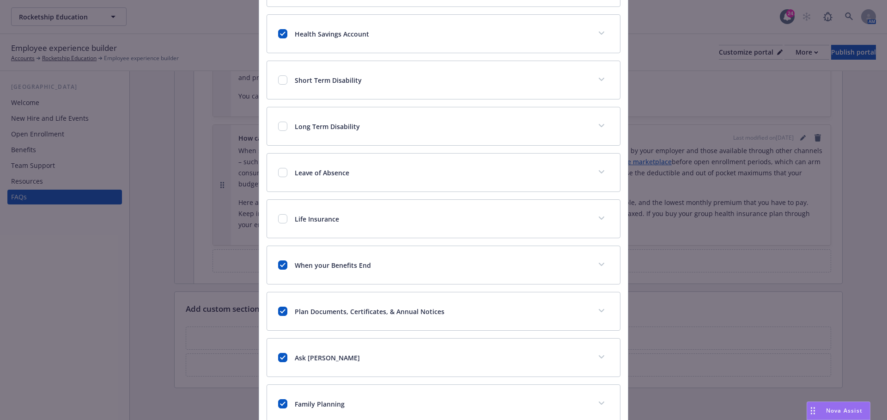
scroll to position [269, 0]
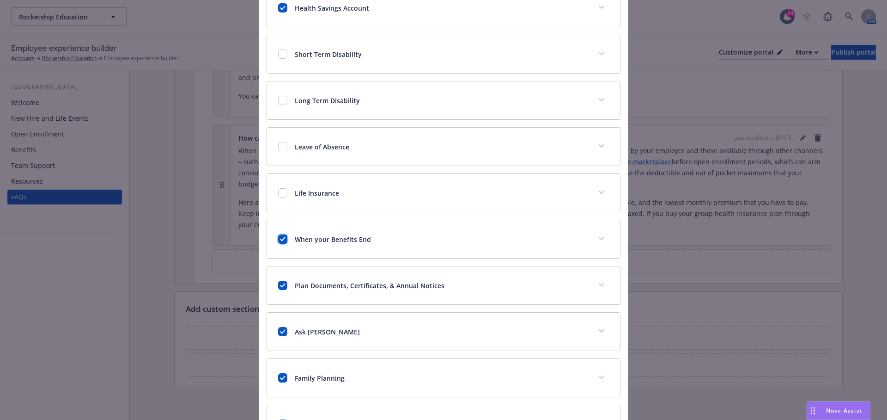
click at [279, 239] on input "checkbox" at bounding box center [282, 238] width 9 height 9
checkbox input "false"
click at [281, 281] on input "checkbox" at bounding box center [282, 285] width 9 height 9
checkbox input "false"
click at [281, 327] on input "checkbox" at bounding box center [282, 331] width 9 height 9
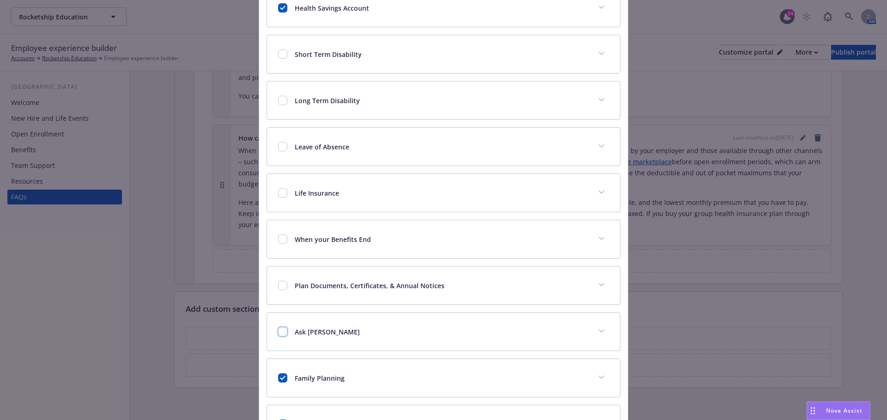
checkbox input "false"
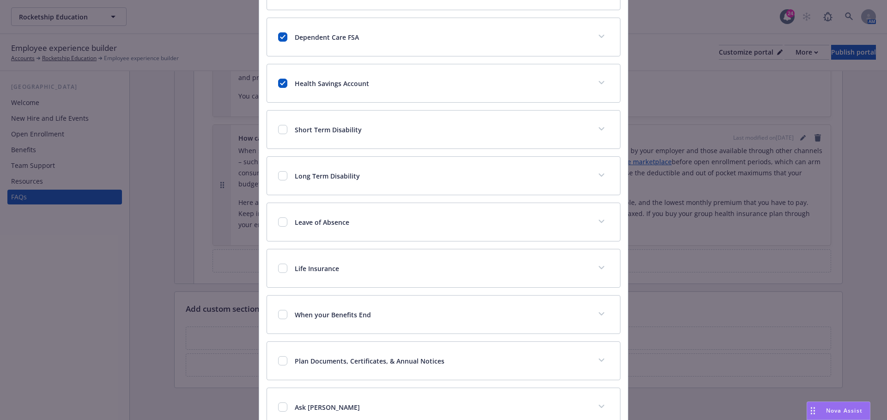
scroll to position [419, 0]
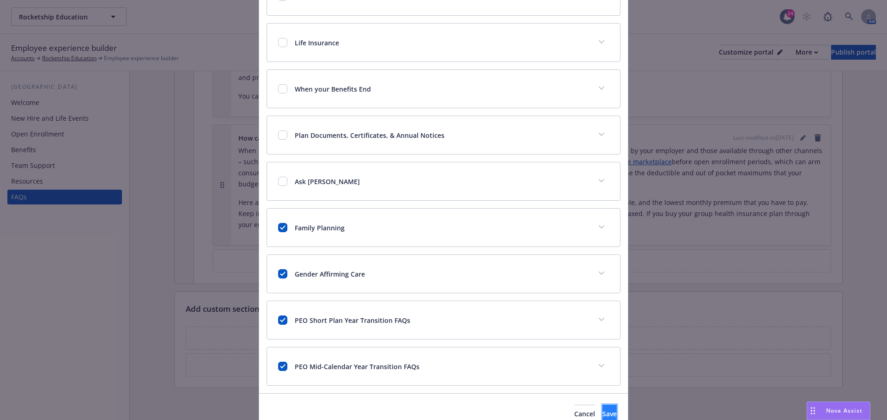
click at [603, 405] on span "Save" at bounding box center [610, 413] width 14 height 9
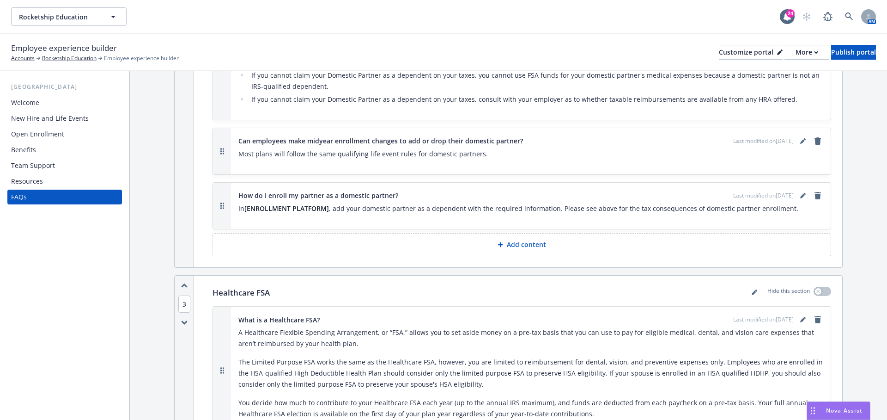
scroll to position [720, 0]
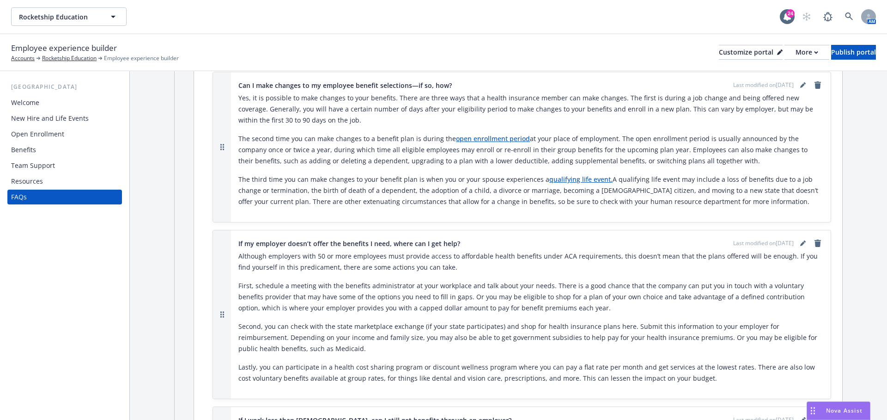
click at [36, 163] on div "Team Support" at bounding box center [33, 165] width 44 height 15
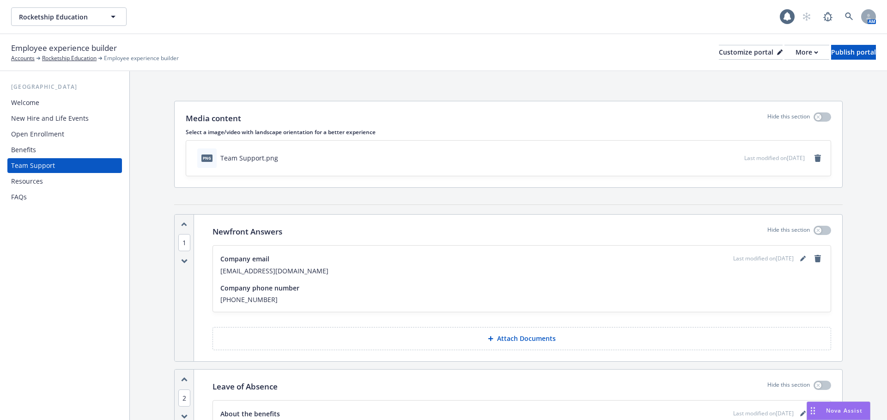
click at [36, 152] on div "Benefits" at bounding box center [64, 149] width 107 height 15
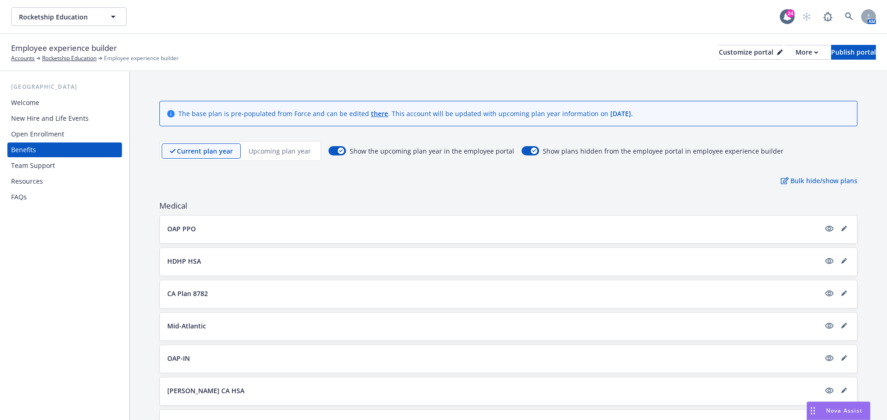
click at [51, 135] on div "Open Enrollment" at bounding box center [37, 134] width 53 height 15
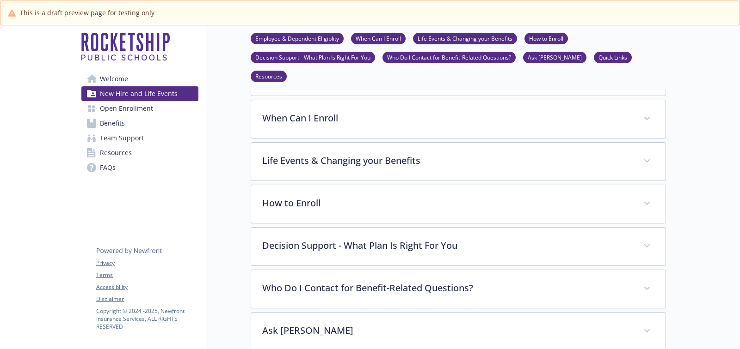
scroll to position [269, 0]
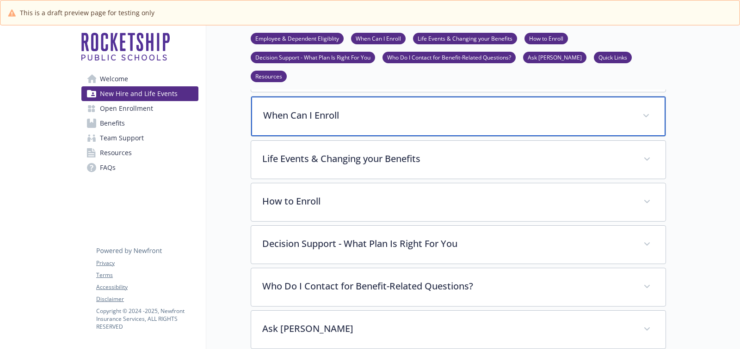
click at [400, 109] on p "When Can I Enroll" at bounding box center [447, 116] width 368 height 14
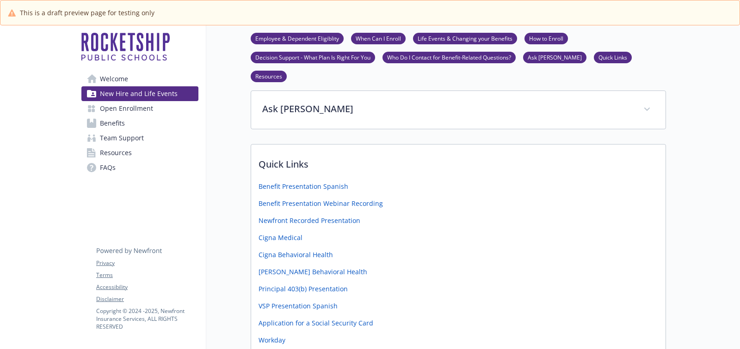
click at [122, 108] on span "Open Enrollment" at bounding box center [126, 108] width 53 height 15
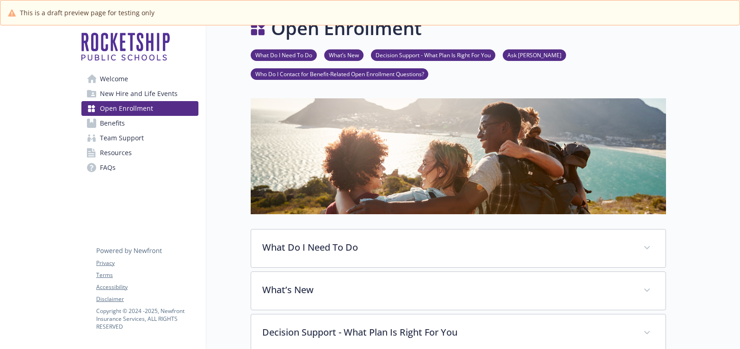
scroll to position [6, 0]
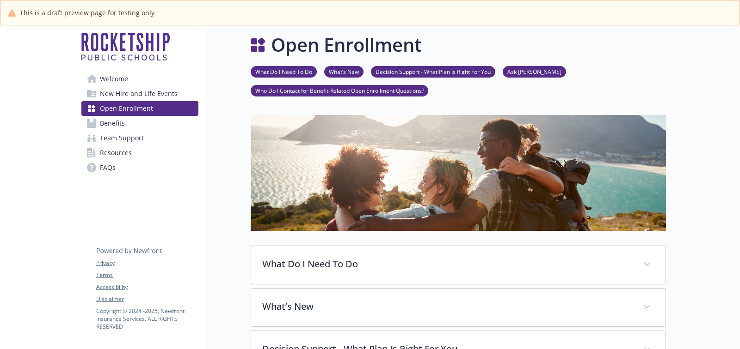
click at [349, 195] on img at bounding box center [458, 173] width 415 height 116
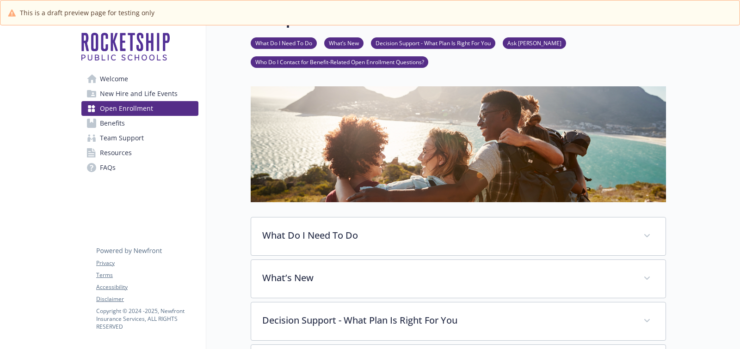
scroll to position [0, 0]
